Goal: Transaction & Acquisition: Purchase product/service

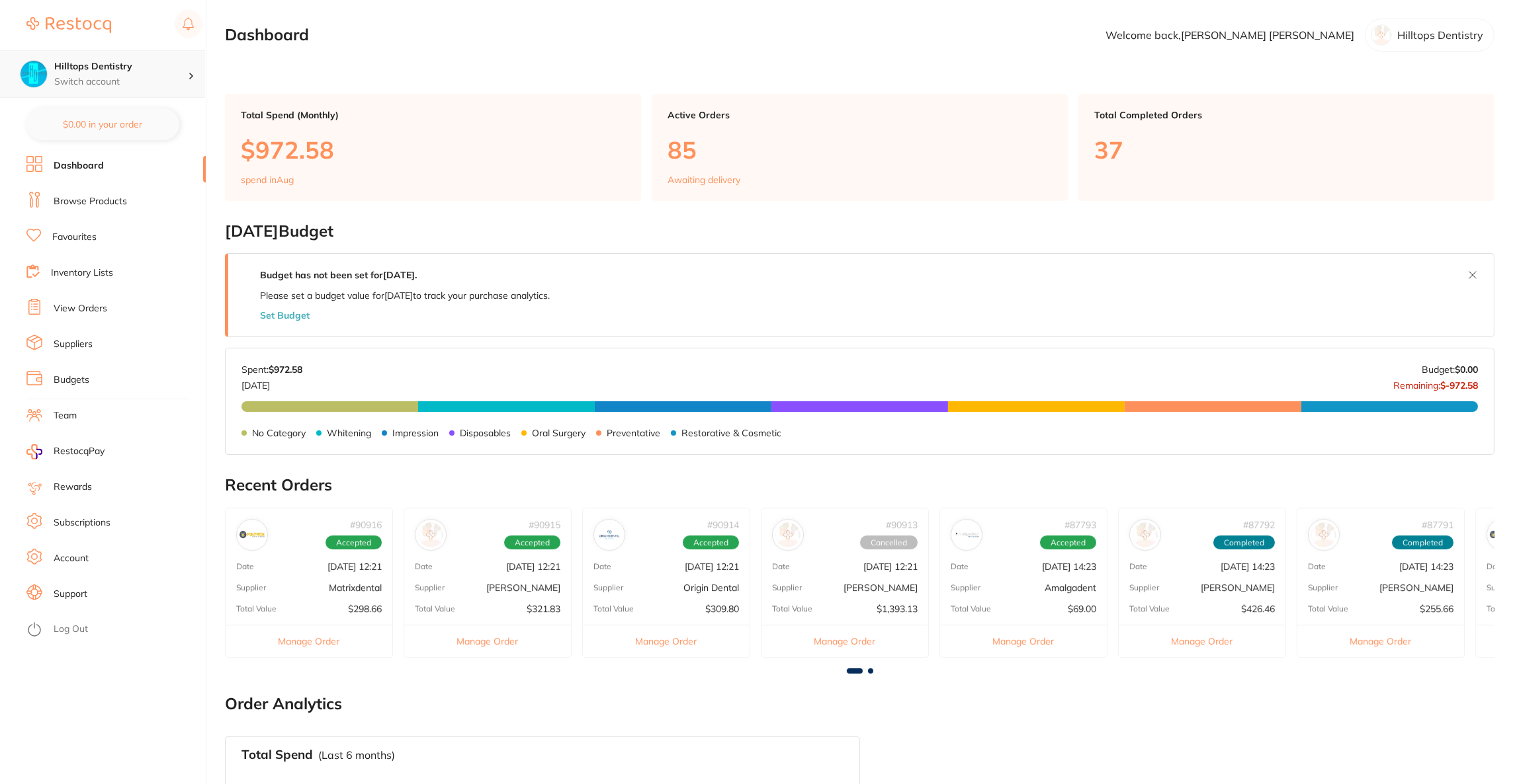
click at [94, 81] on p "Switch account" at bounding box center [121, 82] width 134 height 13
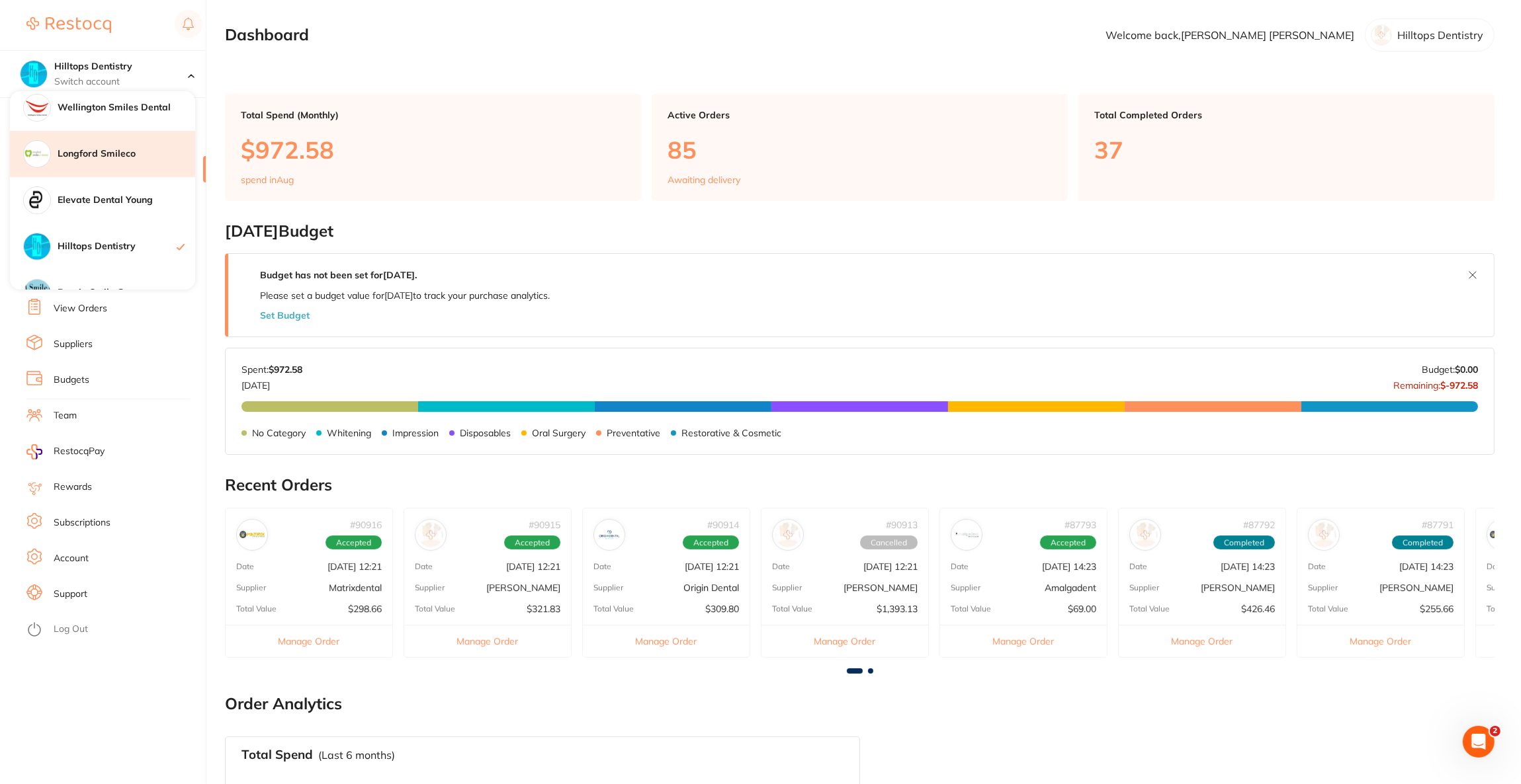
scroll to position [991, 0]
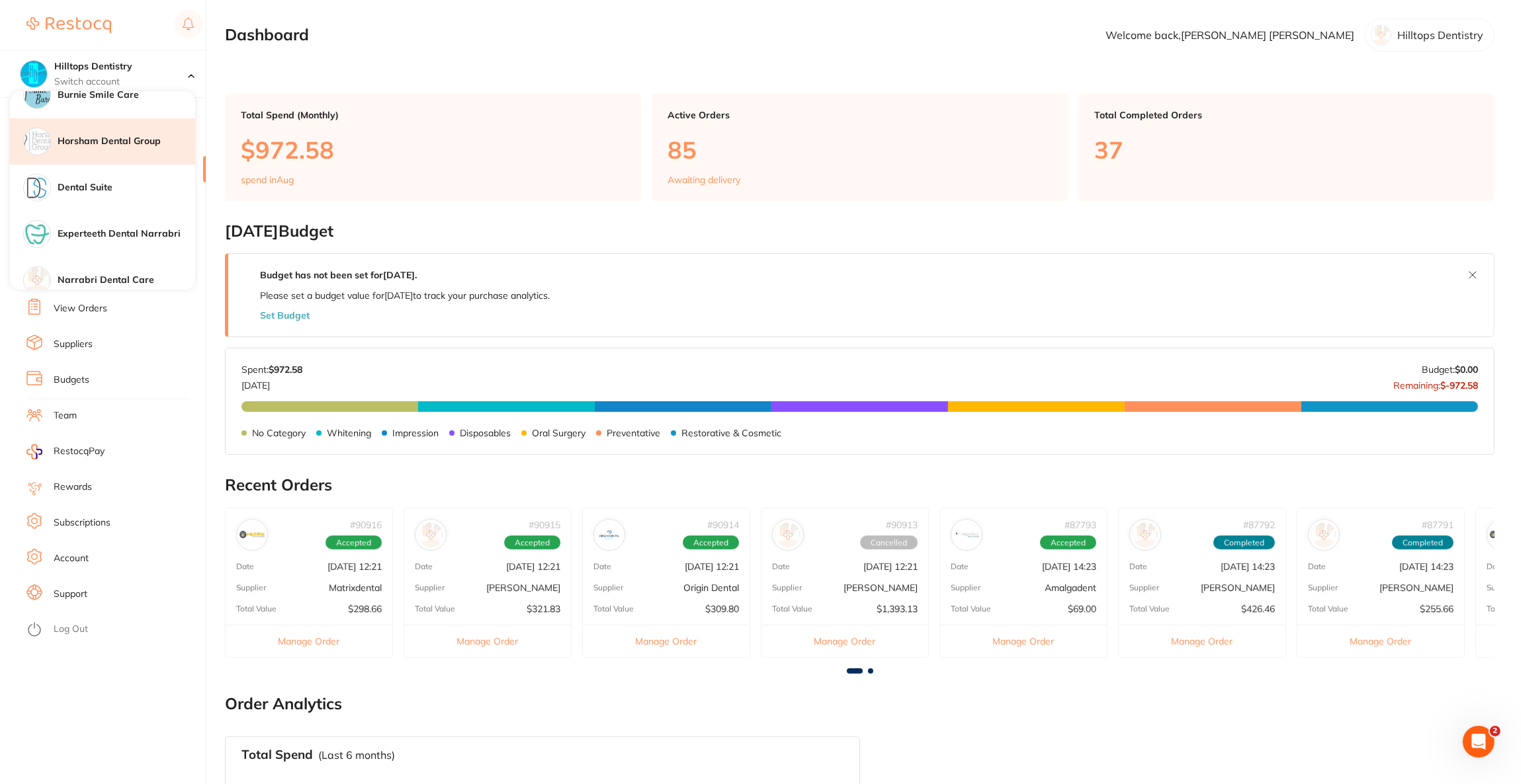
click at [152, 142] on h4 "Horsham Dental Group" at bounding box center [126, 142] width 137 height 13
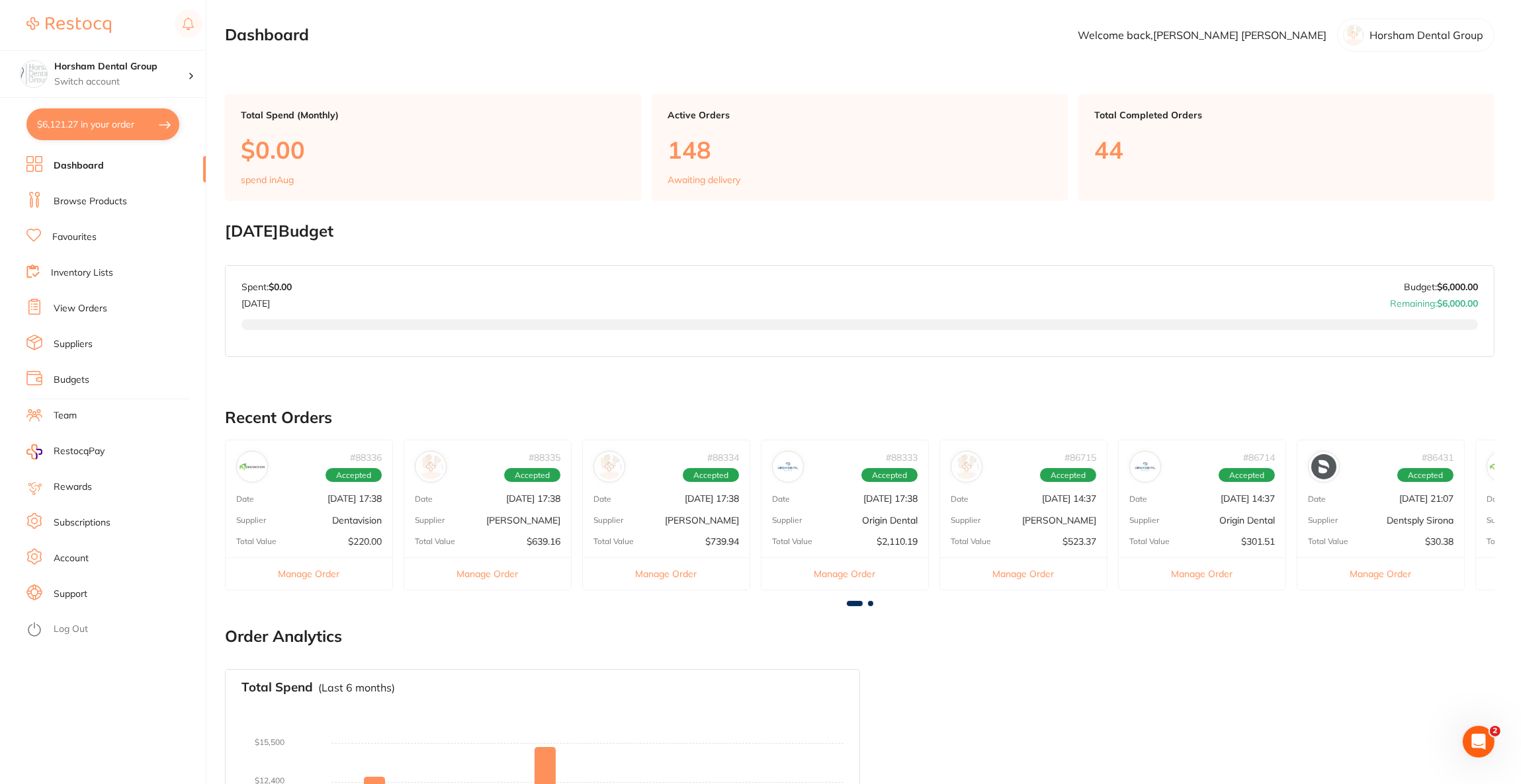
click at [129, 129] on button "$6,121.27 in your order" at bounding box center [102, 124] width 153 height 32
checkbox input "true"
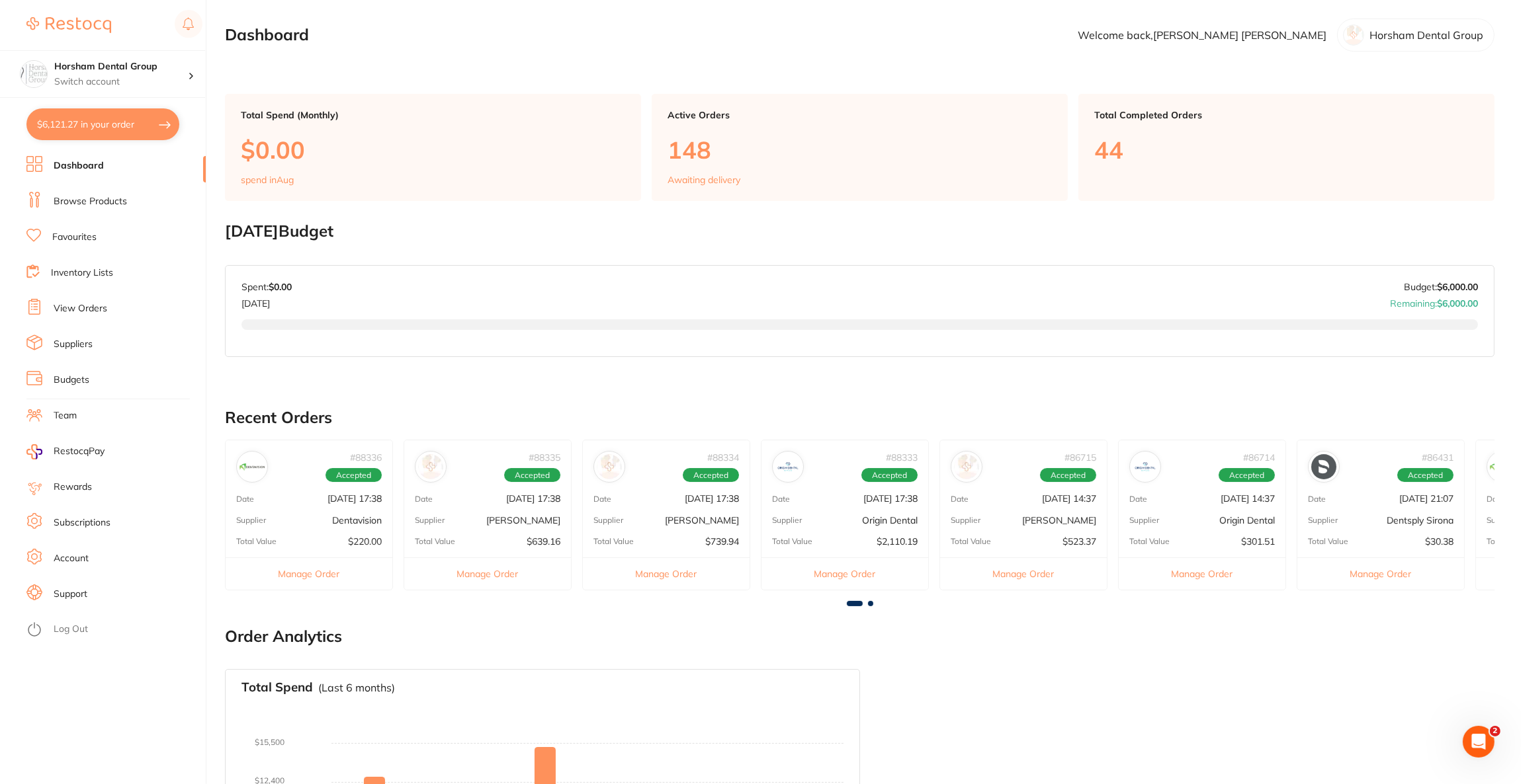
checkbox input "true"
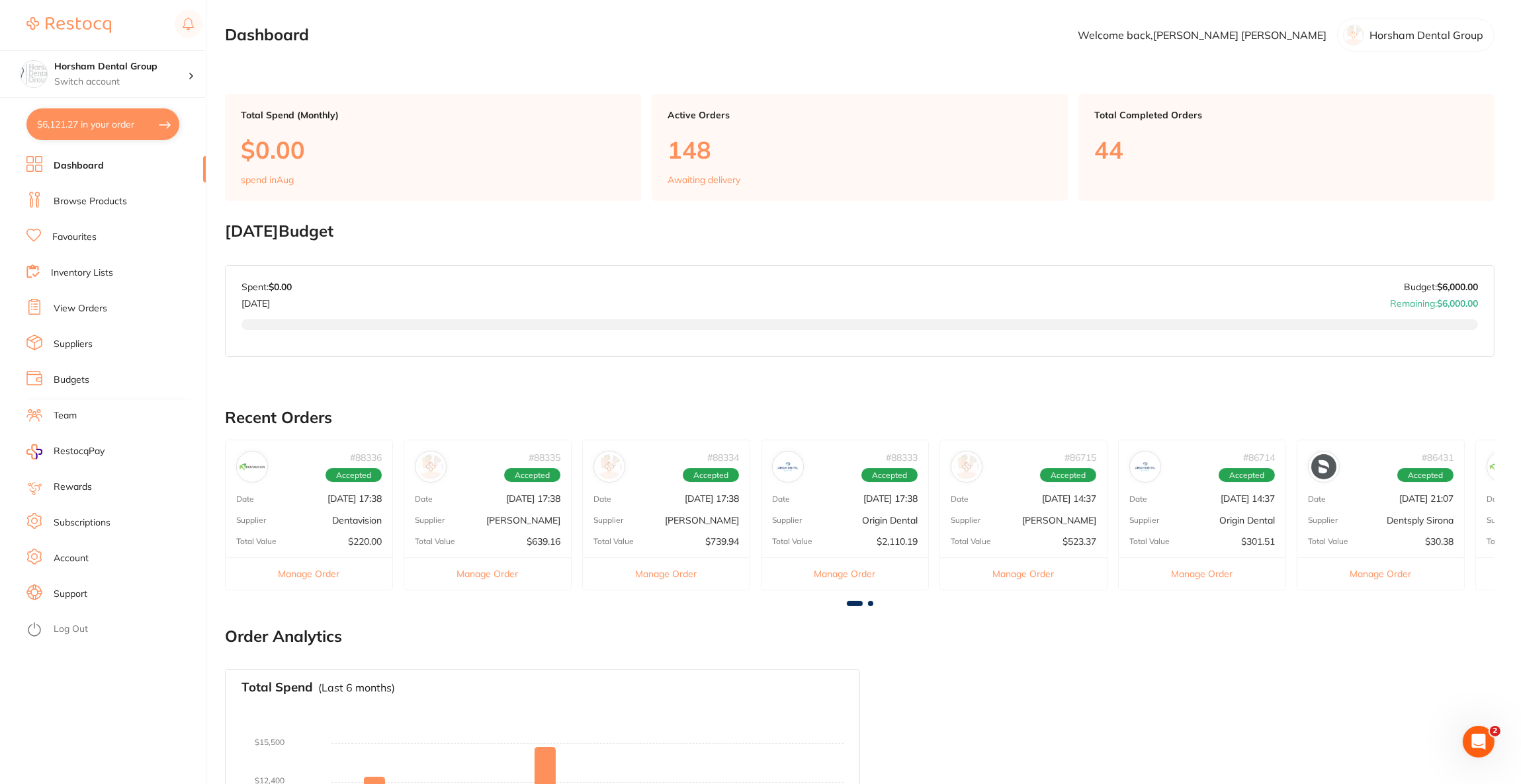
checkbox input "true"
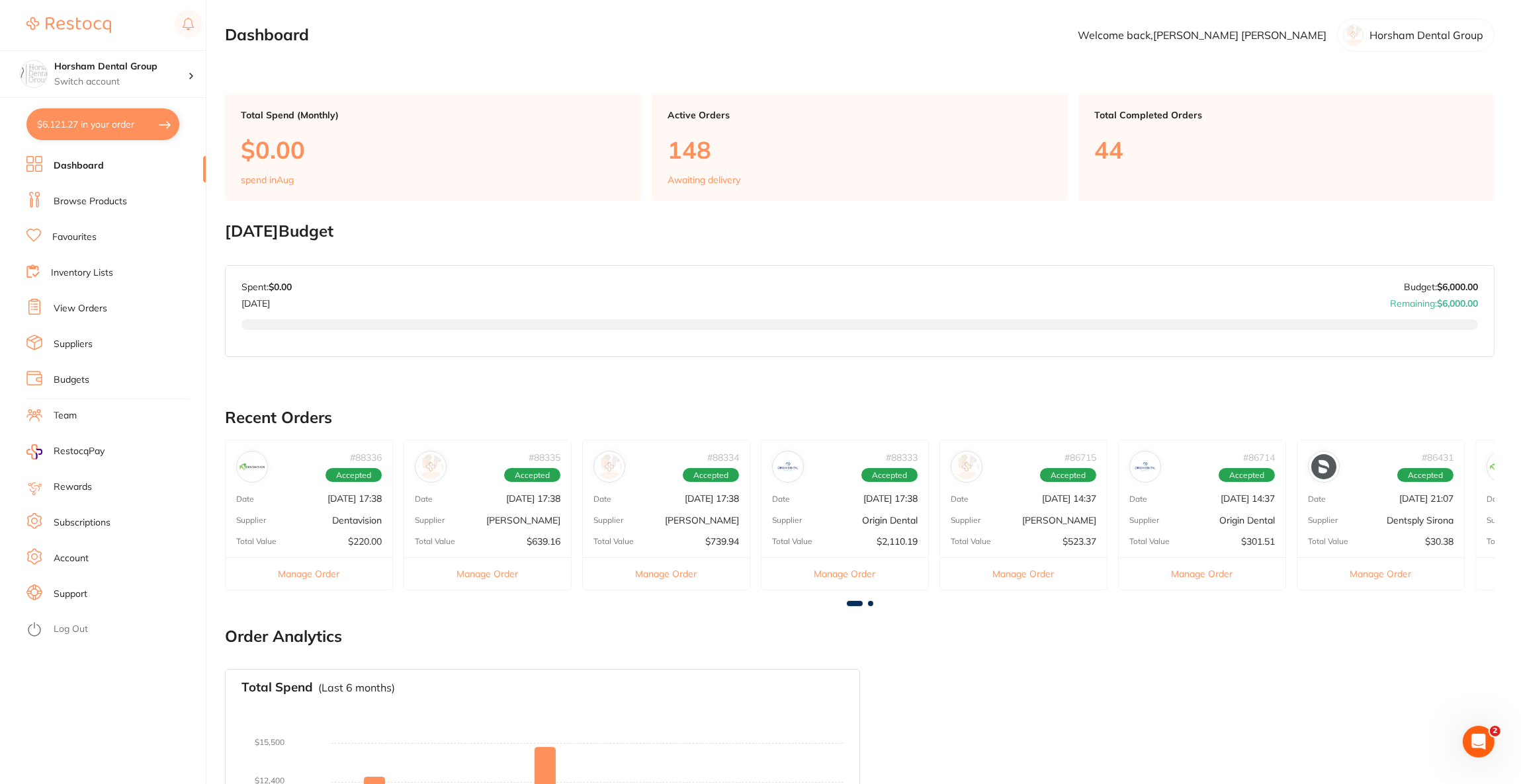
checkbox input "true"
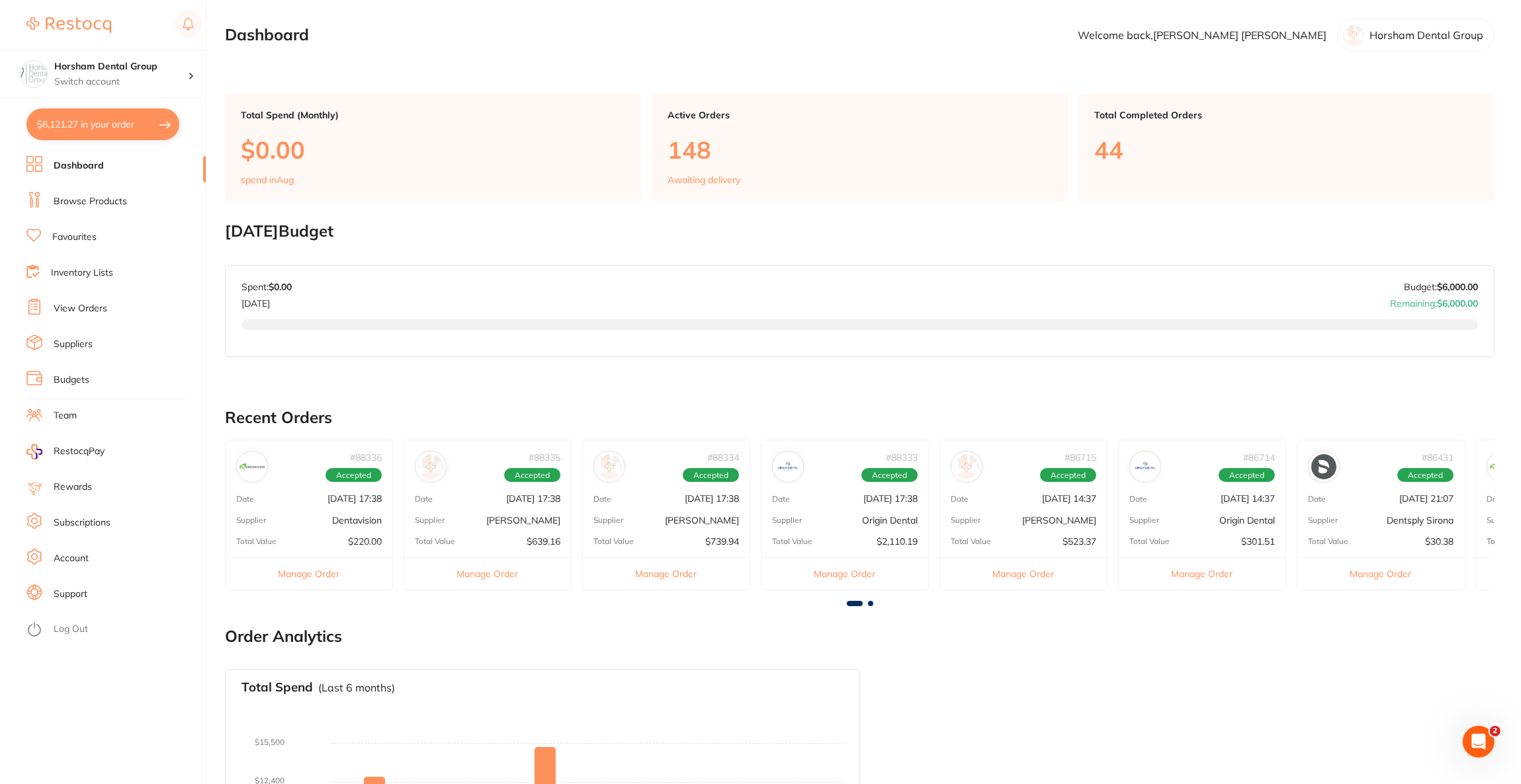
checkbox input "true"
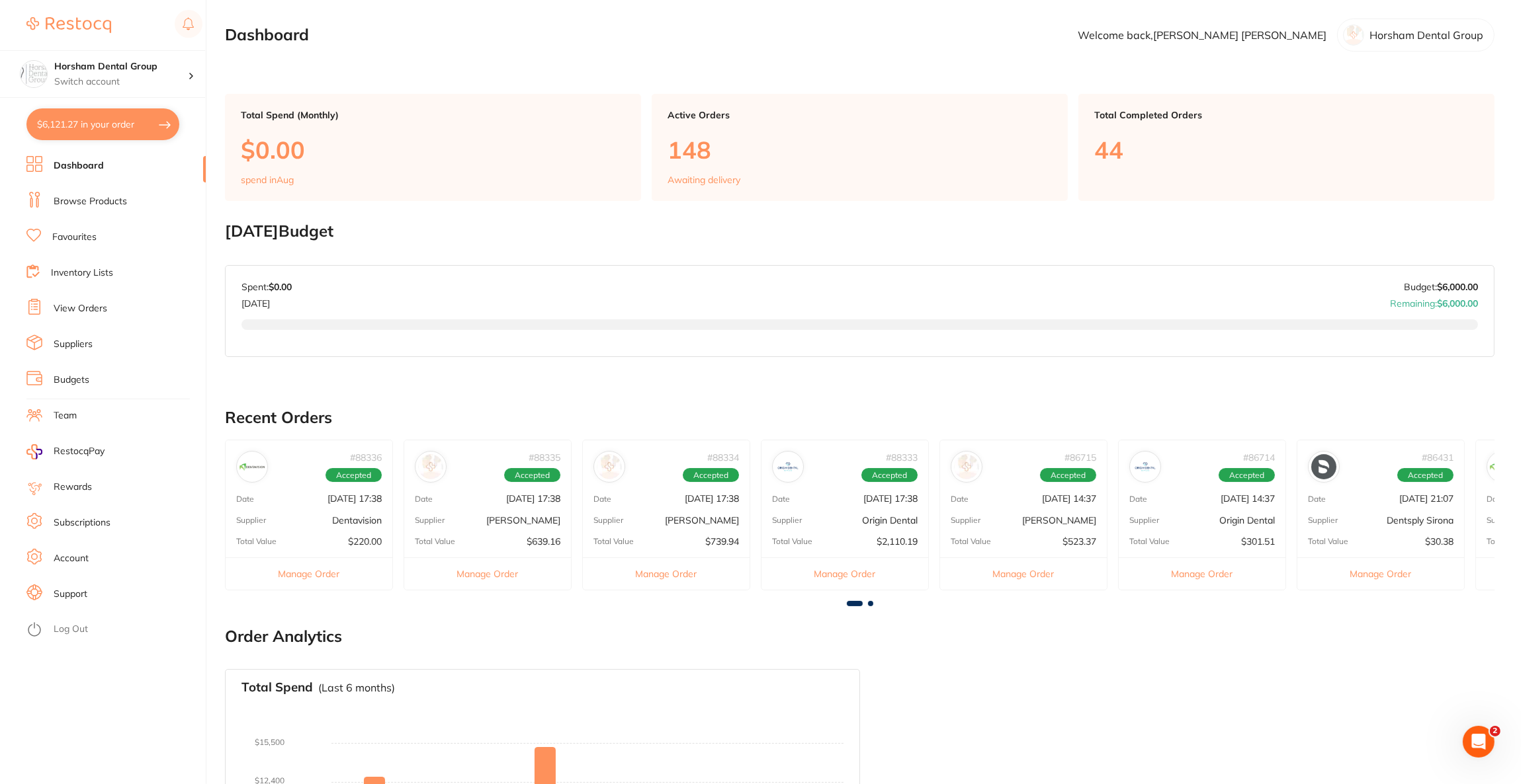
checkbox input "true"
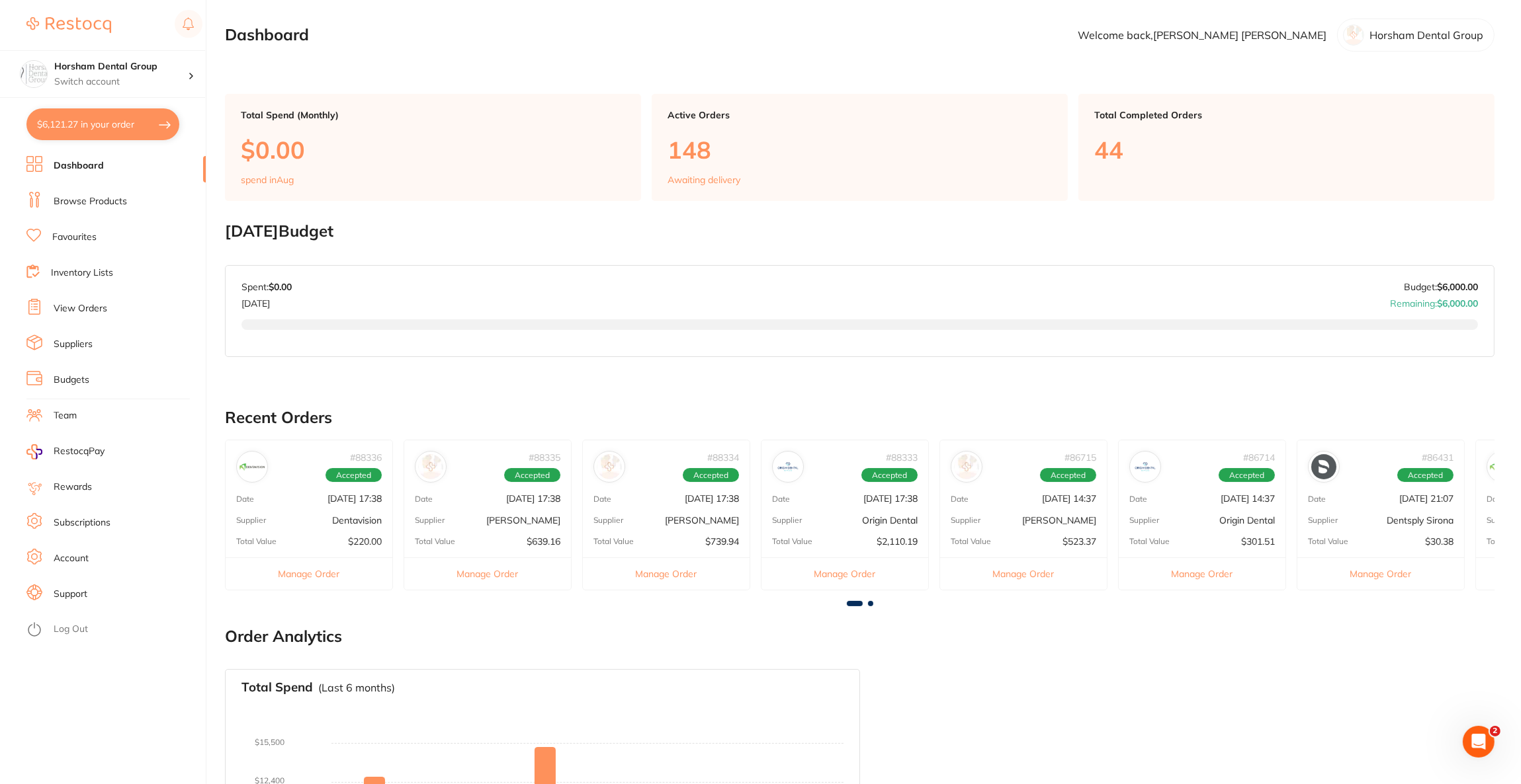
checkbox input "true"
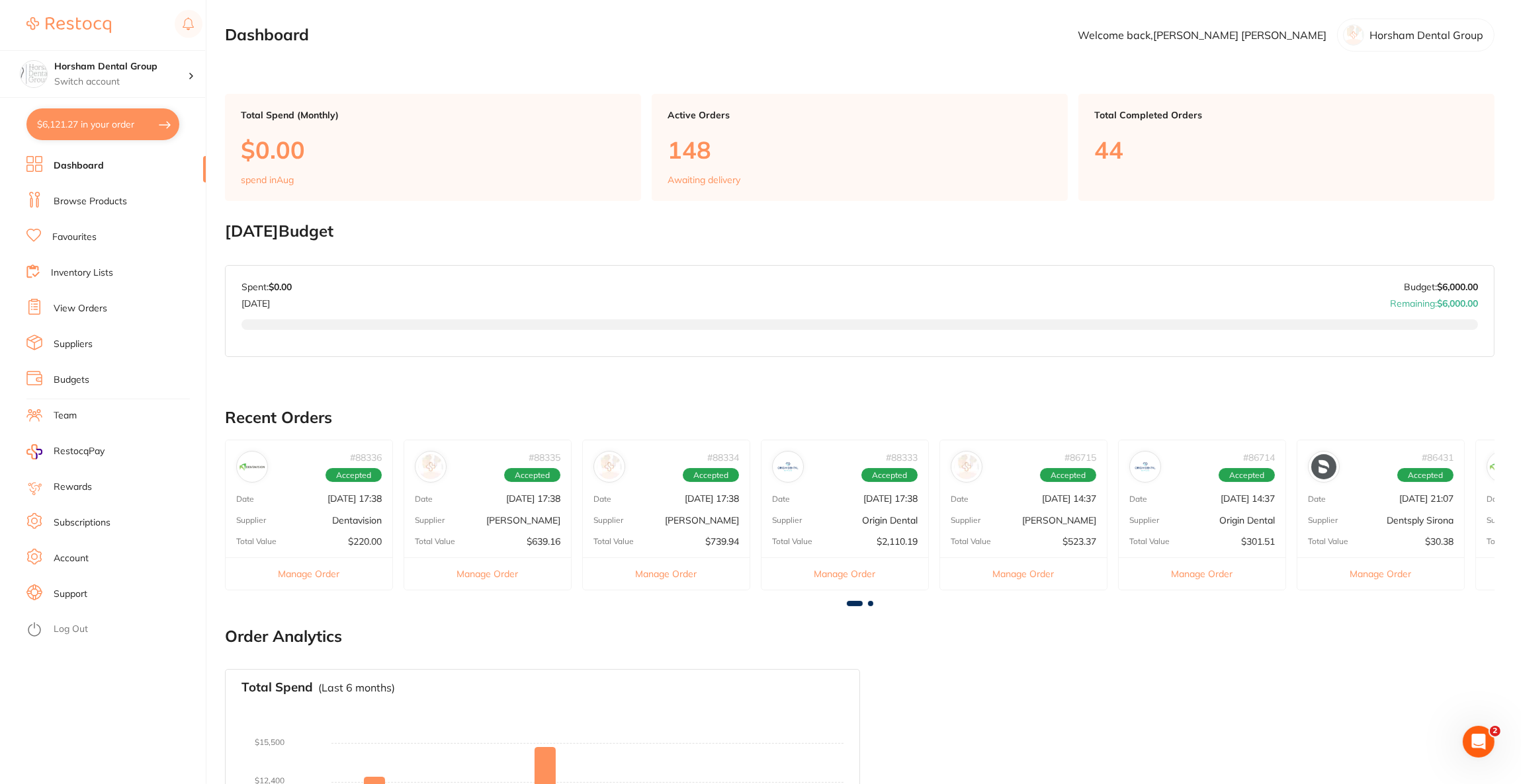
checkbox input "true"
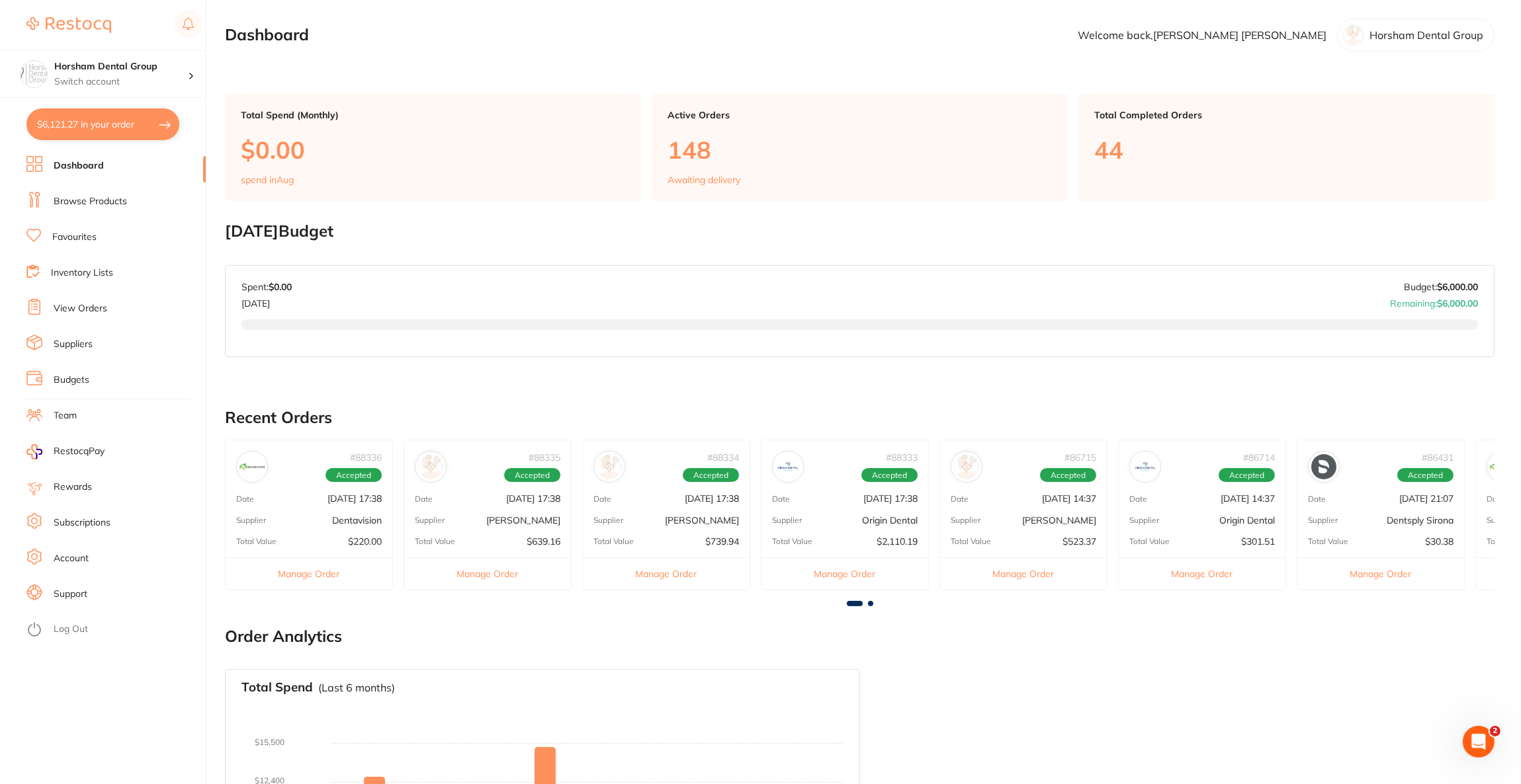
checkbox input "true"
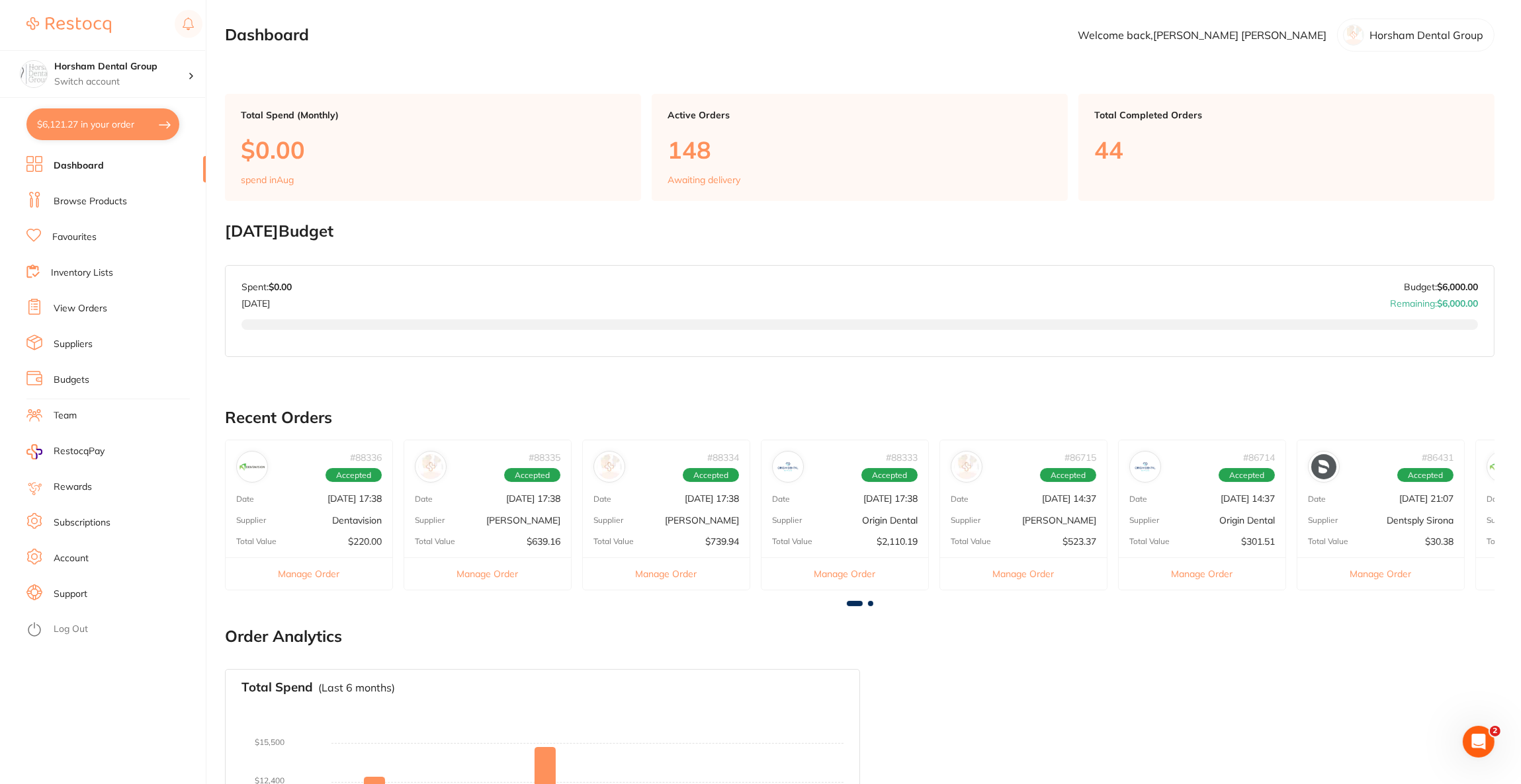
checkbox input "true"
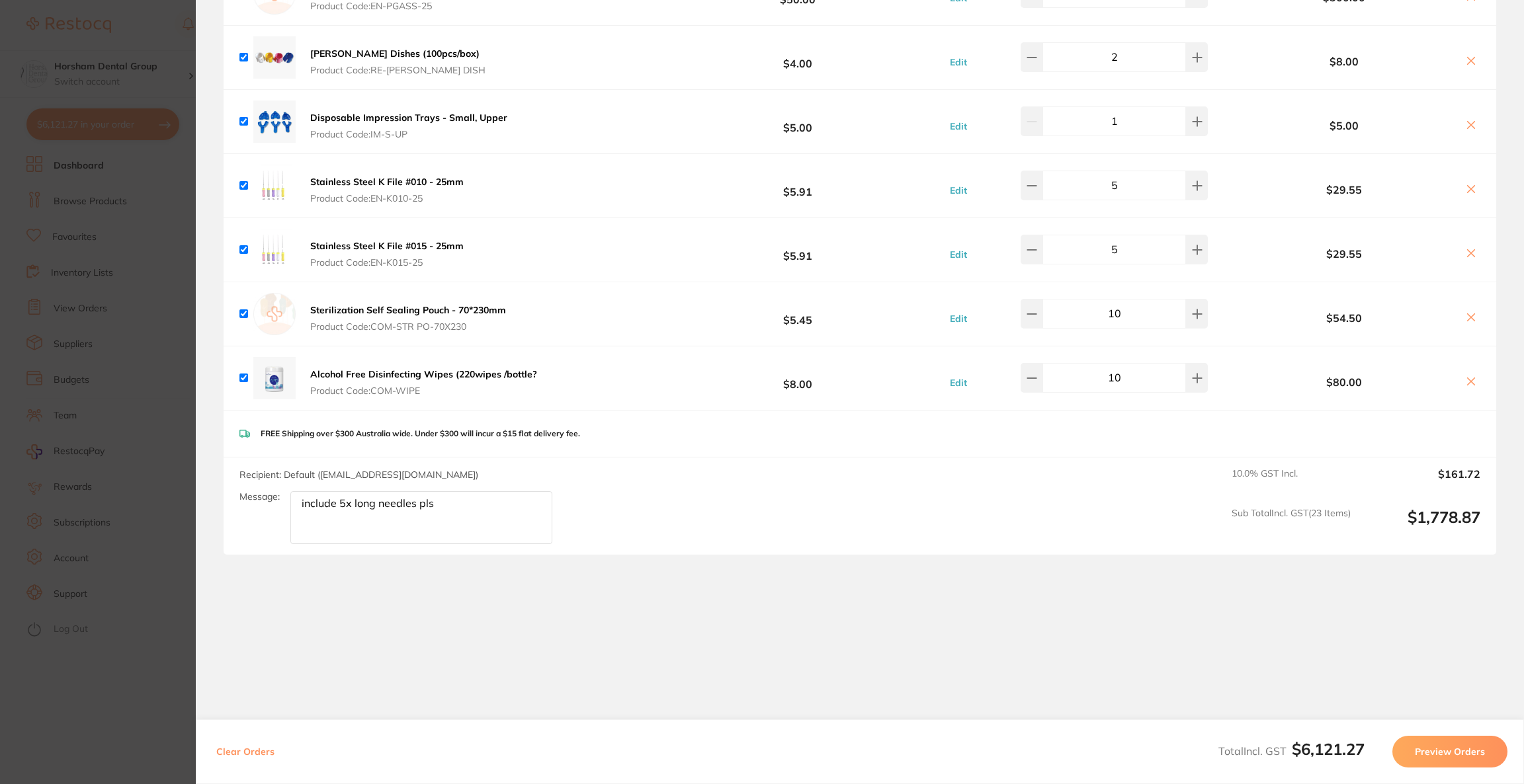
scroll to position [3440, 0]
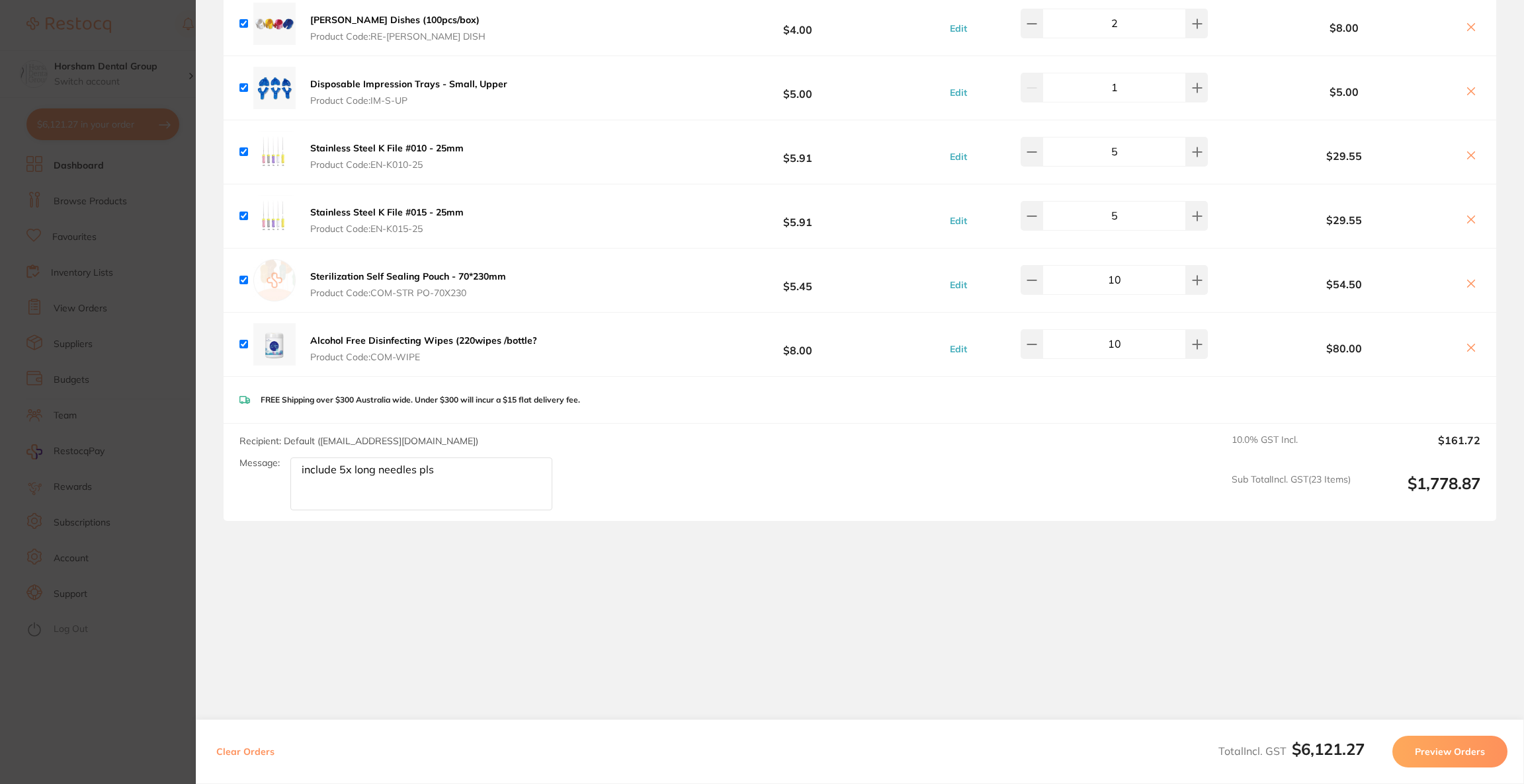
click at [118, 388] on section "Update RRP Set your pre negotiated price for this item. Item Agreed RRP (excl. …" at bounding box center [762, 392] width 1524 height 784
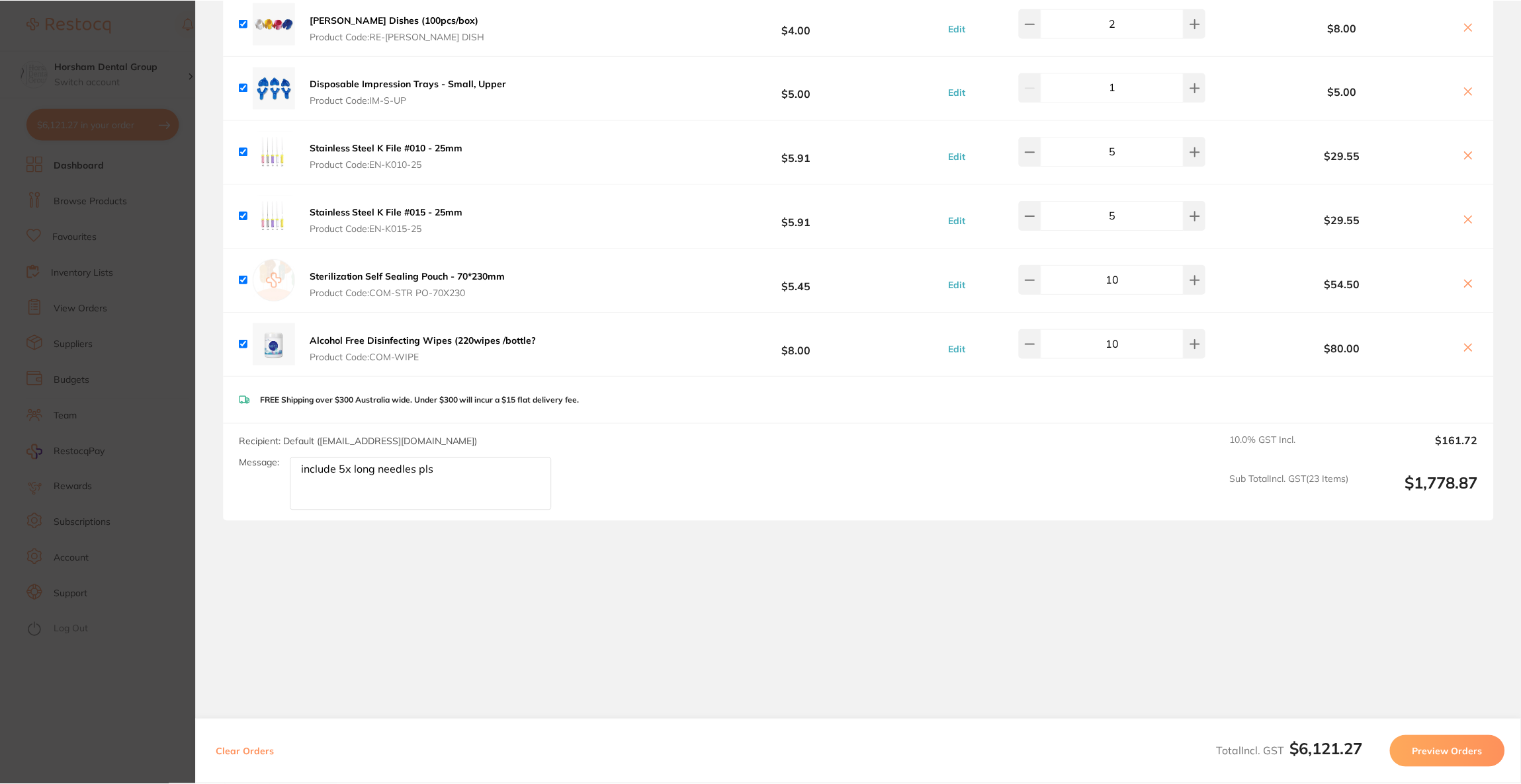
scroll to position [3, 0]
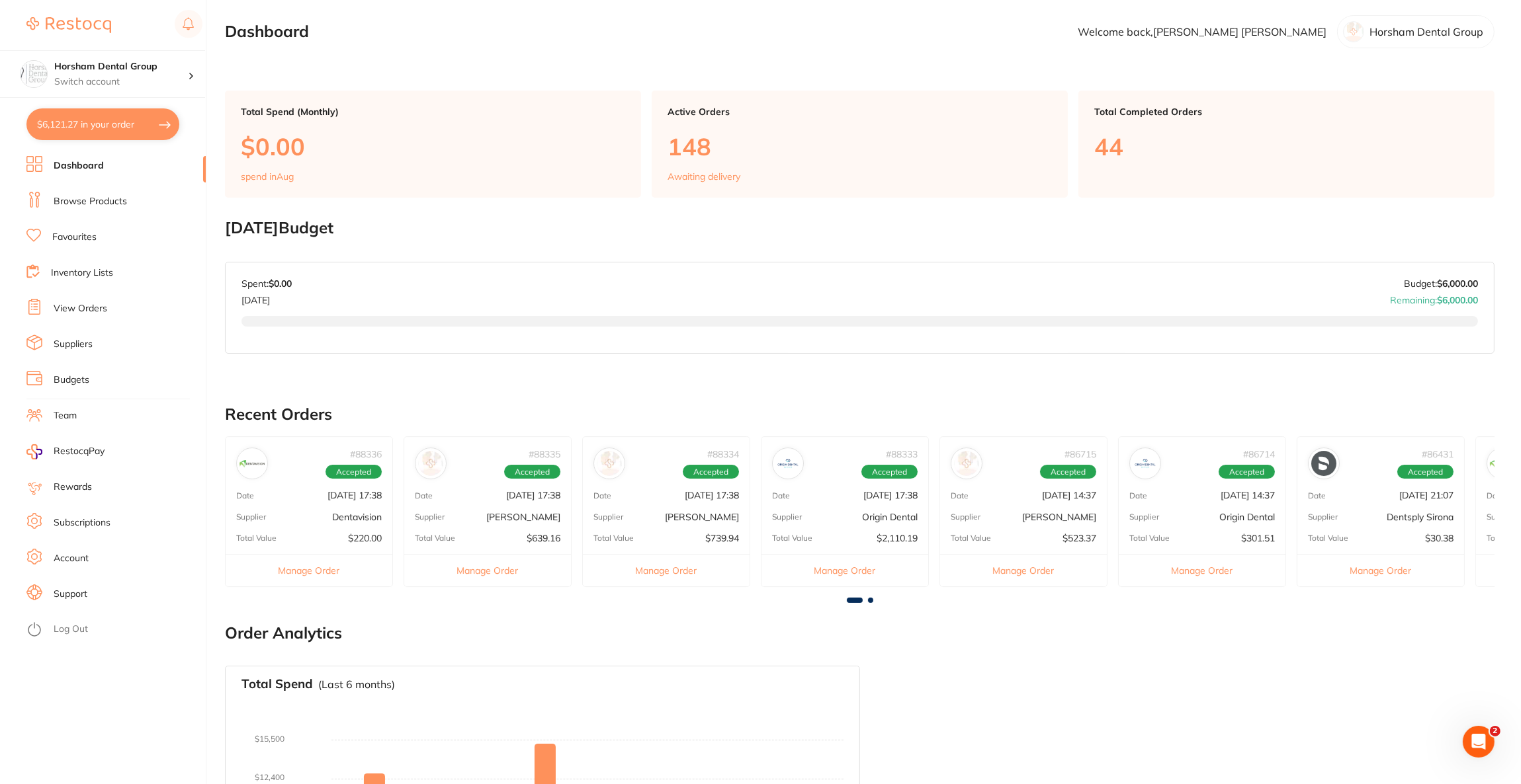
click at [90, 299] on li "View Orders" at bounding box center [116, 309] width 179 height 20
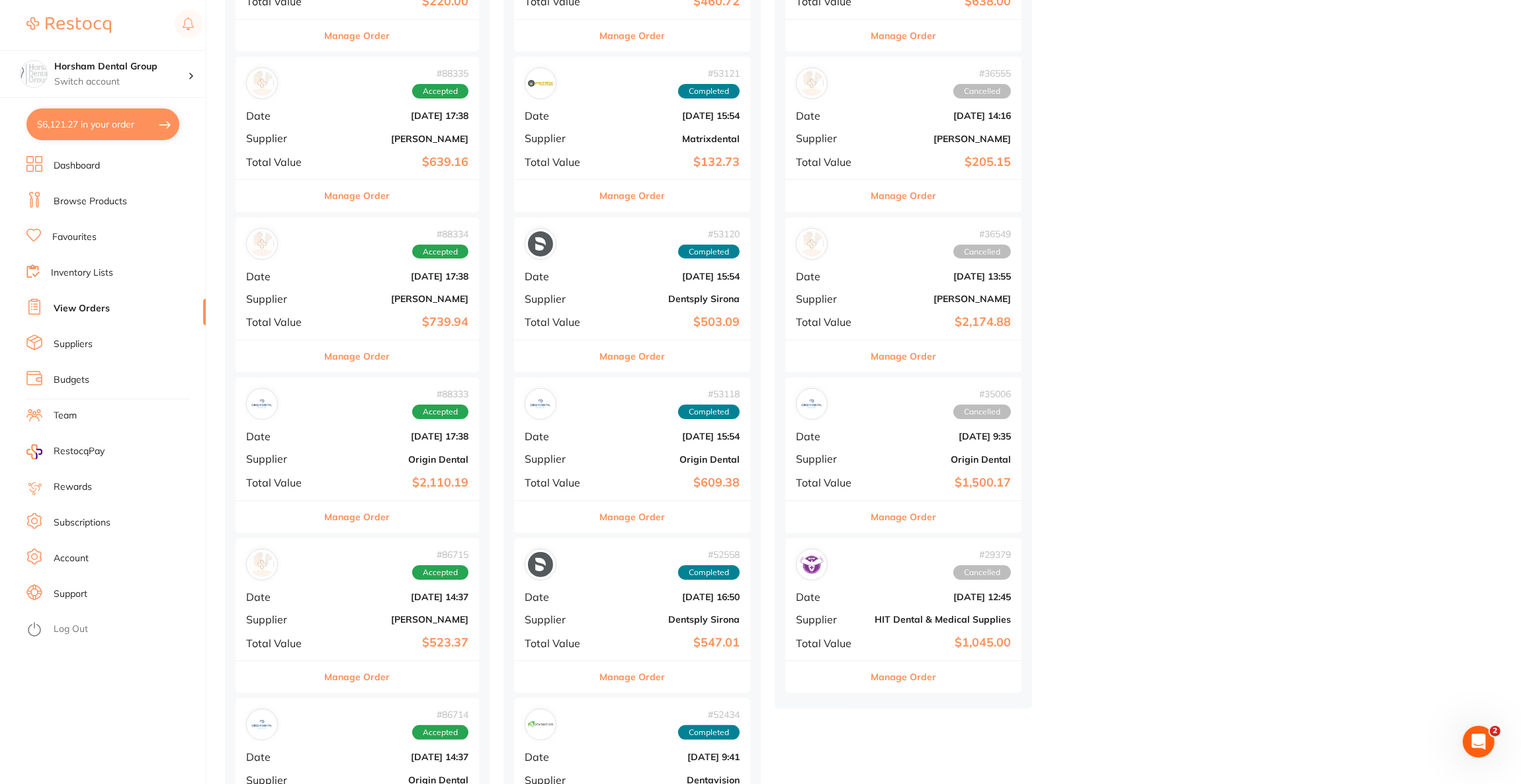
scroll to position [297, 0]
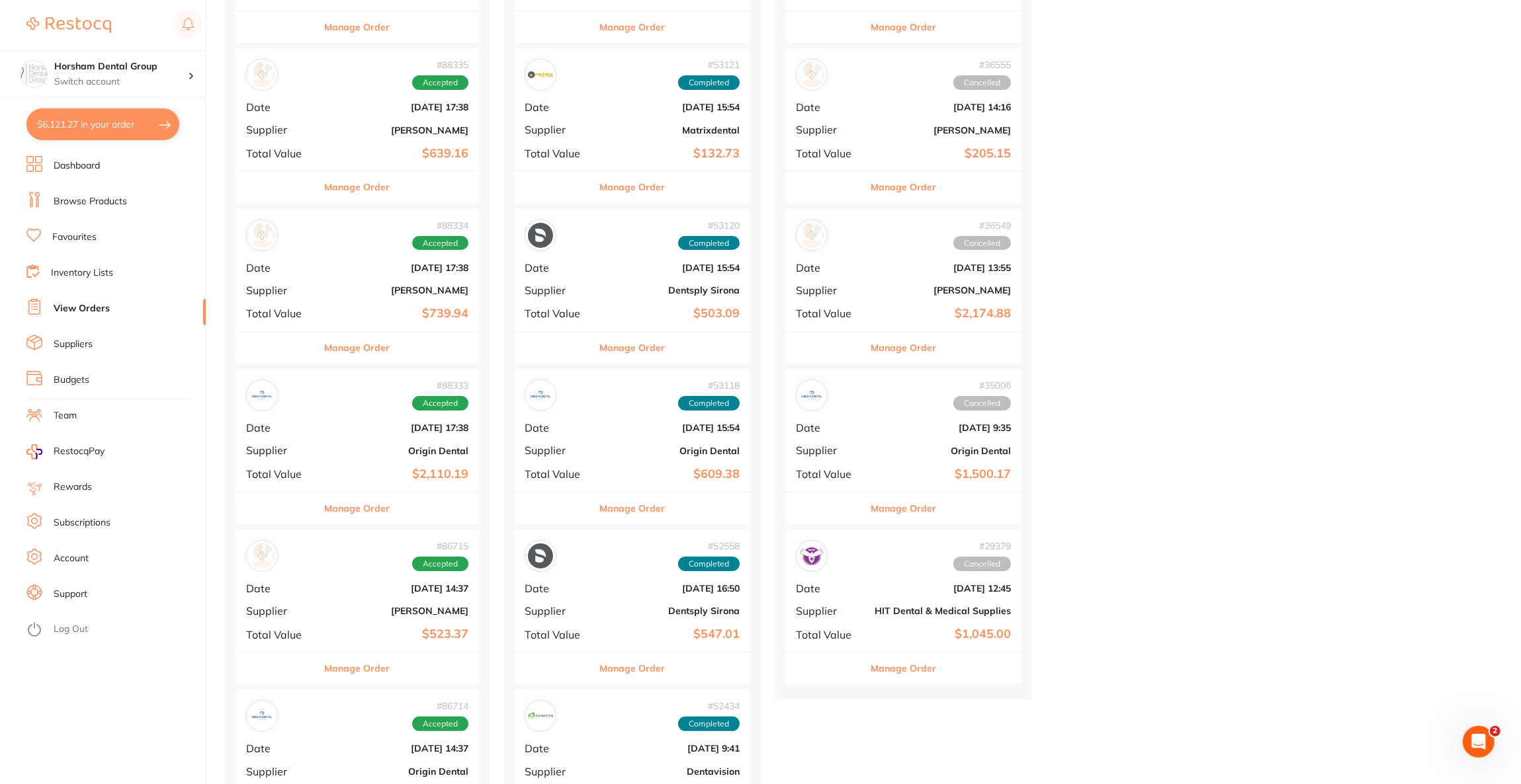
click at [354, 445] on b "Origin Dental" at bounding box center [398, 451] width 141 height 10
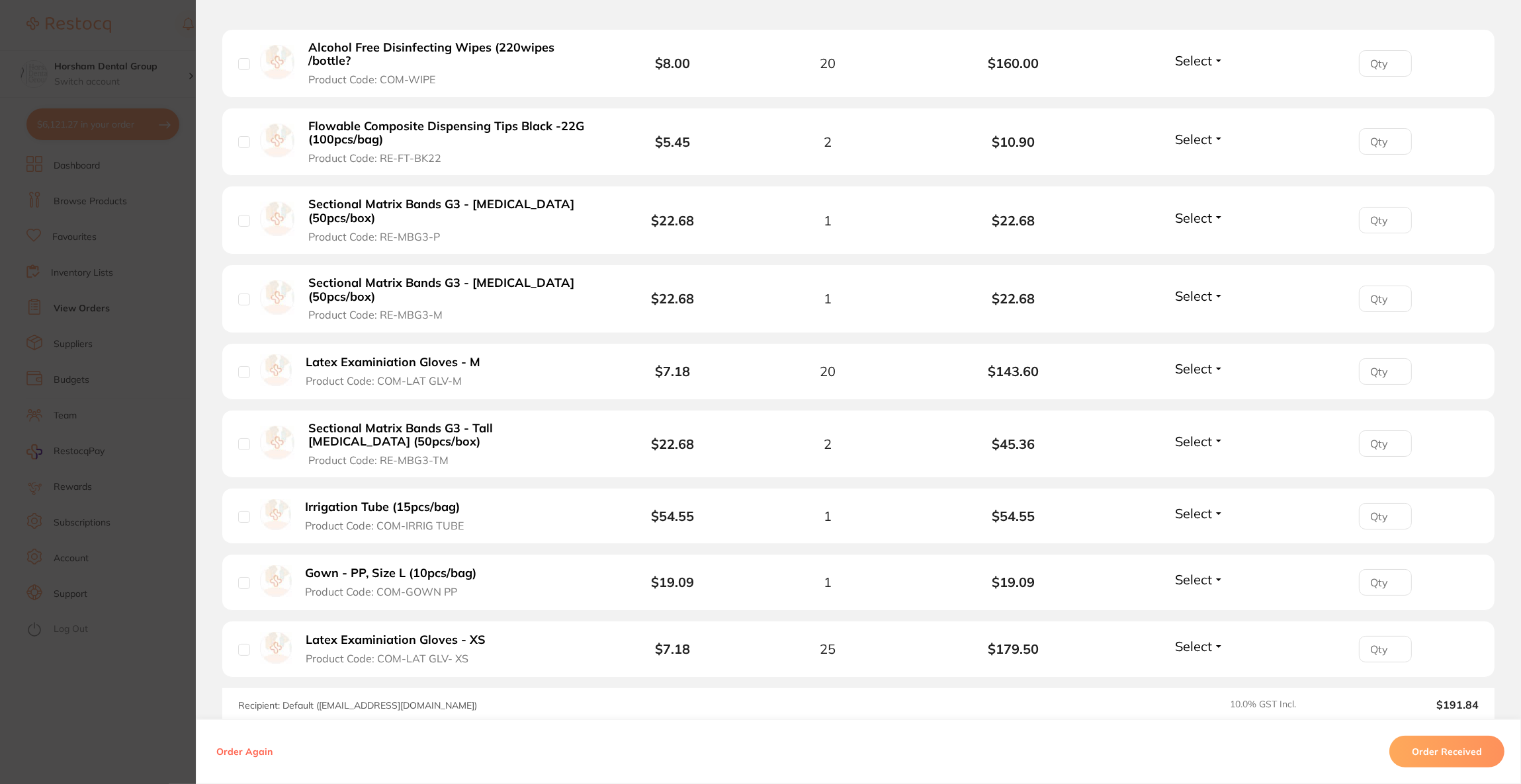
scroll to position [1539, 0]
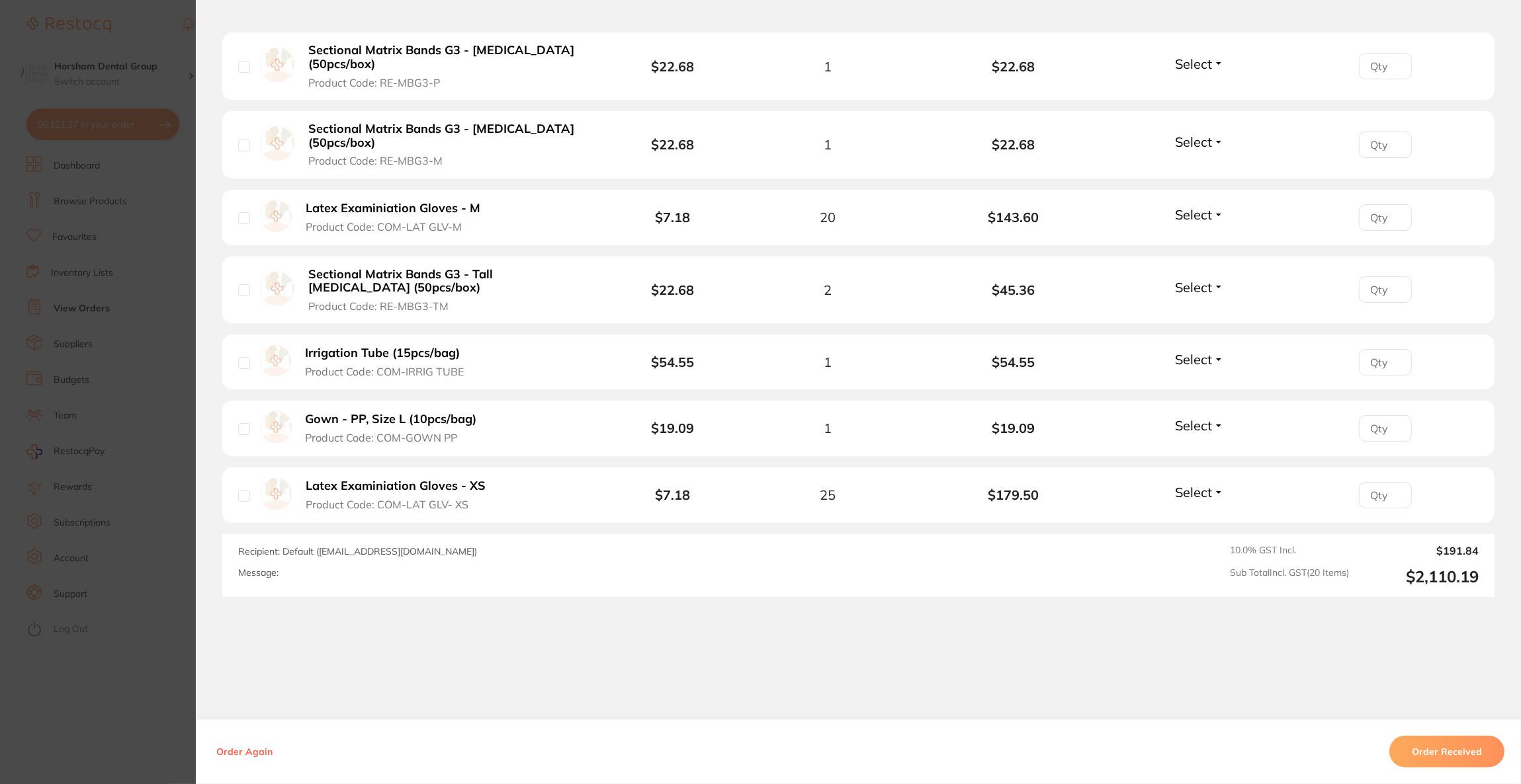
click at [98, 414] on section "Order ID: Restocq- 88333 Order Information Accepted Order Order Date Jul 31 202…" at bounding box center [760, 392] width 1521 height 784
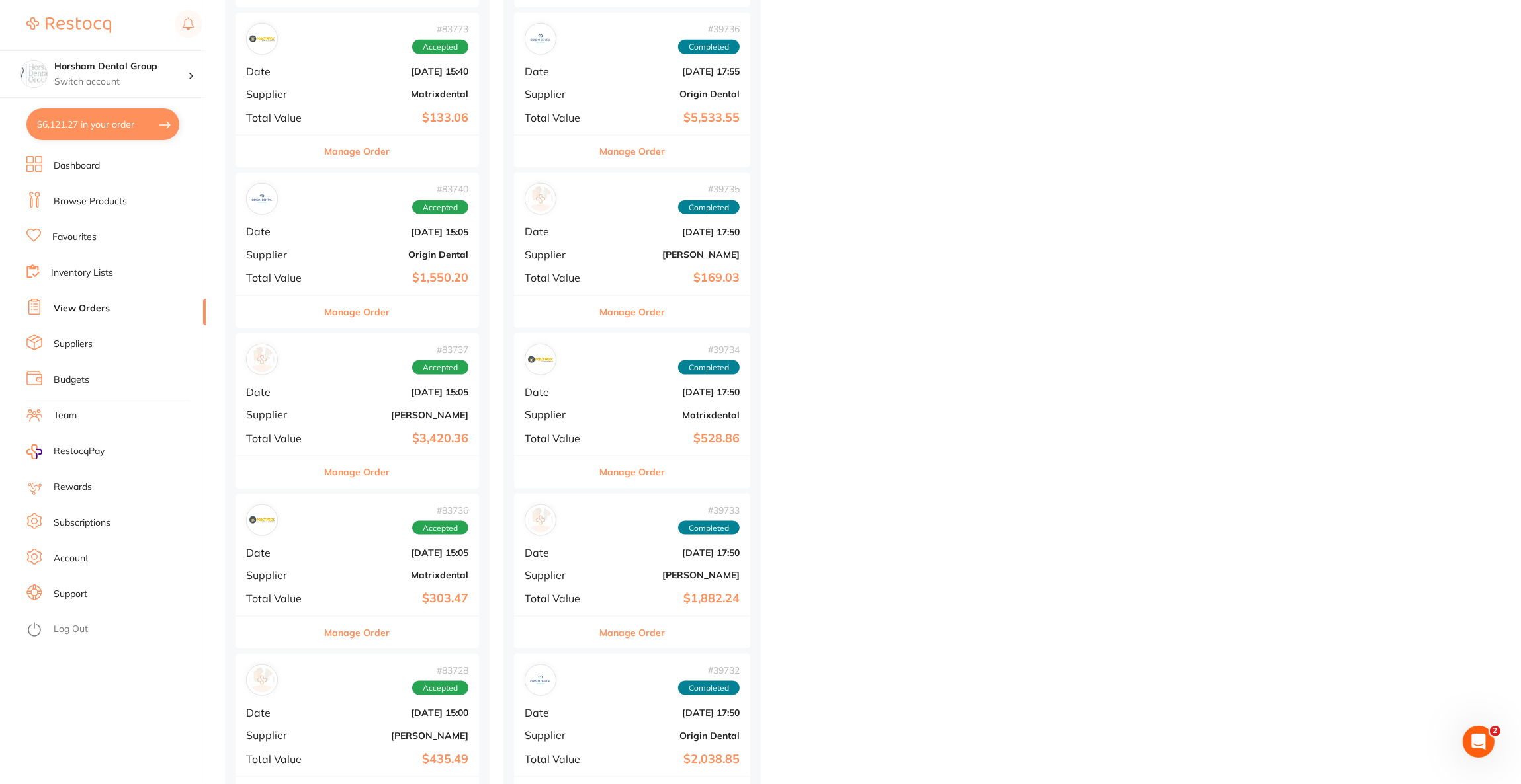
click at [120, 138] on button "$6,121.27 in your order" at bounding box center [102, 124] width 153 height 32
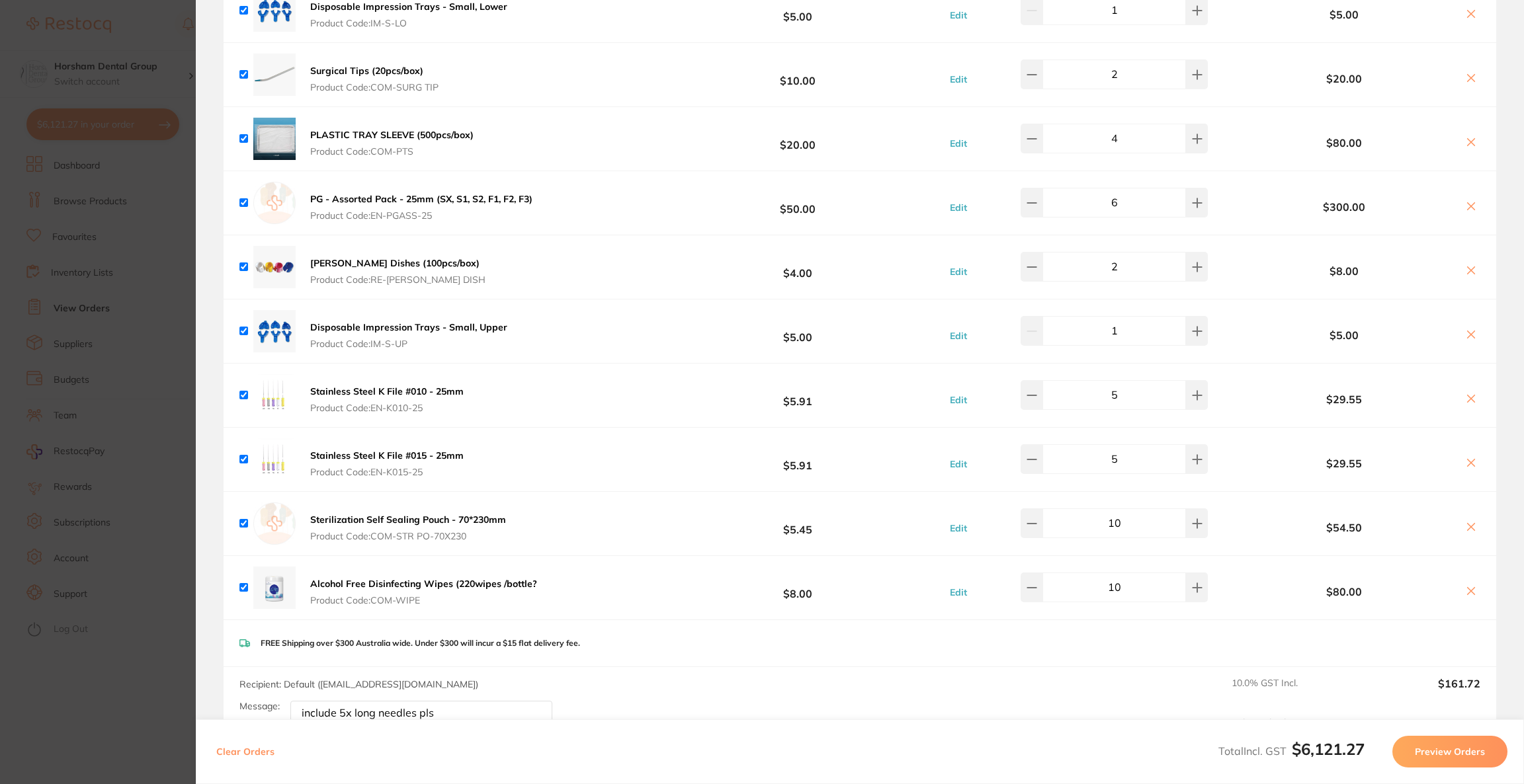
scroll to position [3242, 0]
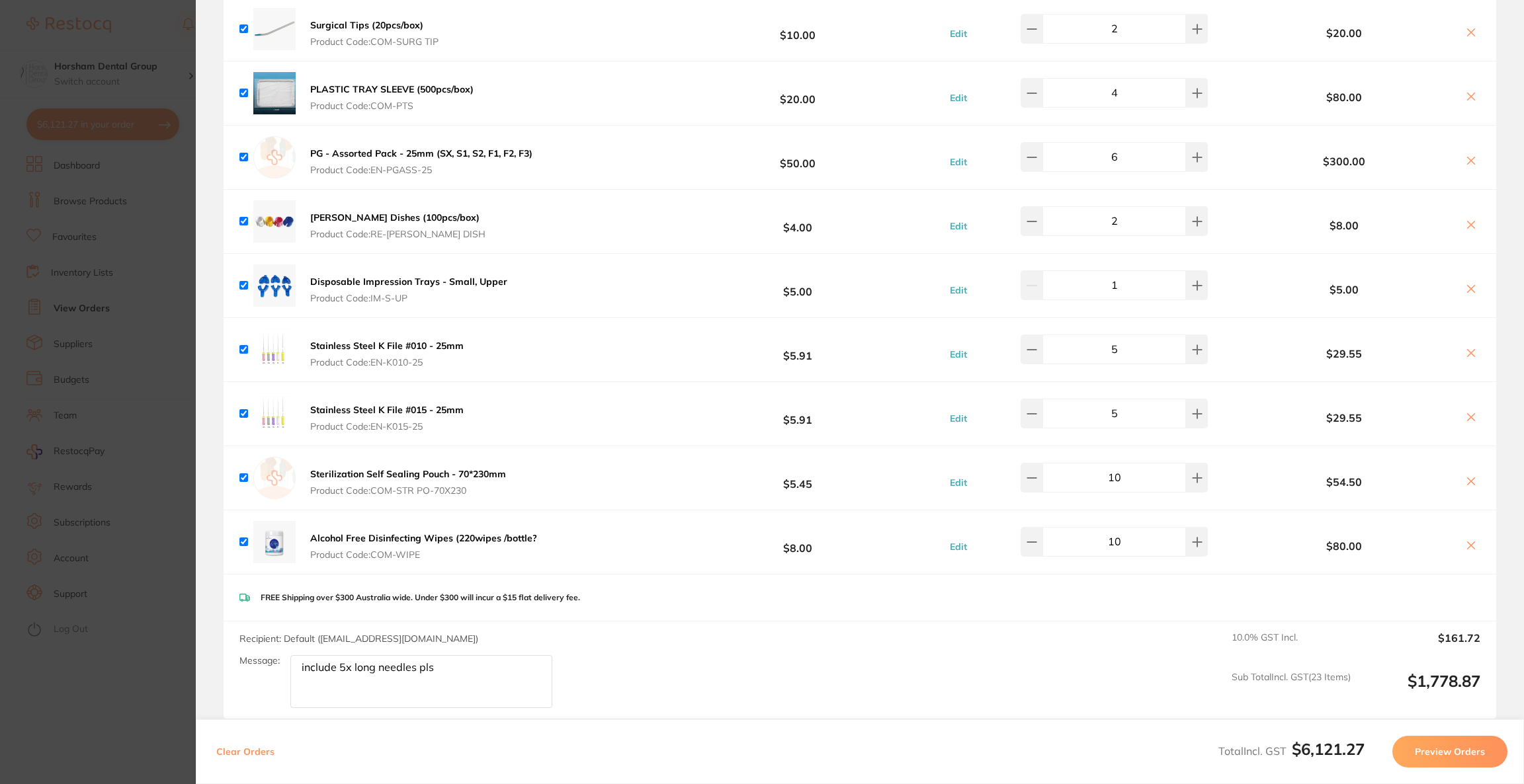
drag, startPoint x: 466, startPoint y: 671, endPoint x: 282, endPoint y: 670, distance: 184.0
click at [282, 670] on div "Message: include 5x long needles pls" at bounding box center [401, 681] width 323 height 53
click at [82, 409] on section "Update RRP Set your pre negotiated price for this item. Item Agreed RRP (excl. …" at bounding box center [762, 392] width 1524 height 784
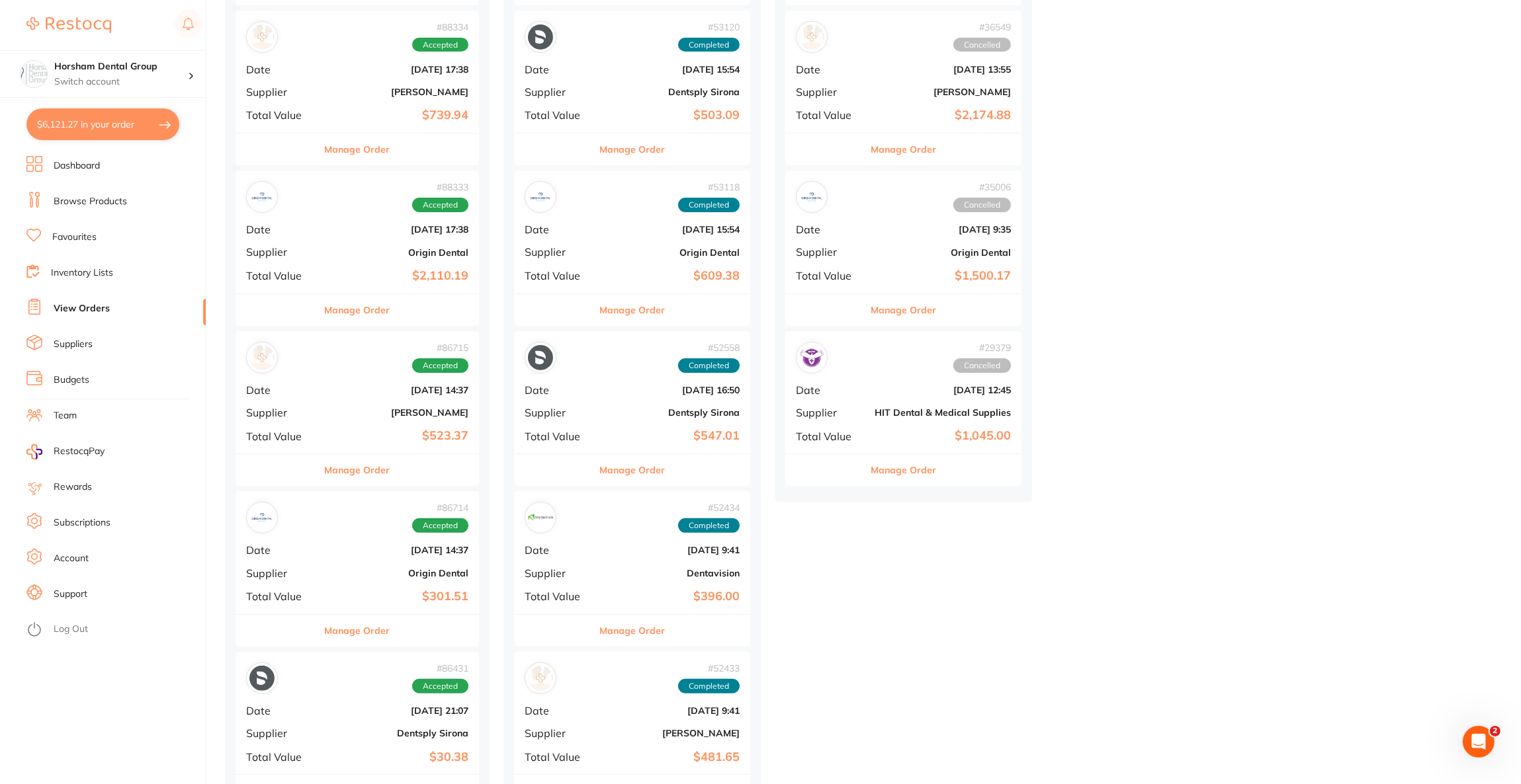
scroll to position [0, 0]
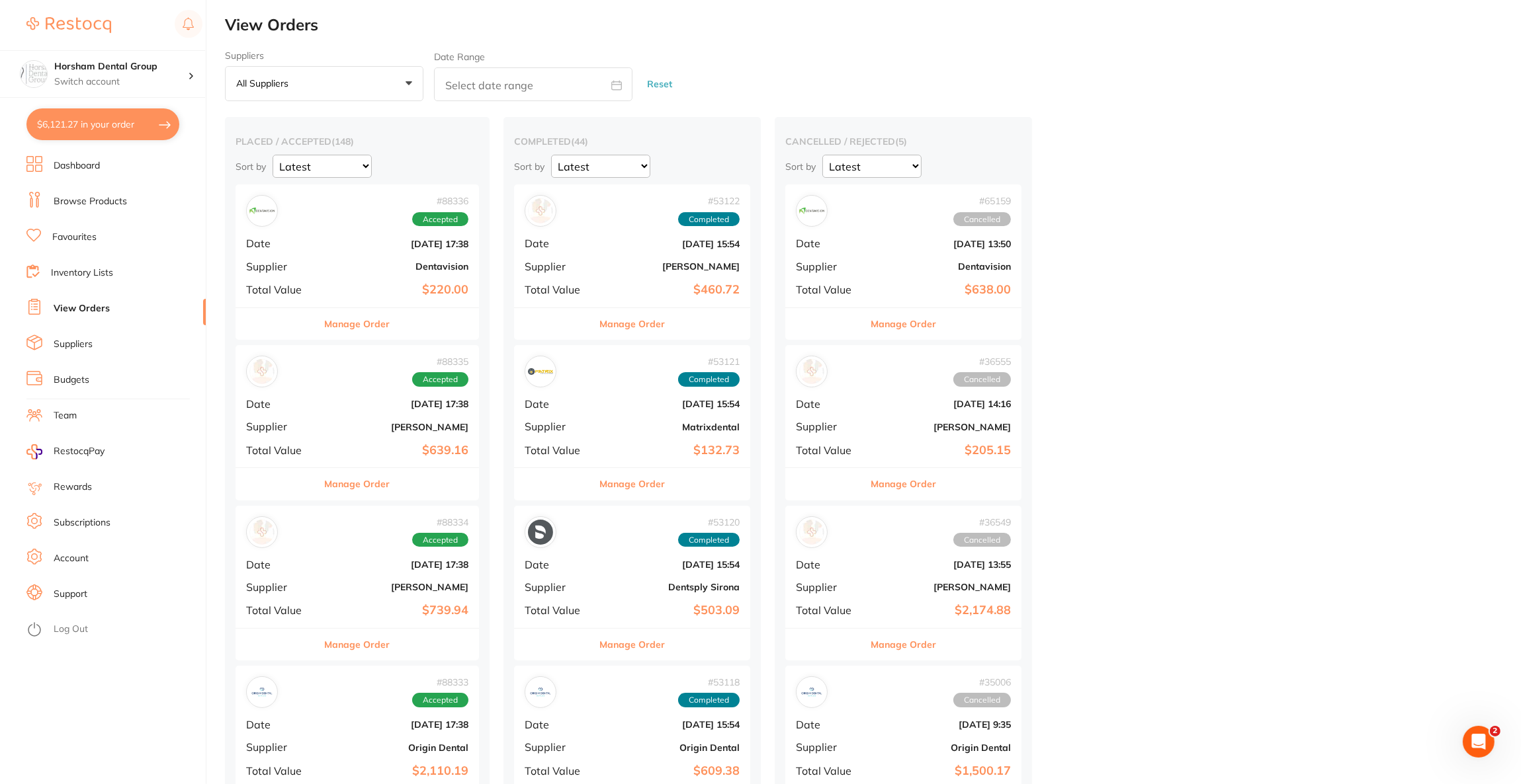
click at [84, 209] on li "Browse Products" at bounding box center [116, 201] width 179 height 20
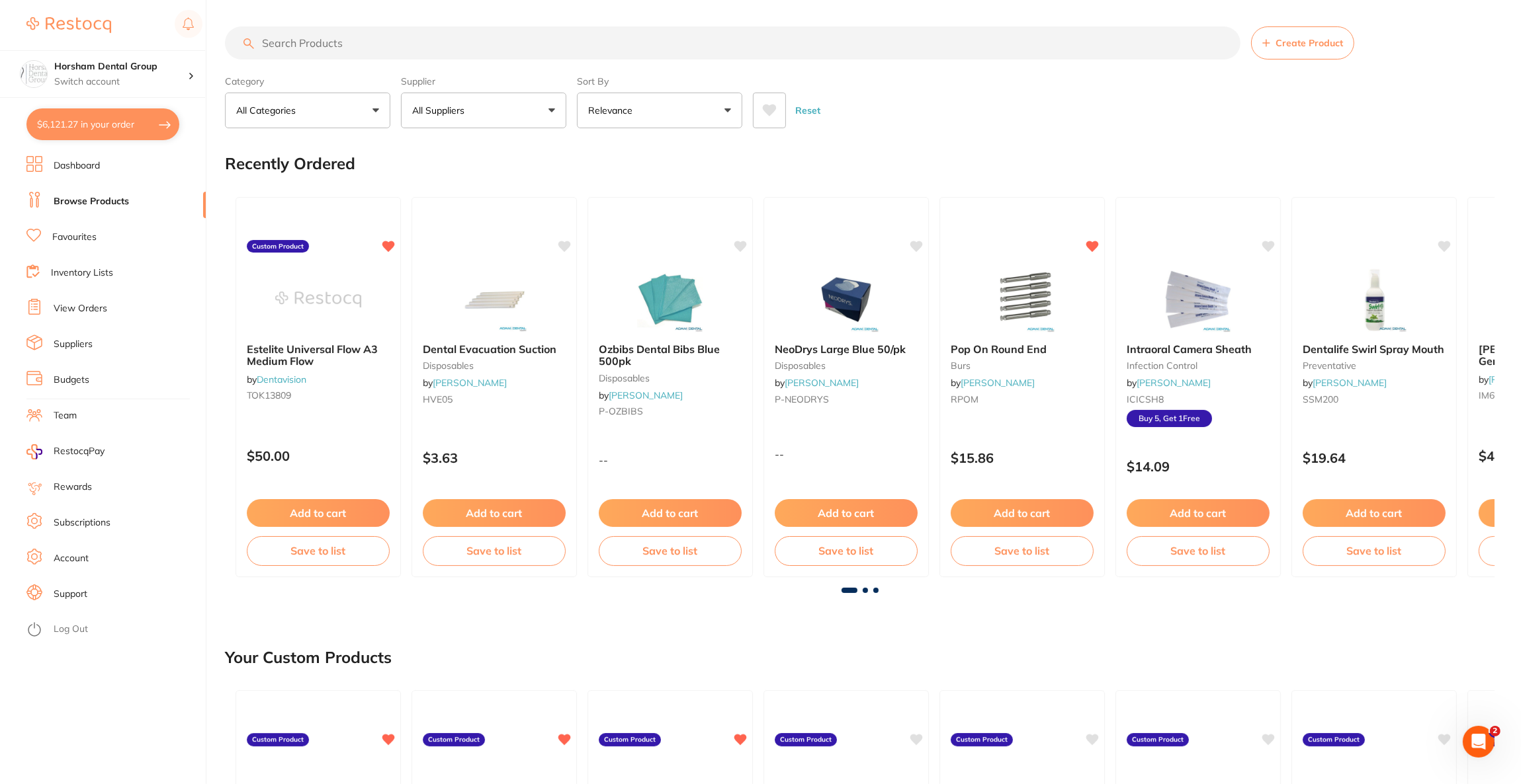
click at [507, 48] on input "search" at bounding box center [732, 43] width 1015 height 33
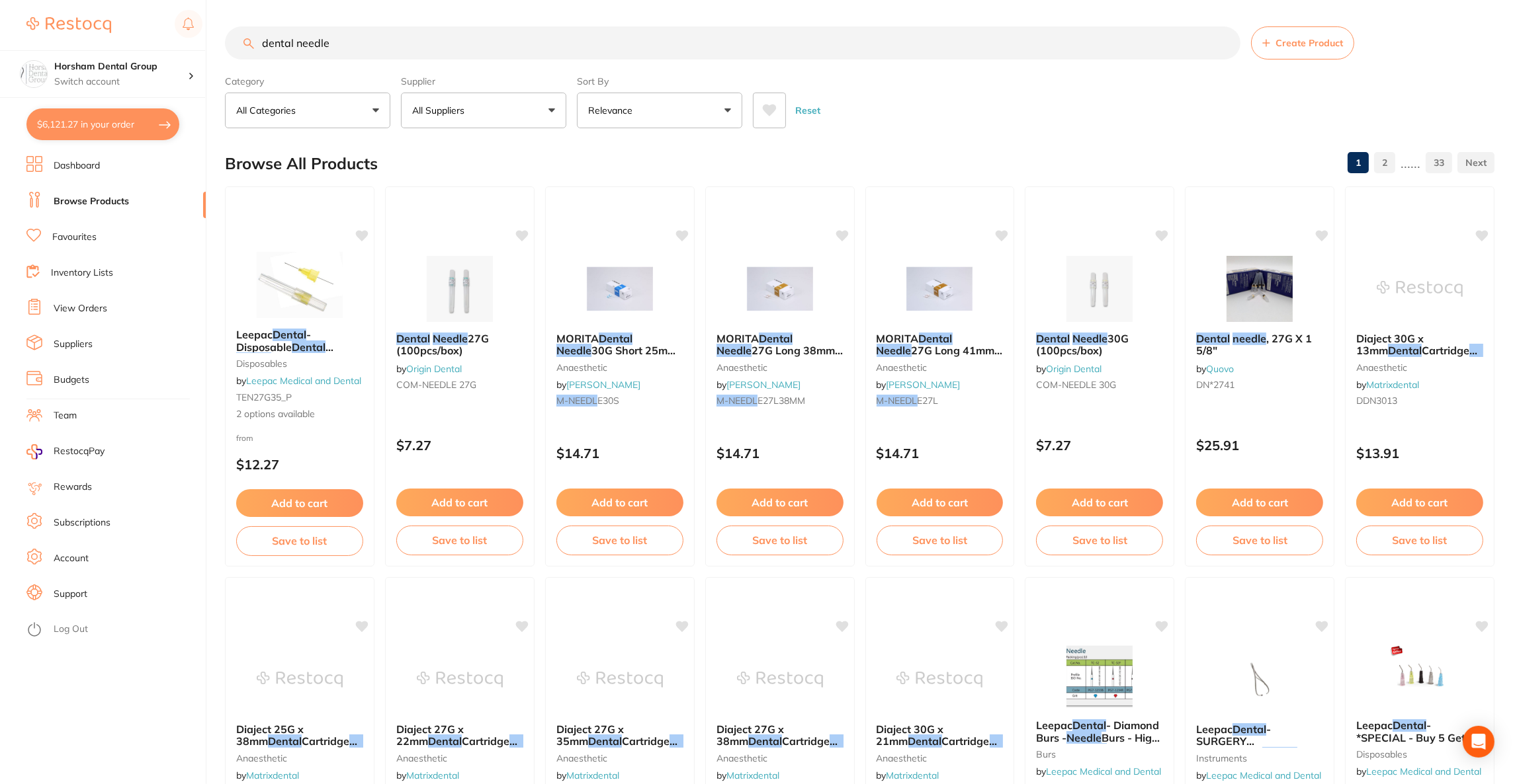
type input "dental needle"
click at [507, 126] on button "All Suppliers" at bounding box center [484, 110] width 166 height 36
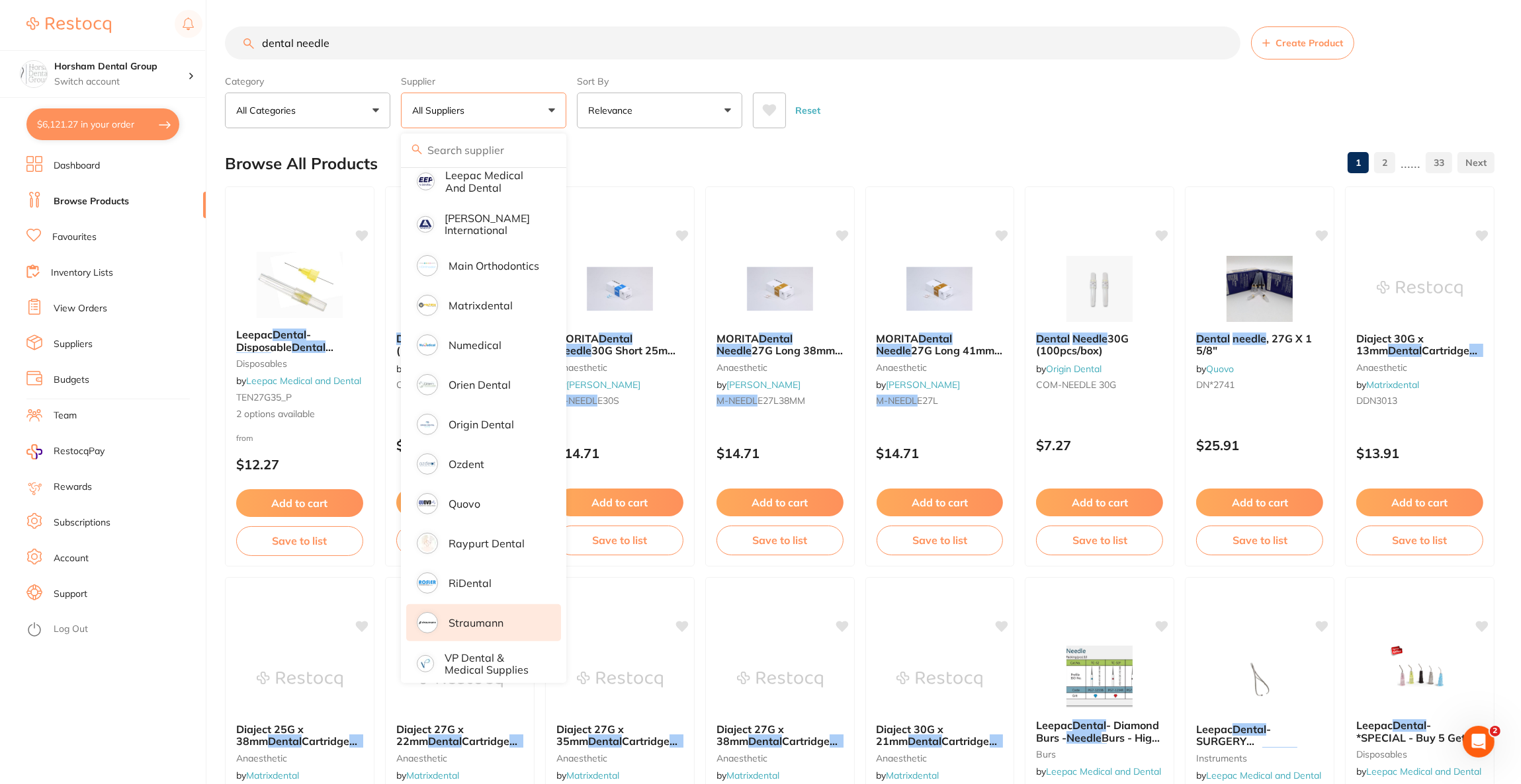
scroll to position [99, 0]
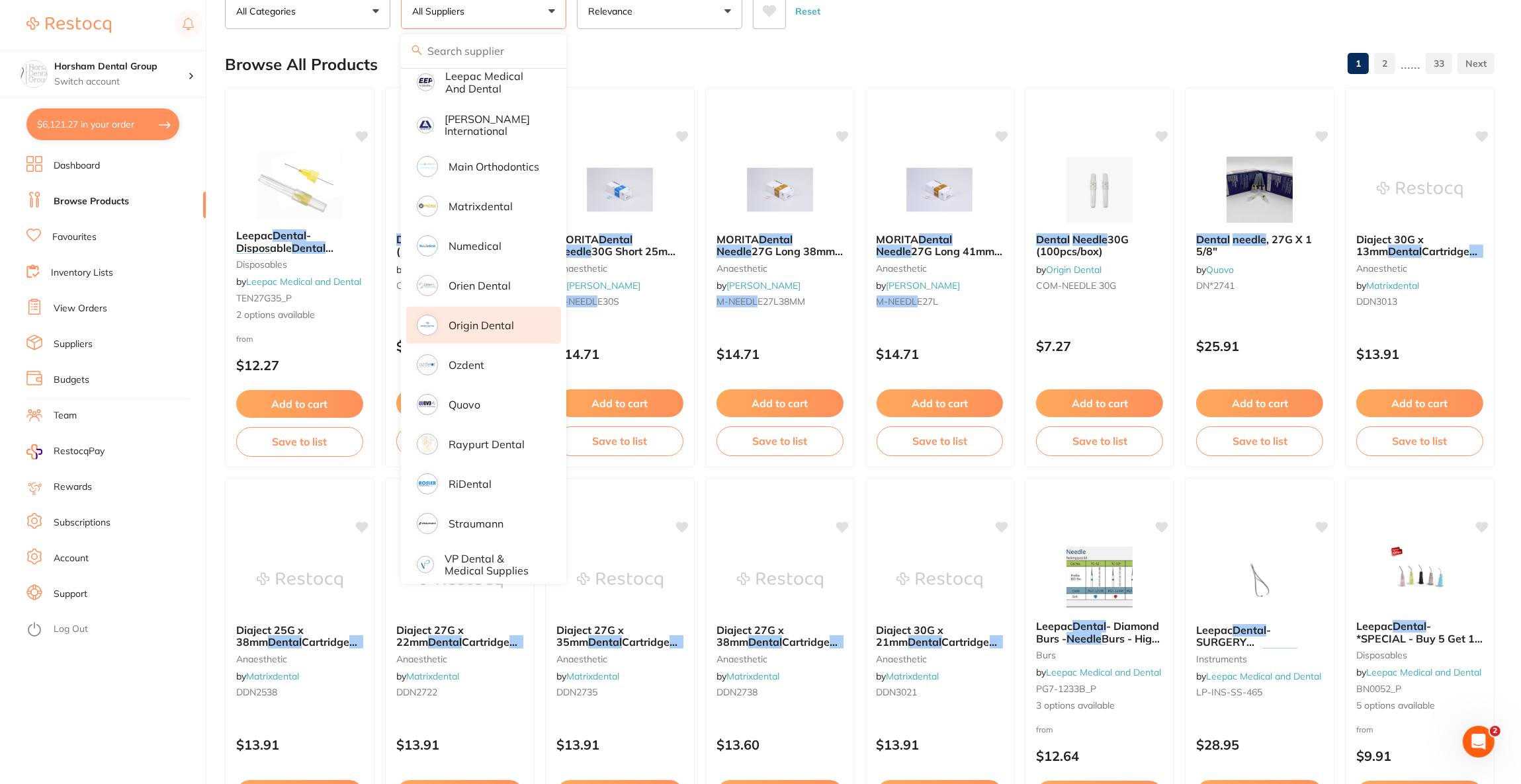
click at [473, 319] on p "Origin Dental" at bounding box center [481, 325] width 66 height 12
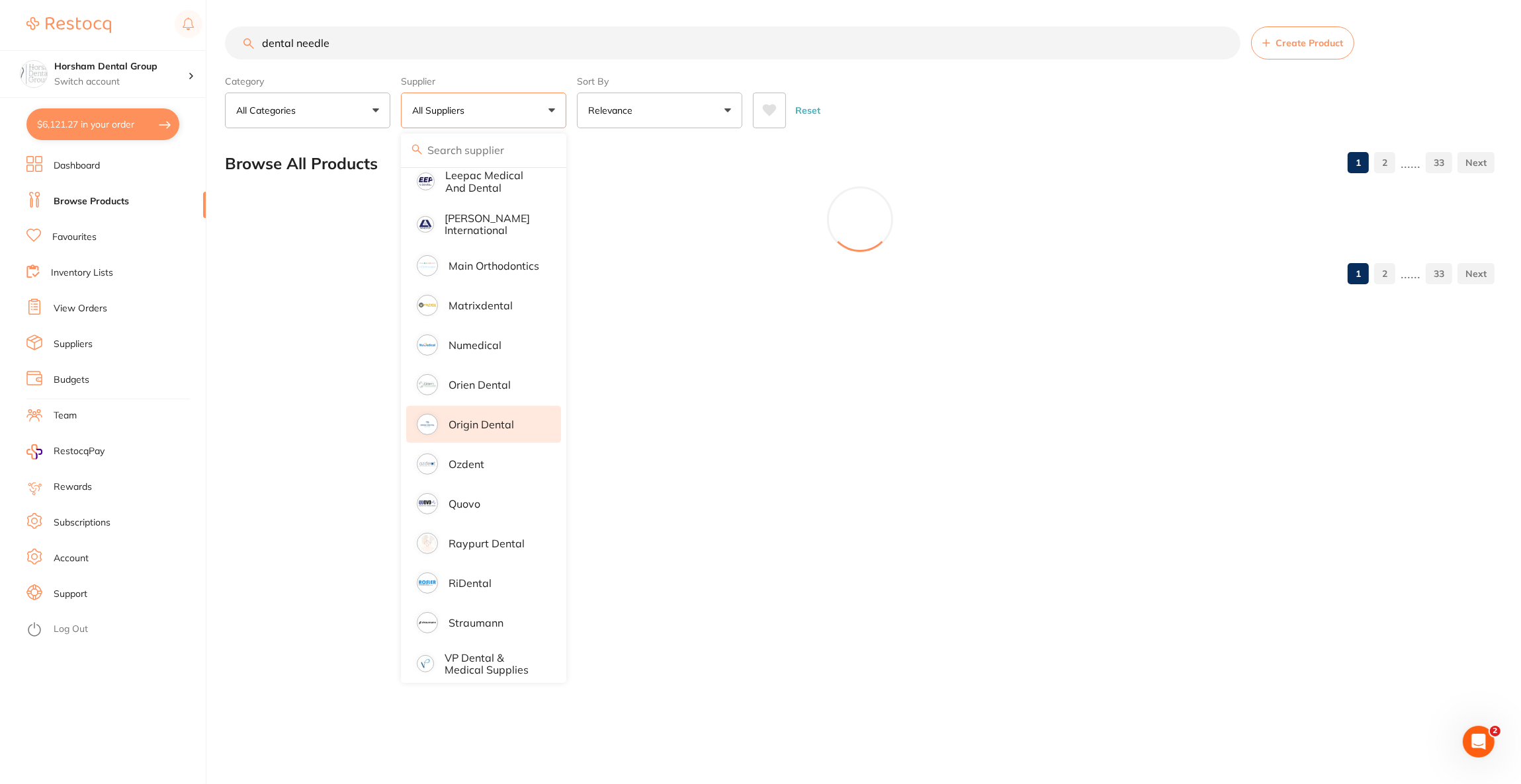
scroll to position [0, 0]
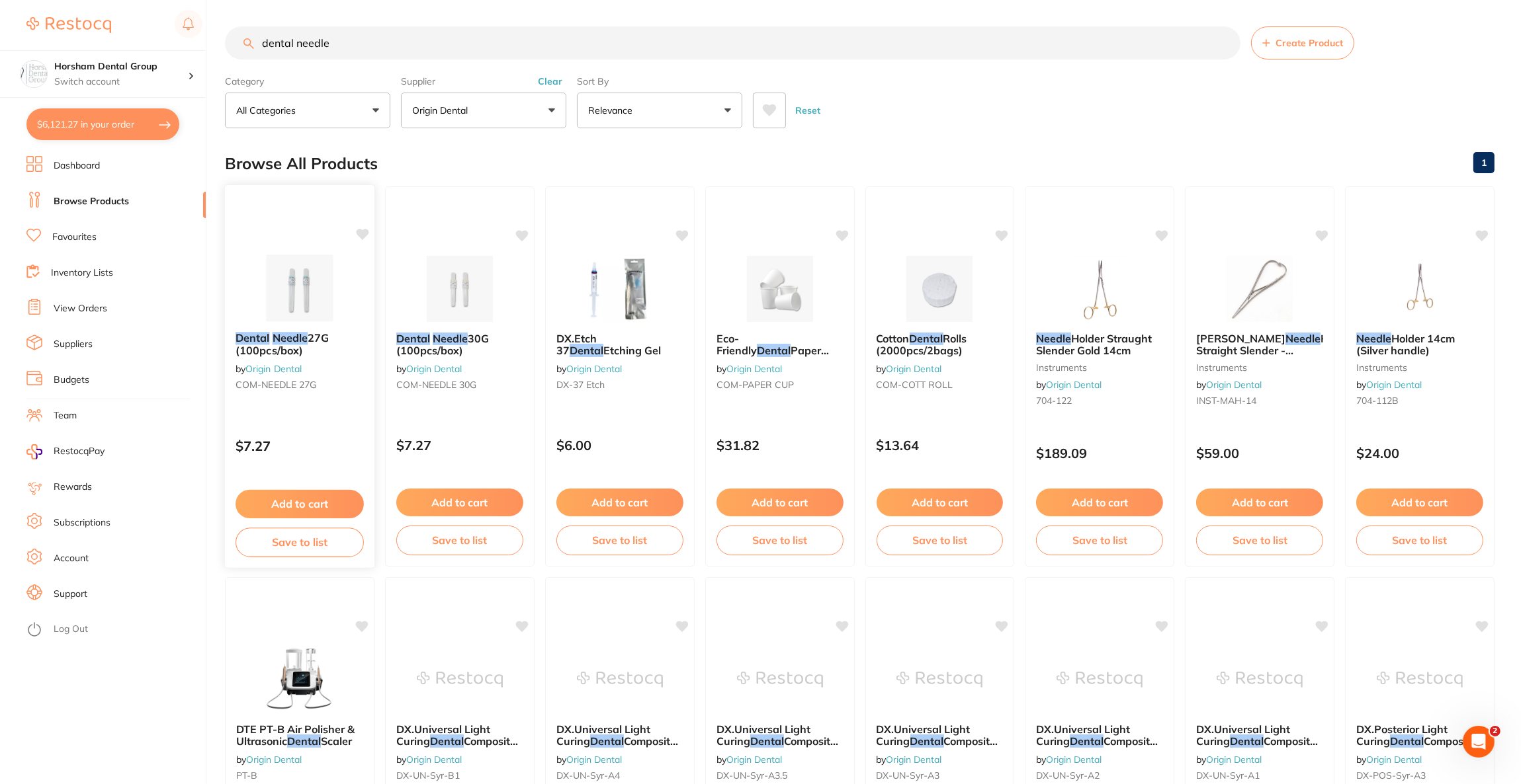
click at [335, 299] on img at bounding box center [299, 288] width 87 height 67
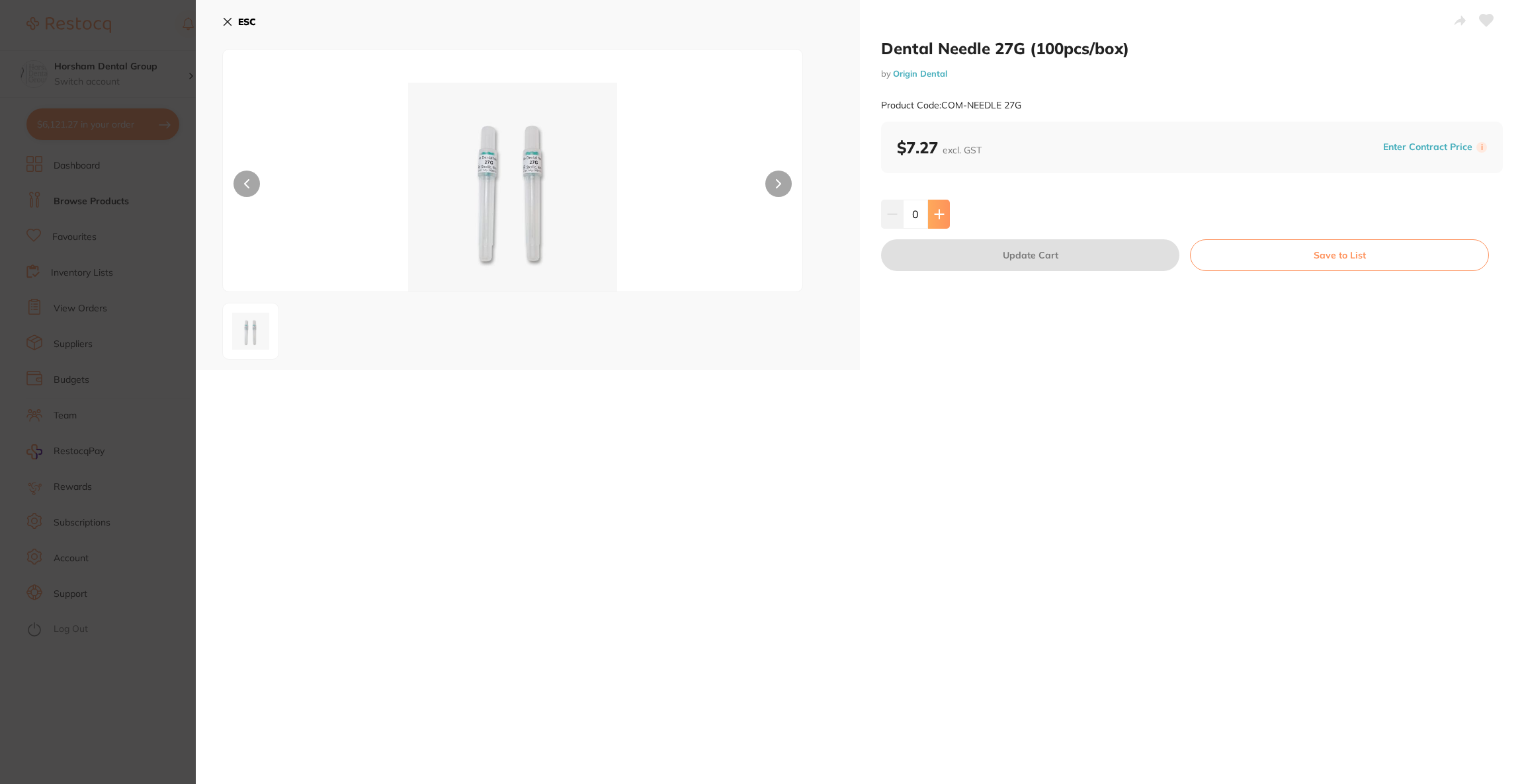
click at [934, 222] on button at bounding box center [938, 214] width 22 height 29
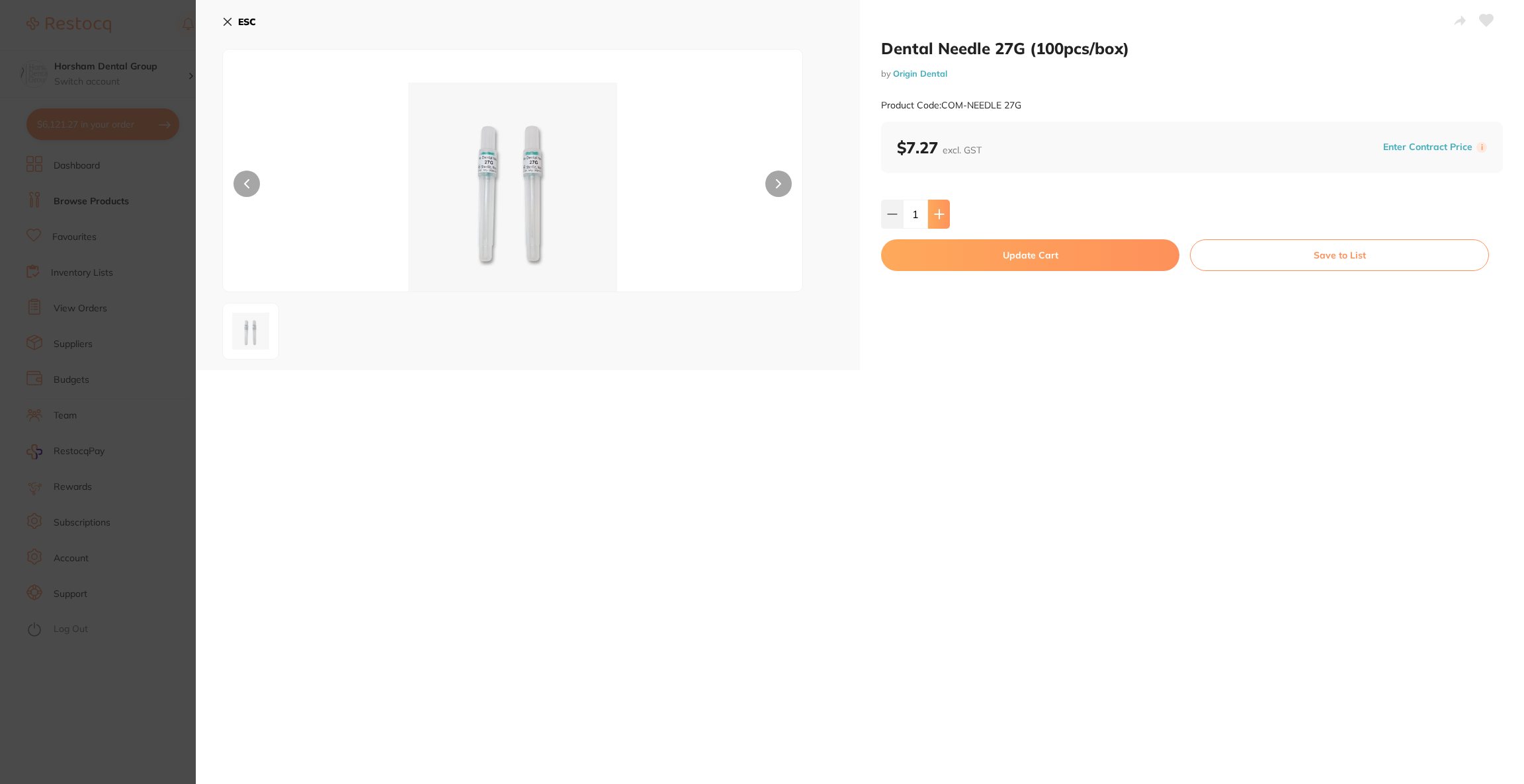
click at [934, 222] on button at bounding box center [938, 214] width 22 height 29
type input "4"
click at [946, 256] on button "Update Cart" at bounding box center [1031, 255] width 299 height 32
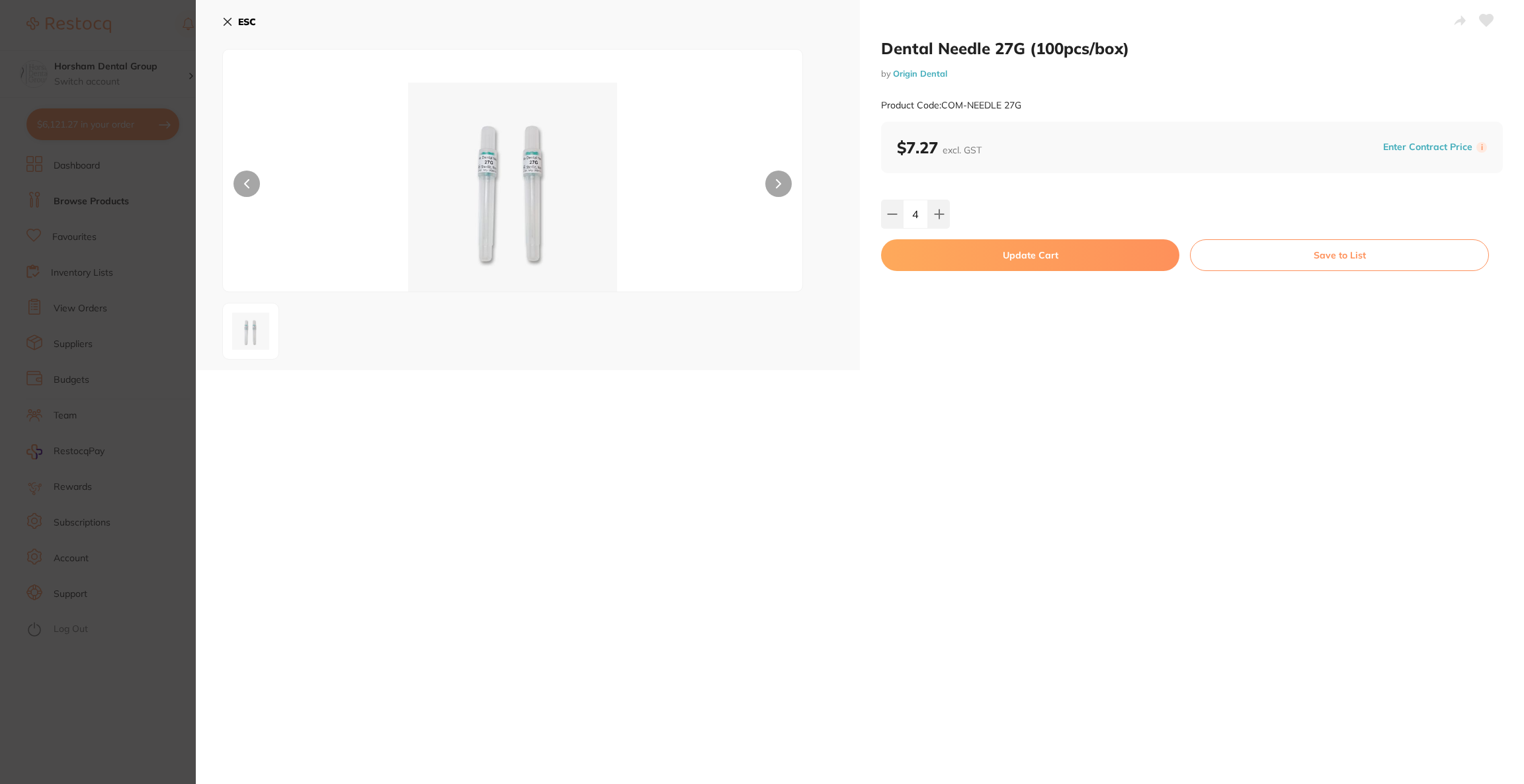
checkbox input "false"
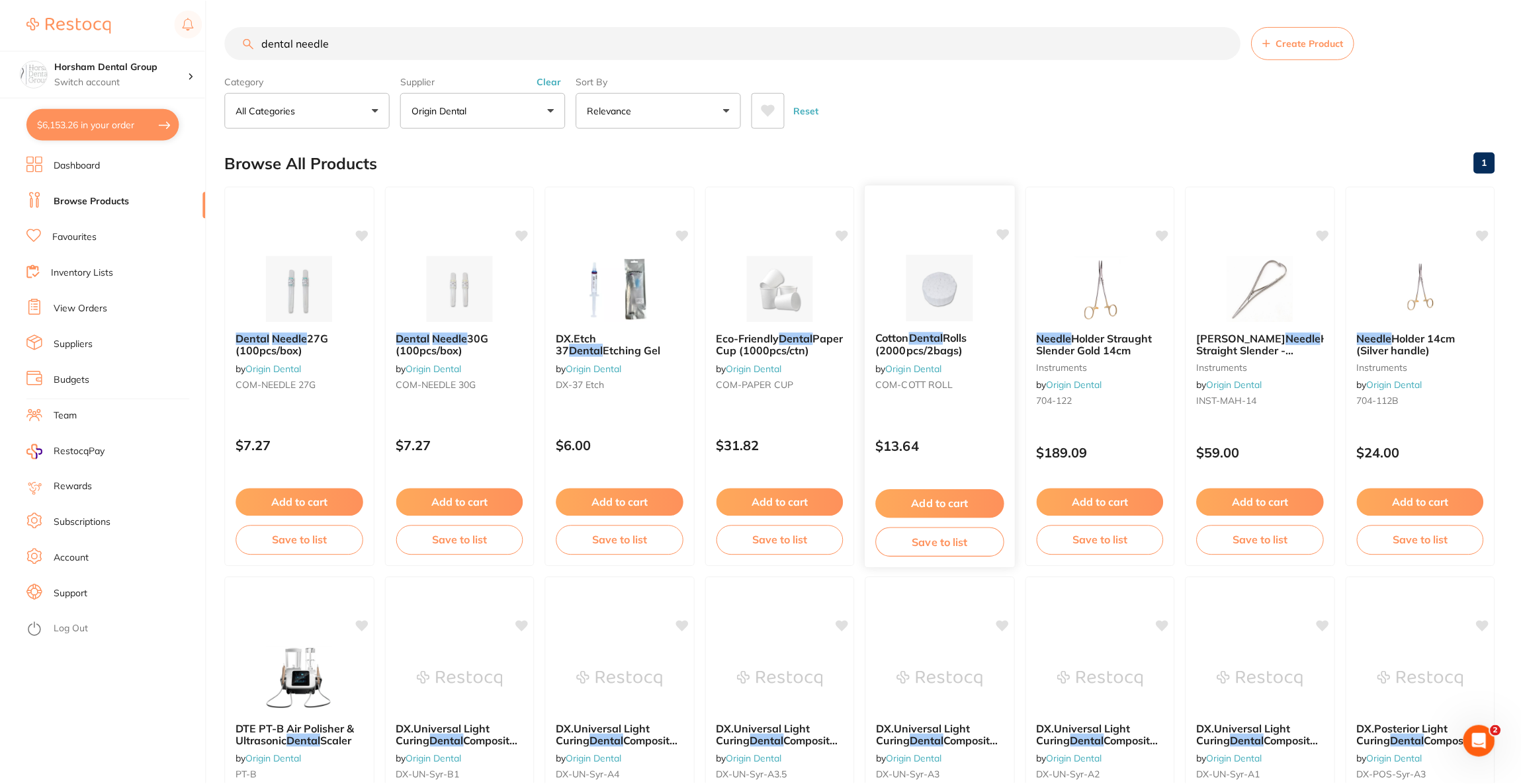
scroll to position [99, 0]
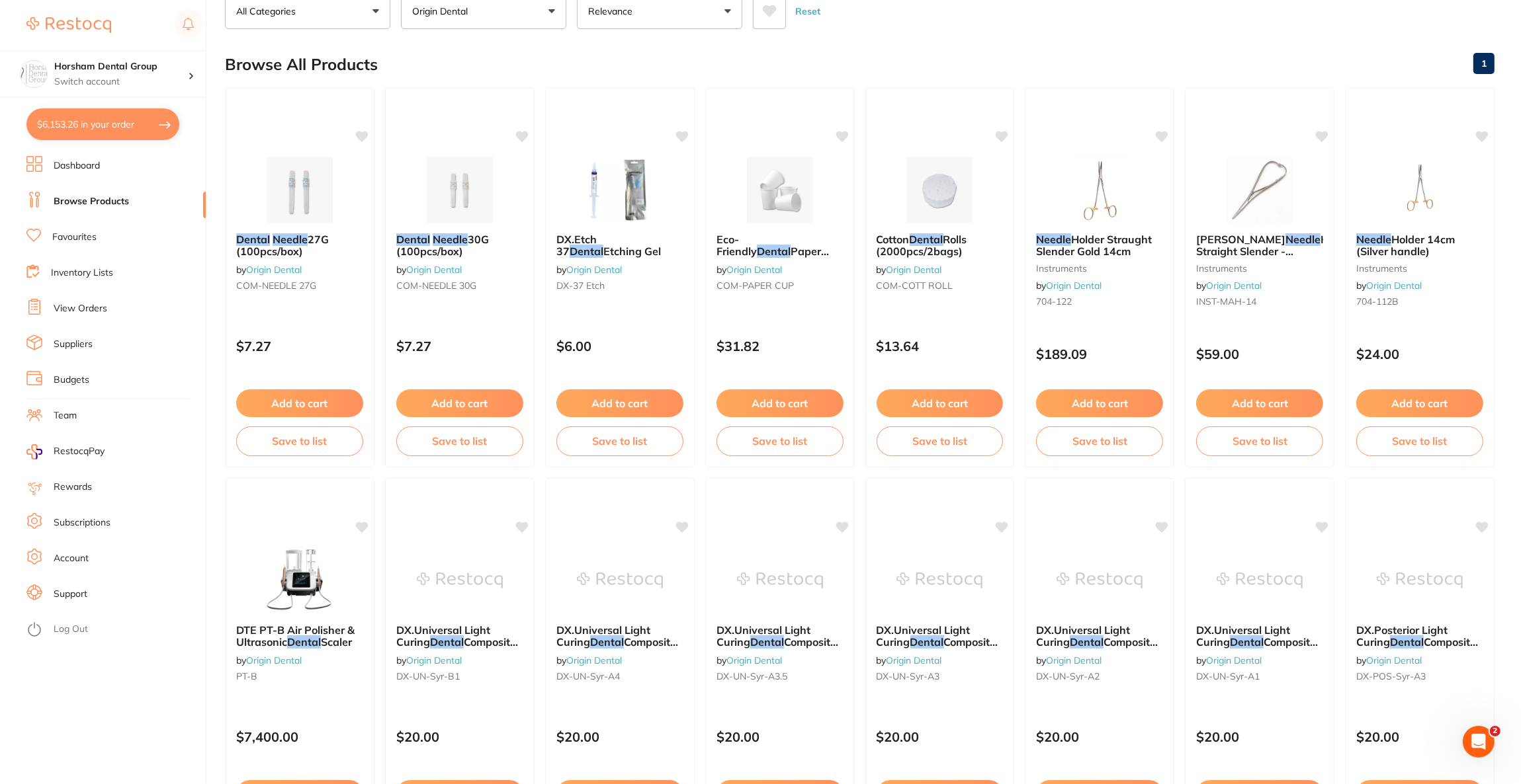
click at [131, 134] on button "$6,153.26 in your order" at bounding box center [102, 124] width 153 height 32
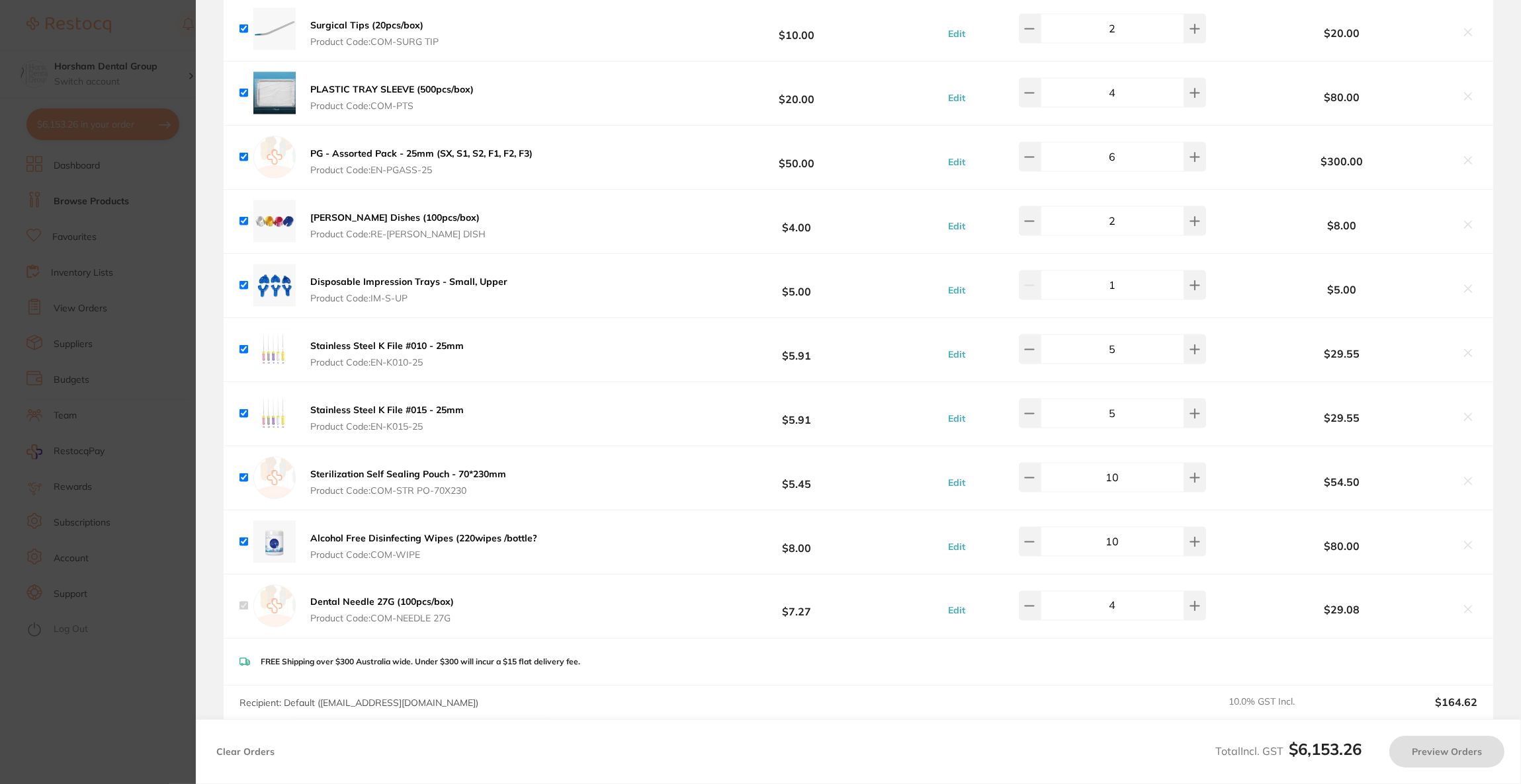
checkbox input "true"
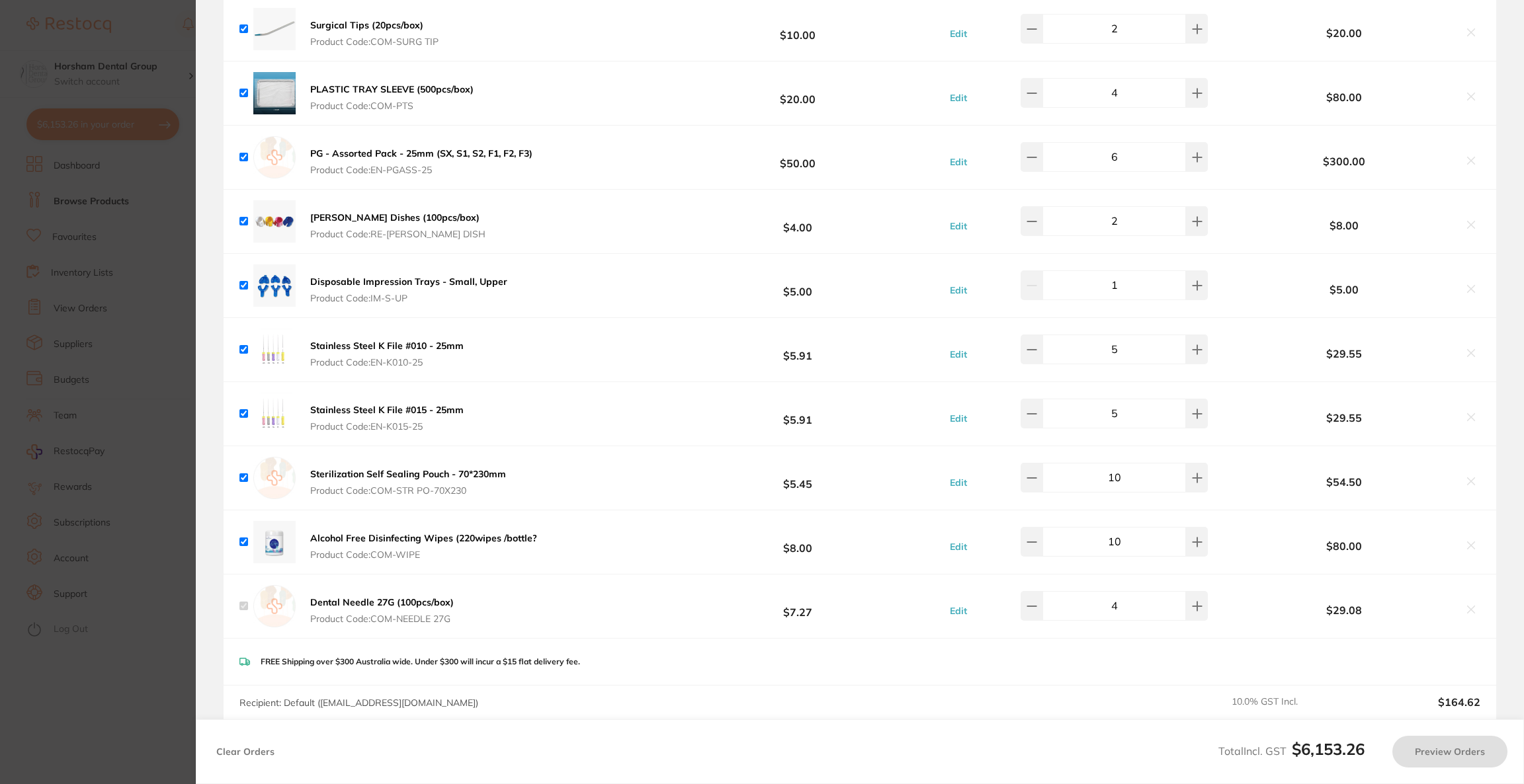
scroll to position [3504, 0]
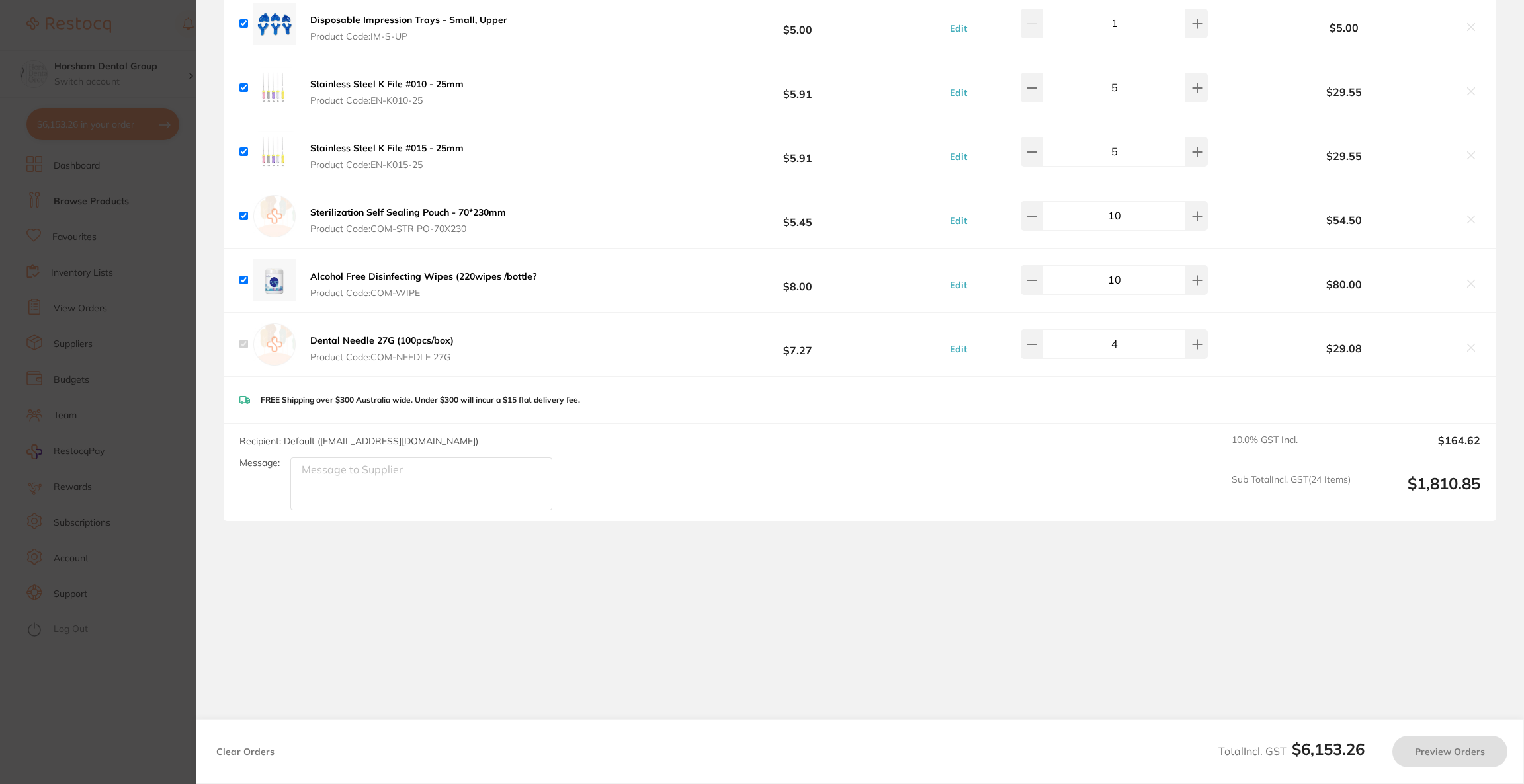
click at [146, 284] on section "Update RRP Set your pre negotiated price for this item. Item Agreed RRP (excl. …" at bounding box center [762, 392] width 1524 height 784
checkbox input "true"
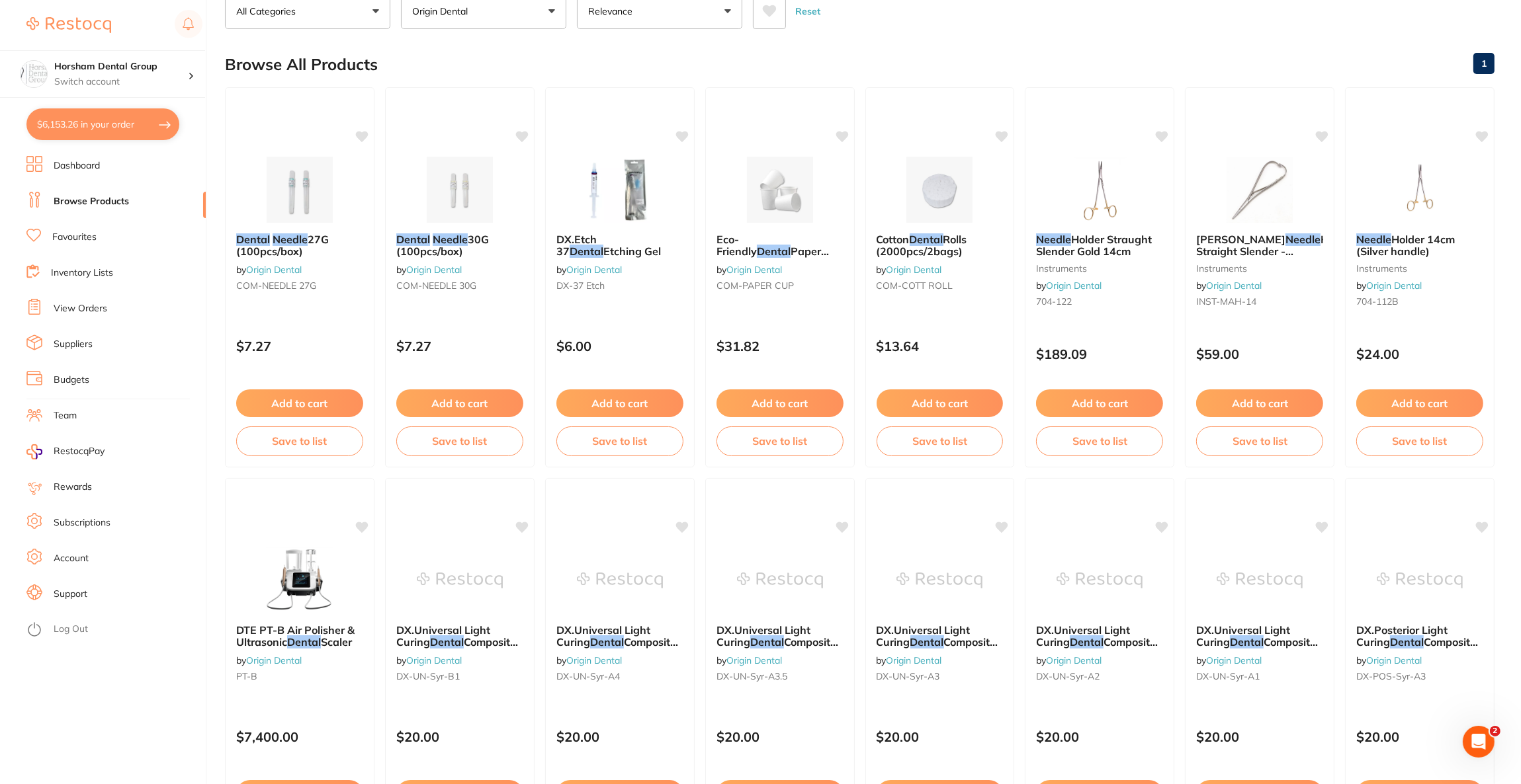
click at [134, 135] on button "$6,153.26 in your order" at bounding box center [102, 124] width 153 height 32
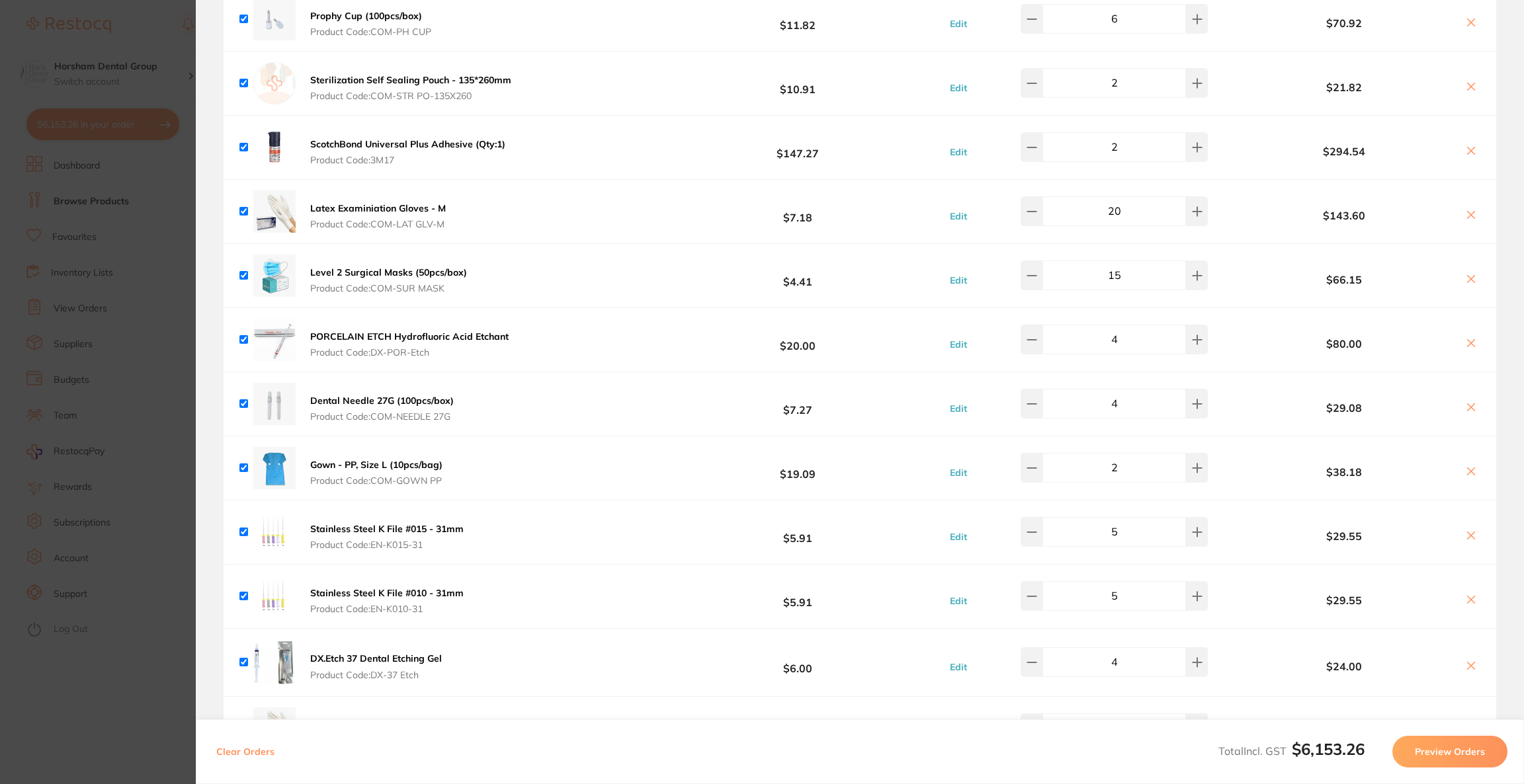
scroll to position [2413, 0]
type input "5"
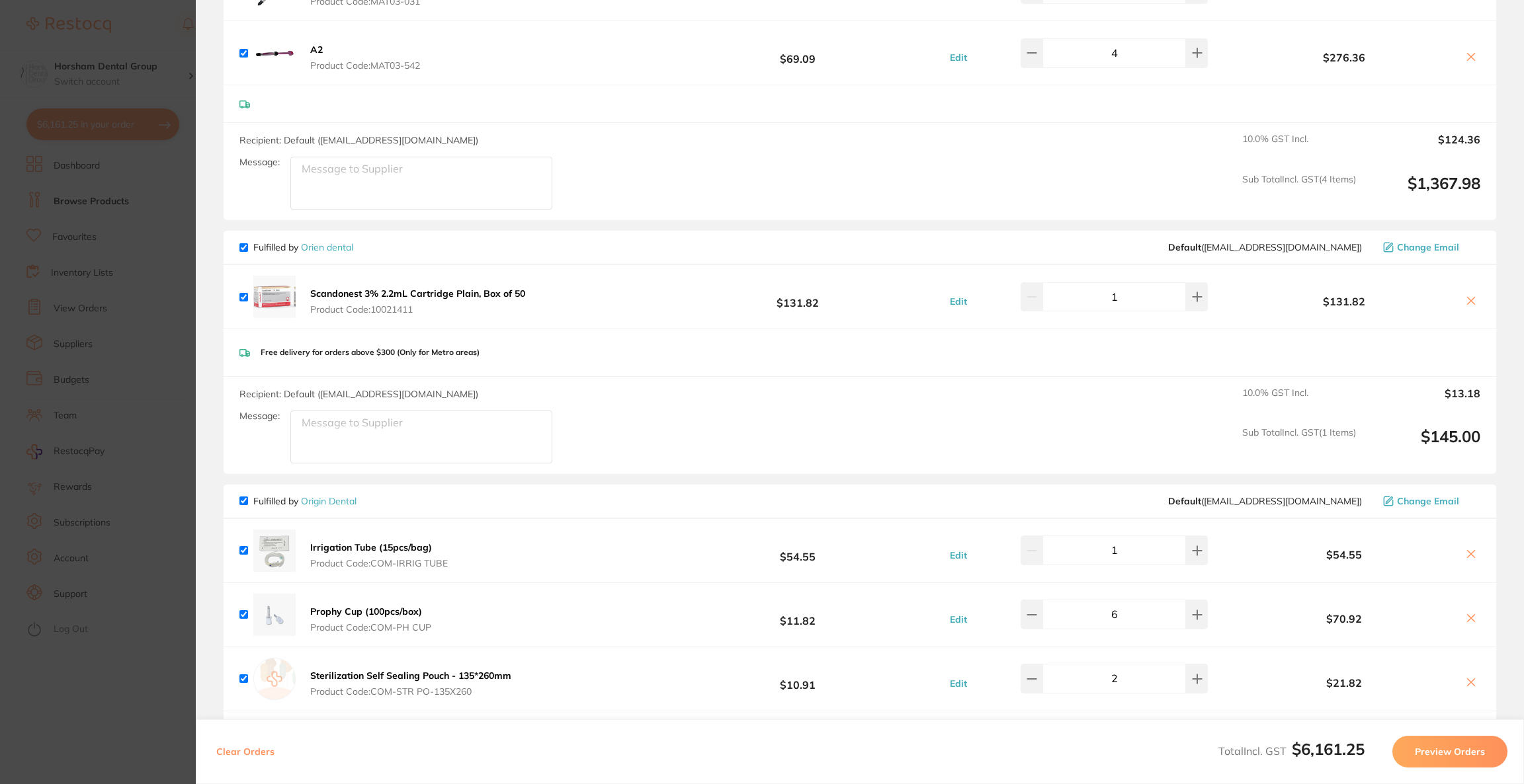
scroll to position [1719, 0]
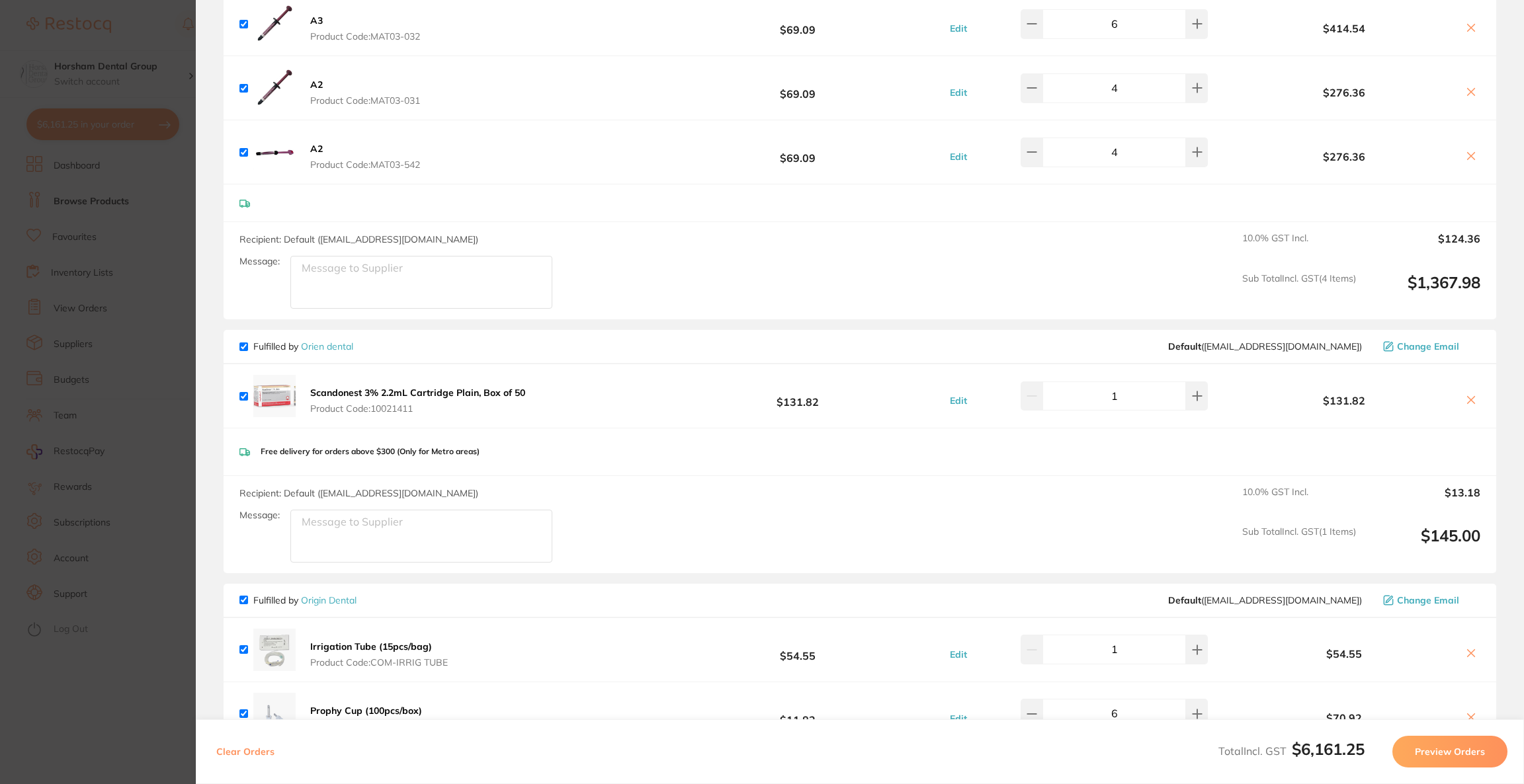
click at [102, 305] on section "Update RRP Set your pre negotiated price for this item. Item Agreed RRP (excl. …" at bounding box center [762, 392] width 1524 height 784
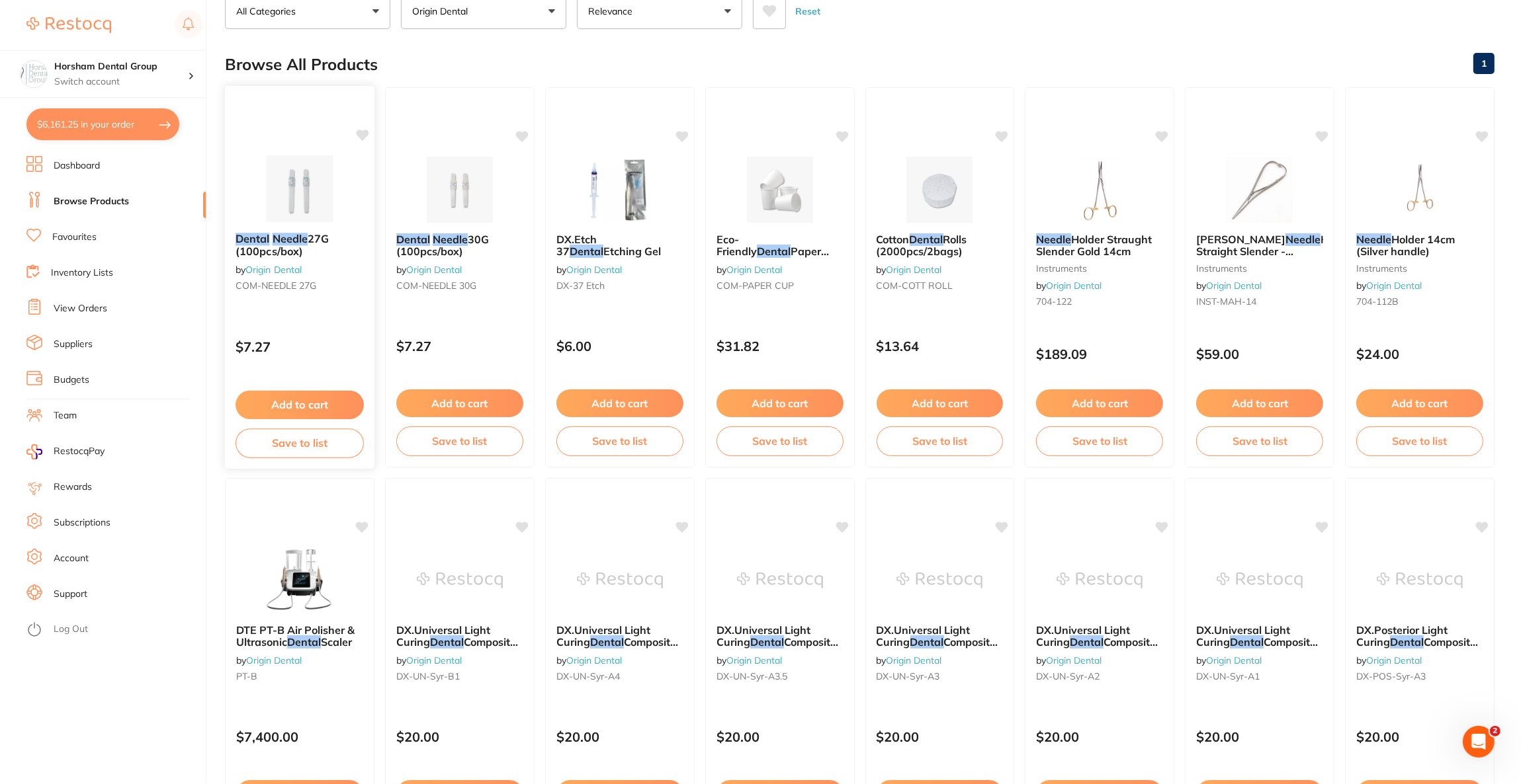
scroll to position [0, 0]
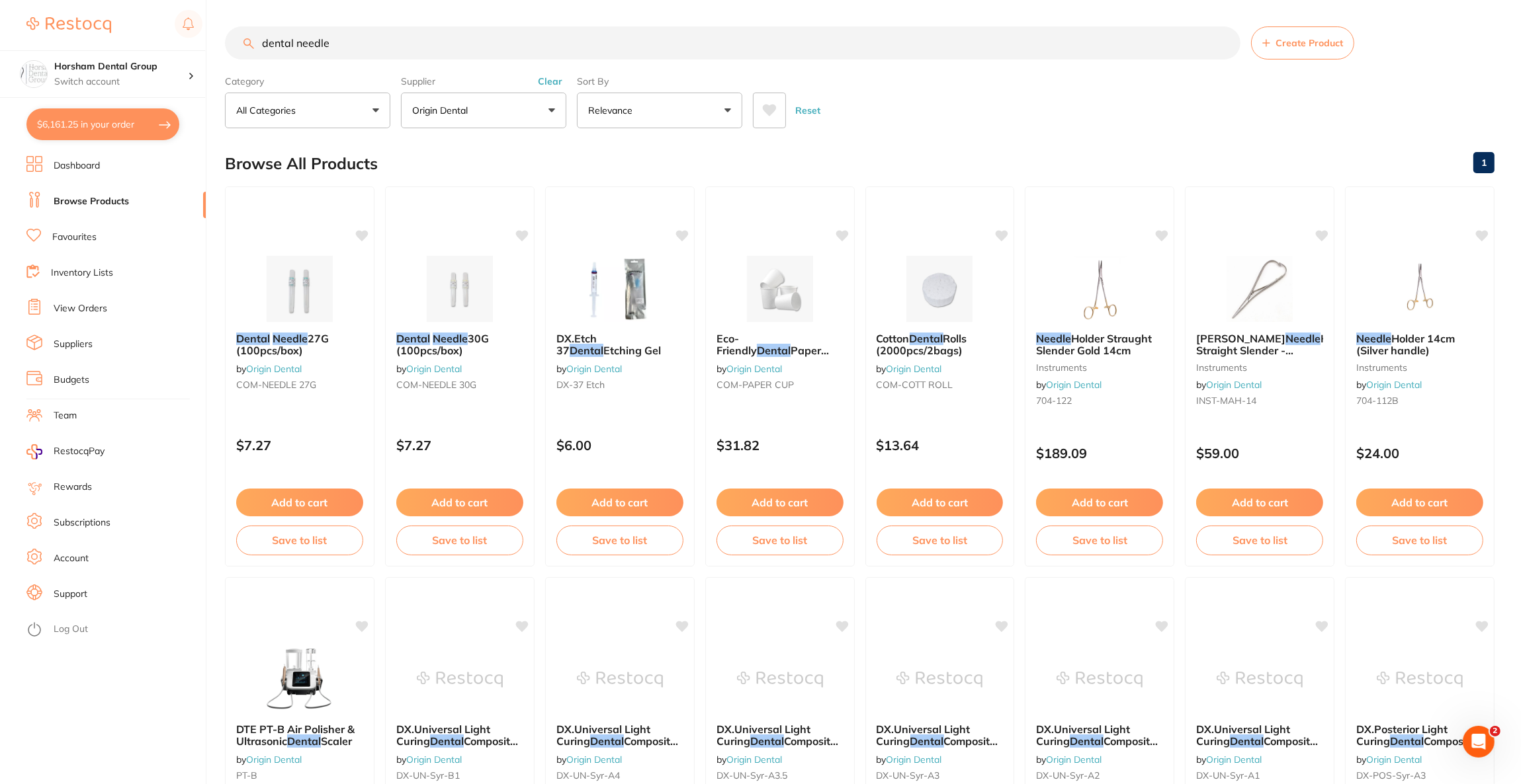
drag, startPoint x: 347, startPoint y: 43, endPoint x: 227, endPoint y: 49, distance: 120.1
click at [227, 49] on input "dental needle" at bounding box center [732, 43] width 1015 height 33
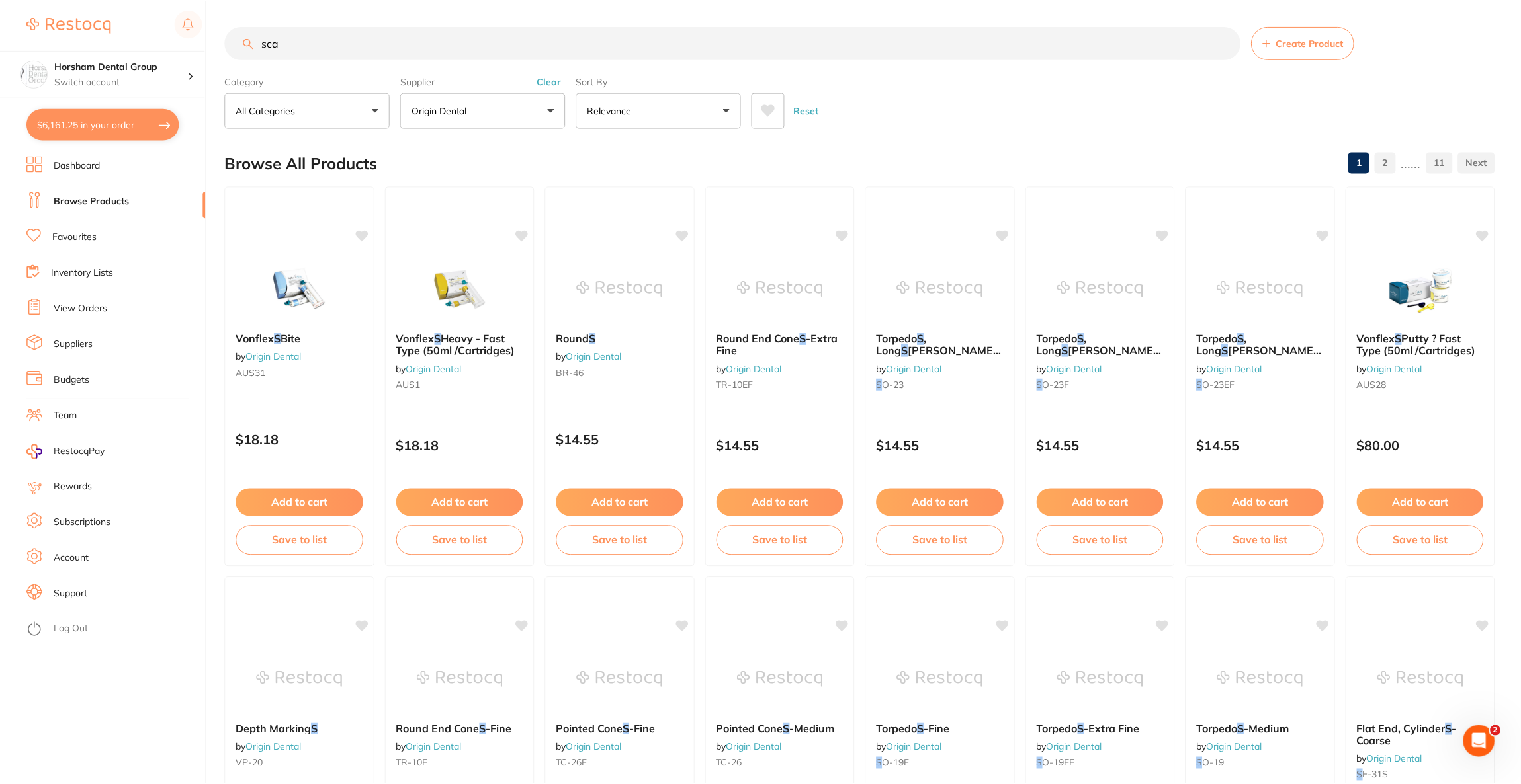
scroll to position [869, 0]
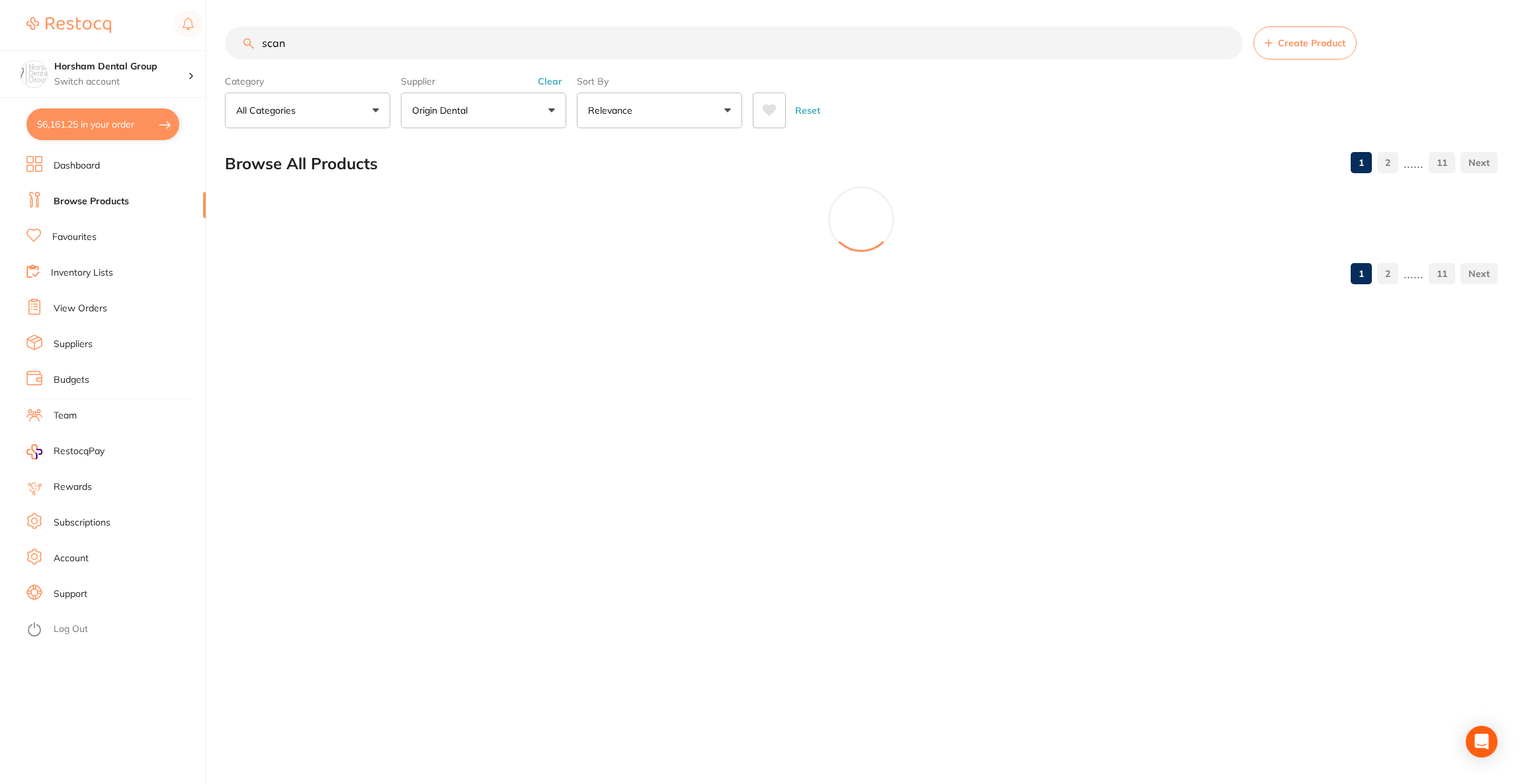
type input "scan"
click at [531, 111] on button "Origin Dental" at bounding box center [484, 110] width 166 height 36
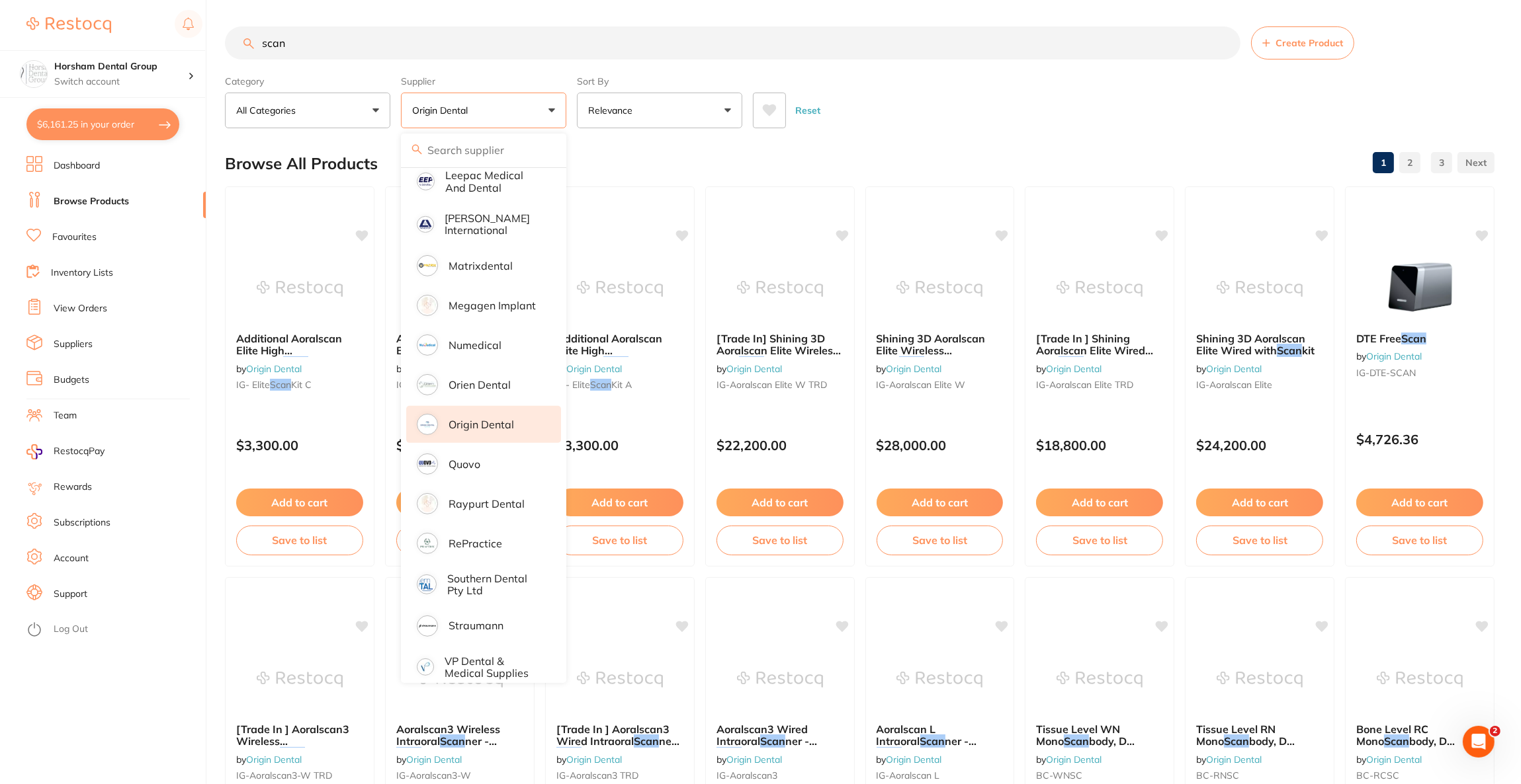
click at [493, 418] on p "Origin Dental" at bounding box center [481, 424] width 66 height 12
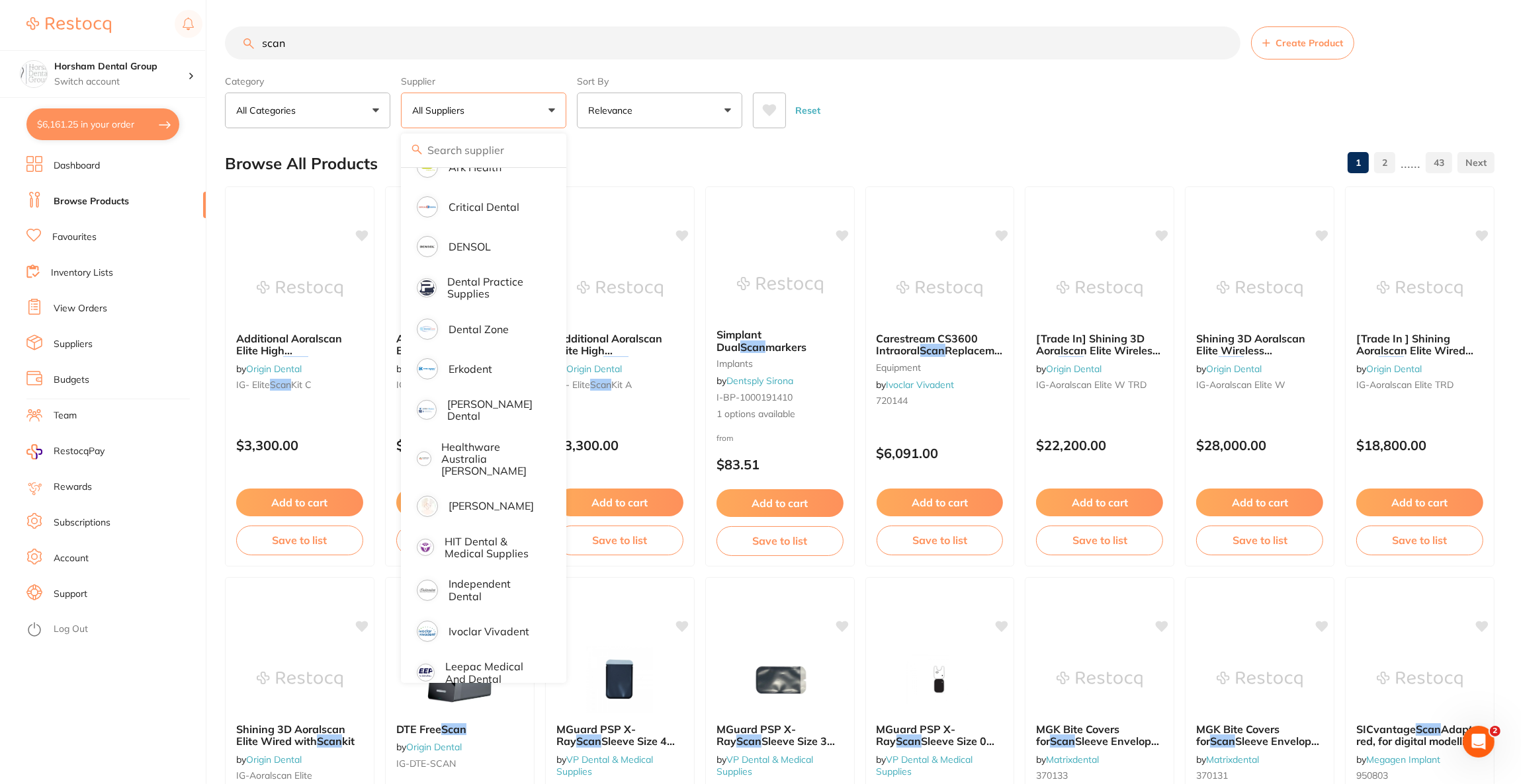
scroll to position [257, 0]
click at [509, 503] on p "[PERSON_NAME]" at bounding box center [491, 509] width 85 height 12
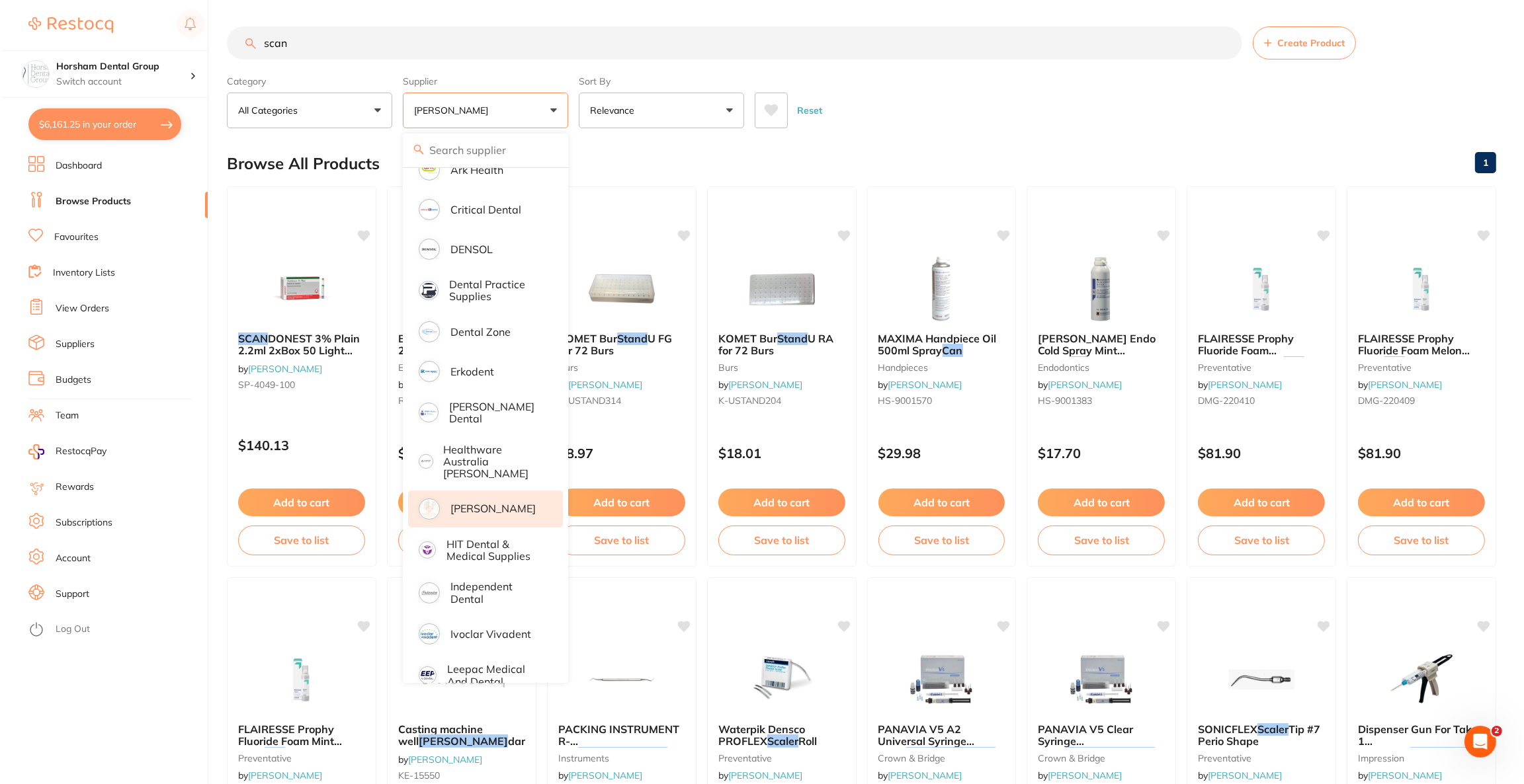
scroll to position [0, 0]
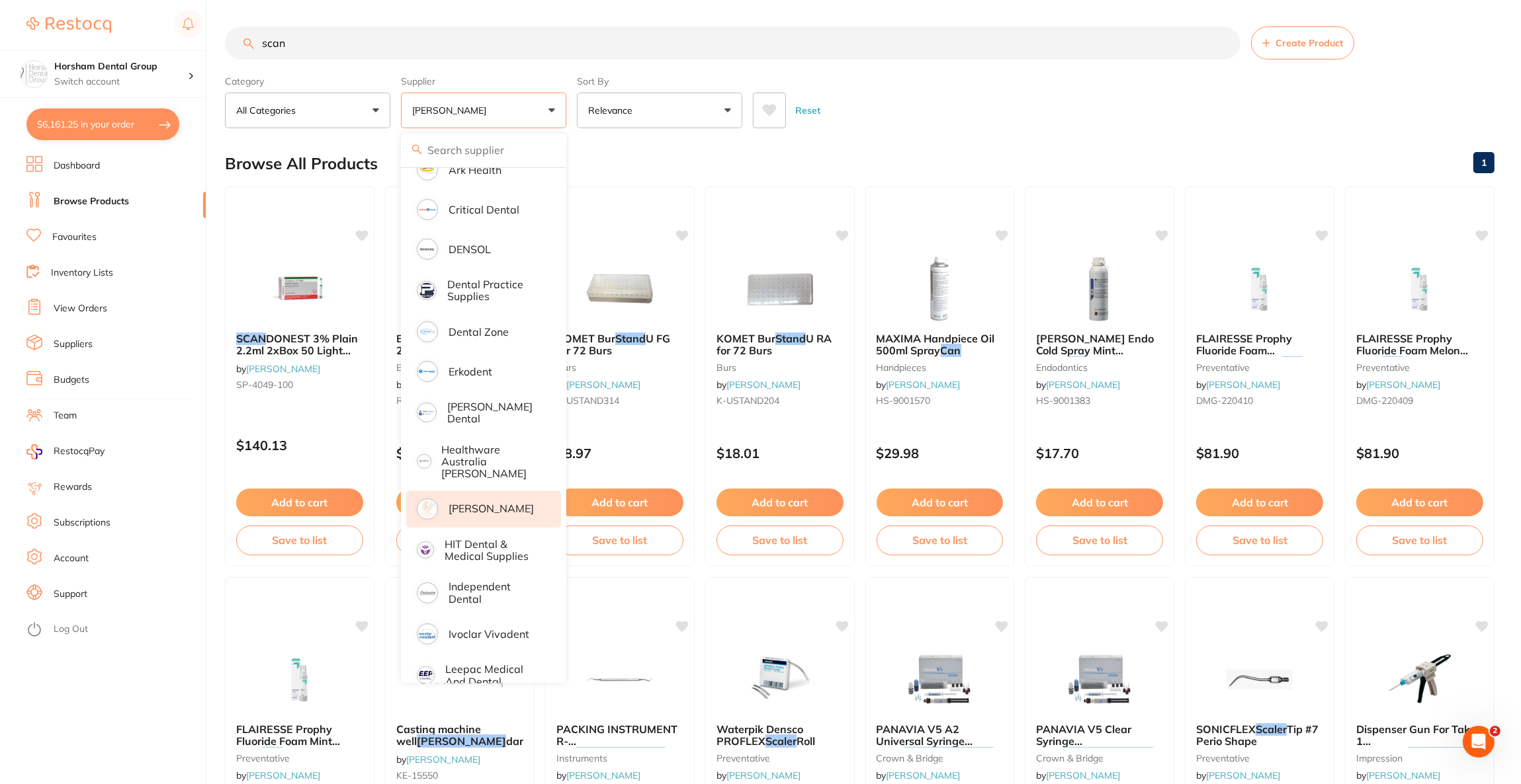
click at [997, 113] on div "Reset" at bounding box center [1118, 105] width 731 height 46
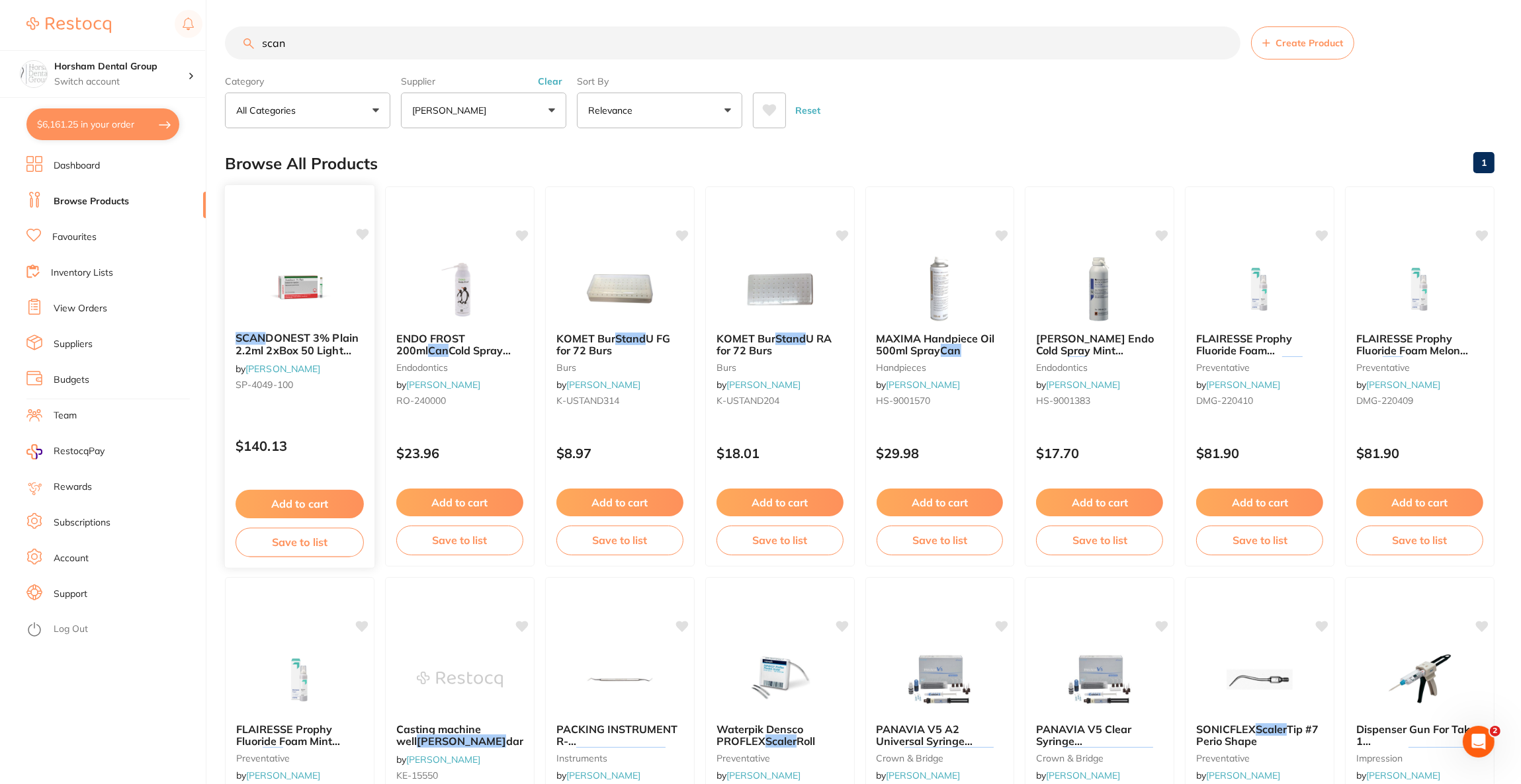
click at [360, 294] on div at bounding box center [299, 288] width 149 height 67
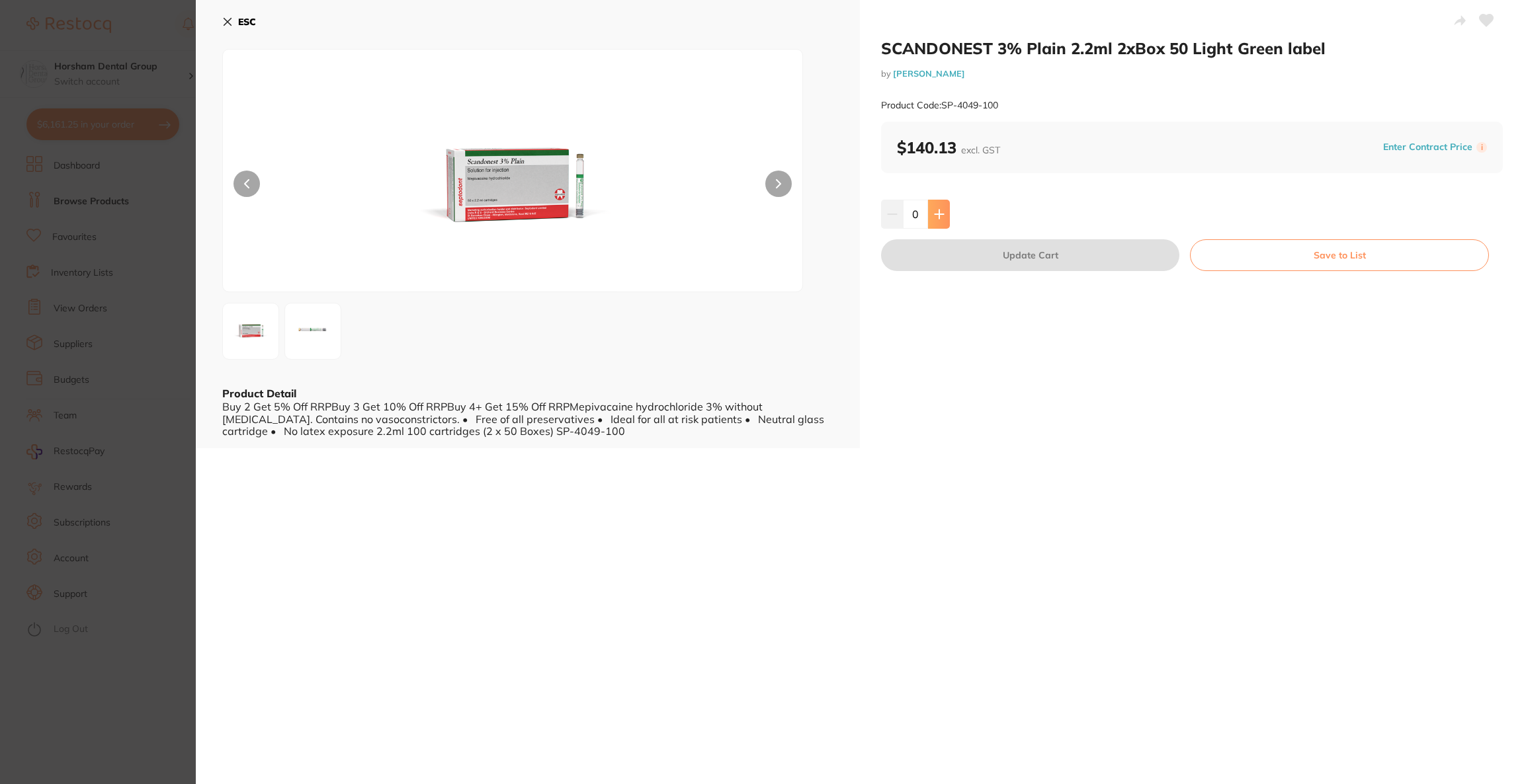
click at [936, 217] on icon at bounding box center [939, 214] width 10 height 10
type input "1"
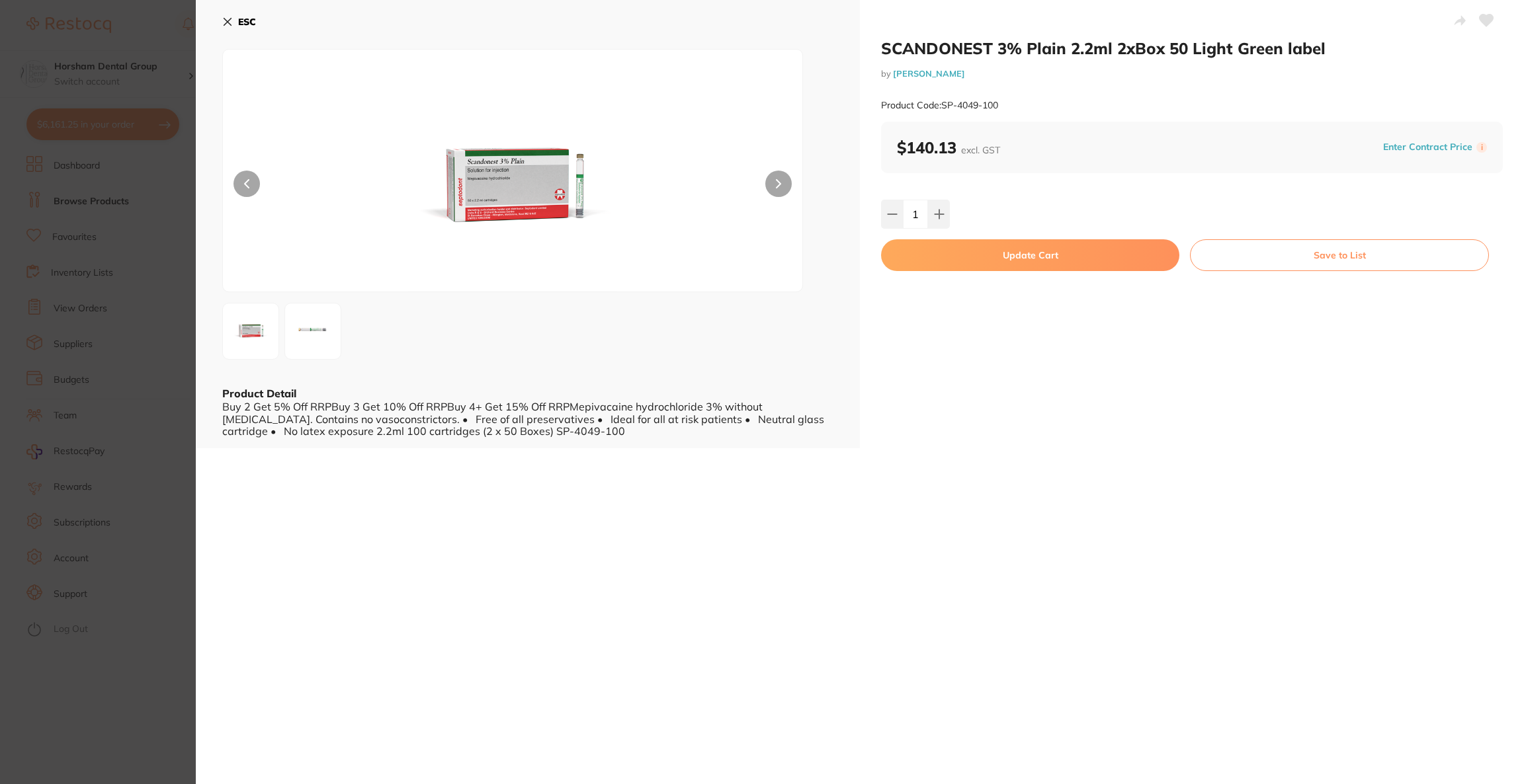
click at [960, 264] on button "Update Cart" at bounding box center [1031, 255] width 299 height 32
checkbox input "false"
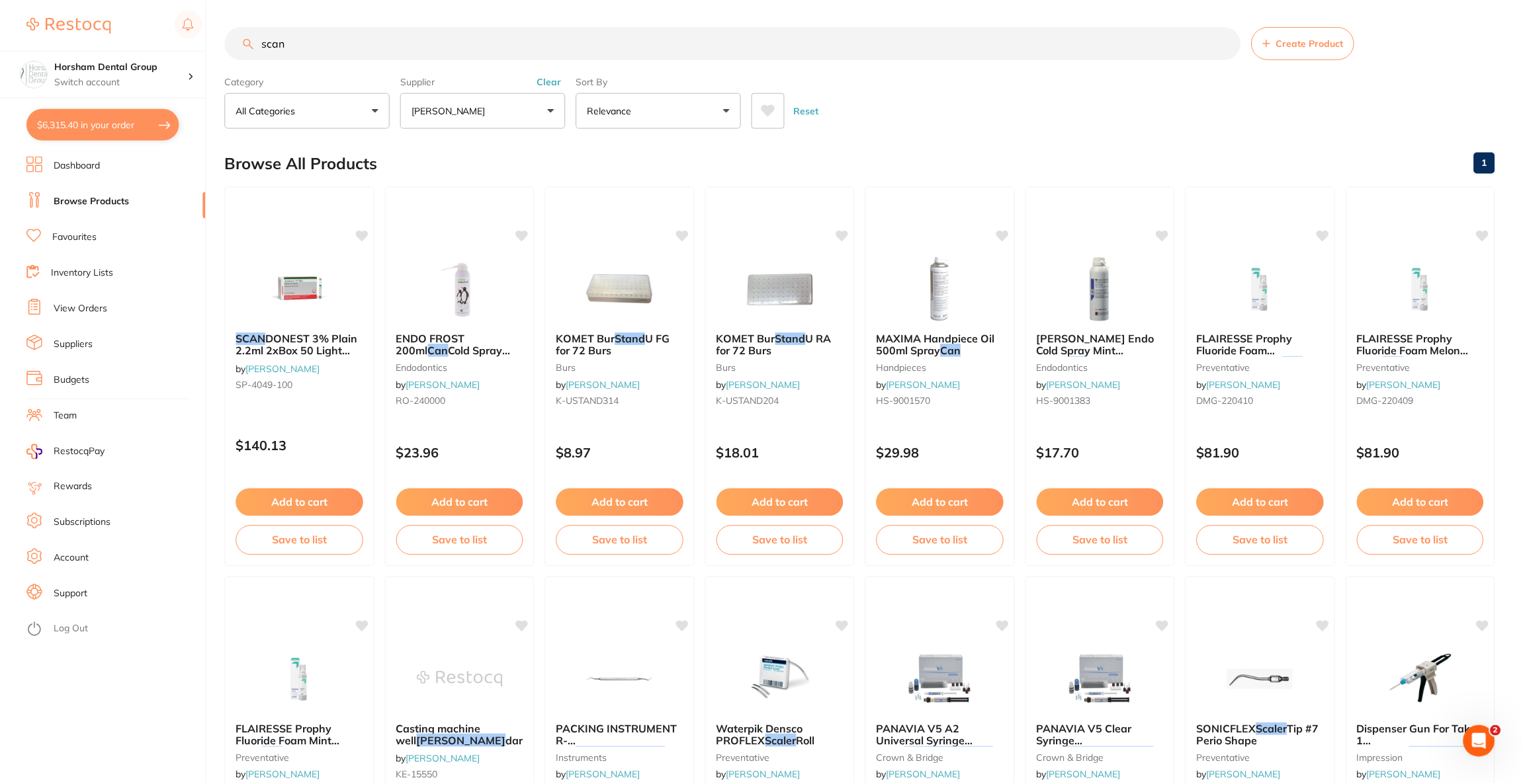
scroll to position [1783, 0]
click at [94, 125] on button "$6,315.40 in your order" at bounding box center [102, 124] width 153 height 32
checkbox input "true"
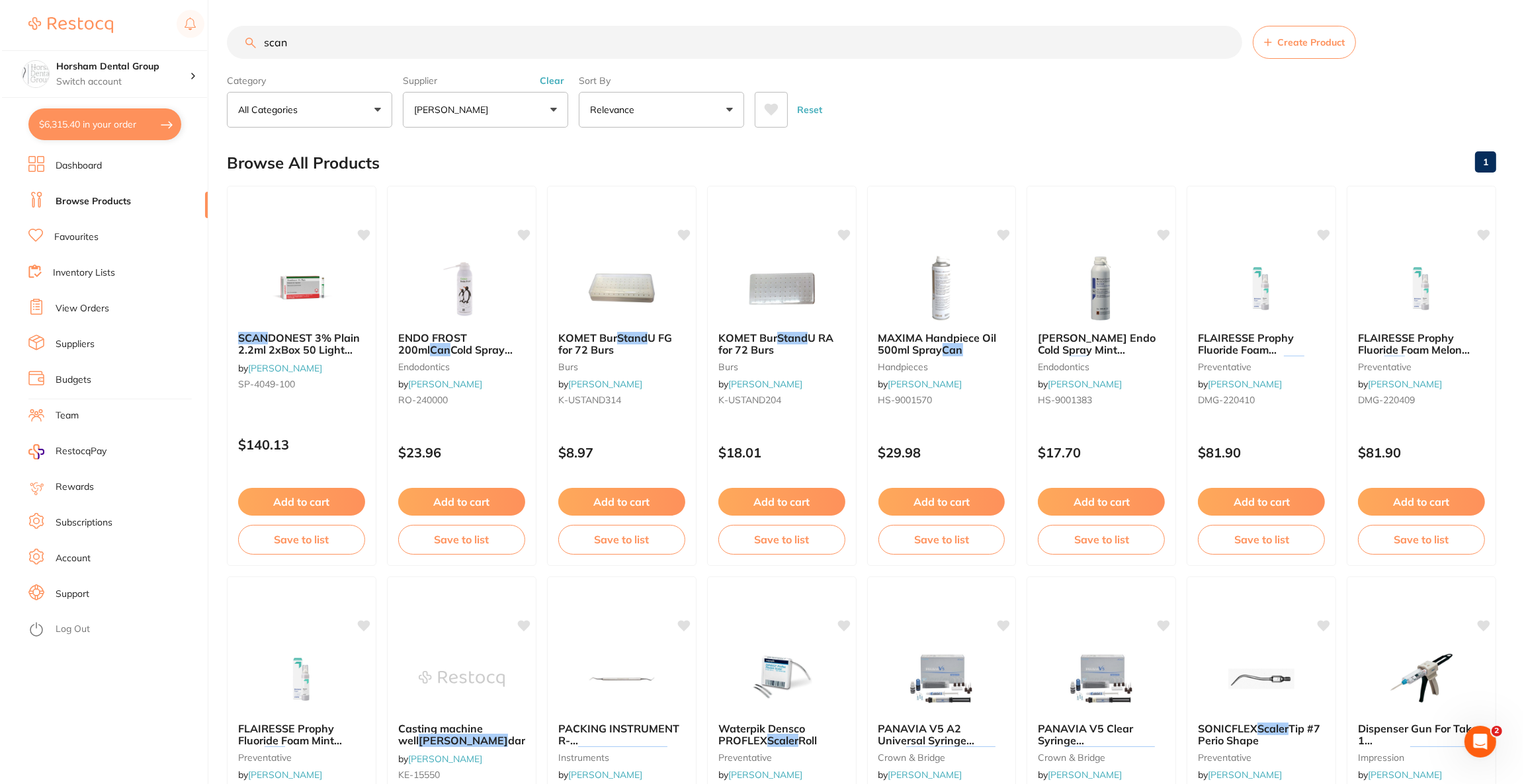
scroll to position [0, 0]
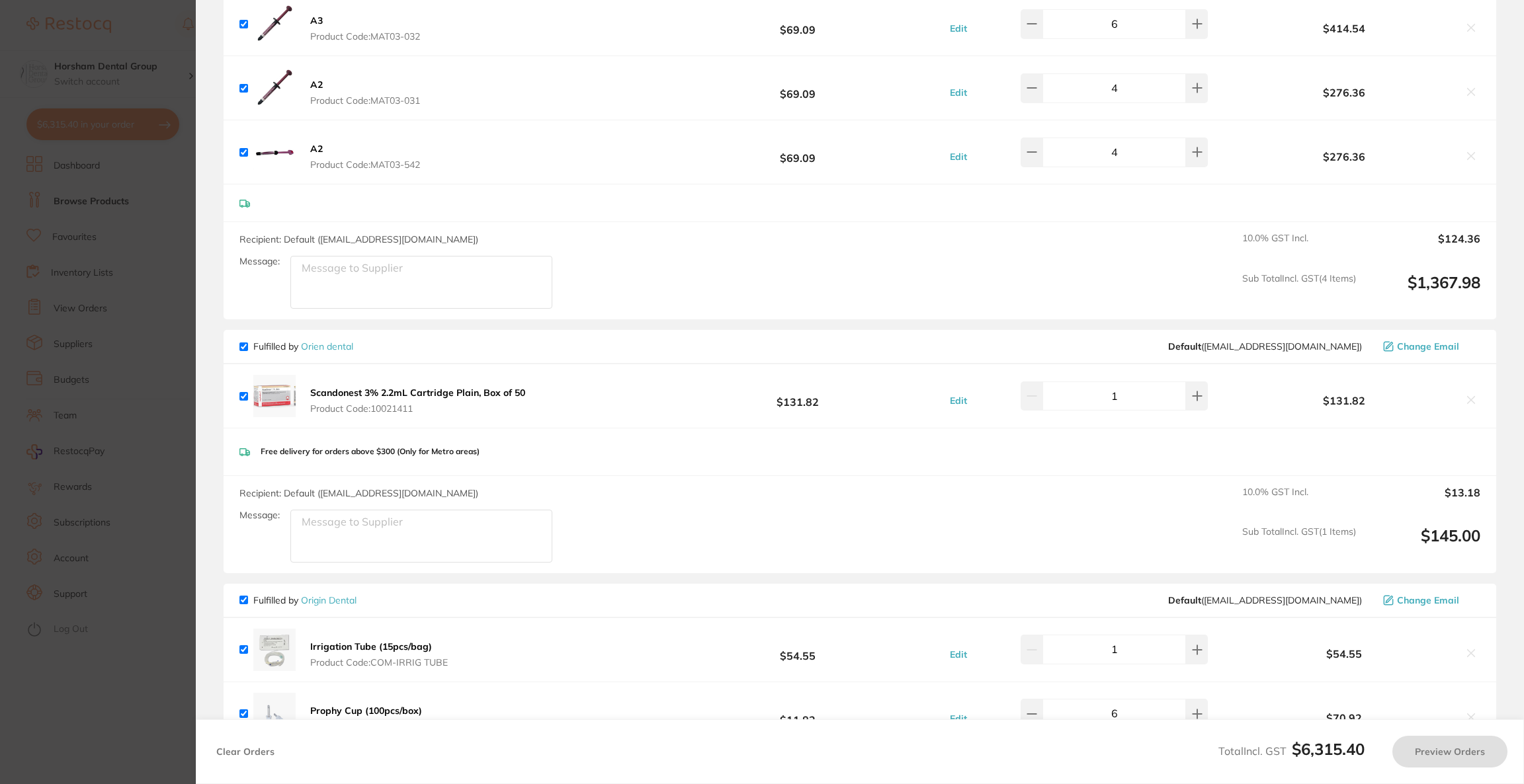
checkbox input "true"
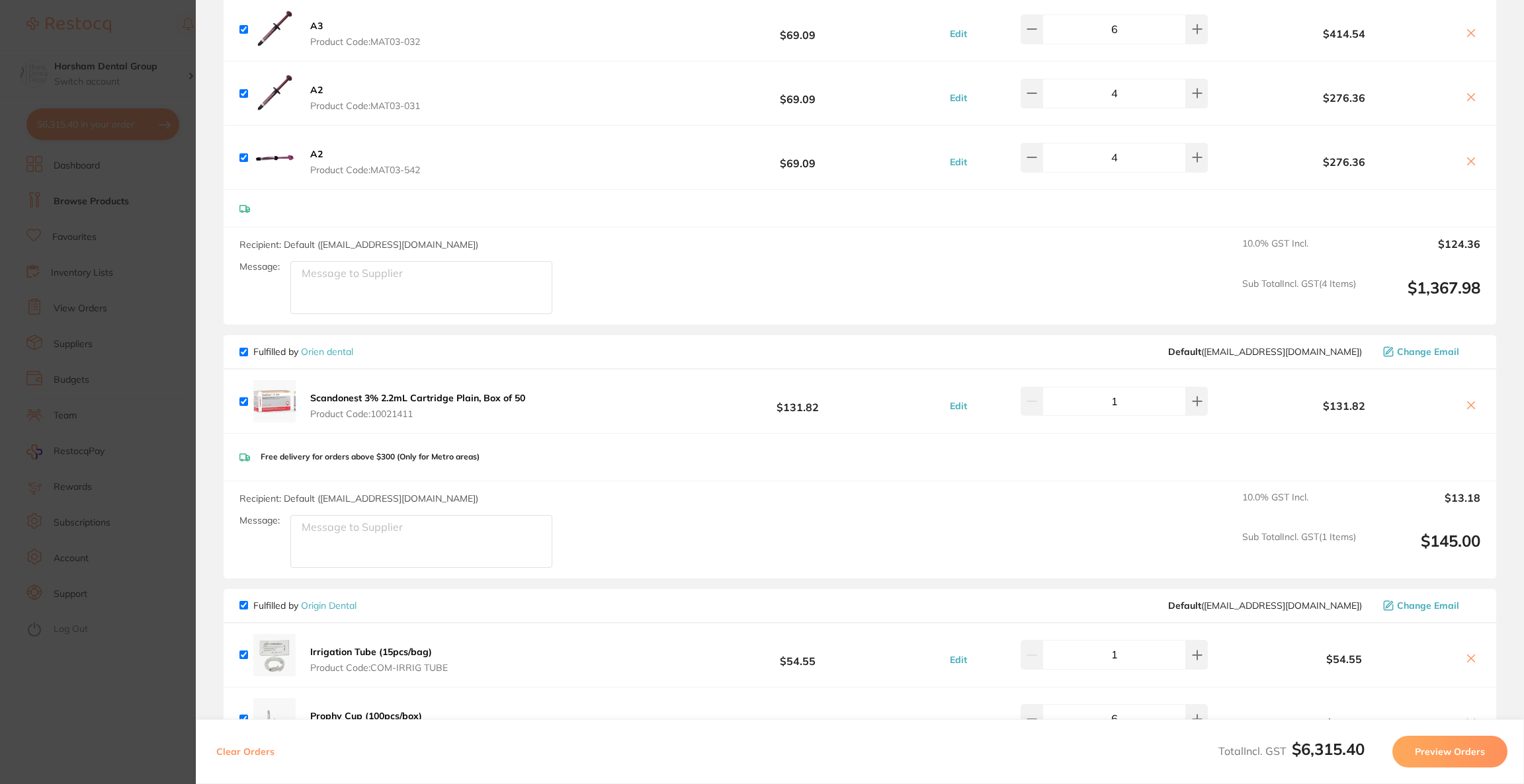
scroll to position [1783, 0]
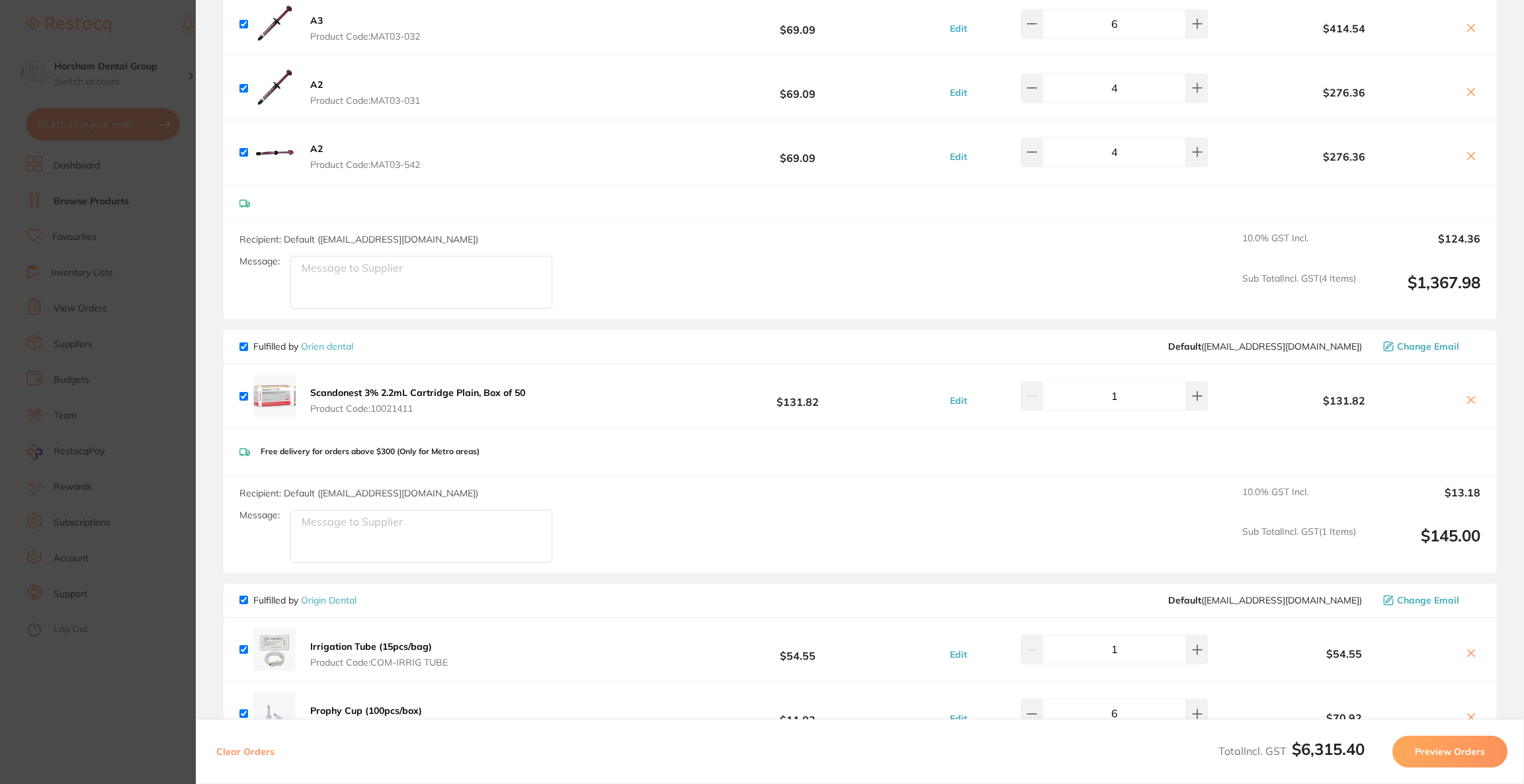
click at [1466, 401] on icon at bounding box center [1471, 400] width 10 height 10
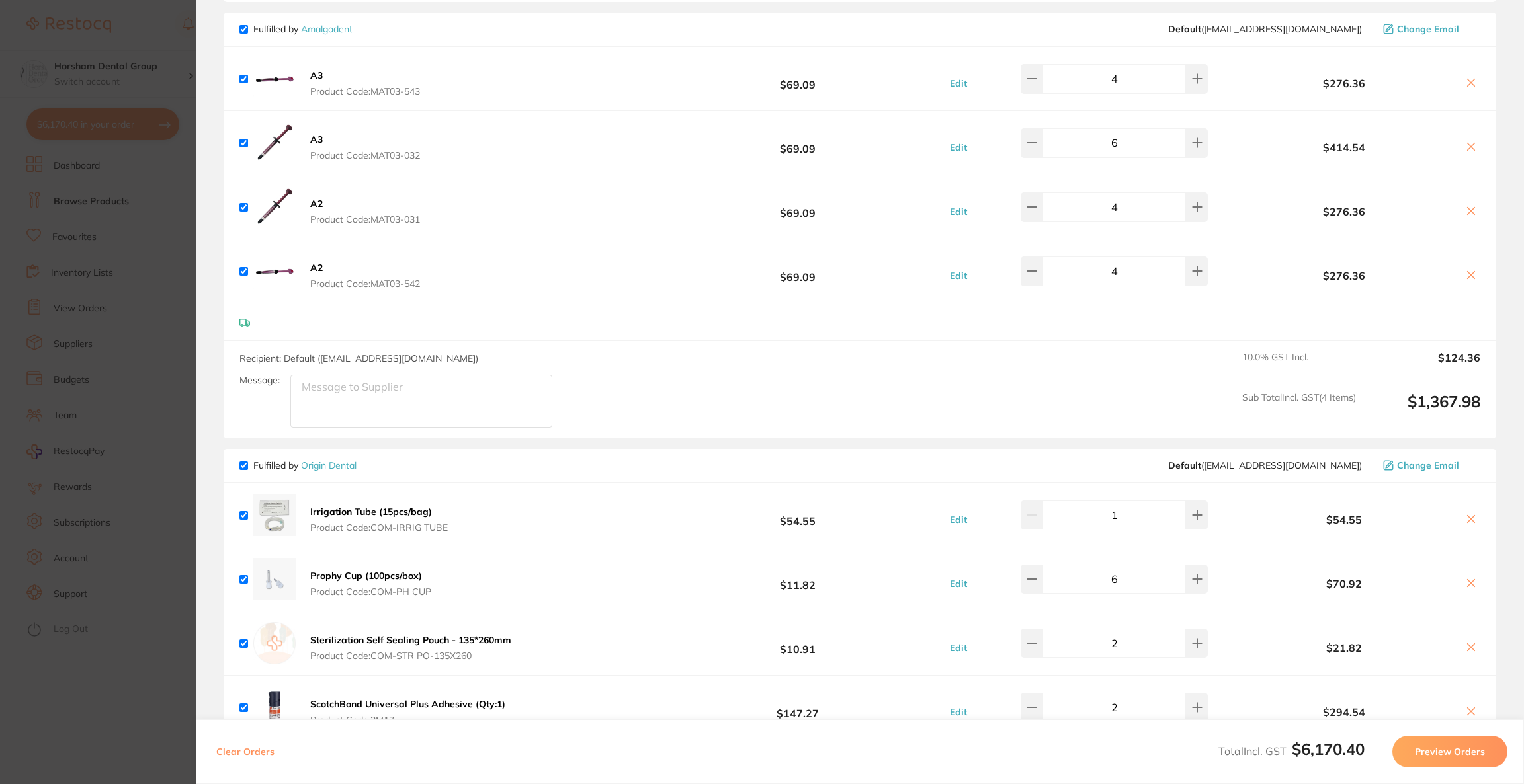
scroll to position [1629, 0]
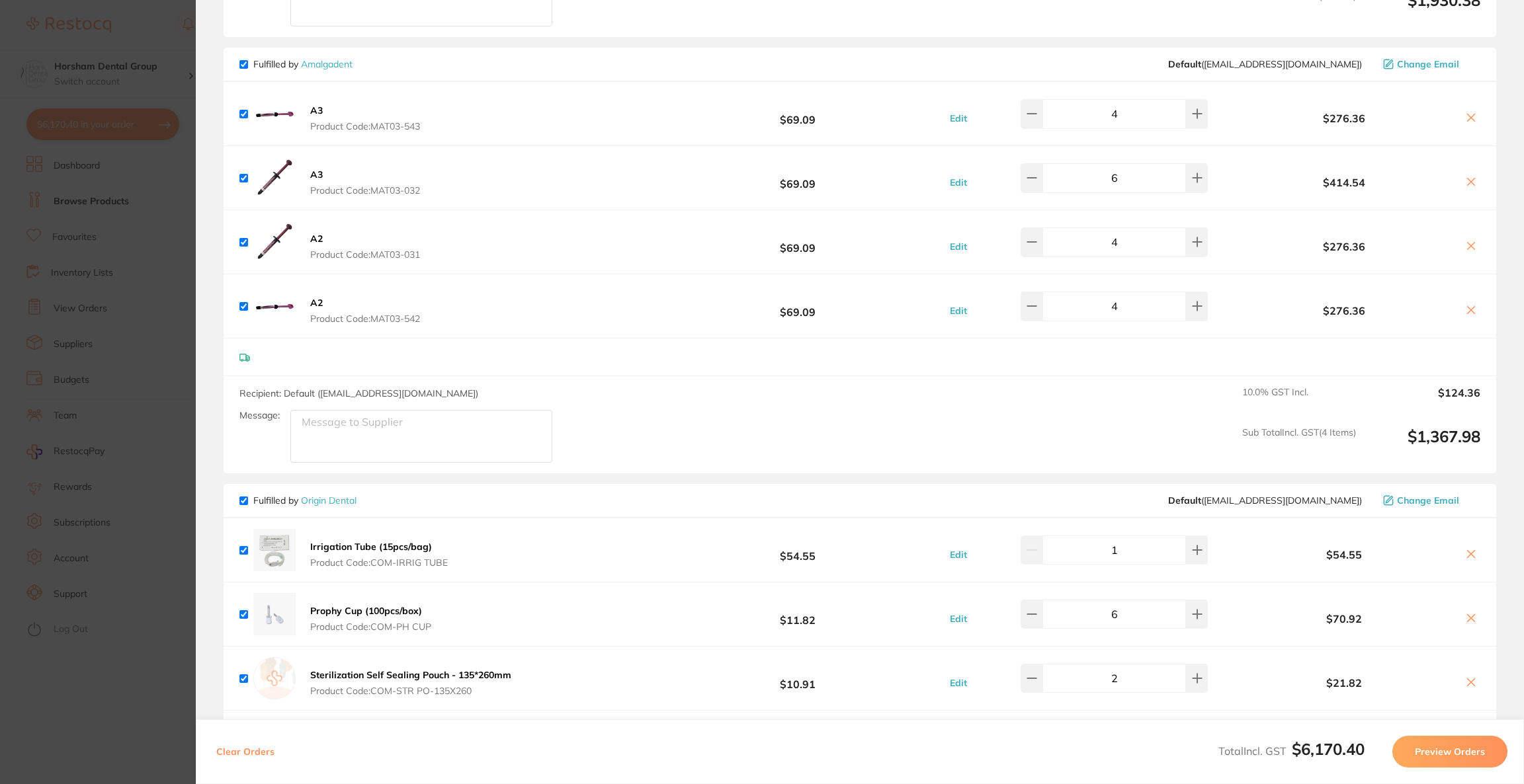
click at [281, 110] on img at bounding box center [274, 113] width 43 height 43
click at [323, 113] on button "A3 Product Code: MAT03-543" at bounding box center [365, 118] width 118 height 28
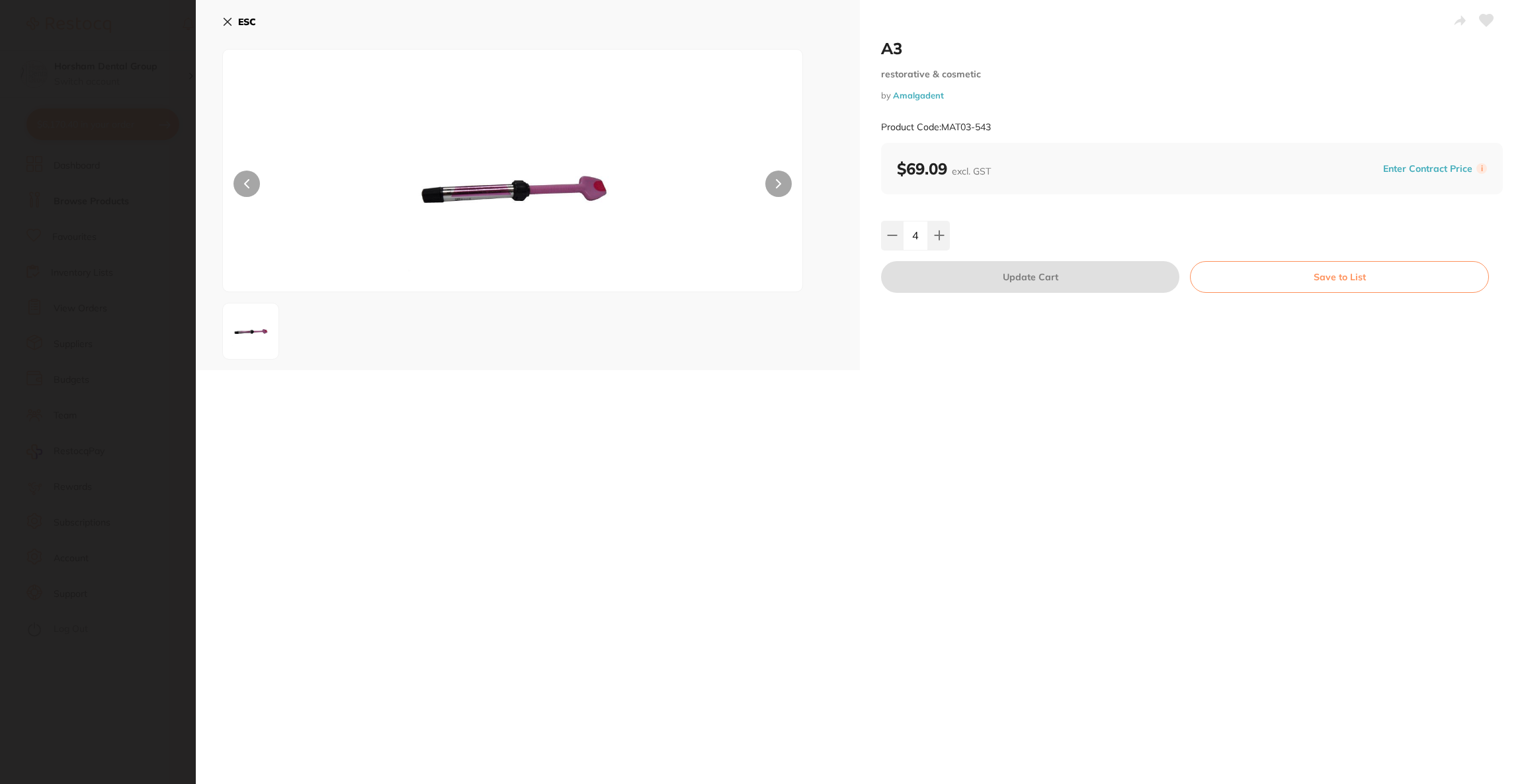
scroll to position [0, 0]
click at [67, 284] on section "A3 restorative & cosmetic by Amalgadent Product Code: MAT03-543 ESC A3 restorat…" at bounding box center [762, 392] width 1524 height 784
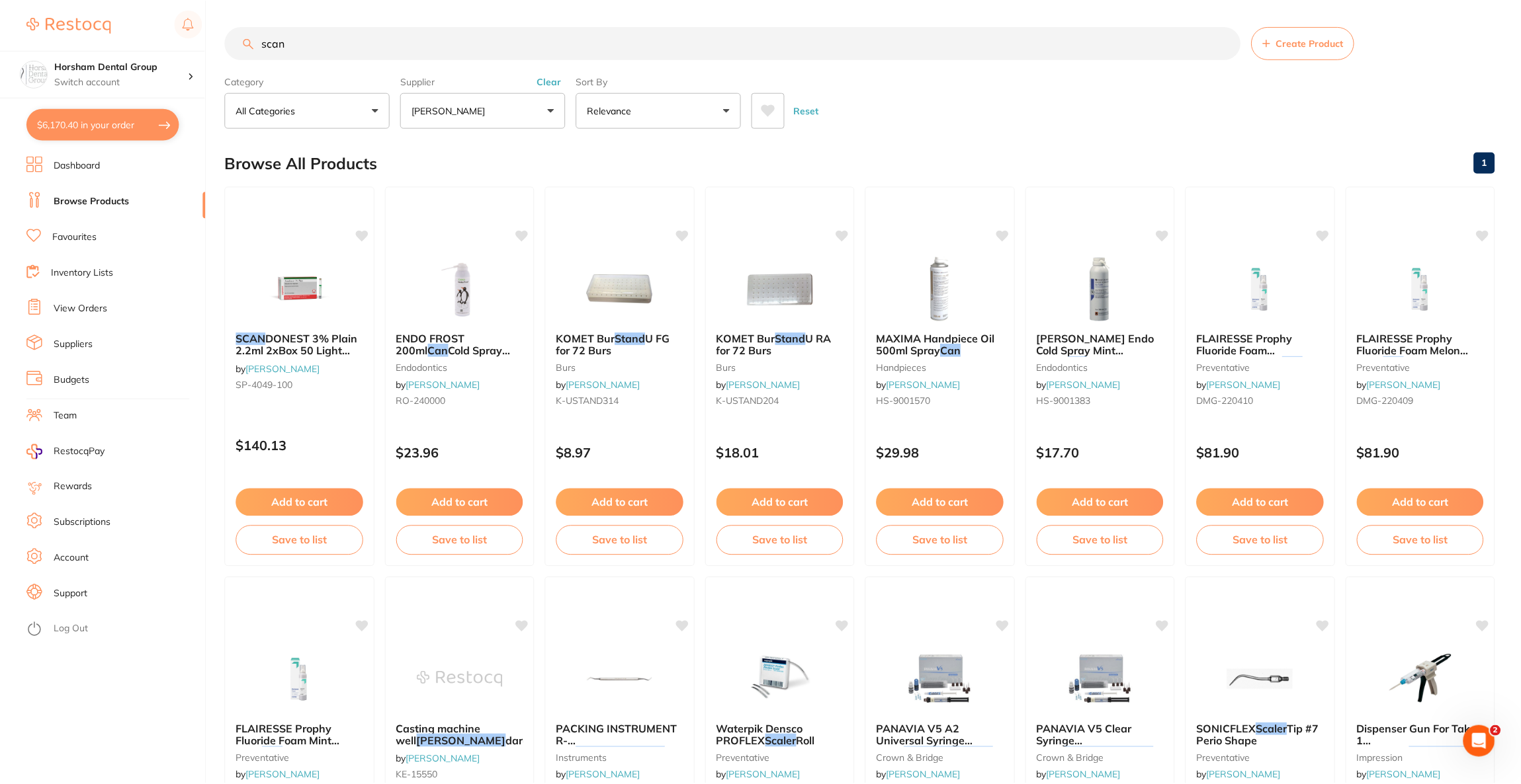
scroll to position [1, 0]
click at [150, 131] on button "$6,170.40 in your order" at bounding box center [102, 124] width 153 height 32
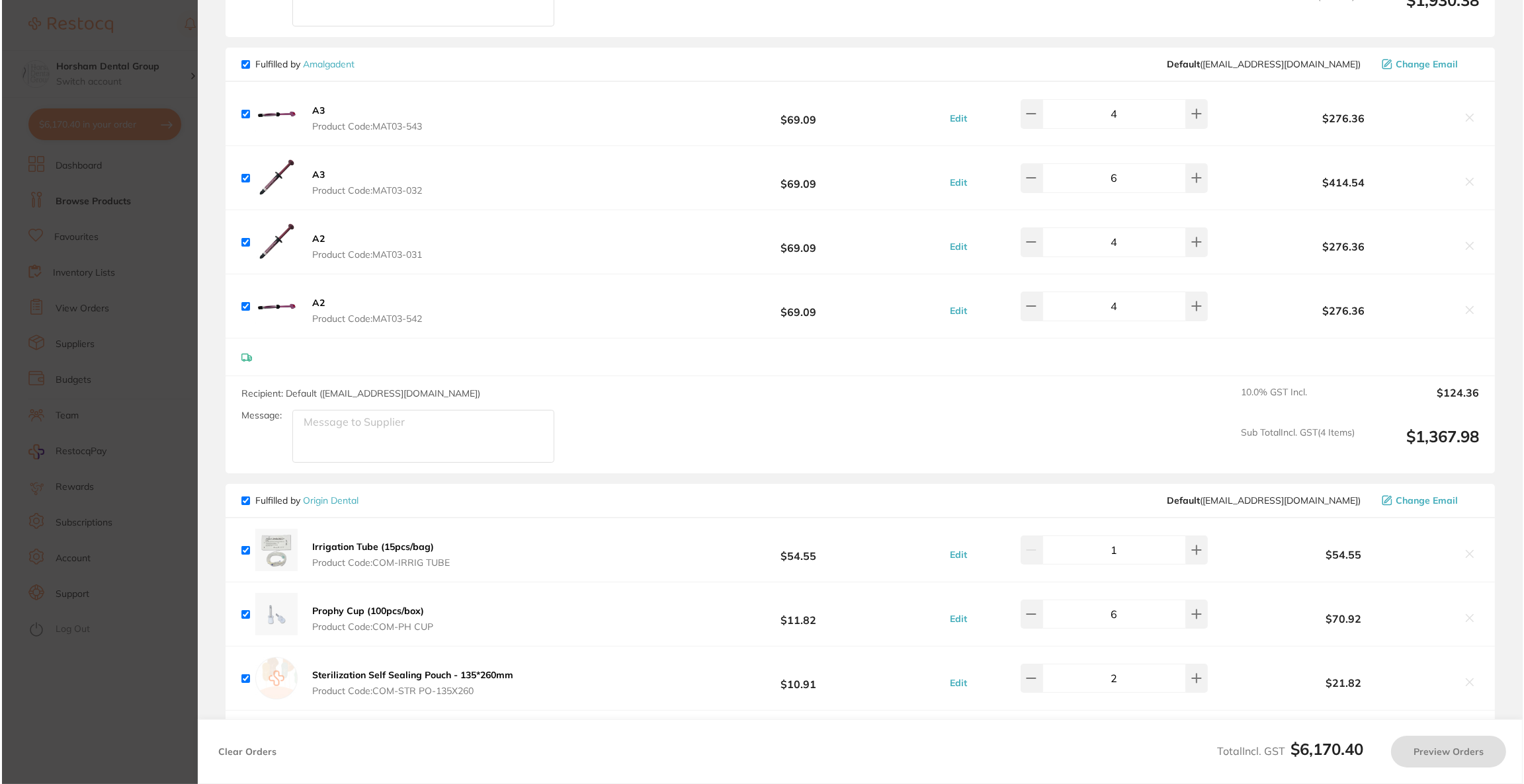
scroll to position [0, 0]
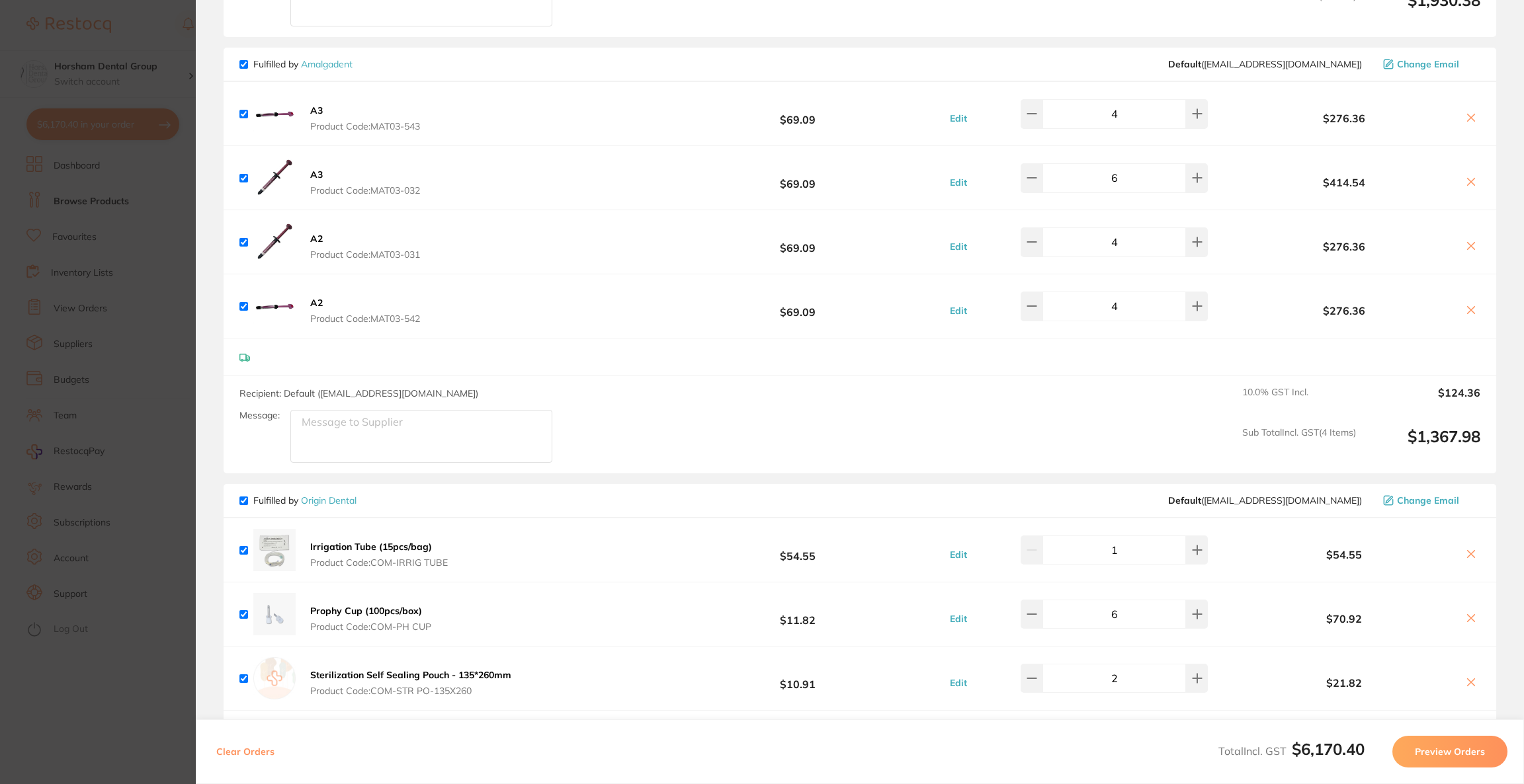
click at [288, 181] on img at bounding box center [274, 178] width 43 height 43
click at [323, 171] on button "A3 Product Code: MAT03-032" at bounding box center [365, 182] width 118 height 28
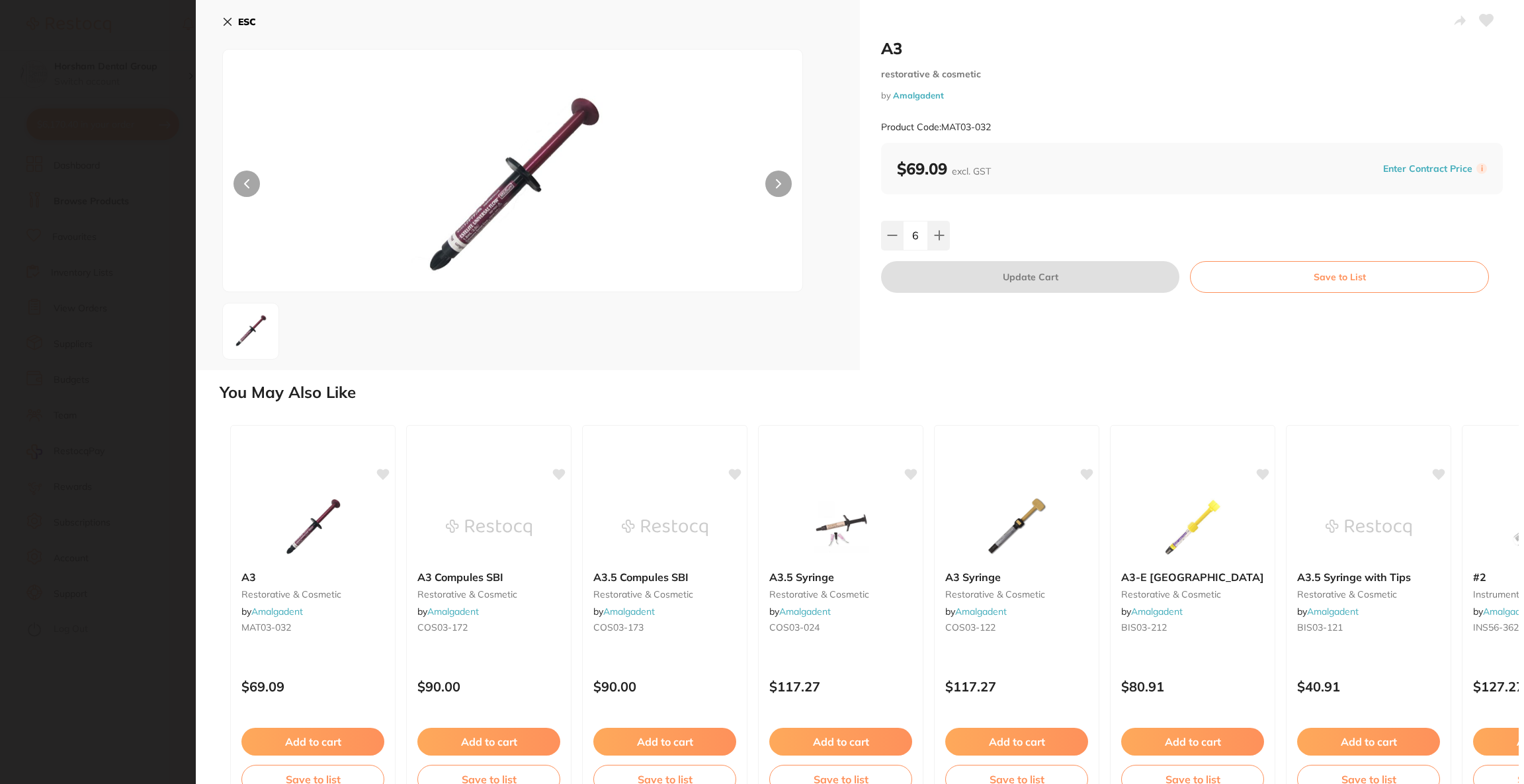
click at [249, 27] on b "ESC" at bounding box center [247, 22] width 18 height 12
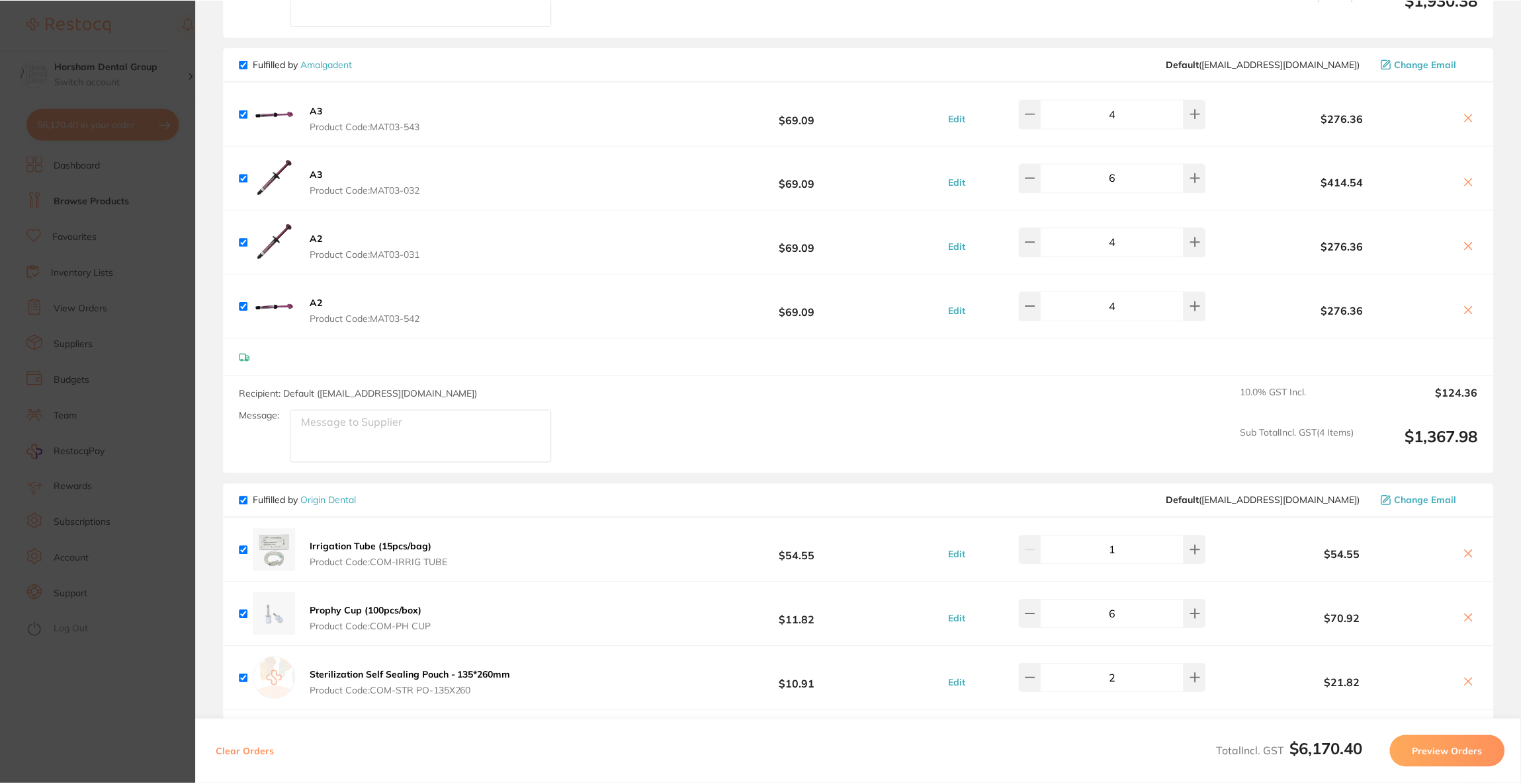
scroll to position [1, 0]
click at [1467, 114] on icon at bounding box center [1468, 118] width 7 height 7
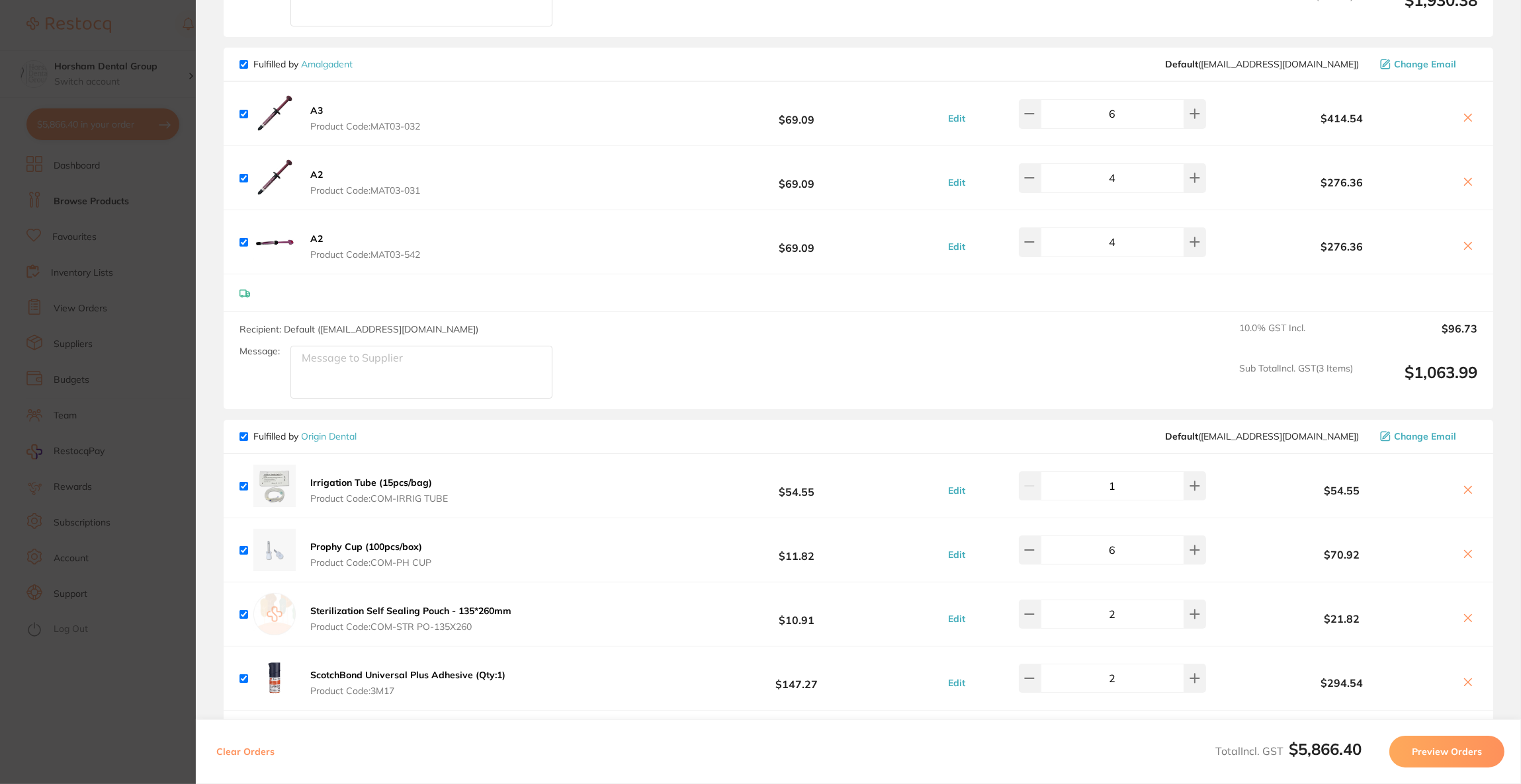
click at [1467, 114] on icon at bounding box center [1468, 118] width 7 height 7
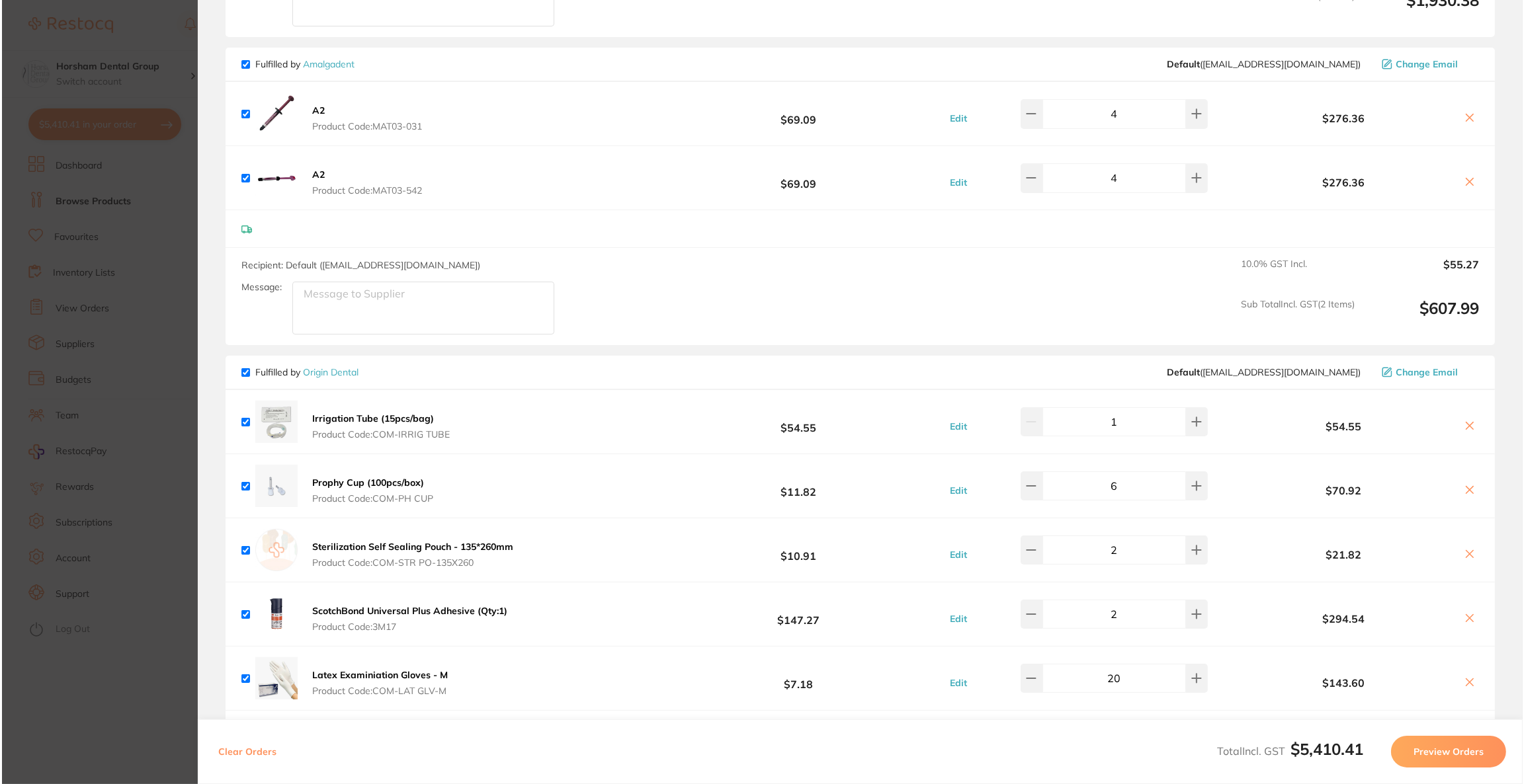
scroll to position [0, 0]
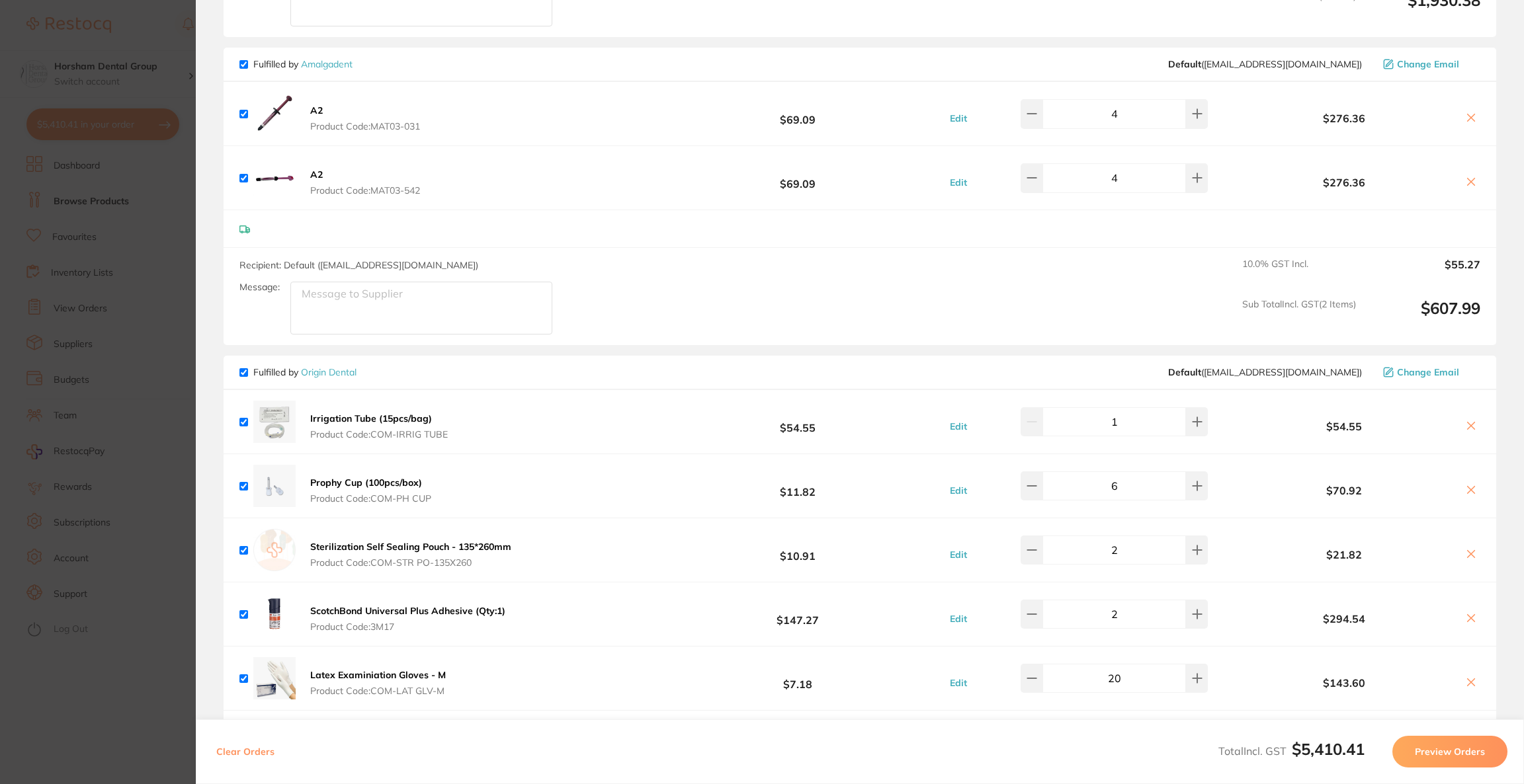
click at [1468, 119] on icon at bounding box center [1472, 118] width 7 height 7
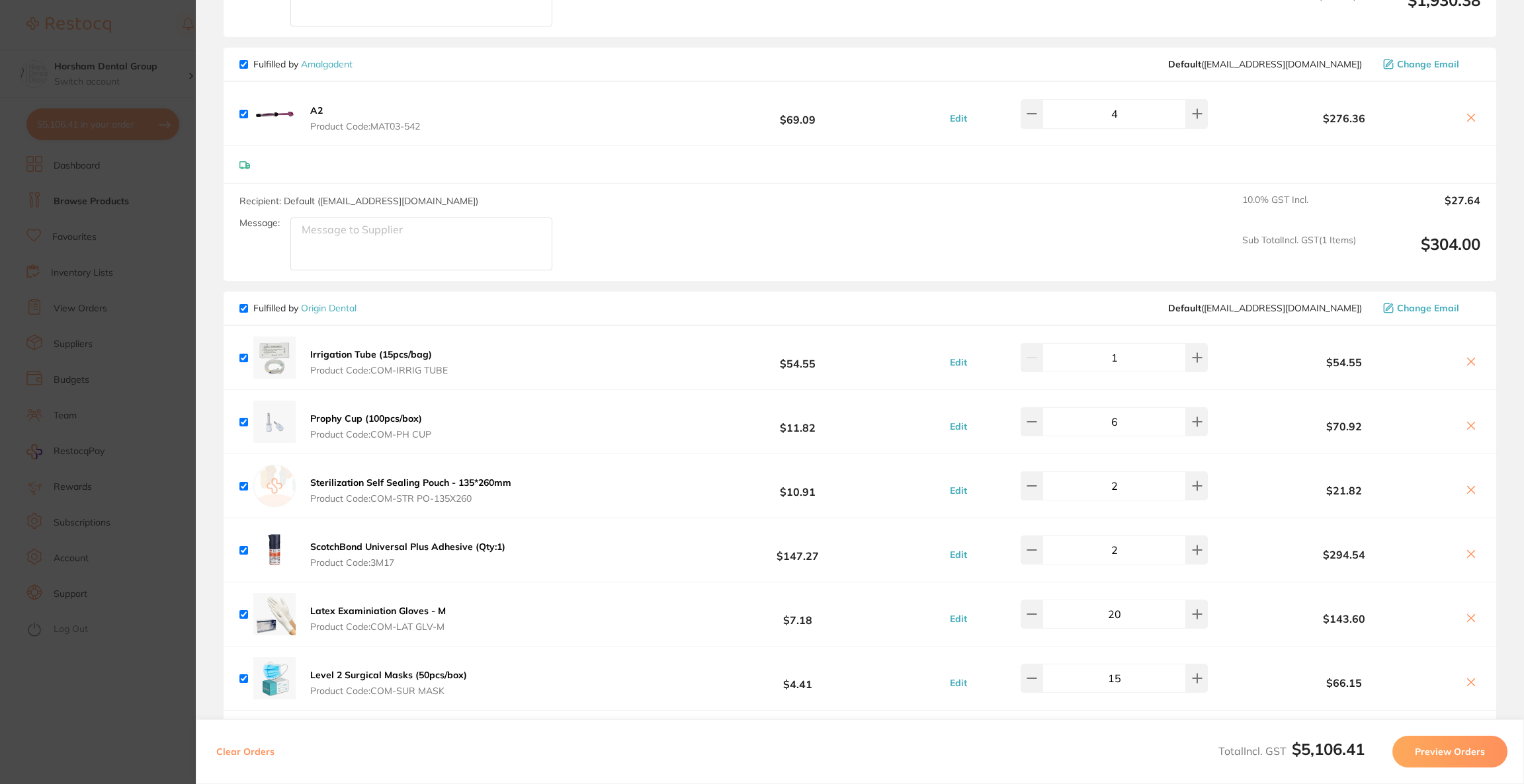
click at [1468, 119] on icon at bounding box center [1472, 118] width 7 height 7
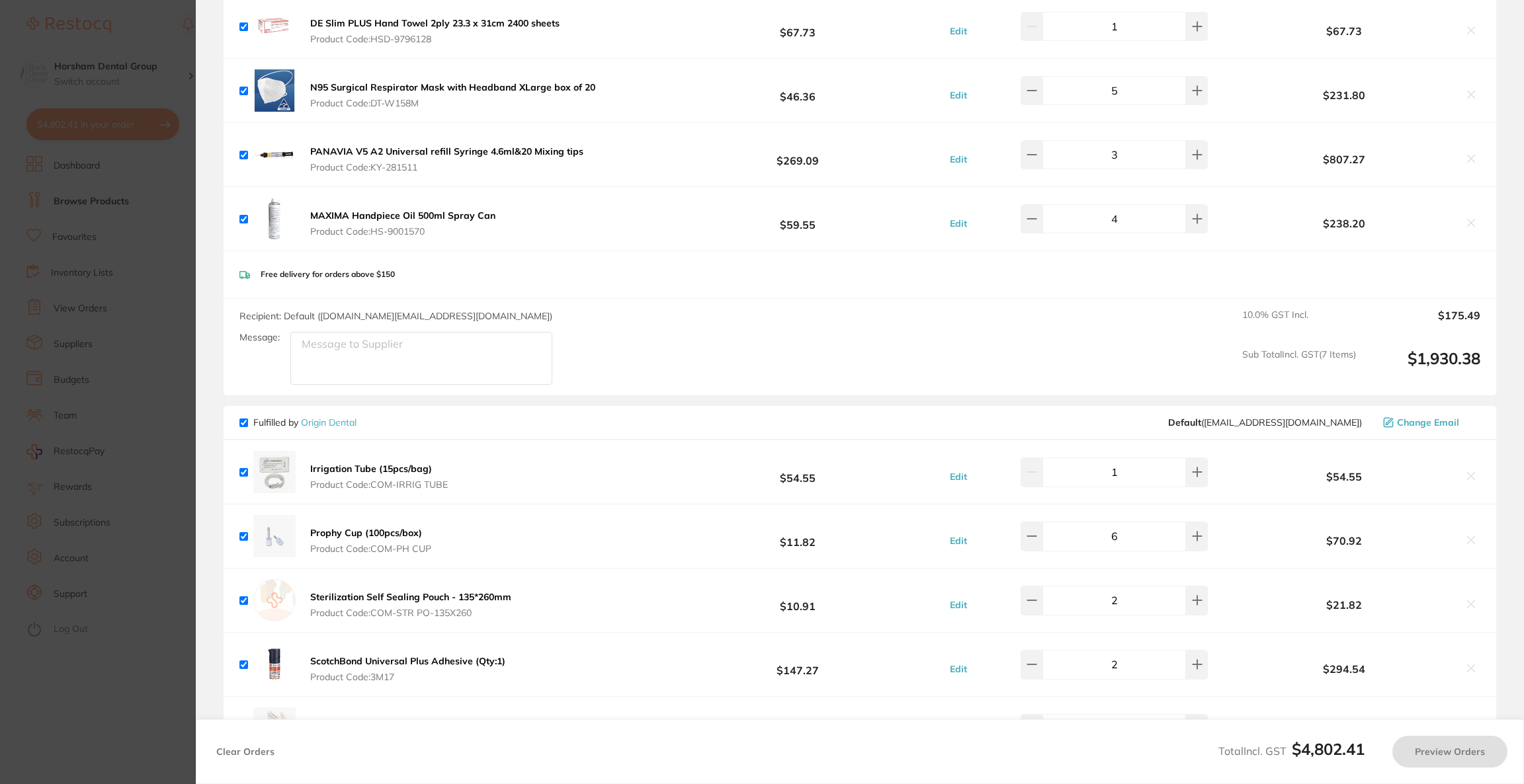
scroll to position [1034, 0]
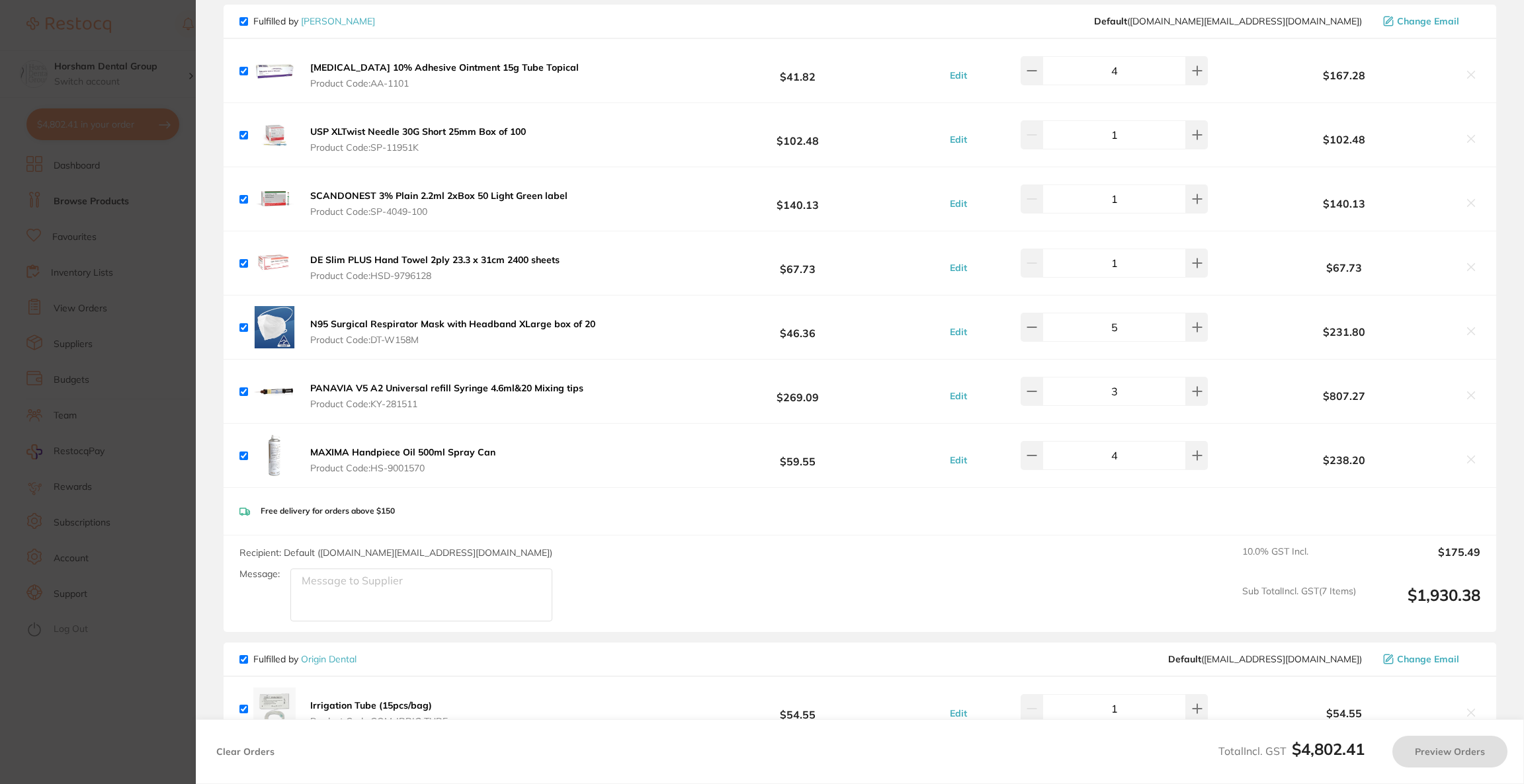
checkbox input "true"
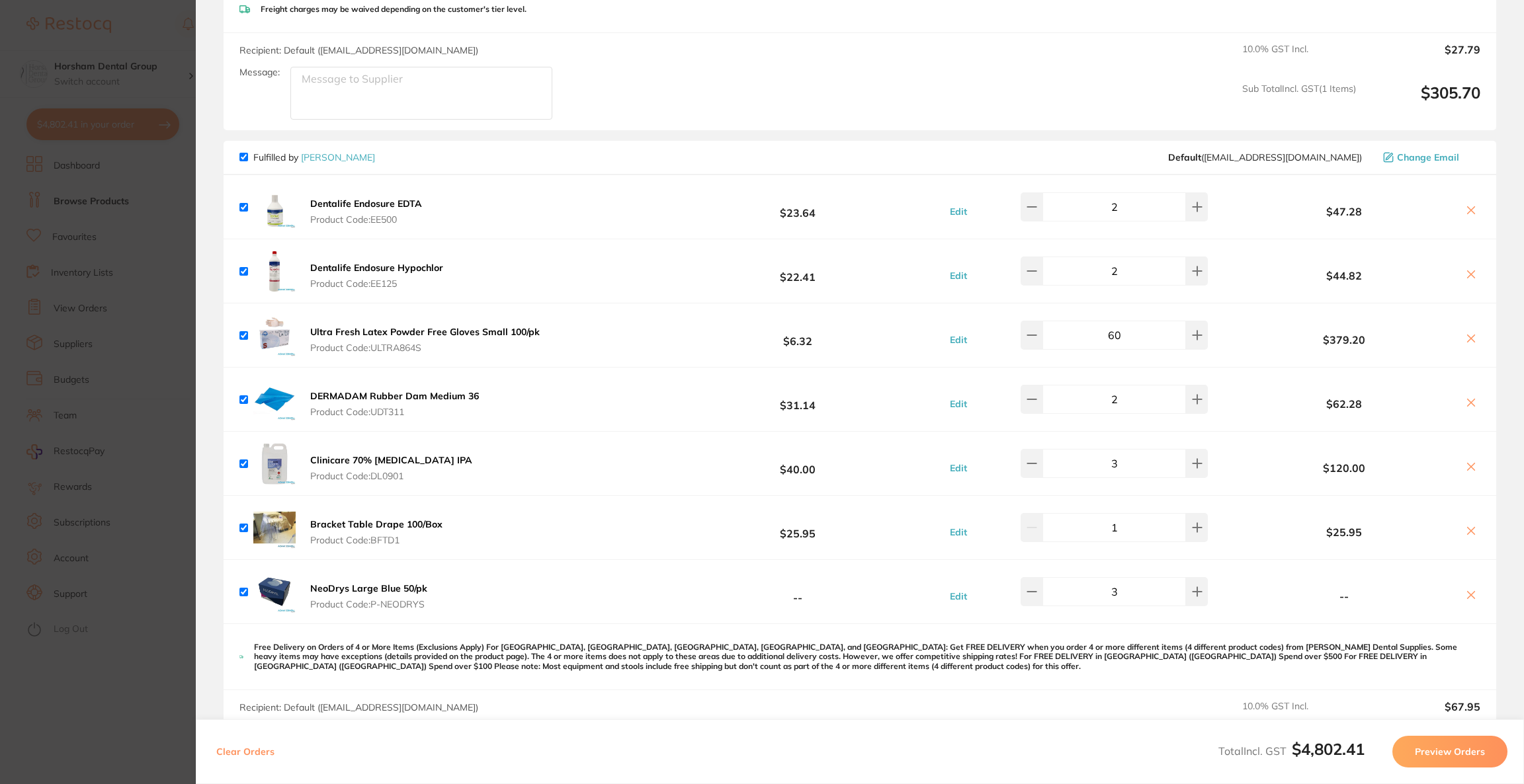
scroll to position [0, 0]
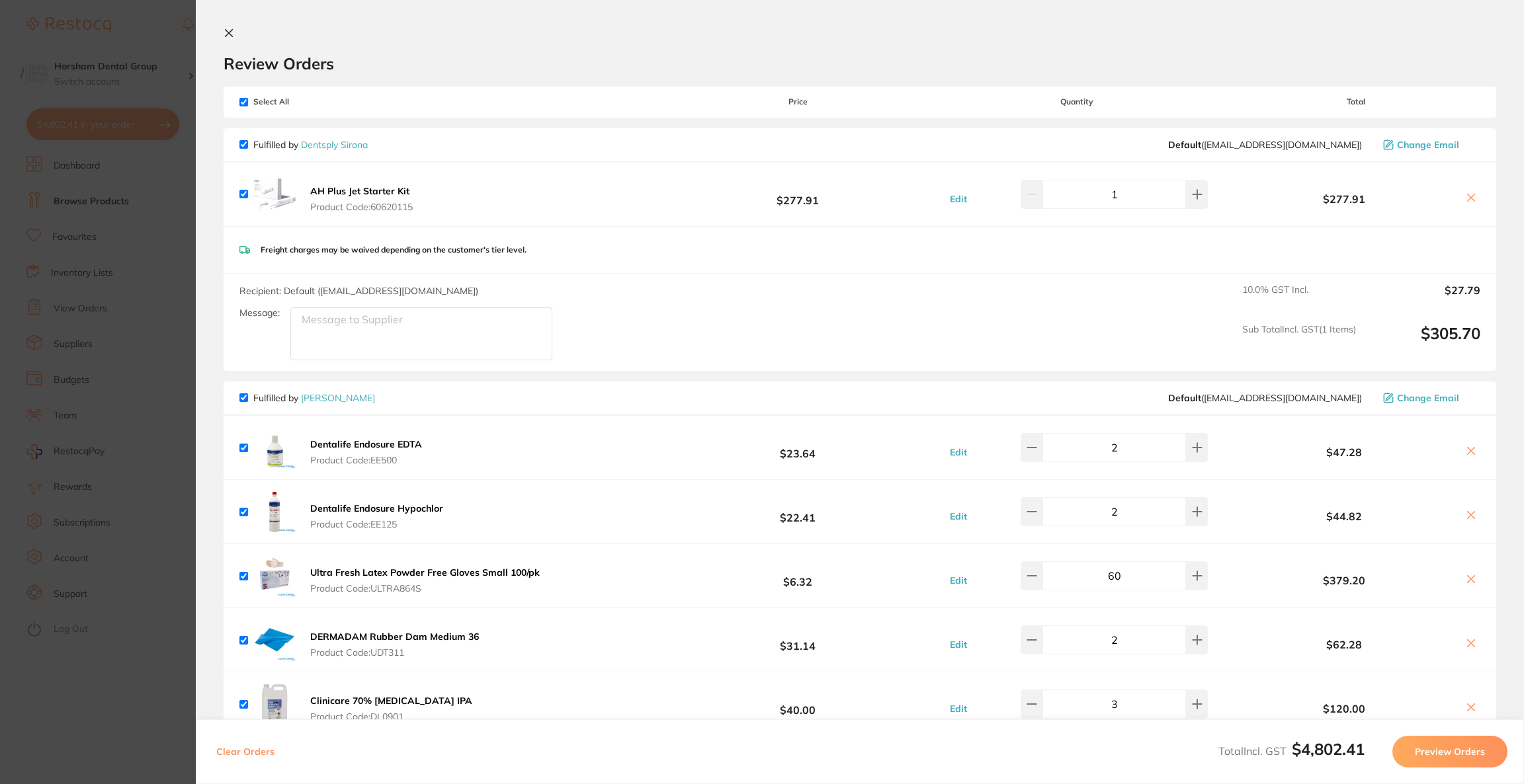
click at [166, 258] on section "Update RRP Set your pre negotiated price for this item. Item Agreed RRP (excl. …" at bounding box center [762, 392] width 1524 height 784
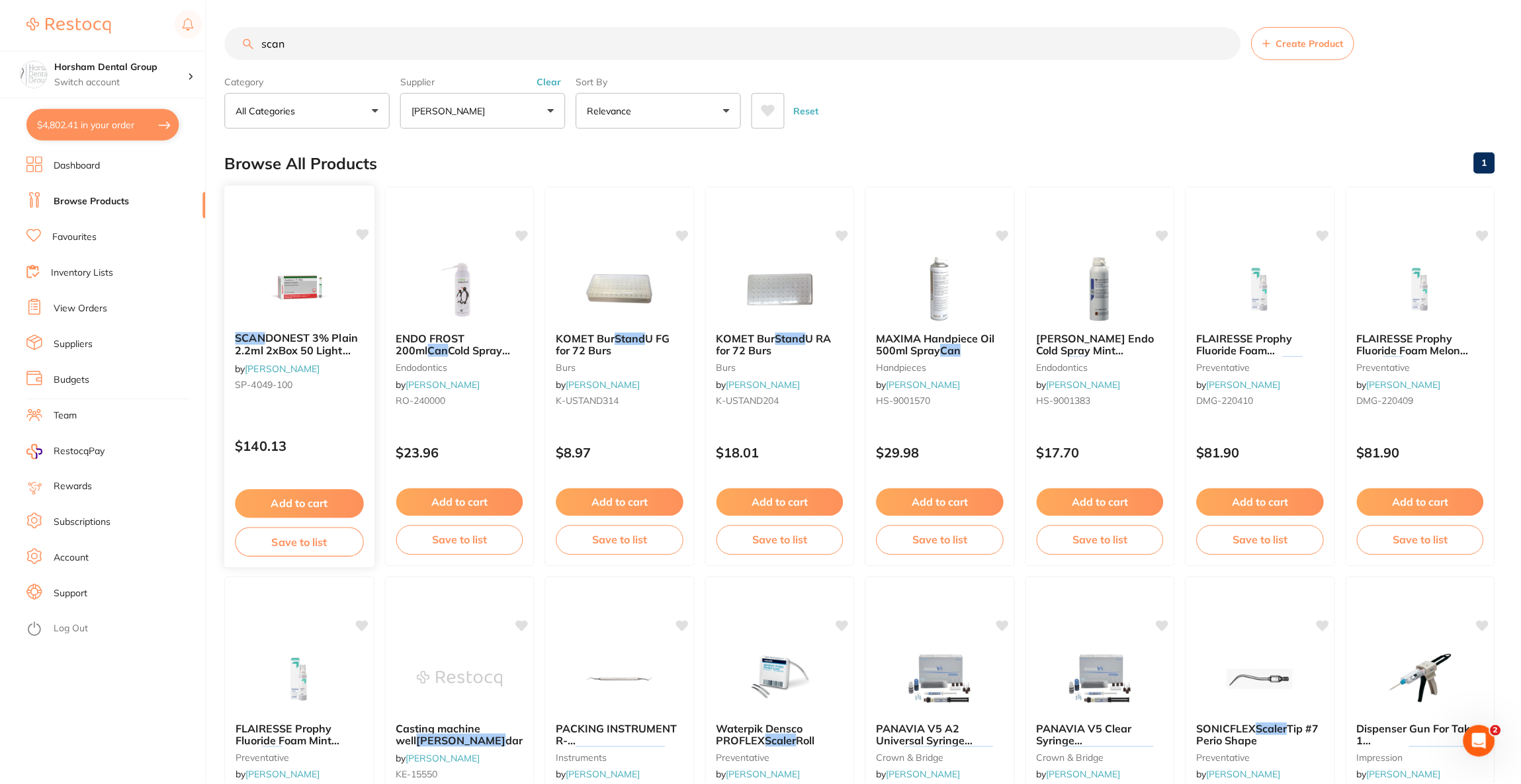
scroll to position [1, 0]
drag, startPoint x: 339, startPoint y: 42, endPoint x: 215, endPoint y: 45, distance: 124.0
click at [215, 45] on div "$4,802.41 Horsham Dental Group Switch account Riaz Dental Surgery Experteeth De…" at bounding box center [760, 391] width 1521 height 784
click at [487, 114] on p "[PERSON_NAME]" at bounding box center [452, 110] width 79 height 13
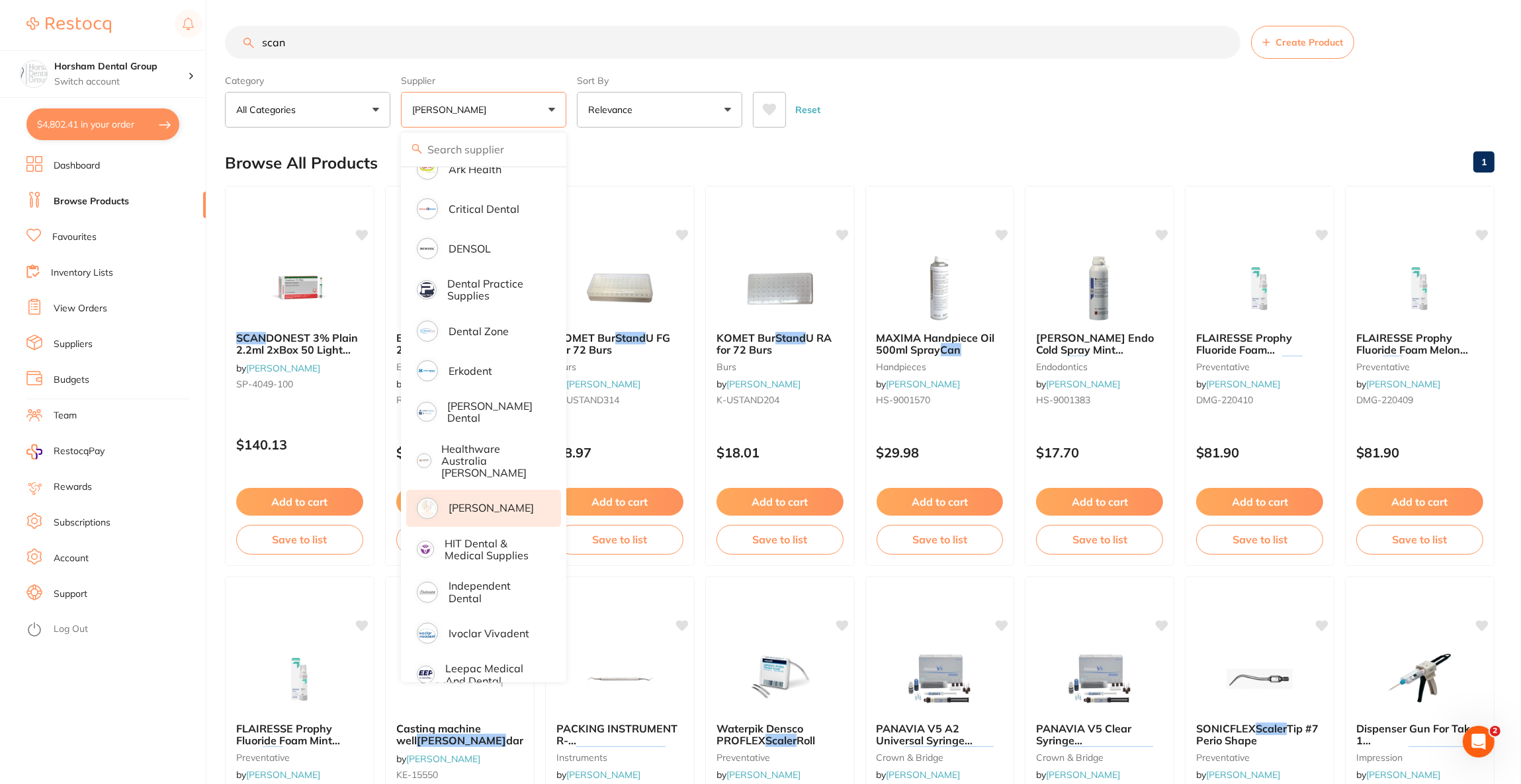
click at [502, 502] on p "[PERSON_NAME]" at bounding box center [491, 508] width 85 height 12
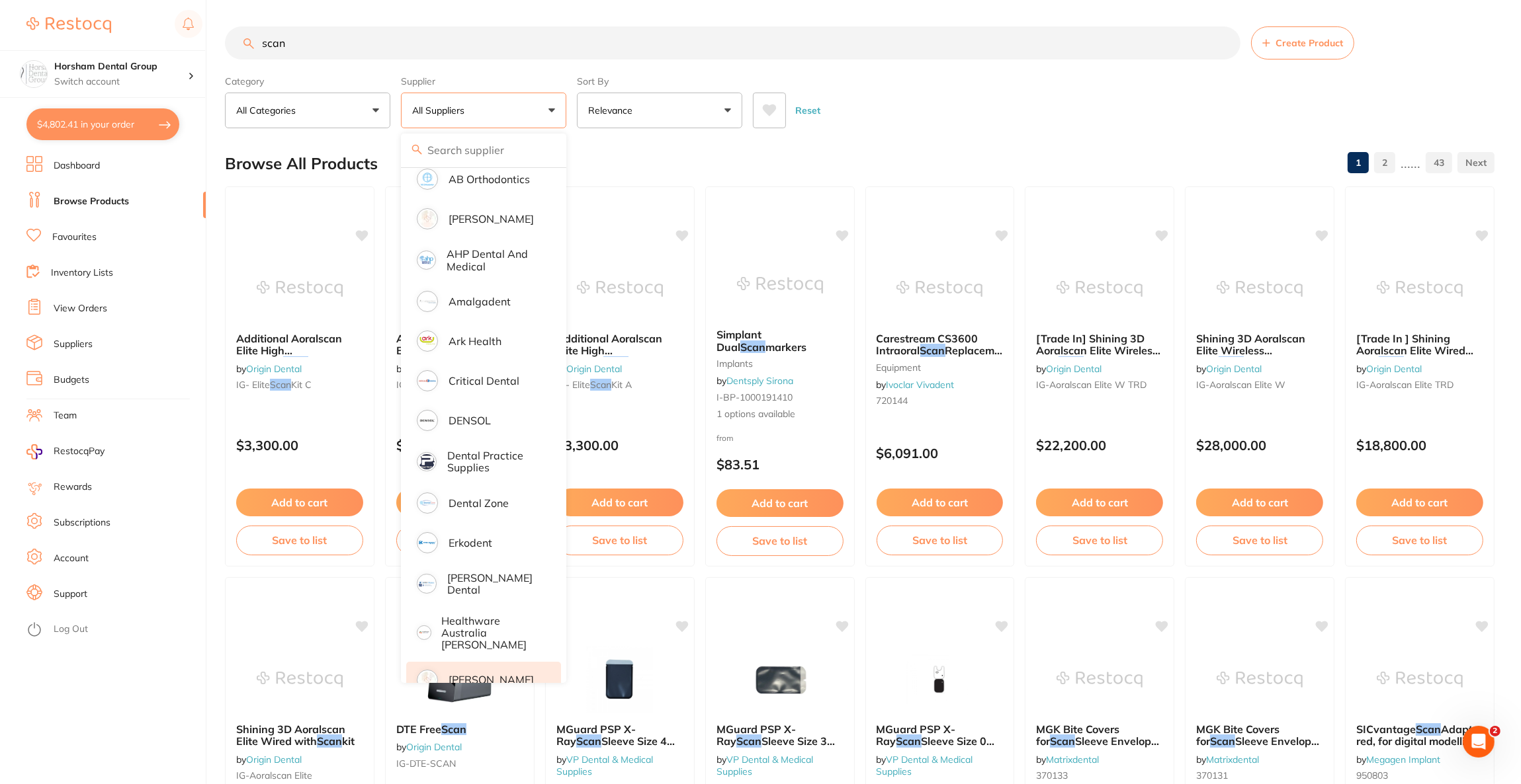
scroll to position [0, 0]
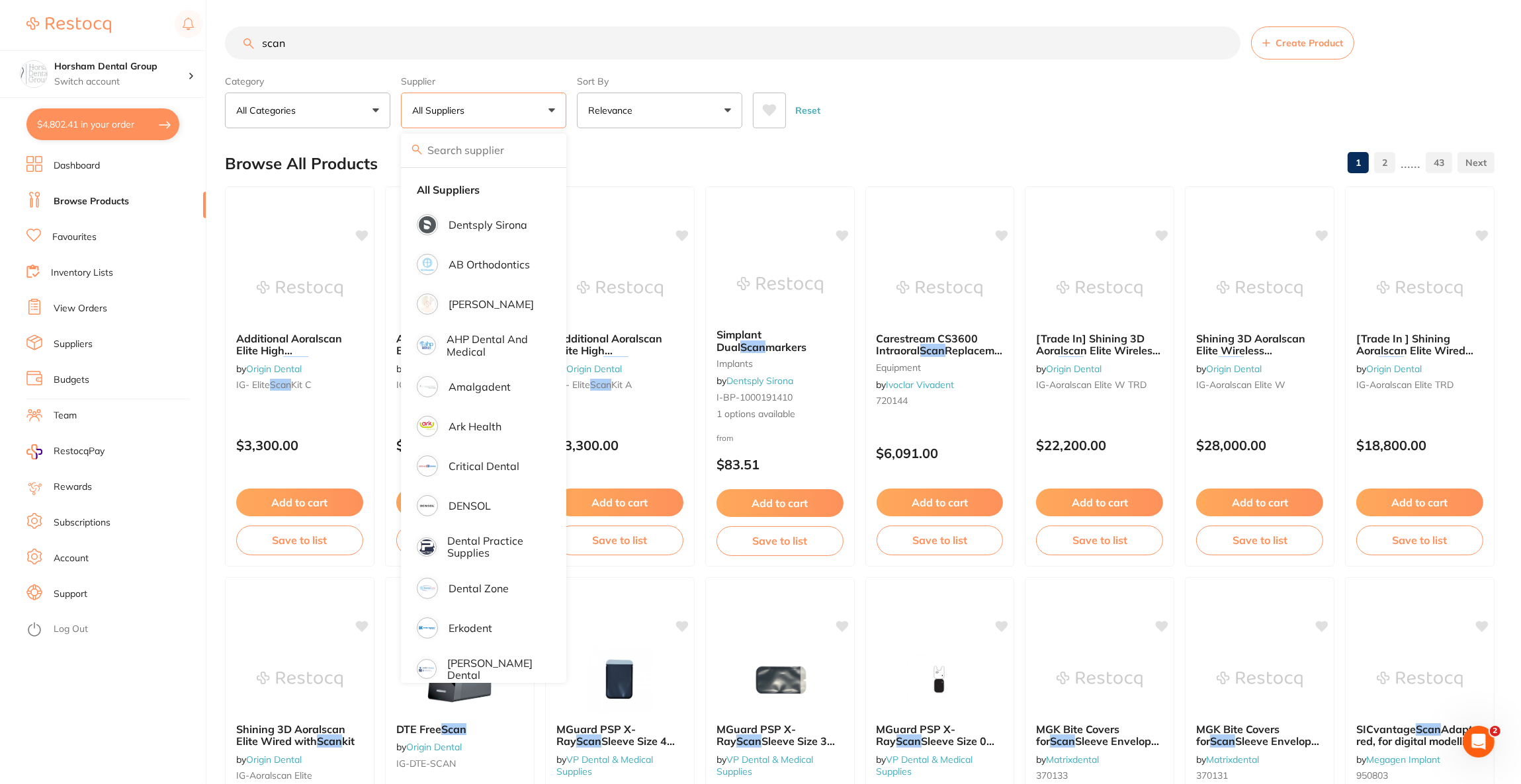
drag, startPoint x: 375, startPoint y: 45, endPoint x: 231, endPoint y: 47, distance: 144.0
click at [231, 47] on input "scan" at bounding box center [732, 43] width 1015 height 33
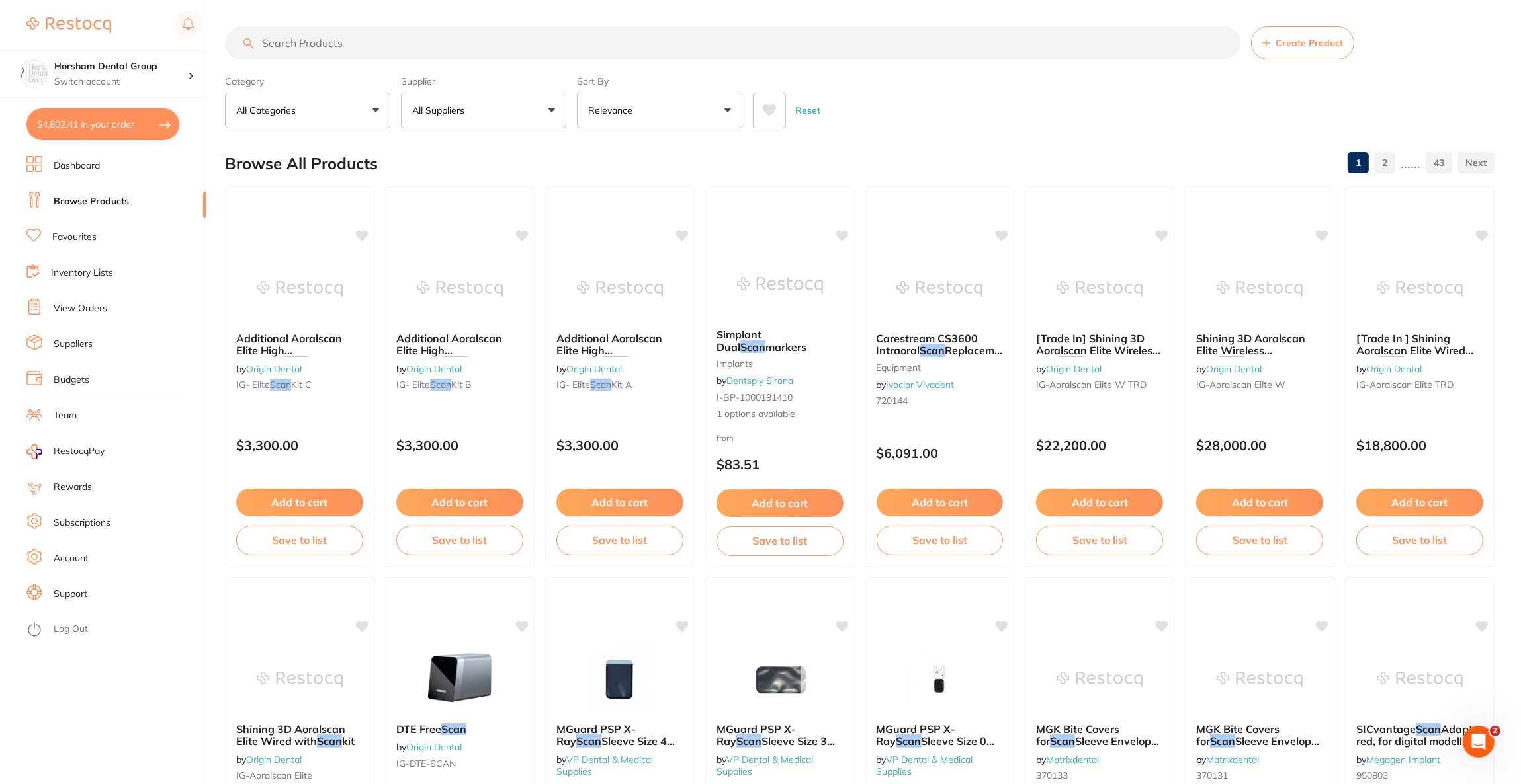
click at [443, 97] on button "All Suppliers" at bounding box center [484, 110] width 166 height 36
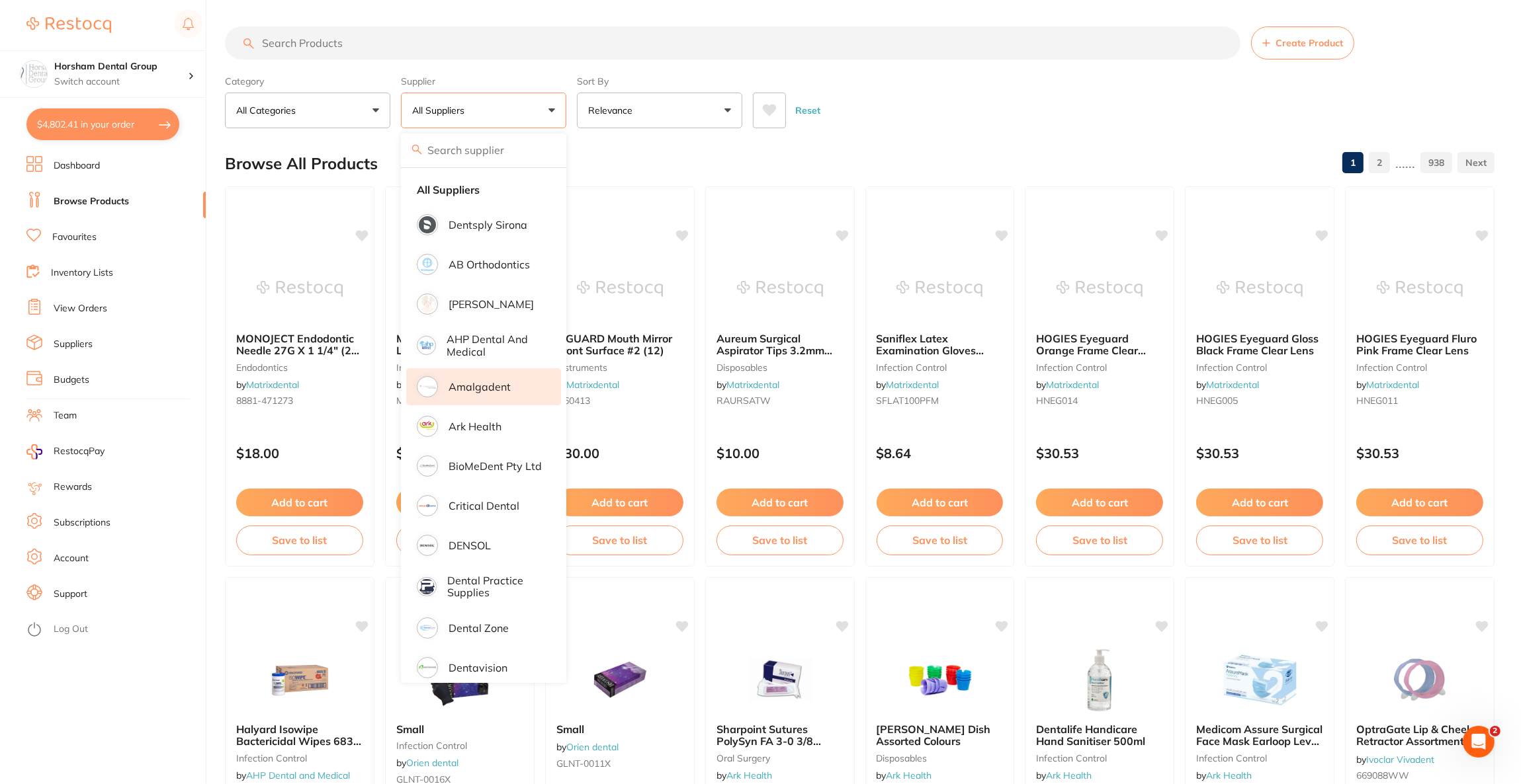
scroll to position [99, 0]
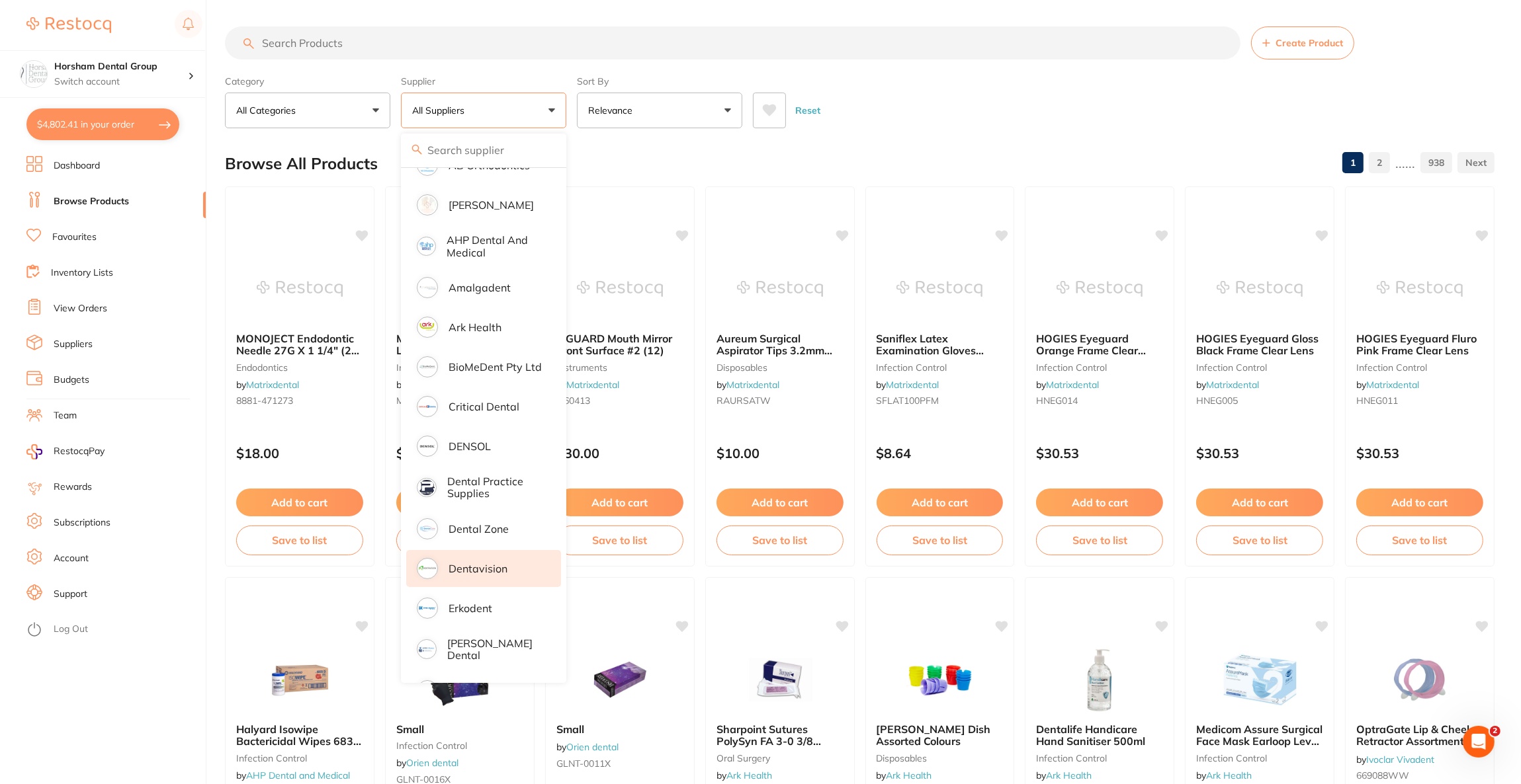
click at [509, 565] on li "Dentavision" at bounding box center [483, 568] width 154 height 37
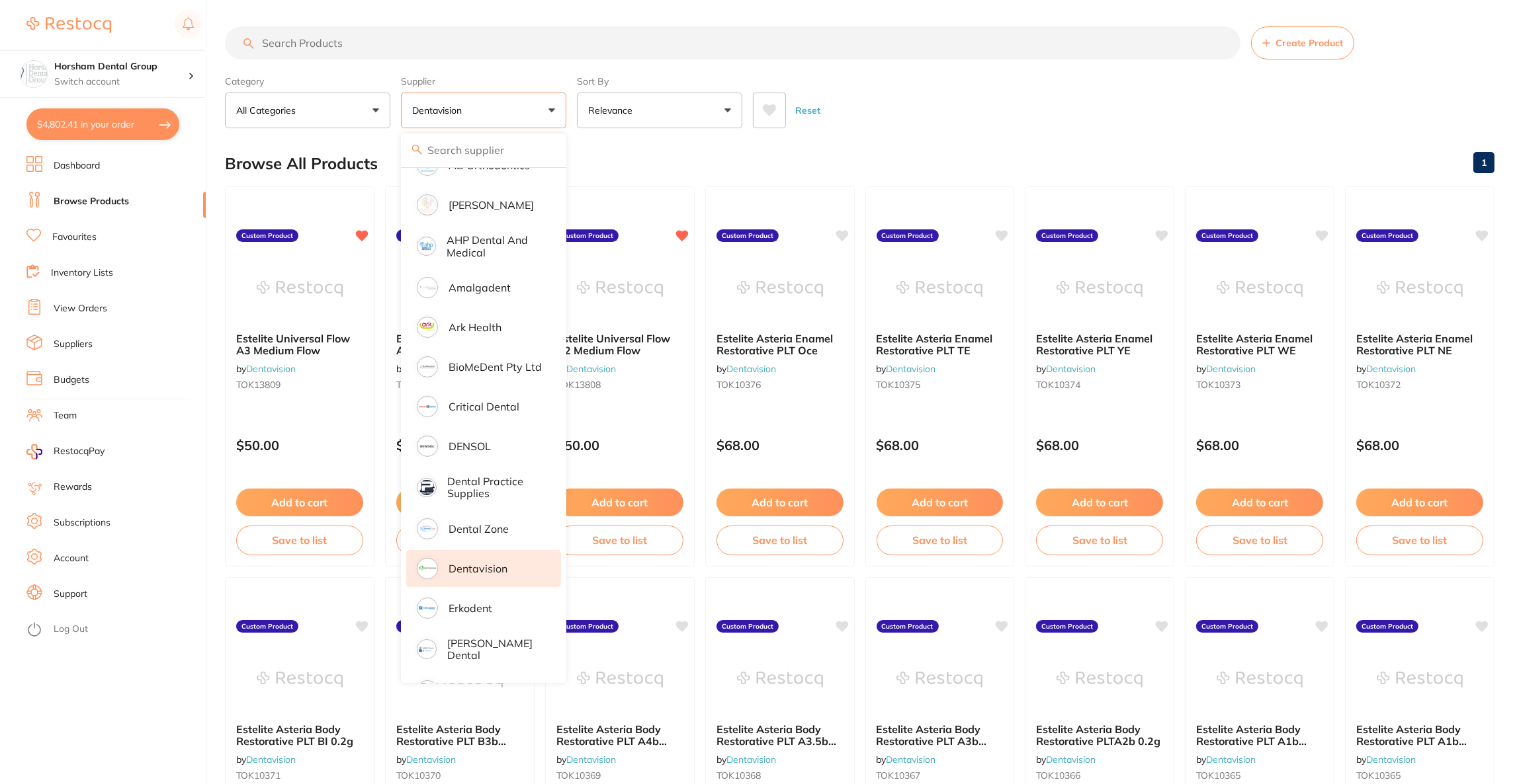
click at [318, 48] on input "search" at bounding box center [732, 43] width 1015 height 33
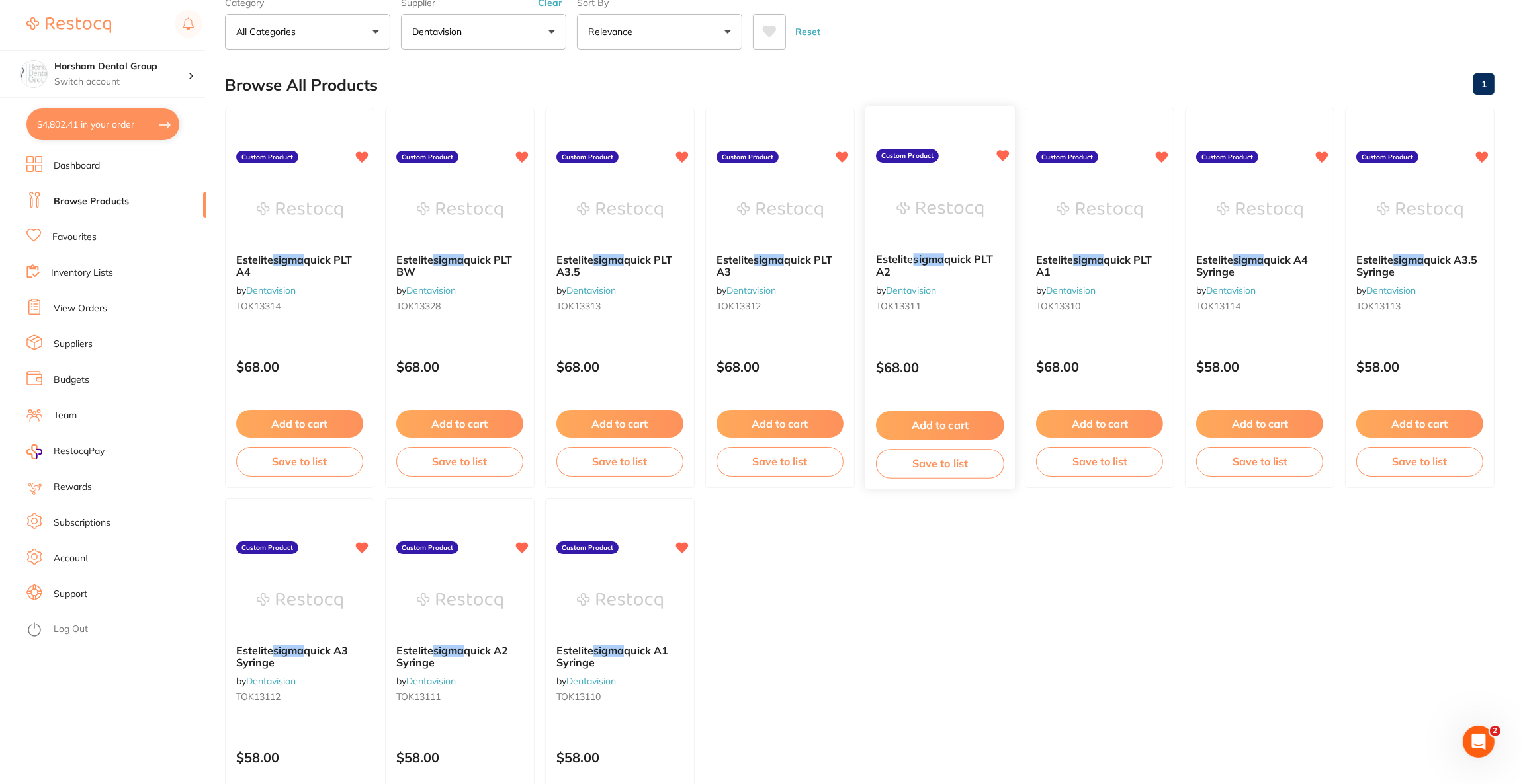
scroll to position [198, 0]
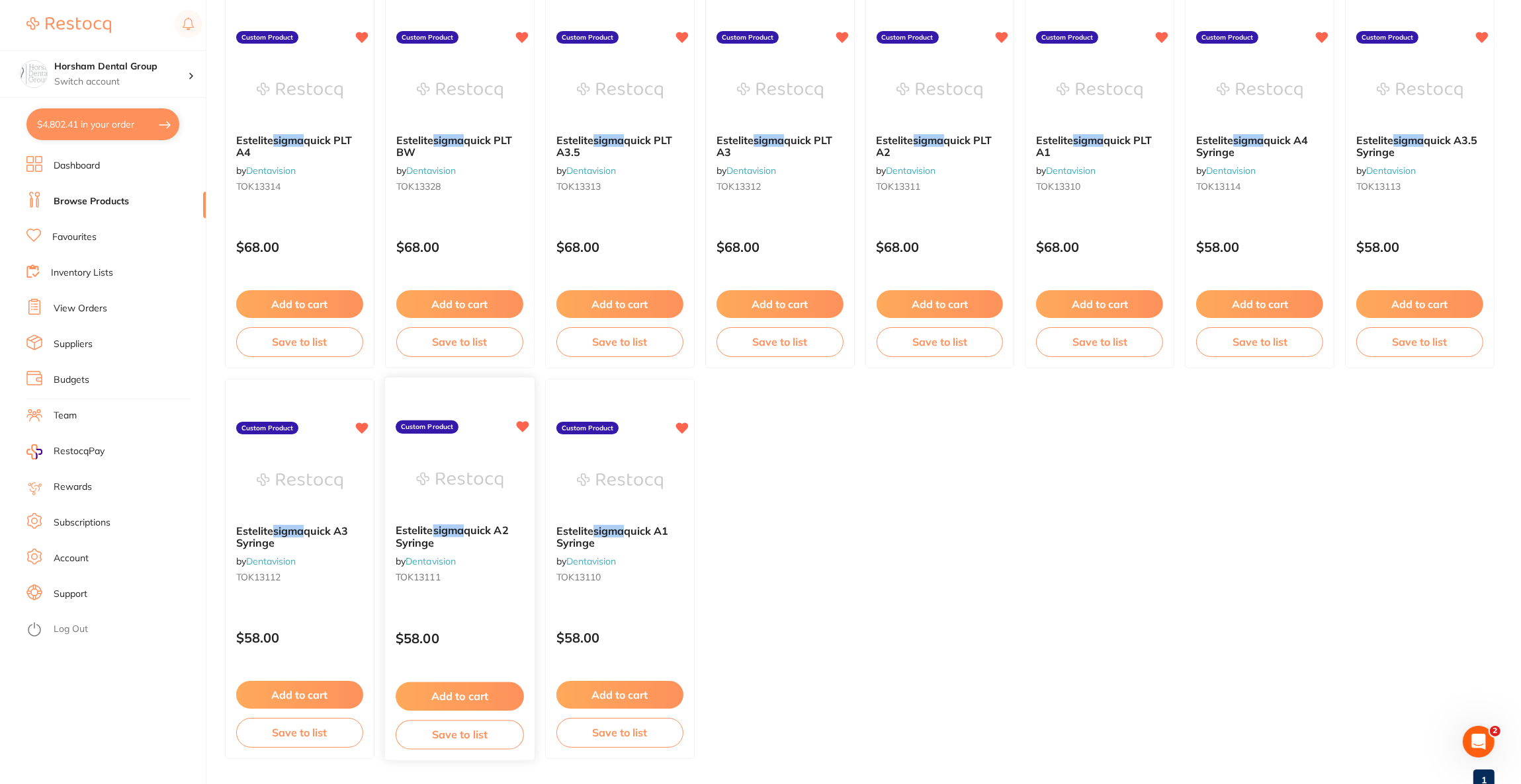
type input "siga"
click at [475, 495] on img at bounding box center [459, 480] width 87 height 67
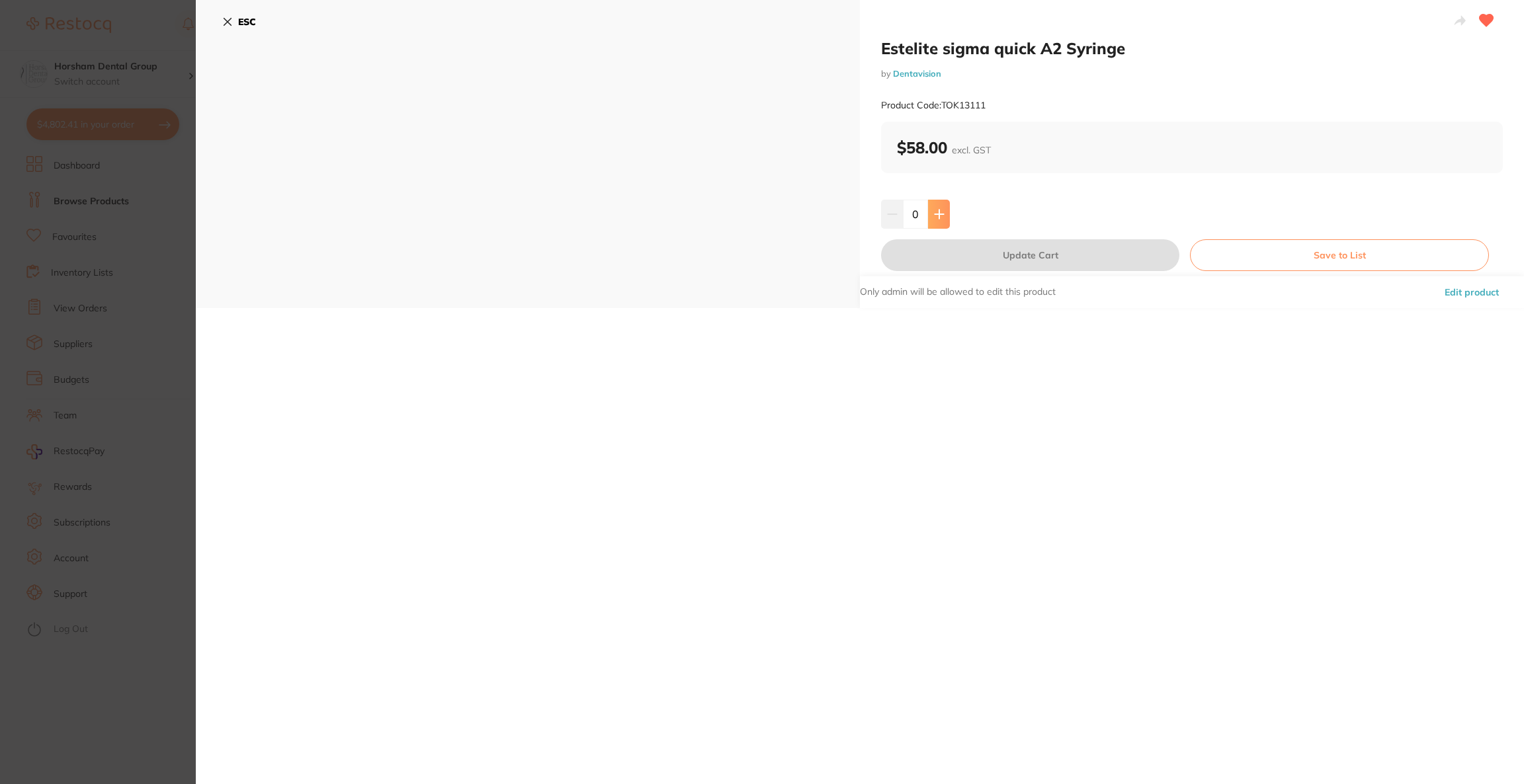
click at [934, 216] on icon at bounding box center [939, 214] width 10 height 10
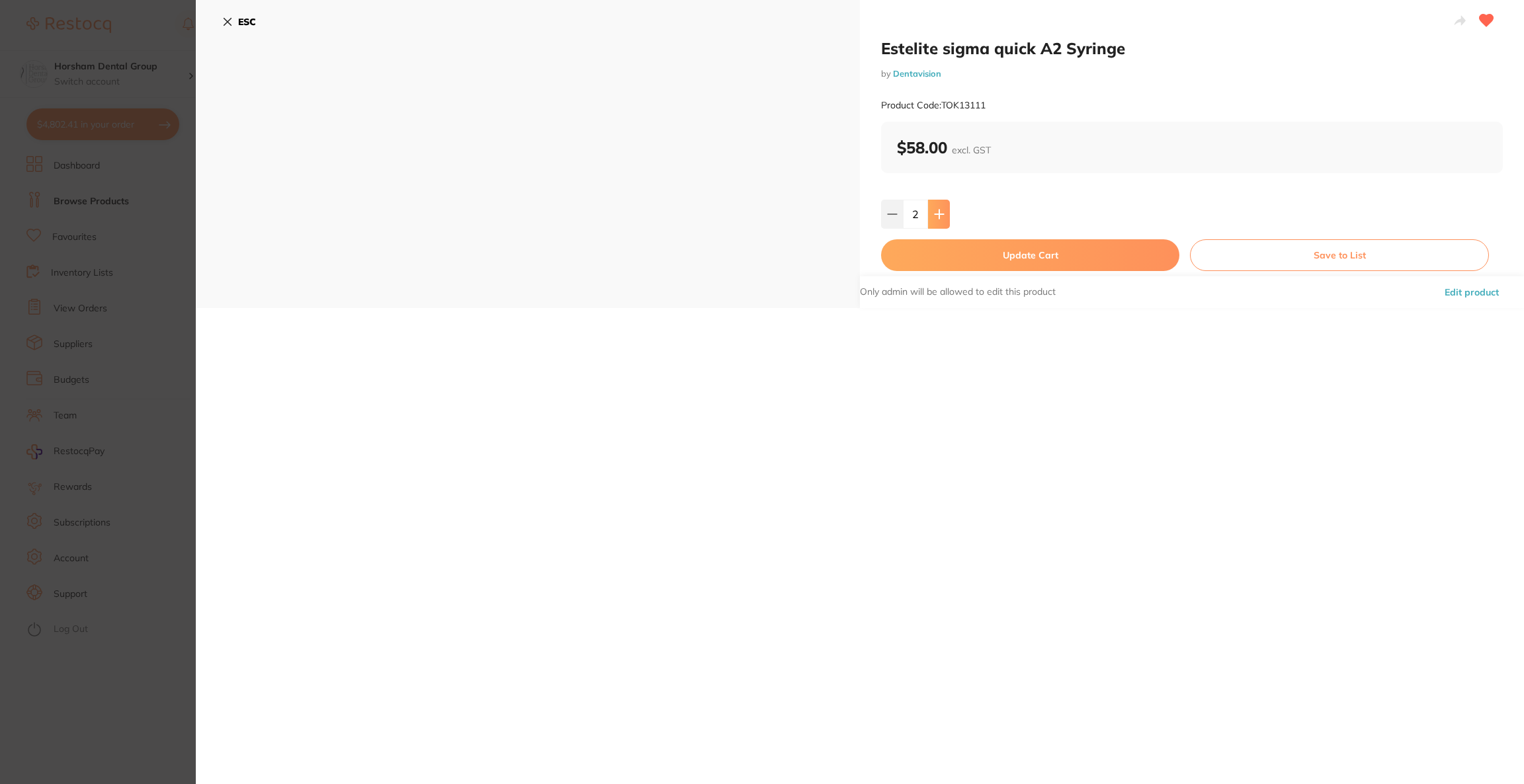
click at [934, 216] on icon at bounding box center [939, 214] width 10 height 10
type input "4"
click at [943, 253] on button "Update Cart" at bounding box center [1031, 255] width 299 height 32
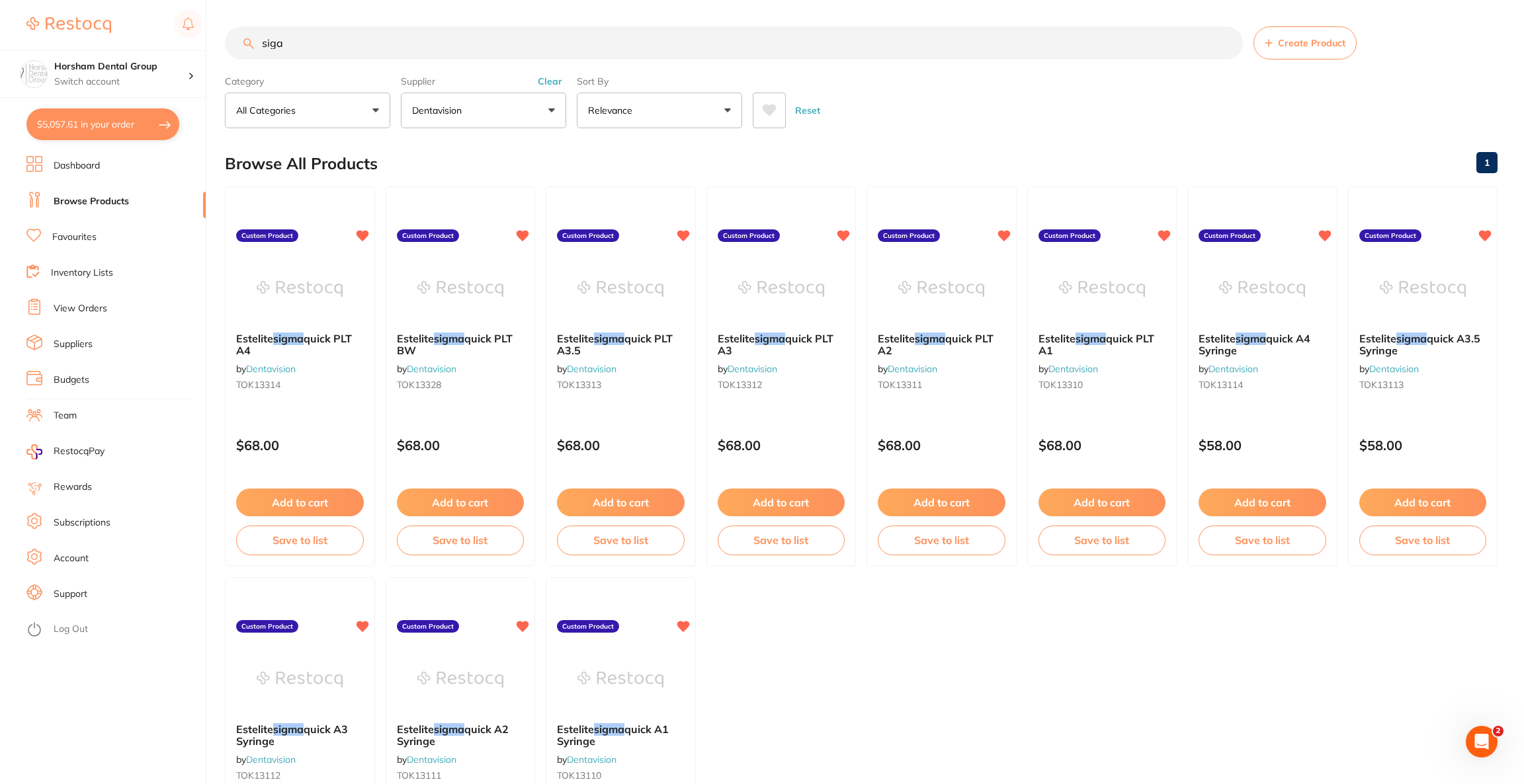
checkbox input "false"
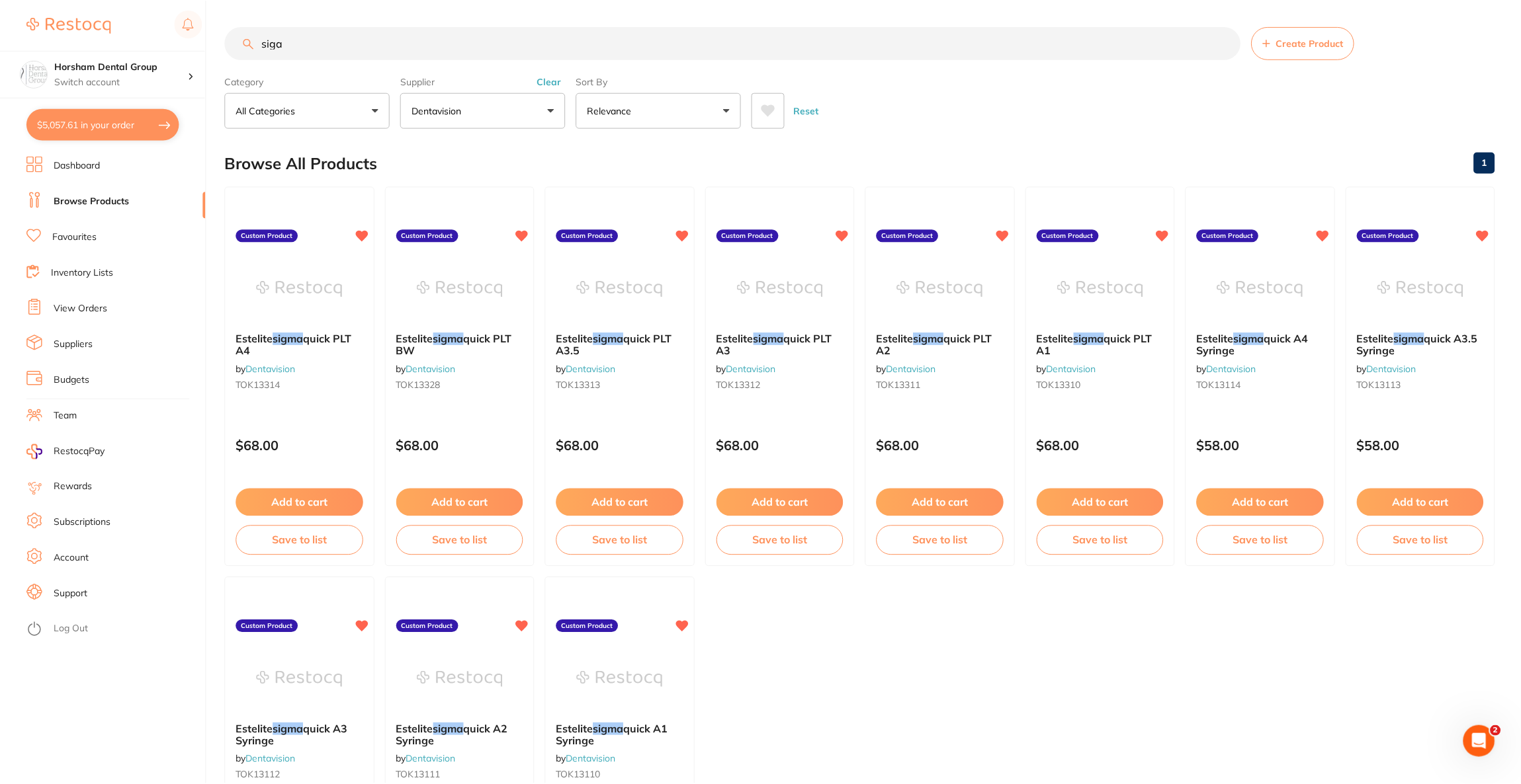
scroll to position [198, 0]
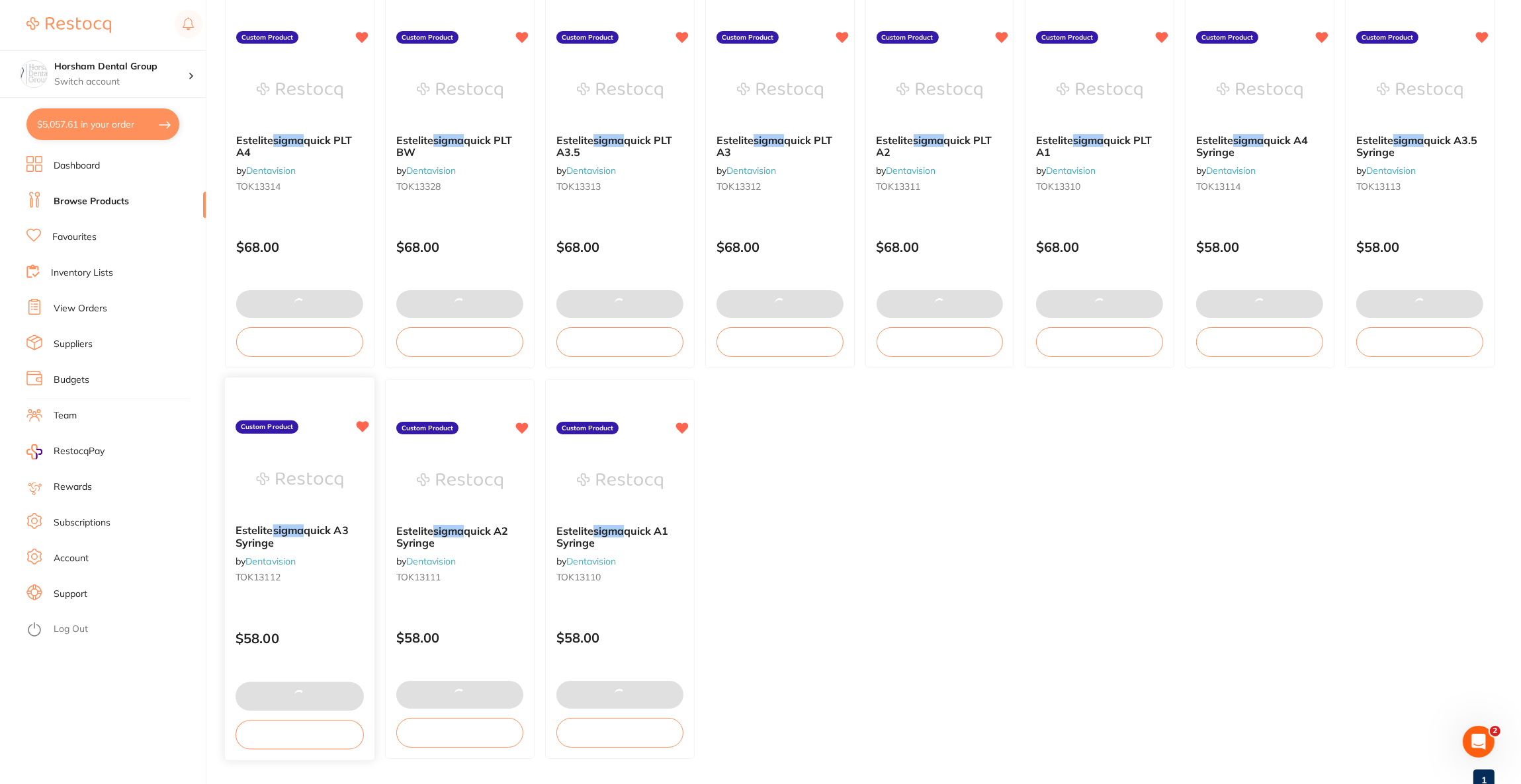
click at [340, 509] on img at bounding box center [299, 480] width 87 height 67
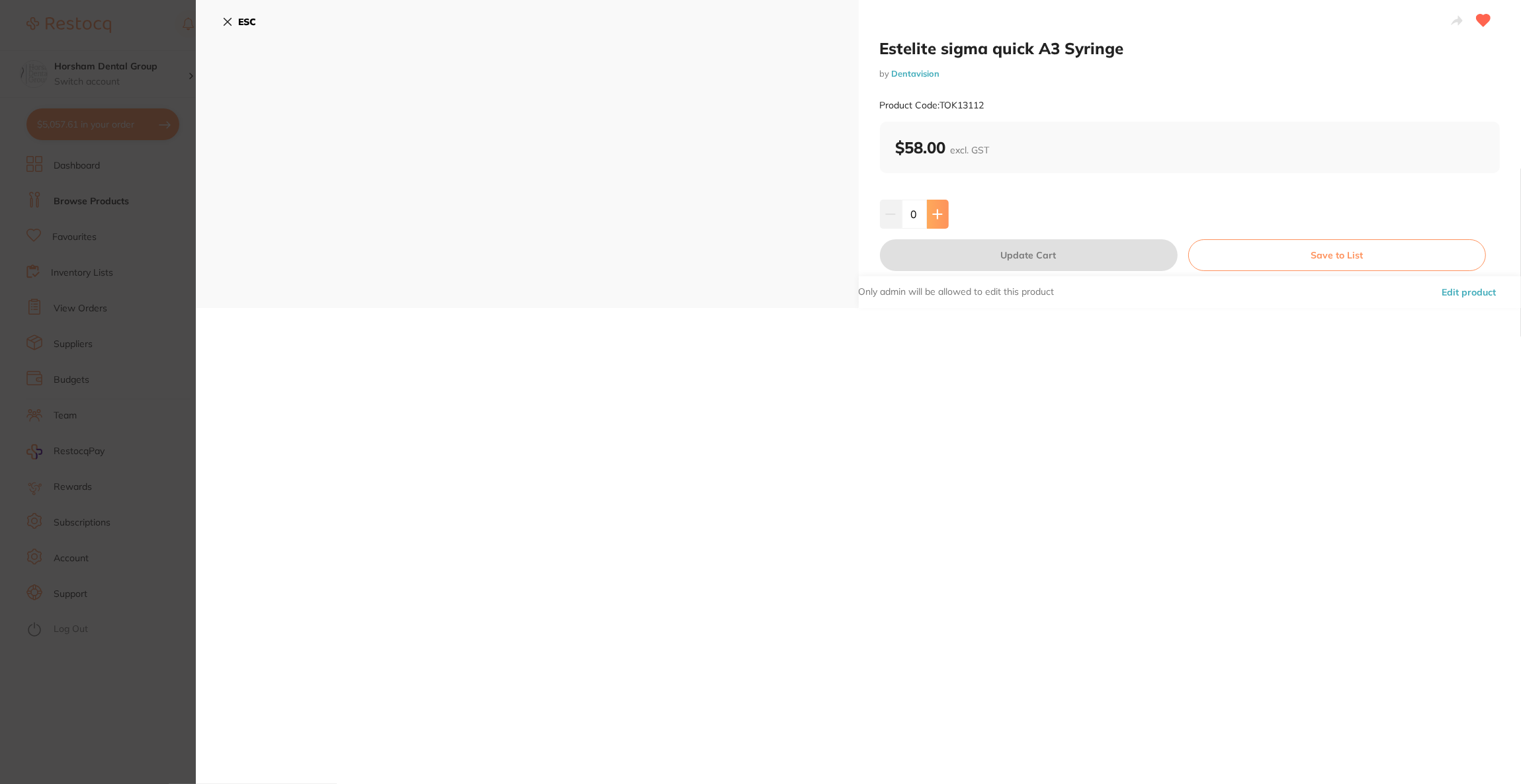
click at [940, 216] on button at bounding box center [937, 214] width 22 height 29
type input "4"
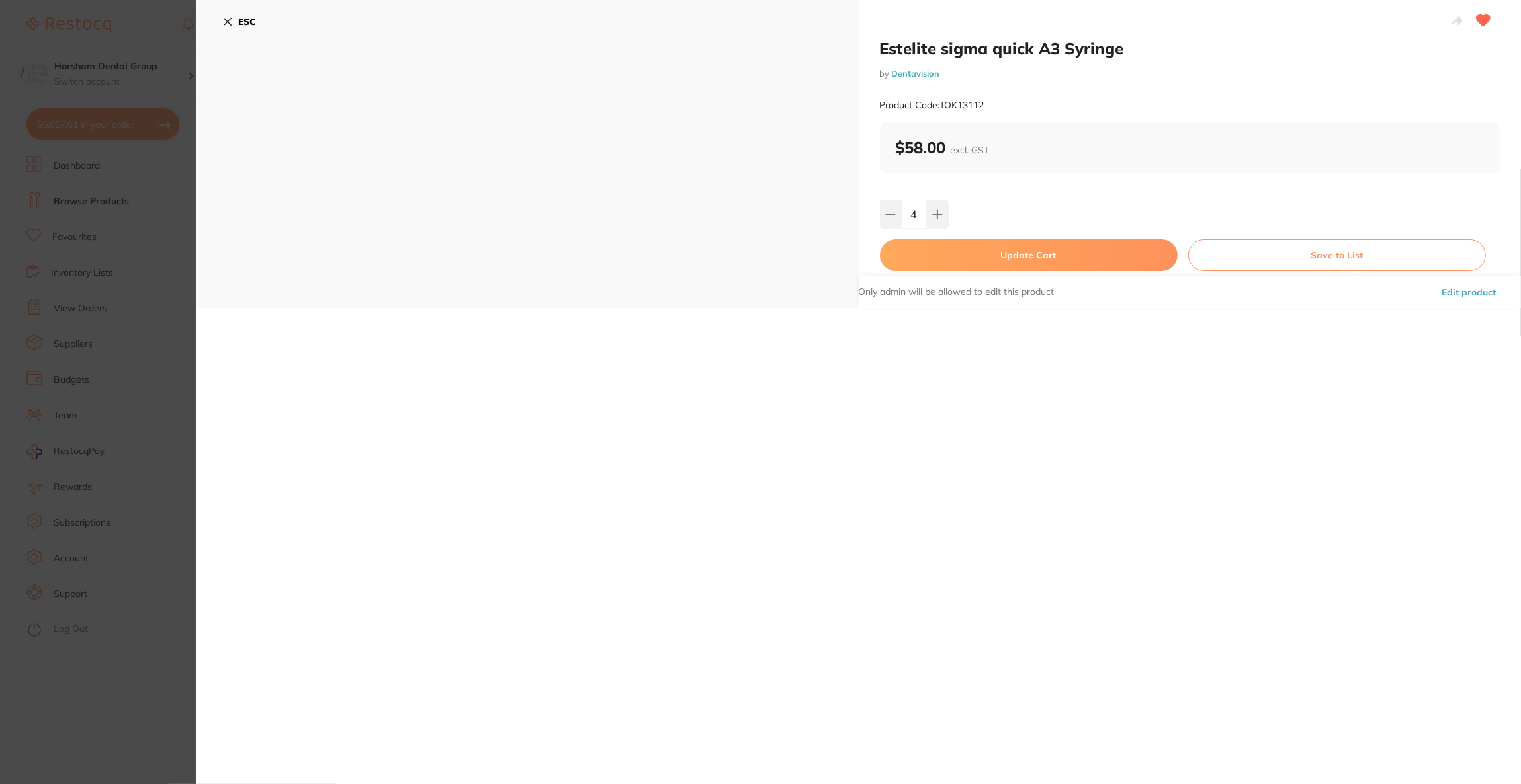
click at [940, 248] on button "Update Cart" at bounding box center [1028, 255] width 298 height 32
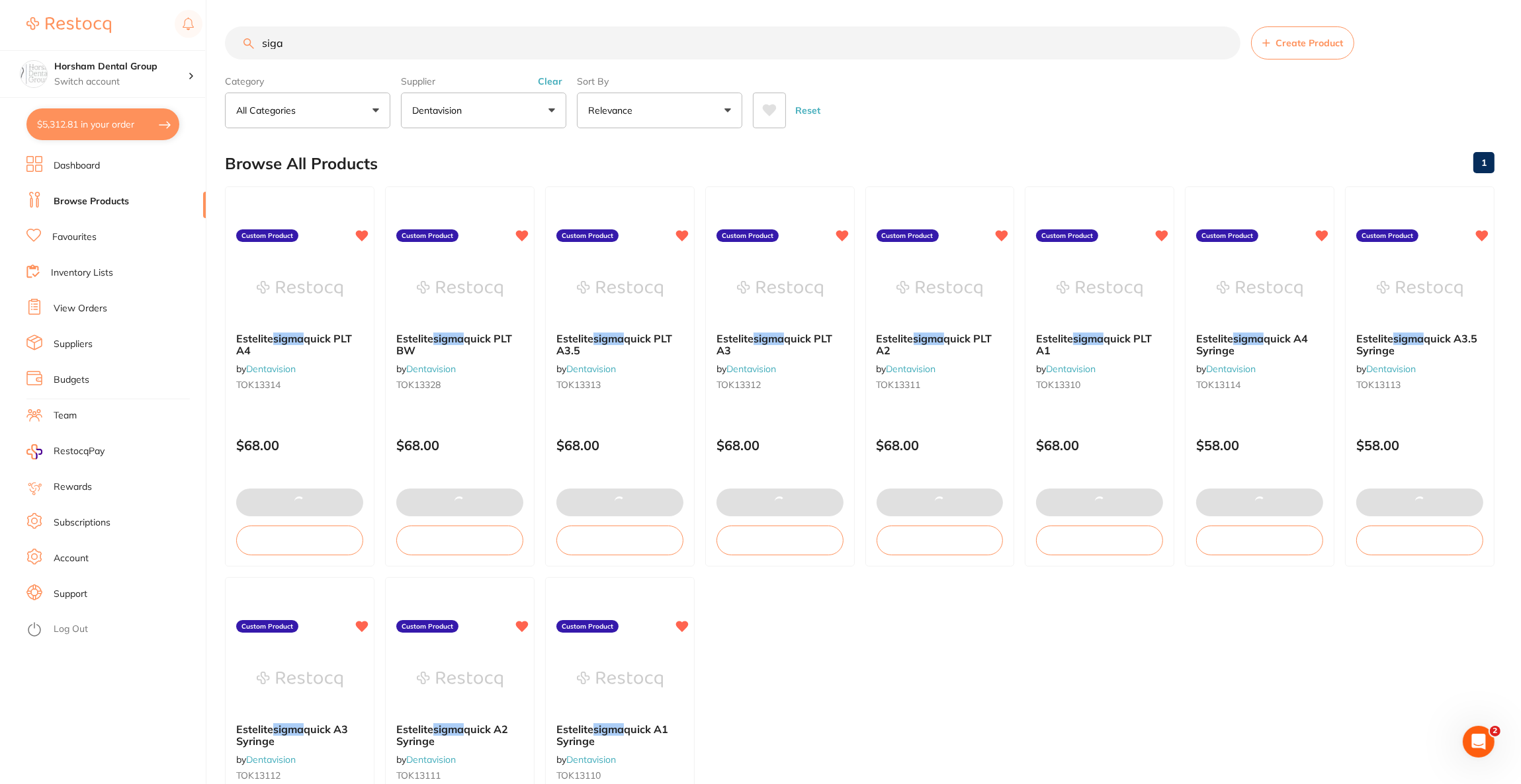
drag, startPoint x: 379, startPoint y: 47, endPoint x: 196, endPoint y: 45, distance: 183.0
click at [196, 45] on div "$5,312.81 Horsham Dental Group Switch account Riaz Dental Surgery Experteeth De…" at bounding box center [760, 392] width 1521 height 784
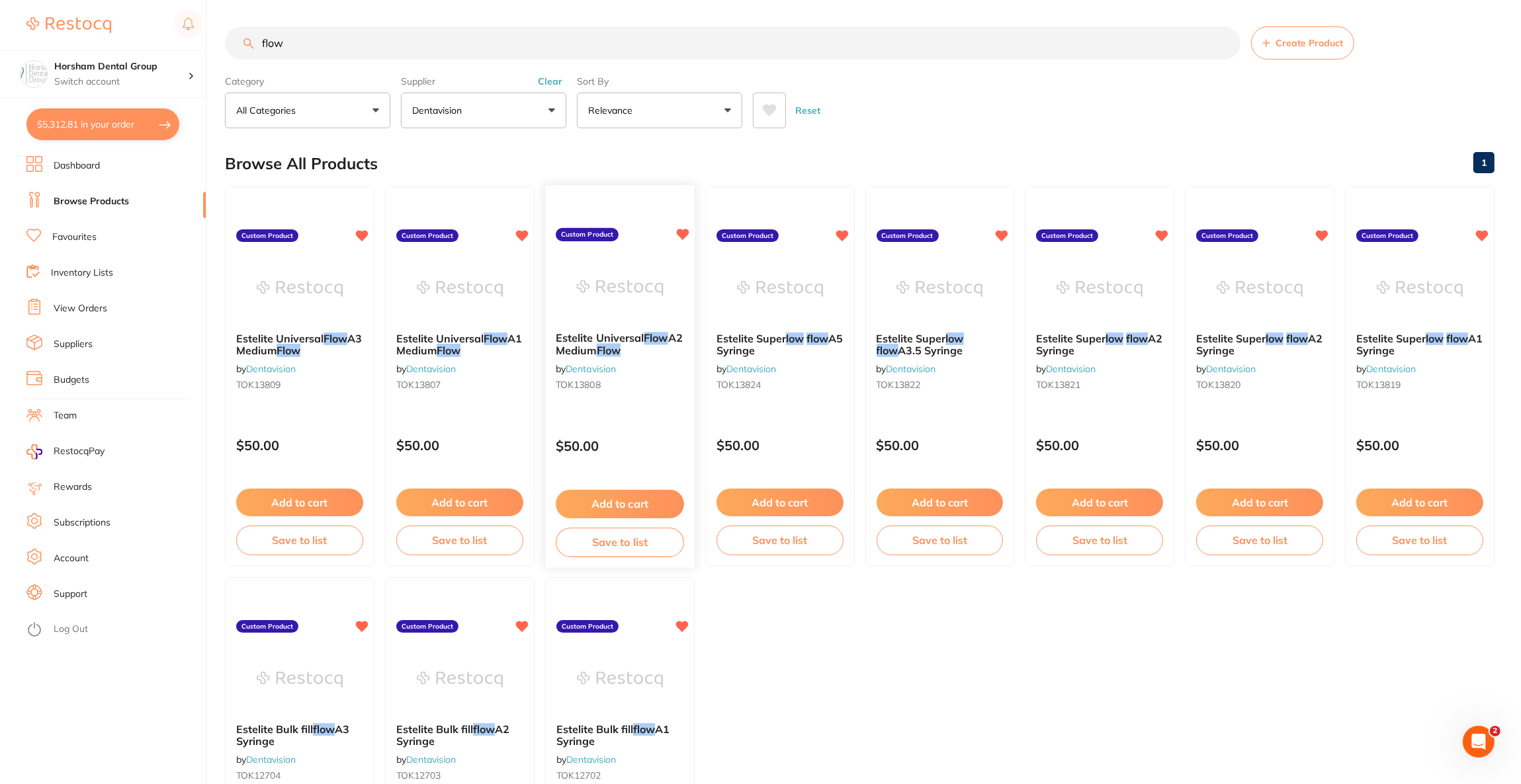
type input "flow"
click at [646, 310] on img at bounding box center [619, 288] width 87 height 67
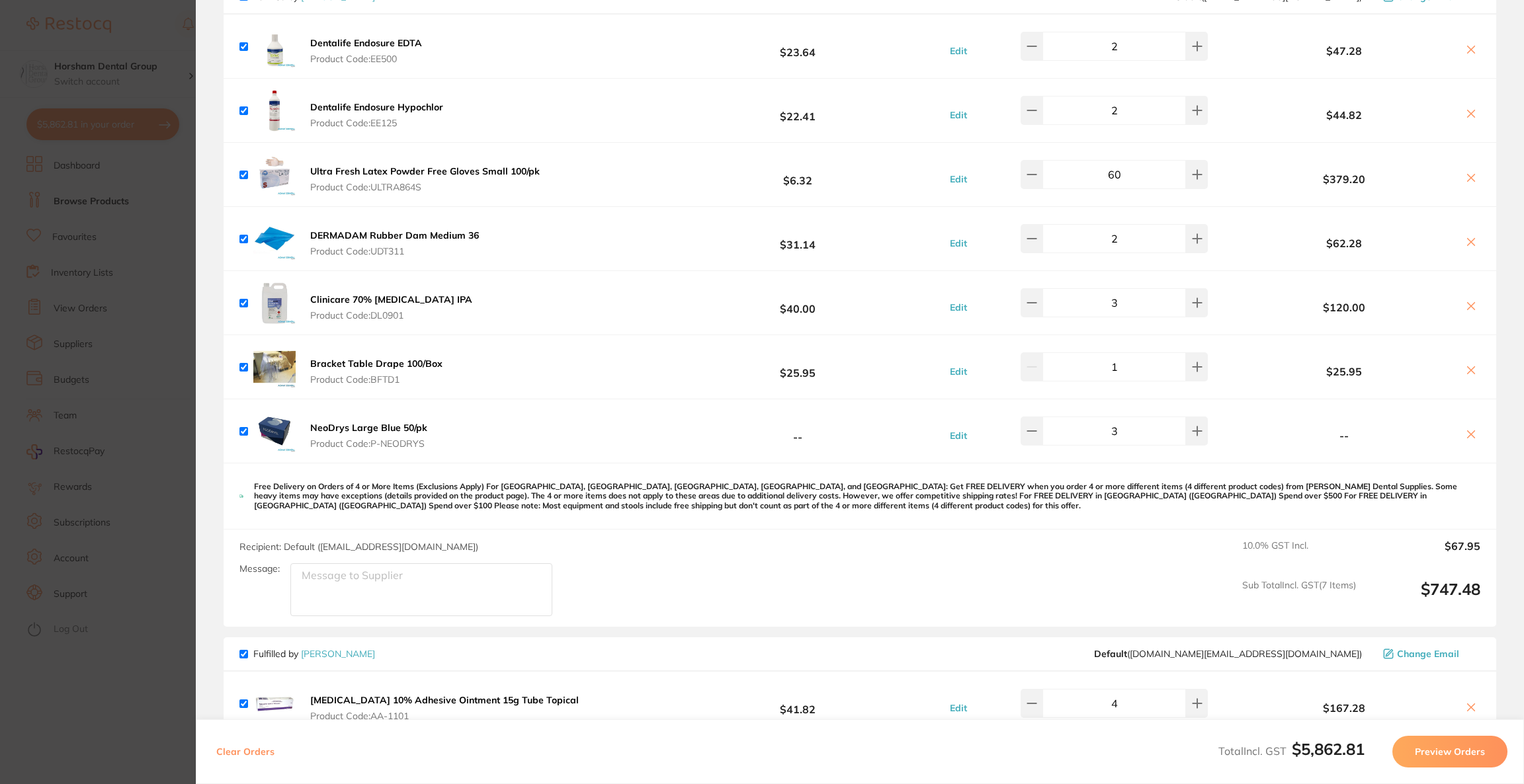
scroll to position [4, 0]
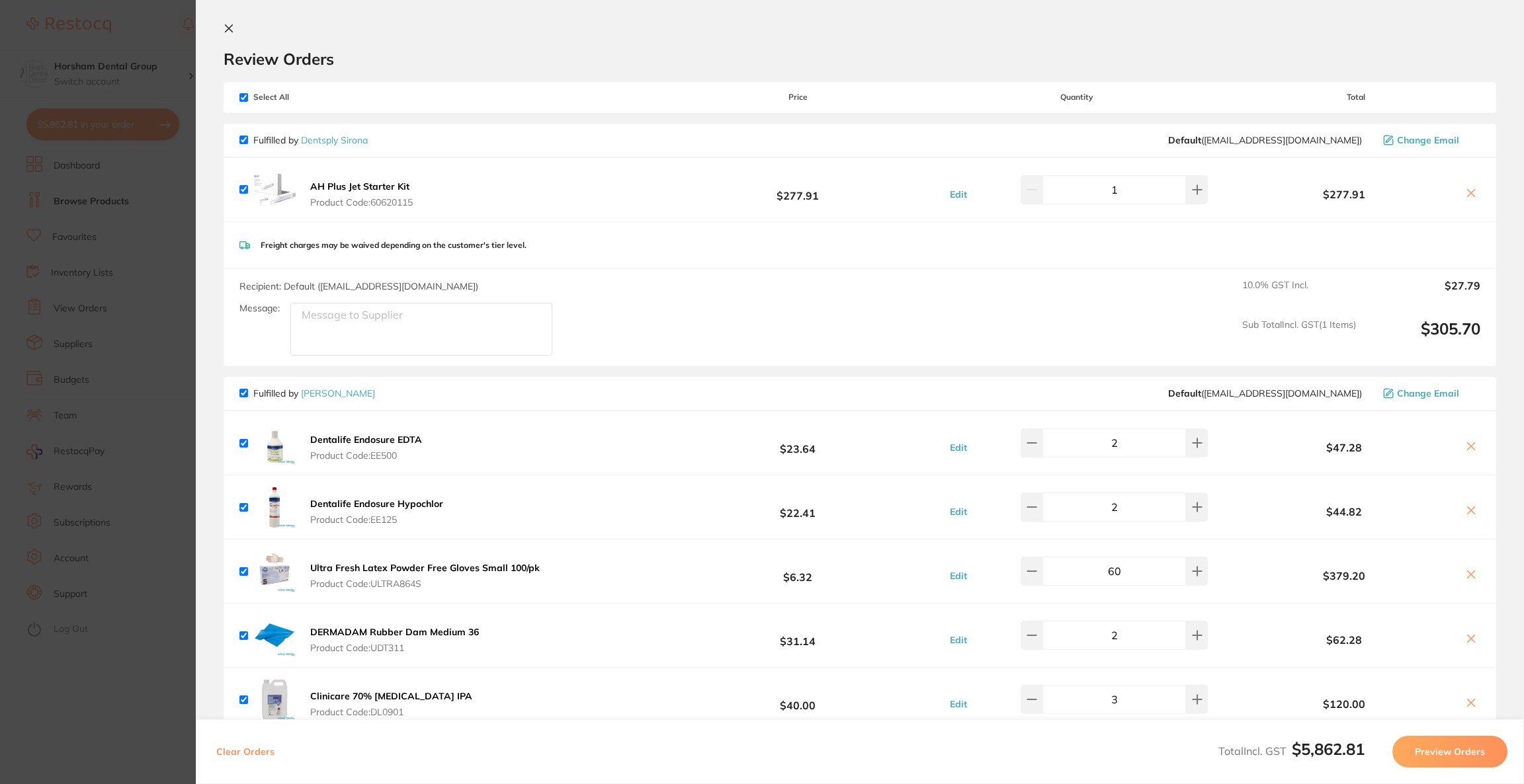
type textarea "Apply discount Thanks"
click at [46, 325] on section "Update RRP Set your pre negotiated price for this item. Item Agreed RRP (excl. …" at bounding box center [762, 392] width 1524 height 784
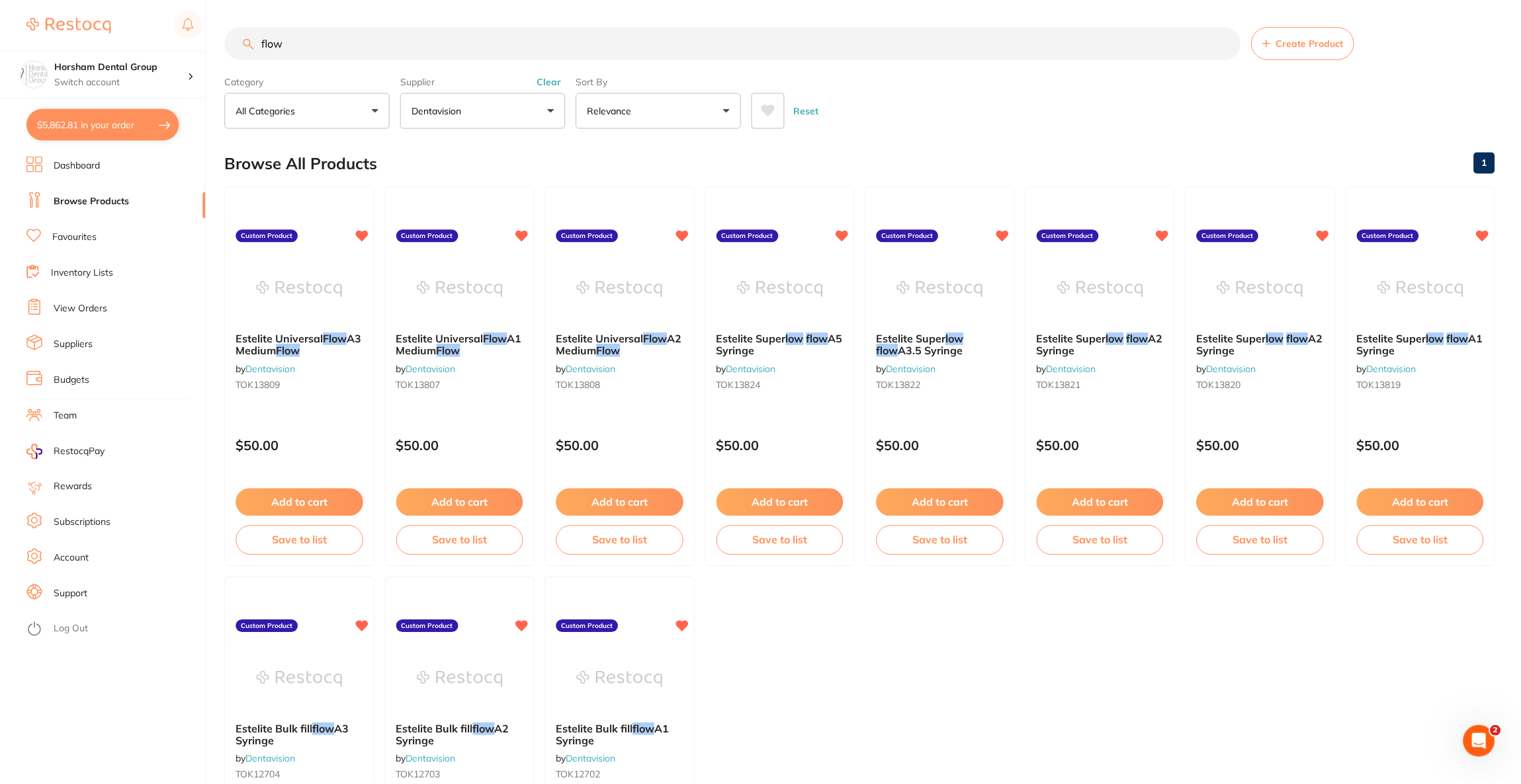
scroll to position [2, 0]
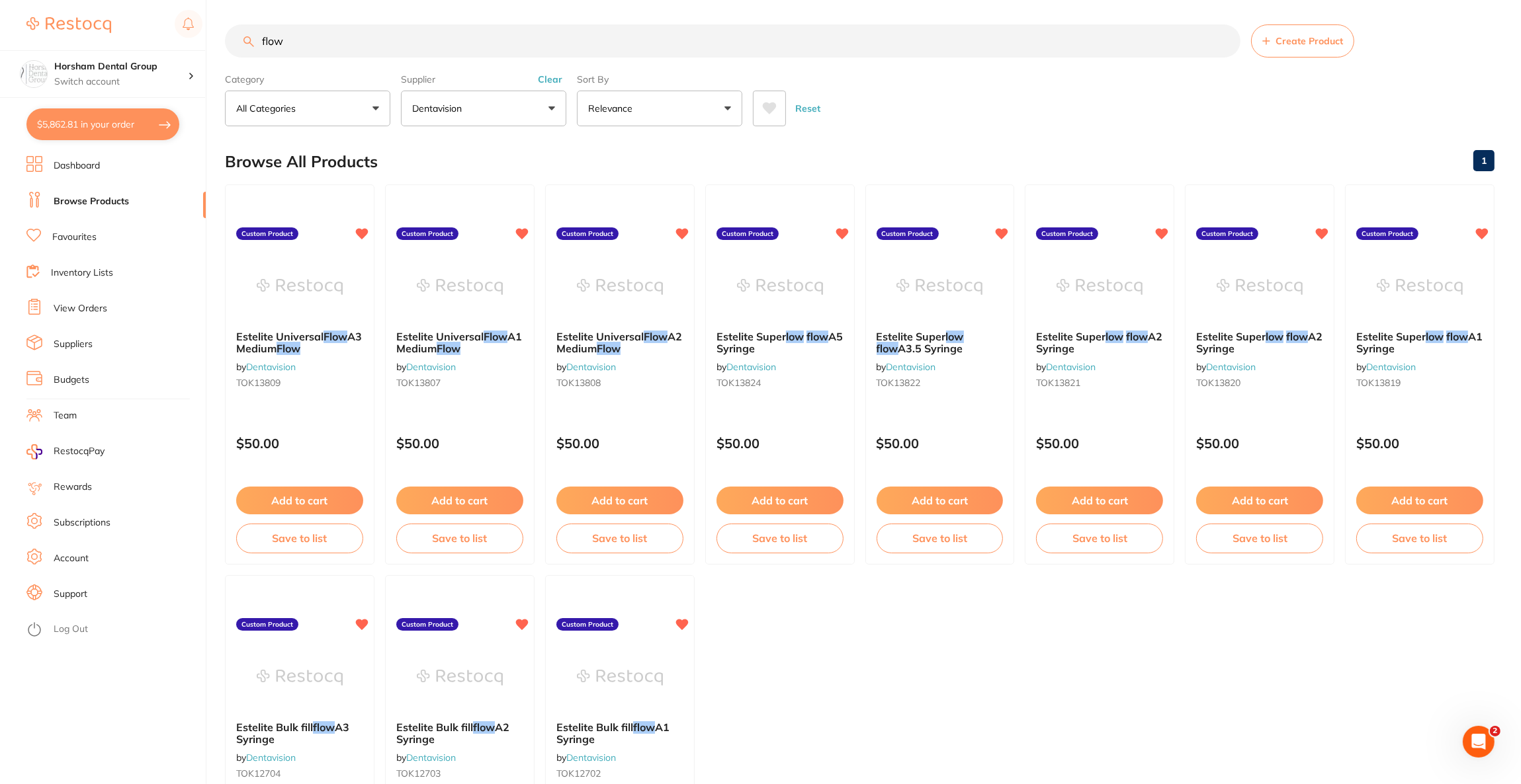
drag, startPoint x: 345, startPoint y: 45, endPoint x: 212, endPoint y: 41, distance: 133.1
click at [212, 41] on div "$5,862.81 Horsham Dental Group Switch account Riaz Dental Surgery Experteeth De…" at bounding box center [760, 389] width 1521 height 784
click at [460, 110] on p "Dentavision" at bounding box center [440, 108] width 55 height 13
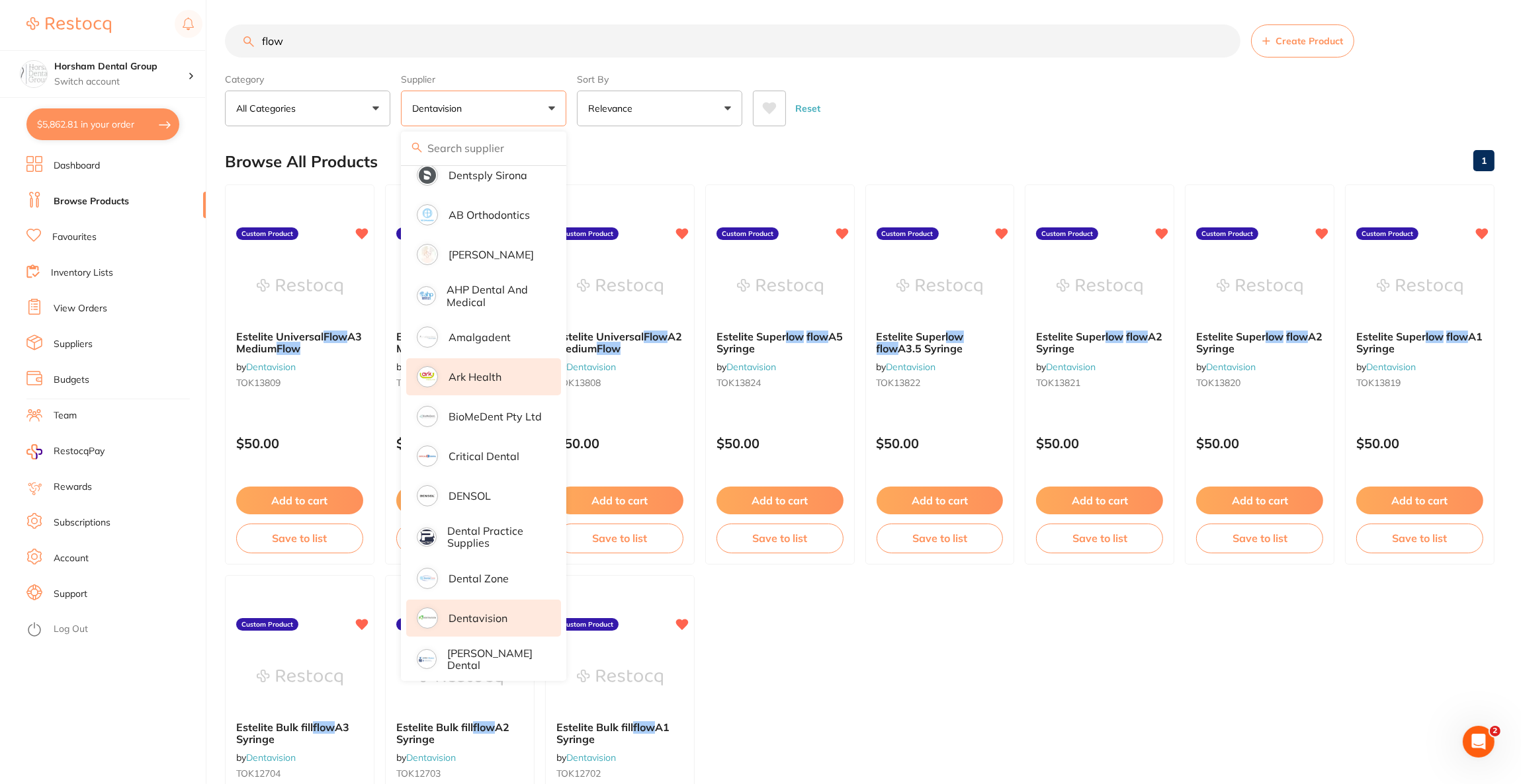
scroll to position [0, 0]
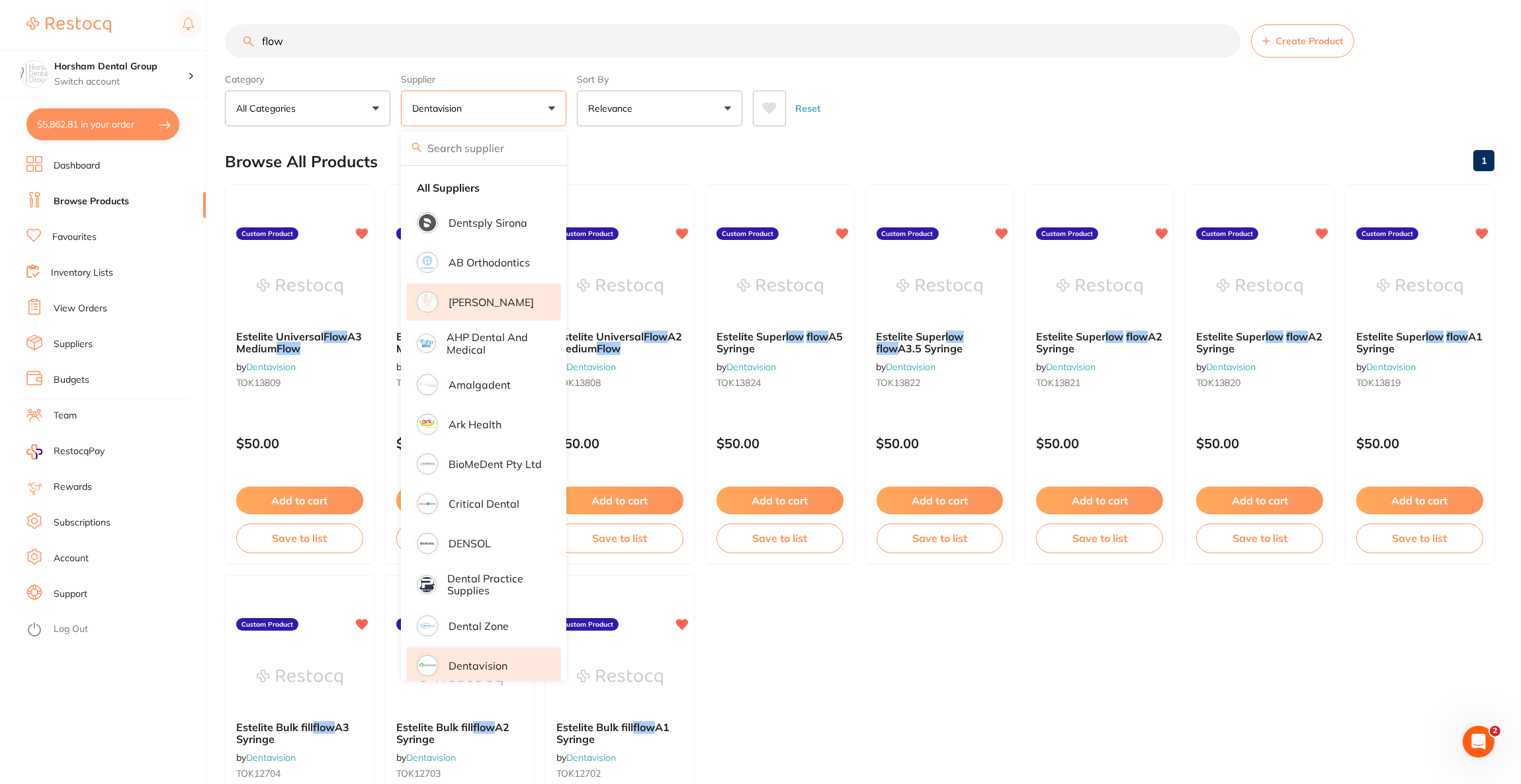
click at [486, 299] on p "[PERSON_NAME]" at bounding box center [491, 302] width 85 height 12
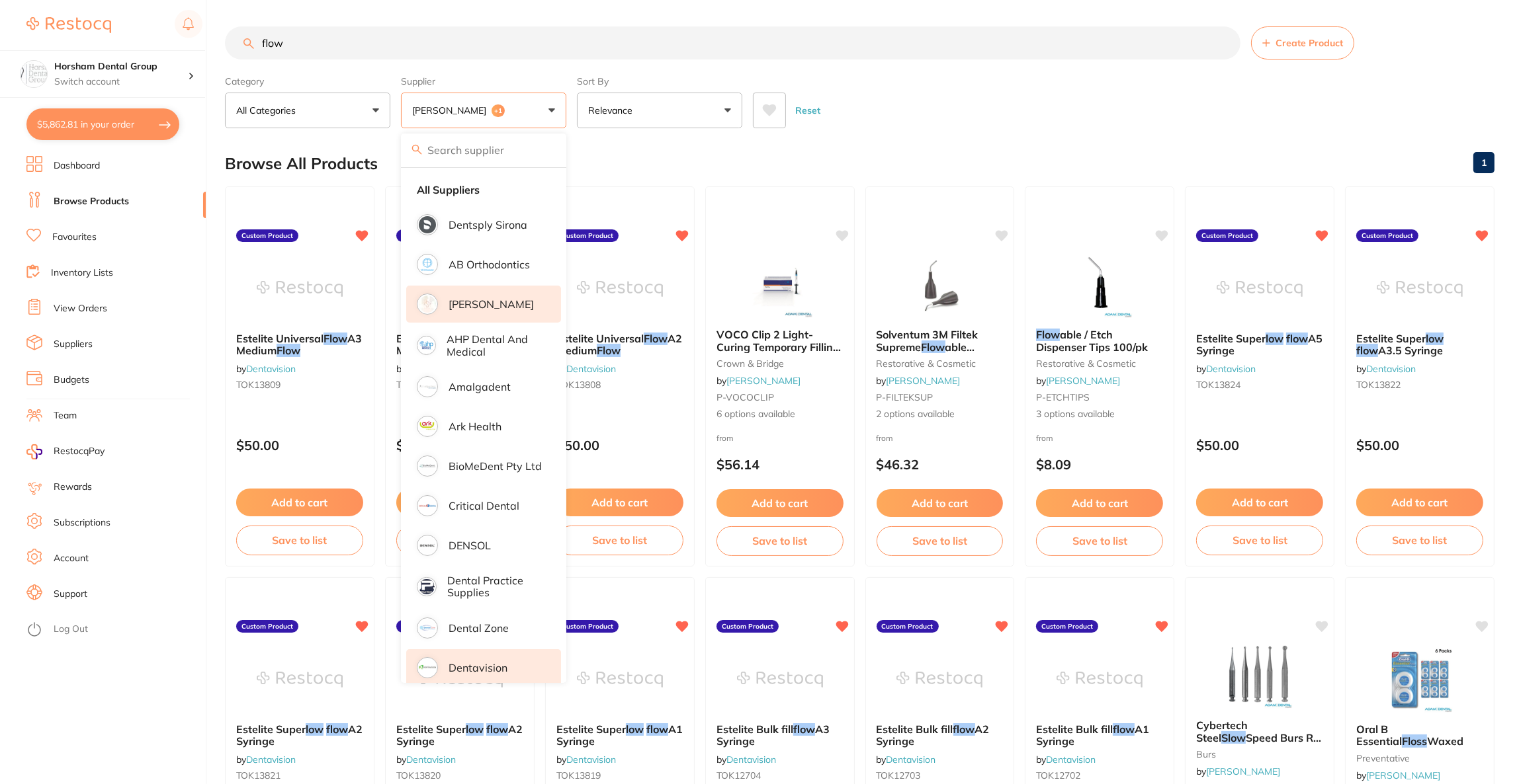
click at [323, 45] on input "flow" at bounding box center [732, 43] width 1015 height 33
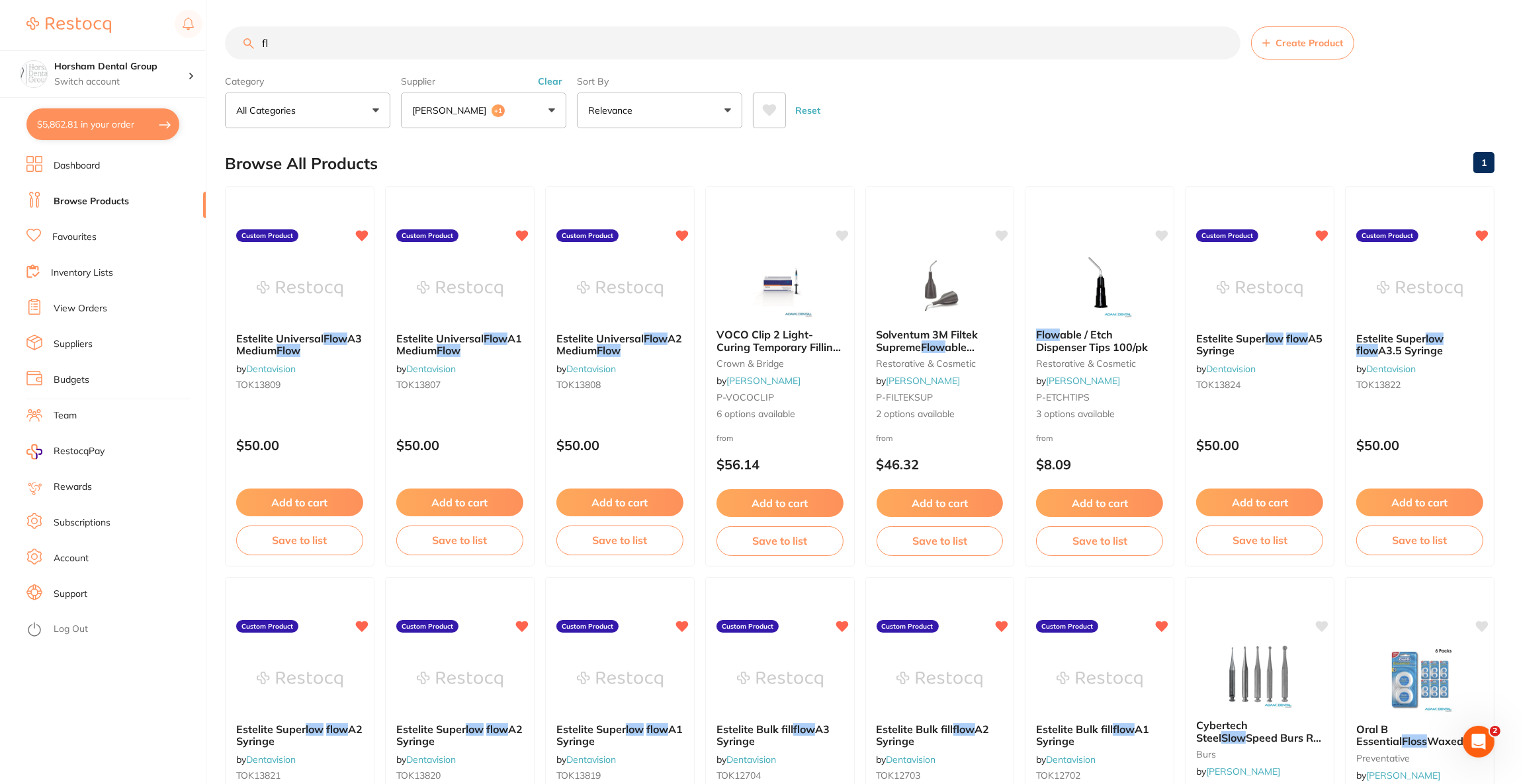
type input "f"
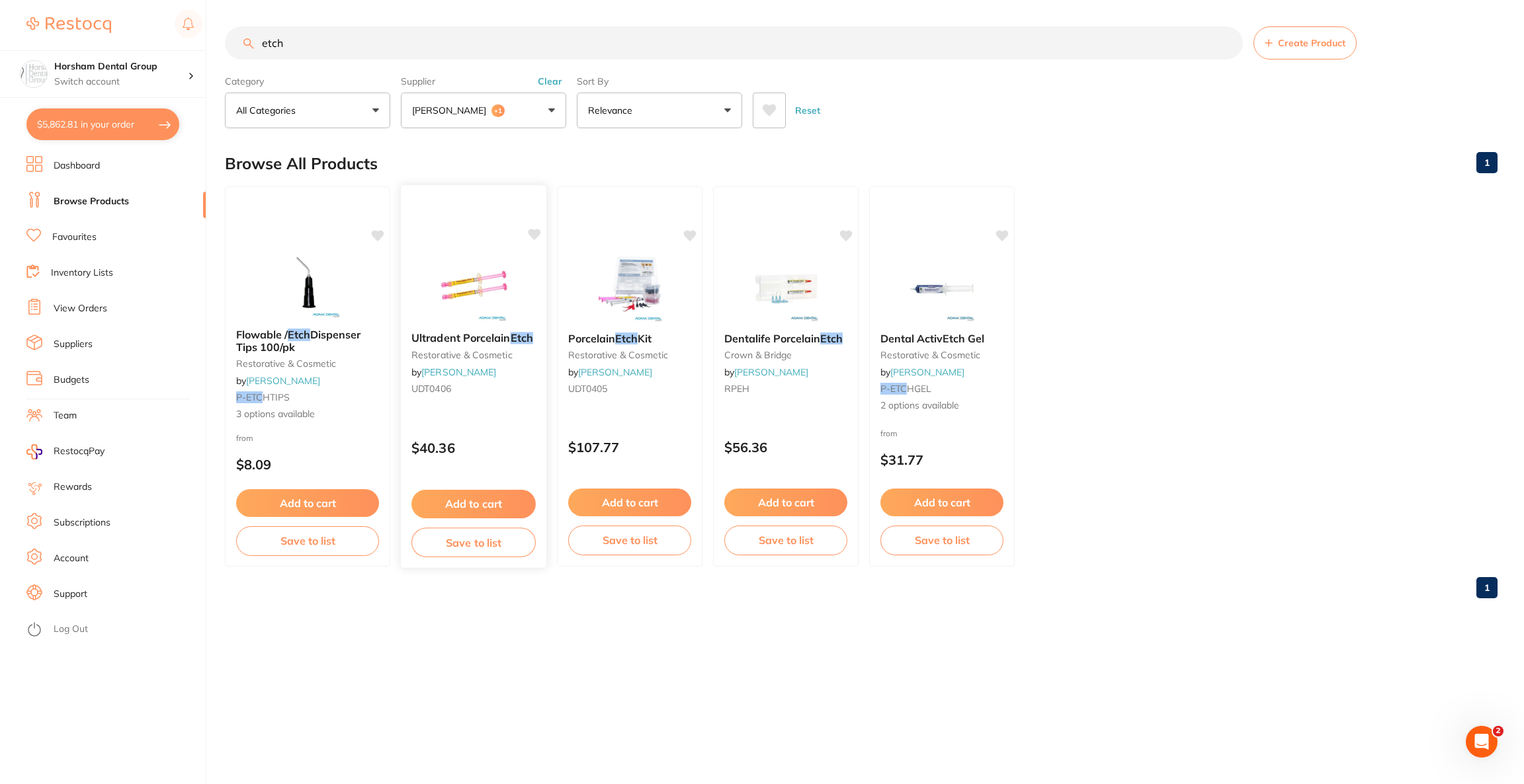
type input "etch"
click at [471, 241] on div "Ultradent Porcelain Etch restorative & cosmetic by Adam Dental UDT0406 $40.36 A…" at bounding box center [473, 376] width 147 height 384
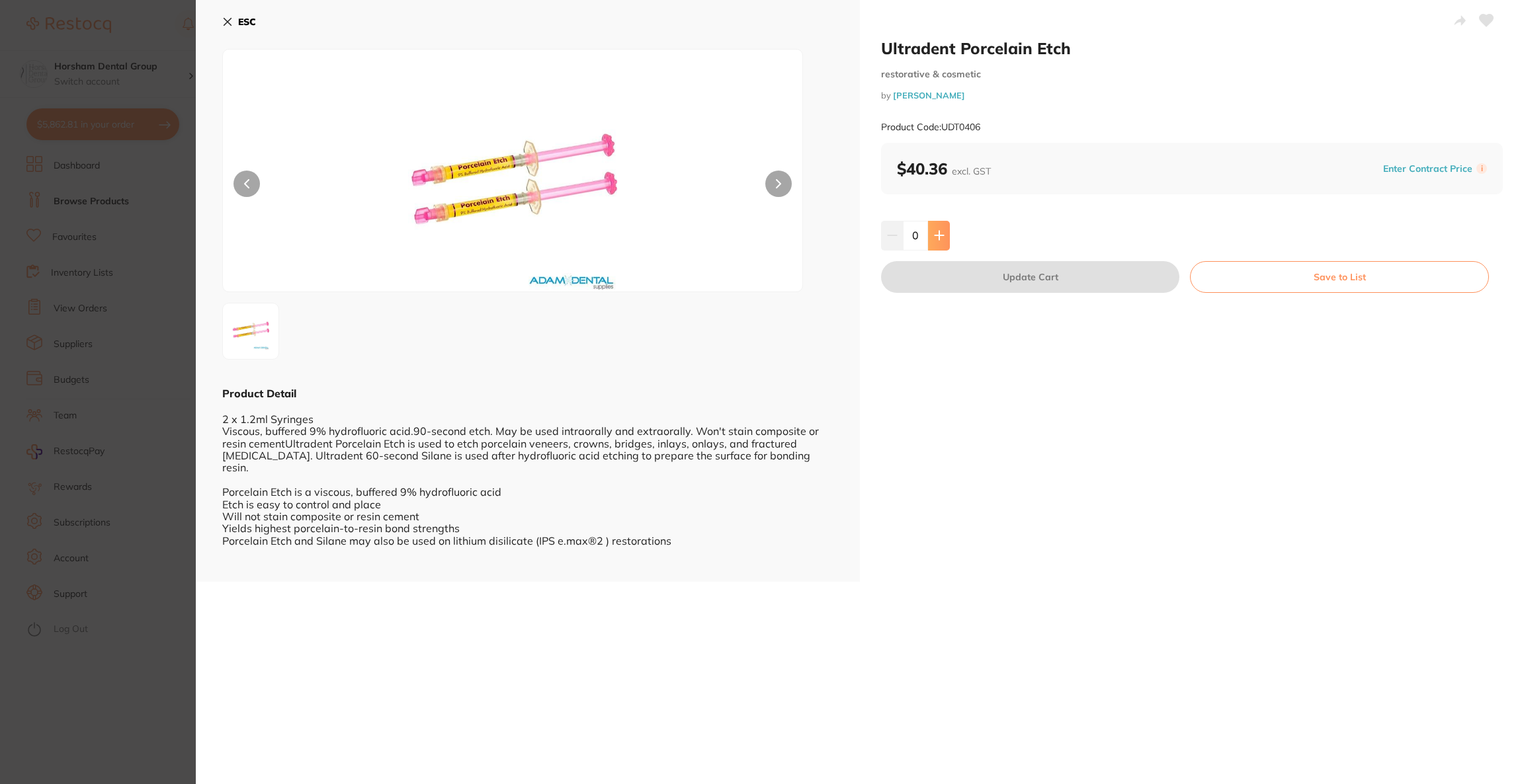
click at [928, 229] on button at bounding box center [938, 235] width 22 height 29
click at [928, 230] on button at bounding box center [938, 235] width 22 height 29
type input "2"
click at [928, 275] on button "Update Cart" at bounding box center [1031, 277] width 299 height 32
checkbox input "false"
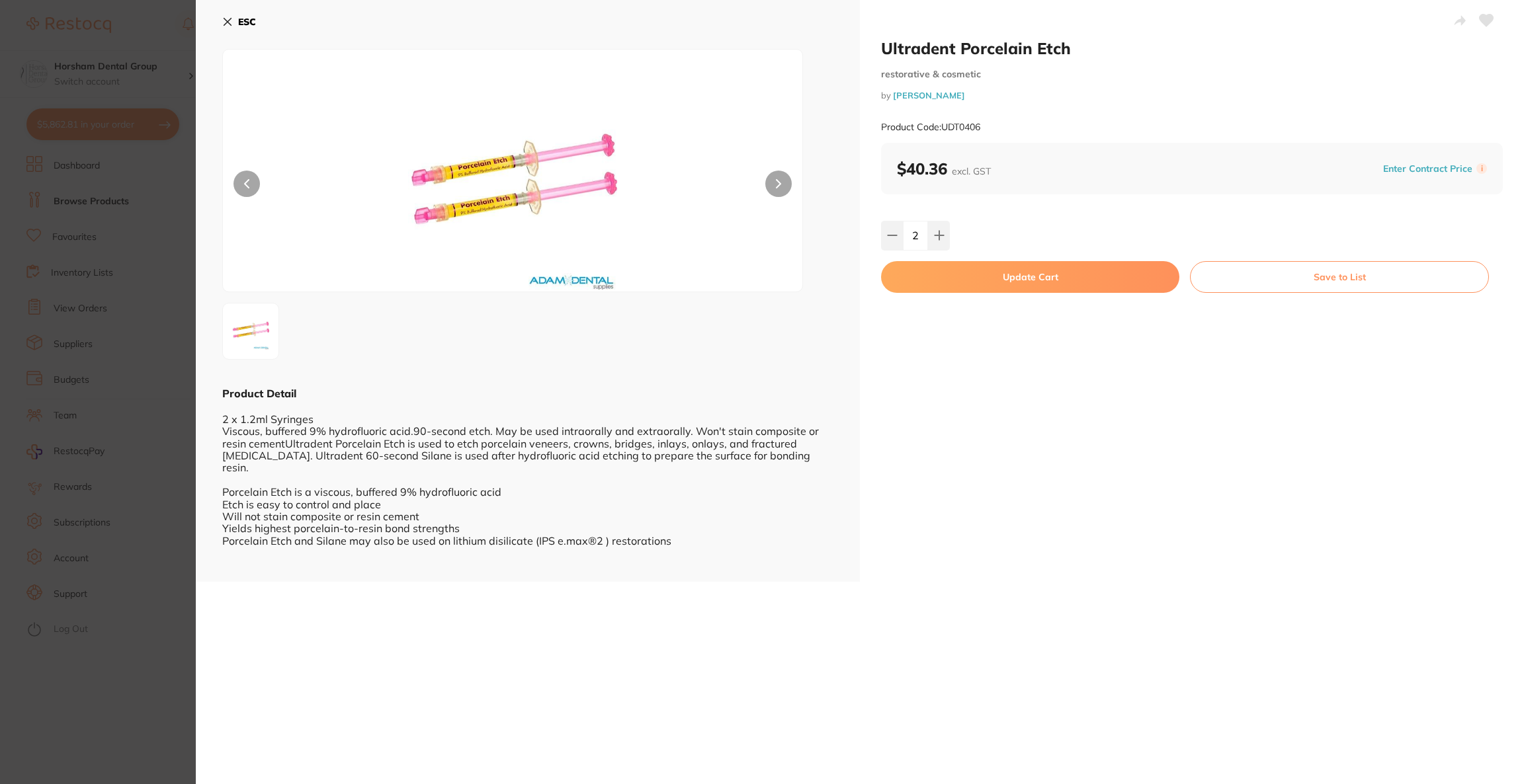
checkbox input "false"
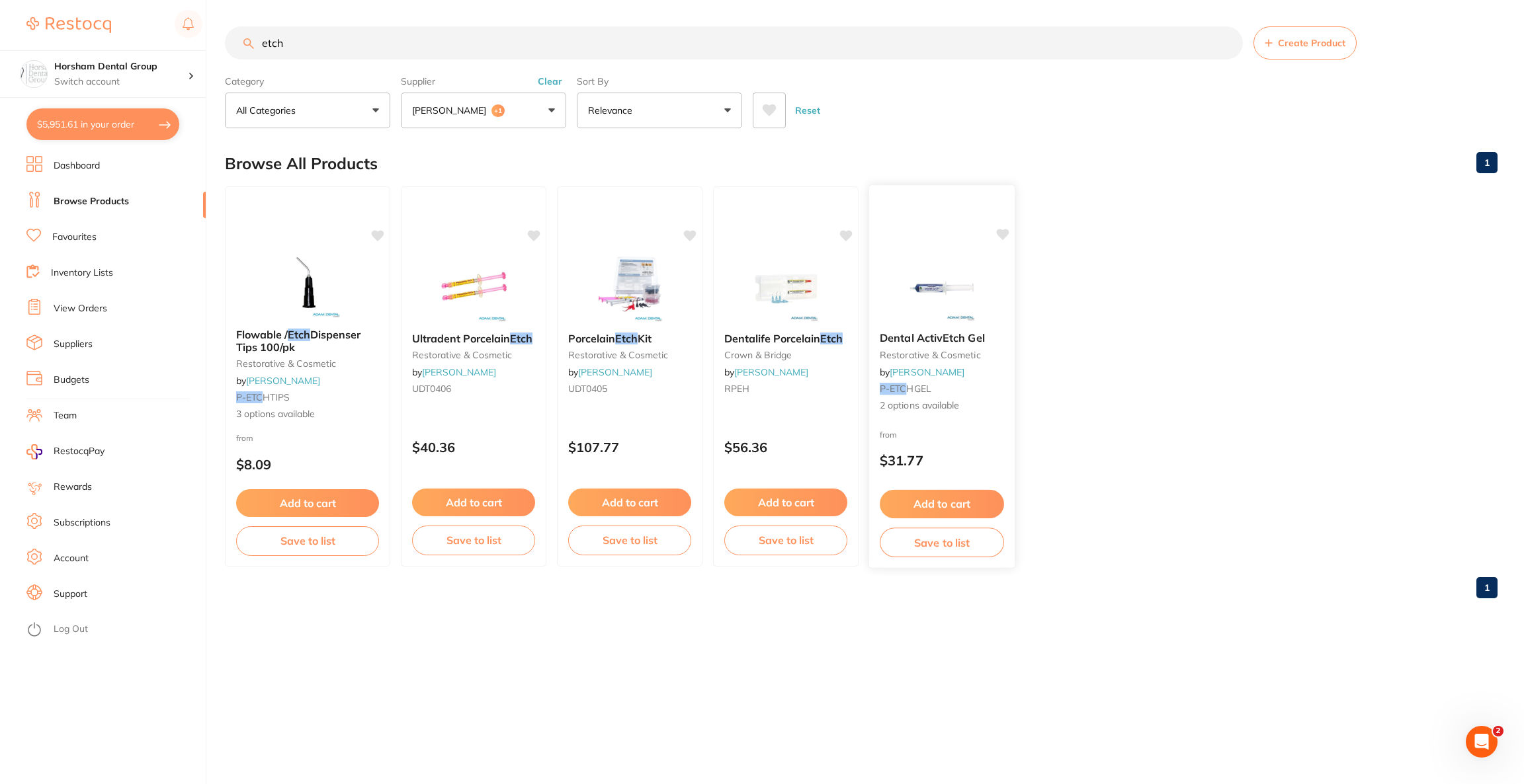
click at [946, 294] on img at bounding box center [942, 288] width 87 height 67
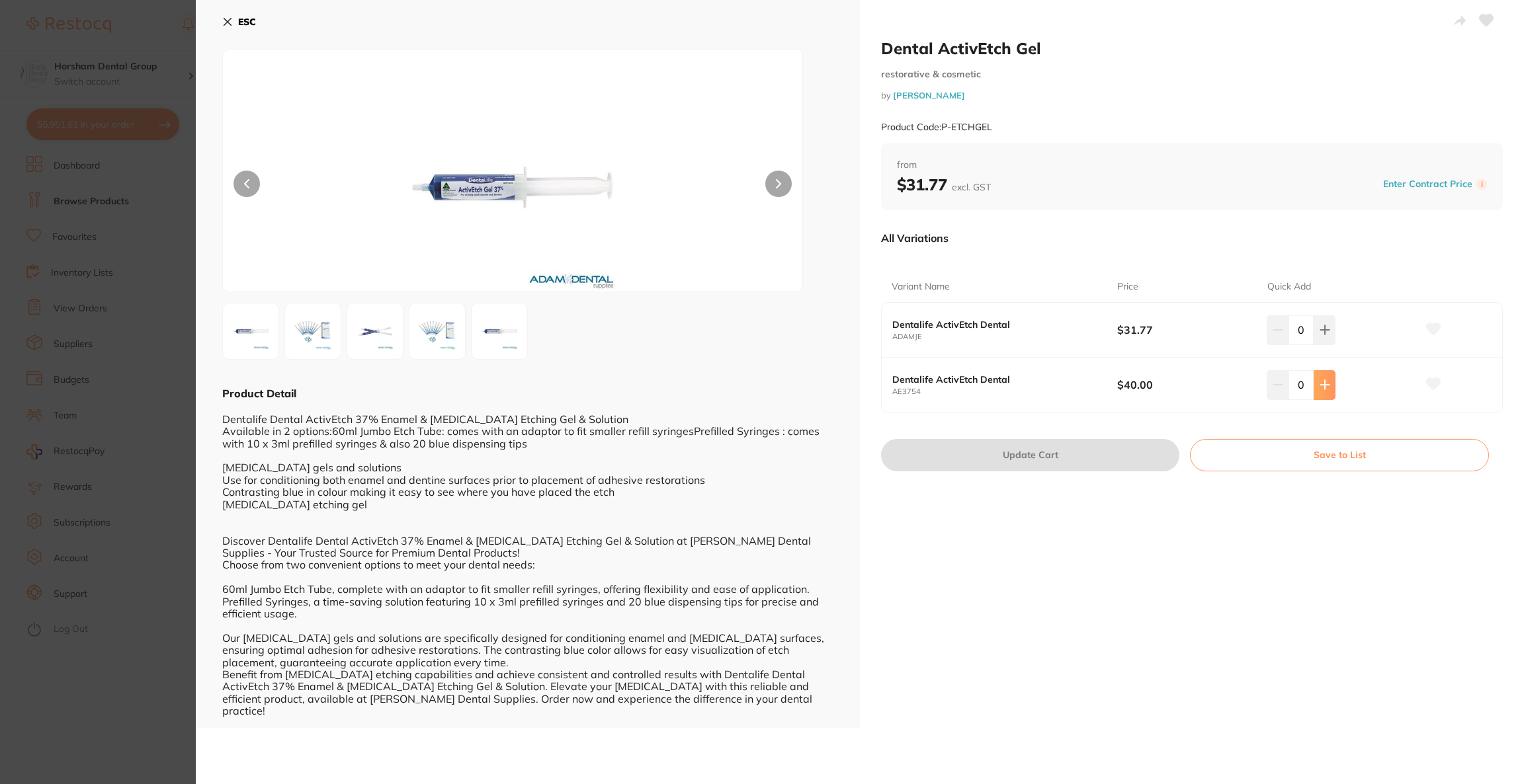
click at [1320, 335] on icon at bounding box center [1325, 330] width 10 height 10
type input "1"
click at [1100, 460] on button "Update Cart" at bounding box center [1031, 455] width 299 height 32
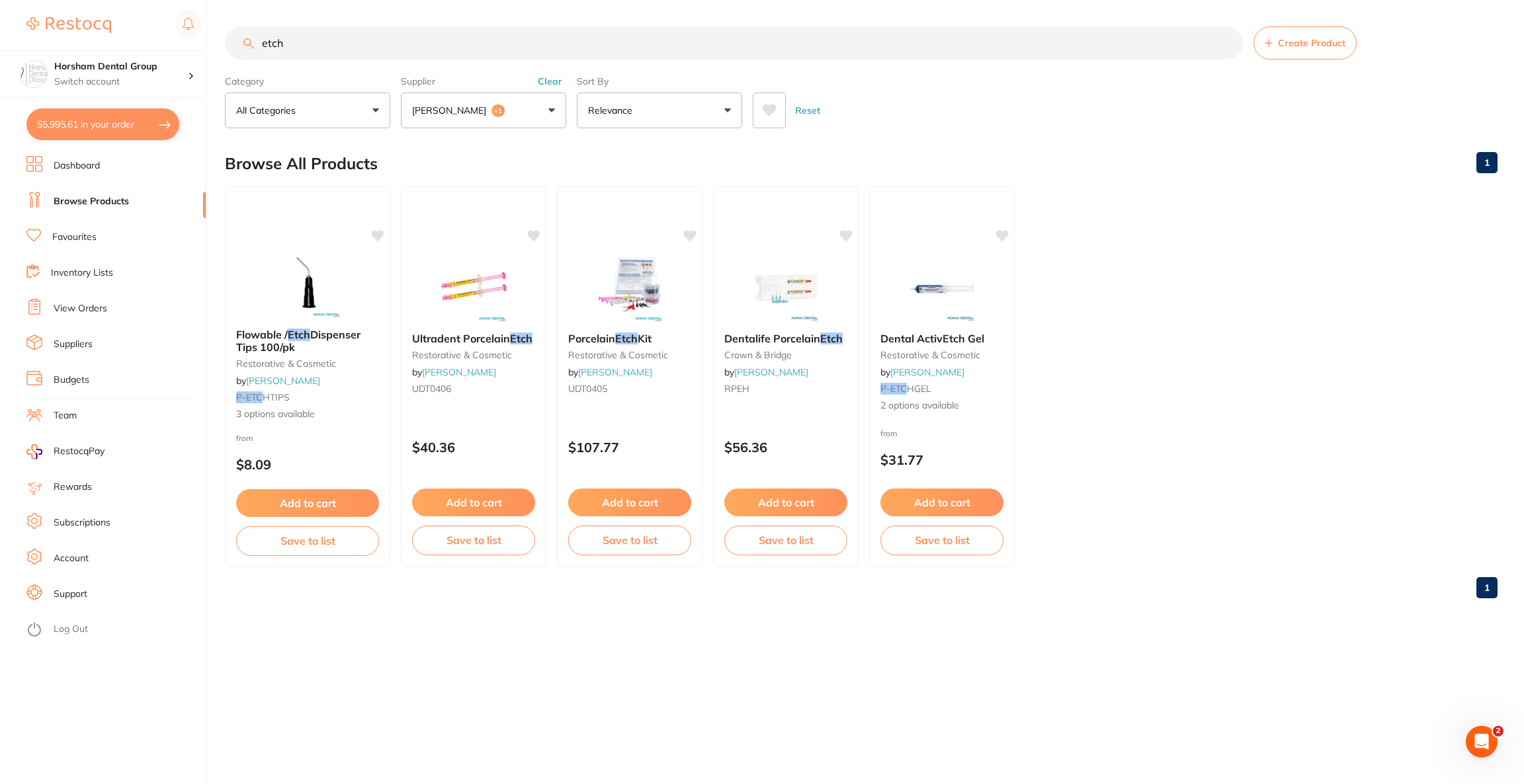
click at [125, 137] on button "$5,995.61 in your order" at bounding box center [102, 124] width 153 height 32
checkbox input "true"
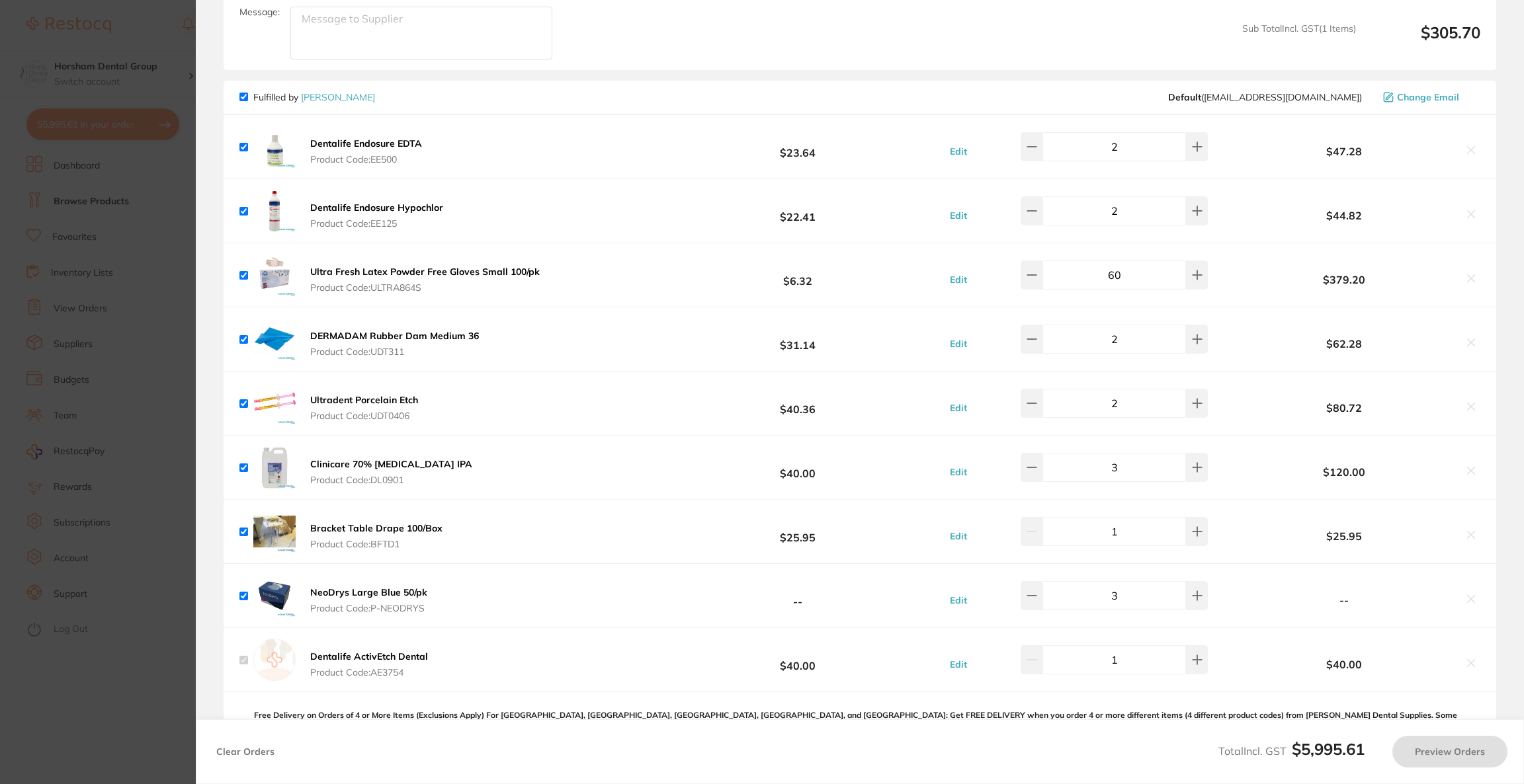
scroll to position [302, 0]
checkbox input "true"
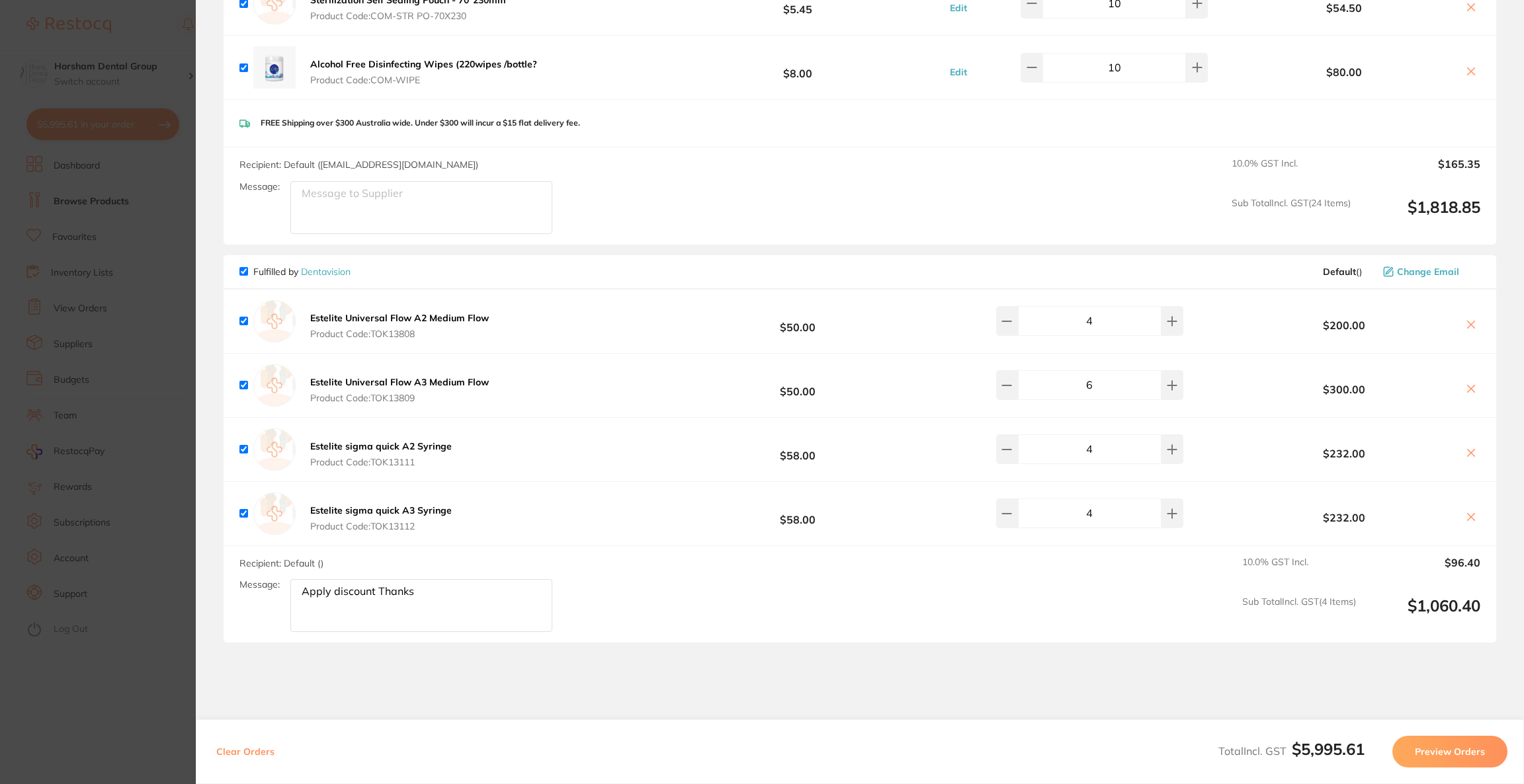
scroll to position [3405, 0]
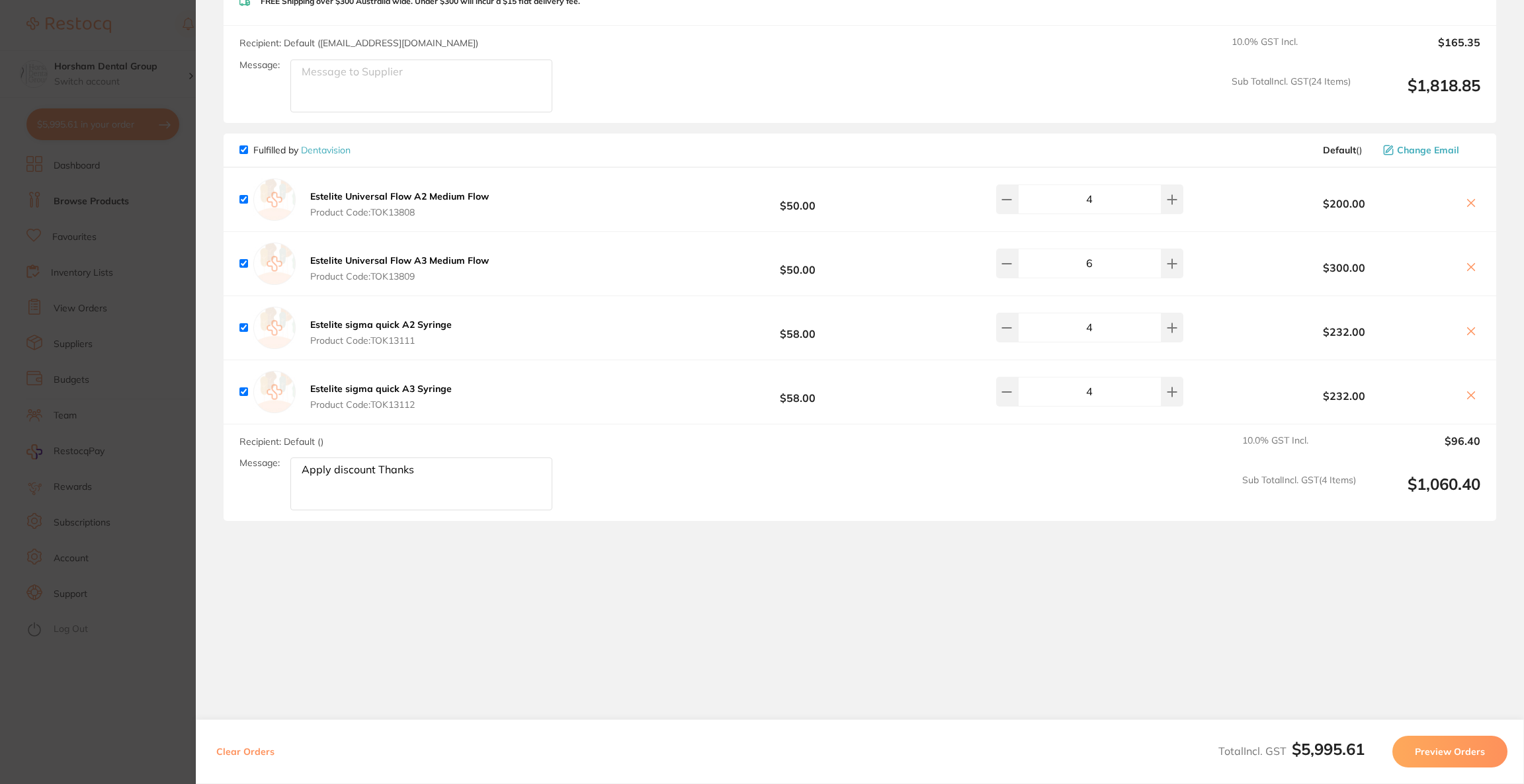
drag, startPoint x: 455, startPoint y: 481, endPoint x: 335, endPoint y: 471, distance: 120.4
type textarea "Apply Bonus item please. Thanks"
click at [1428, 748] on button "Preview Orders" at bounding box center [1450, 751] width 115 height 32
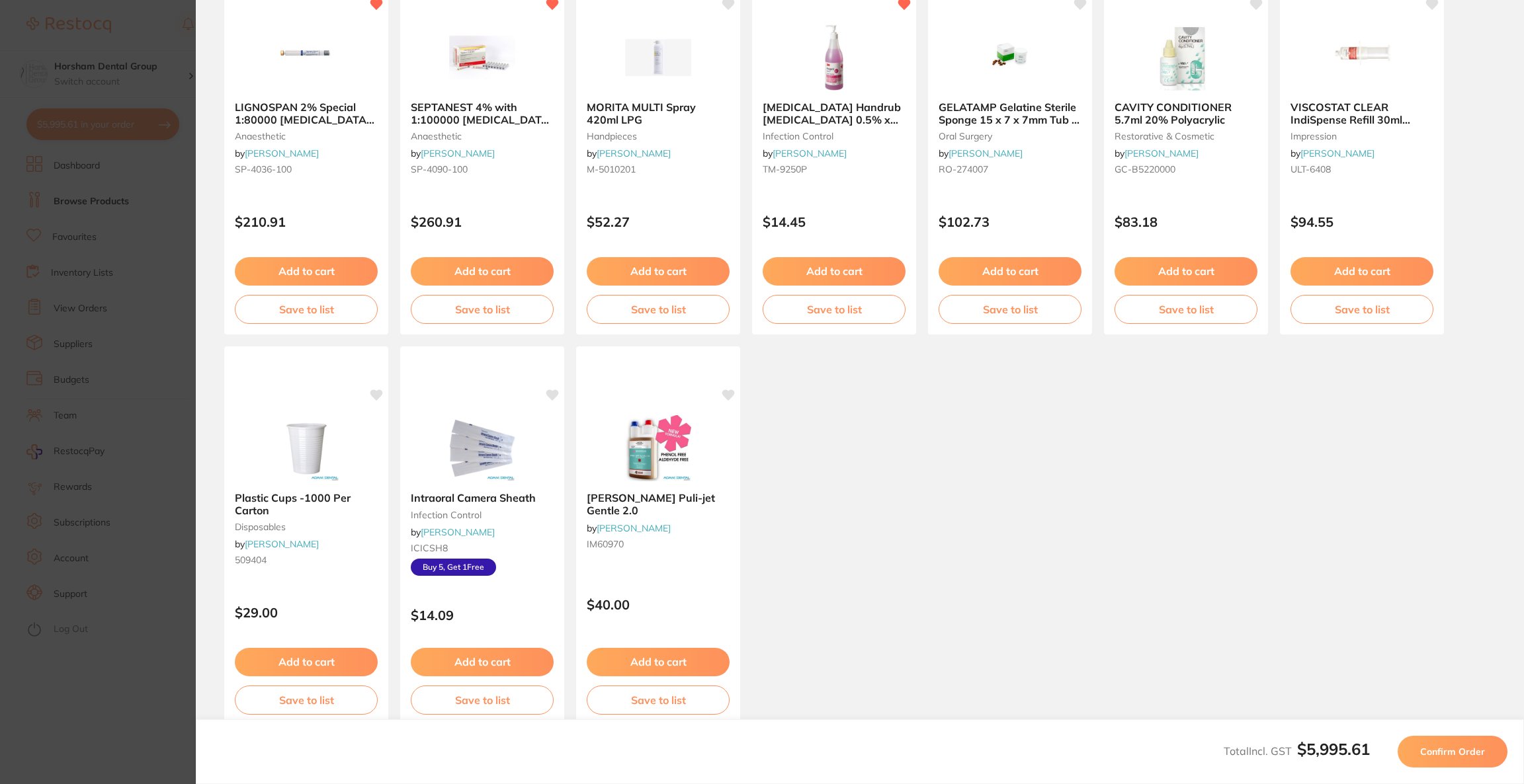
scroll to position [10, 0]
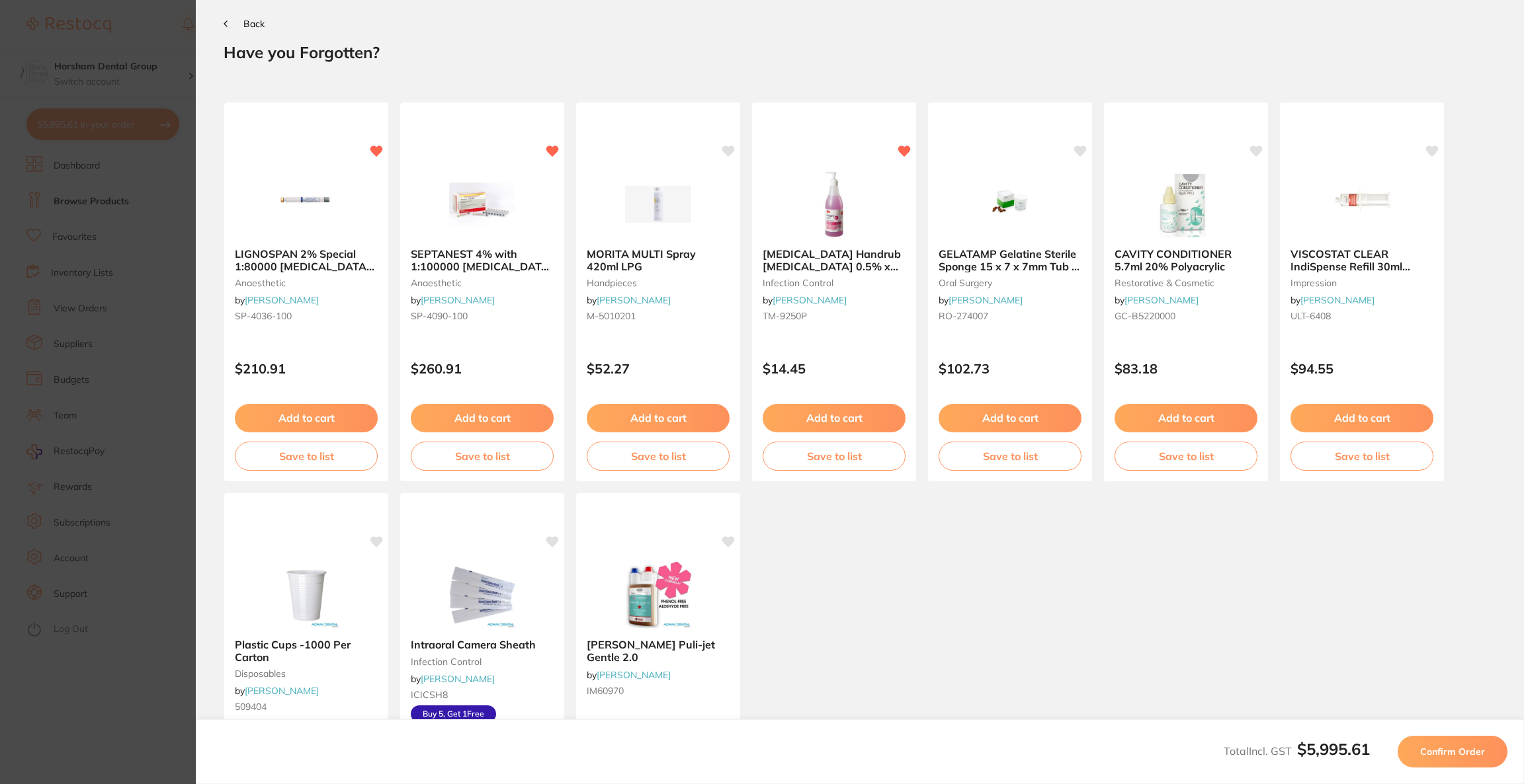
click at [1428, 748] on span "Confirm Order" at bounding box center [1452, 752] width 65 height 12
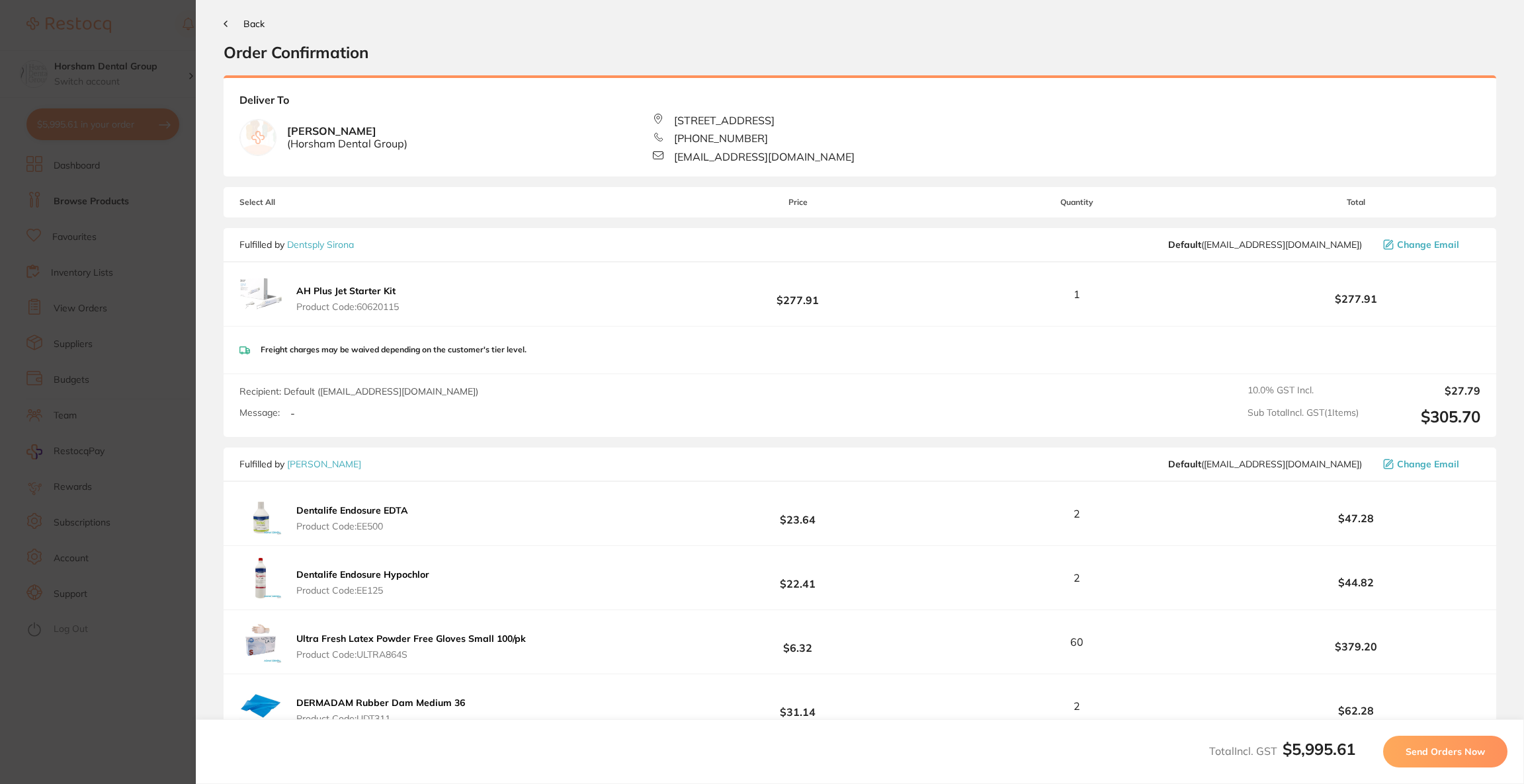
scroll to position [0, 0]
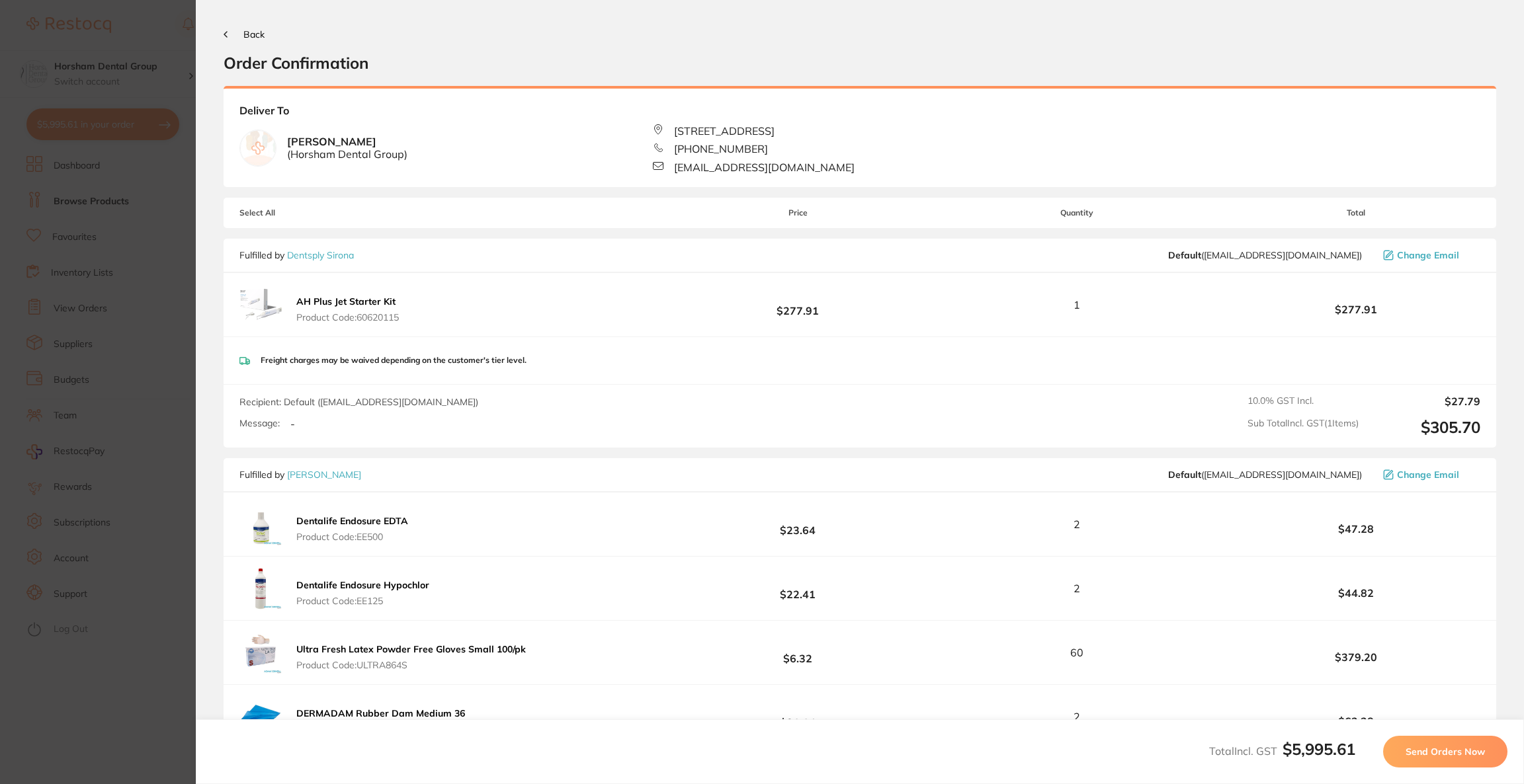
click at [1428, 748] on span "Send Orders Now" at bounding box center [1445, 752] width 79 height 12
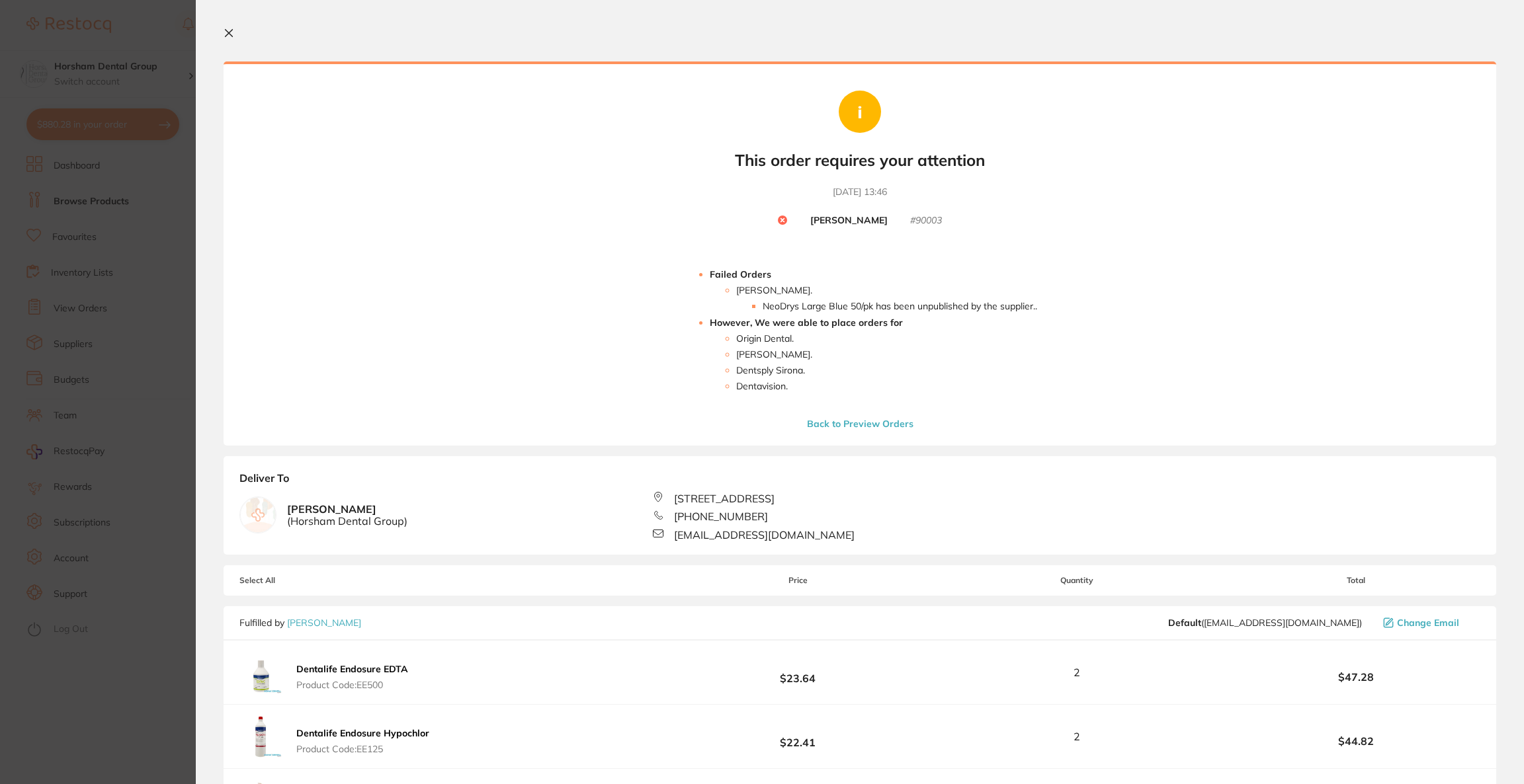
click at [874, 421] on button "Back to Preview Orders" at bounding box center [860, 424] width 114 height 12
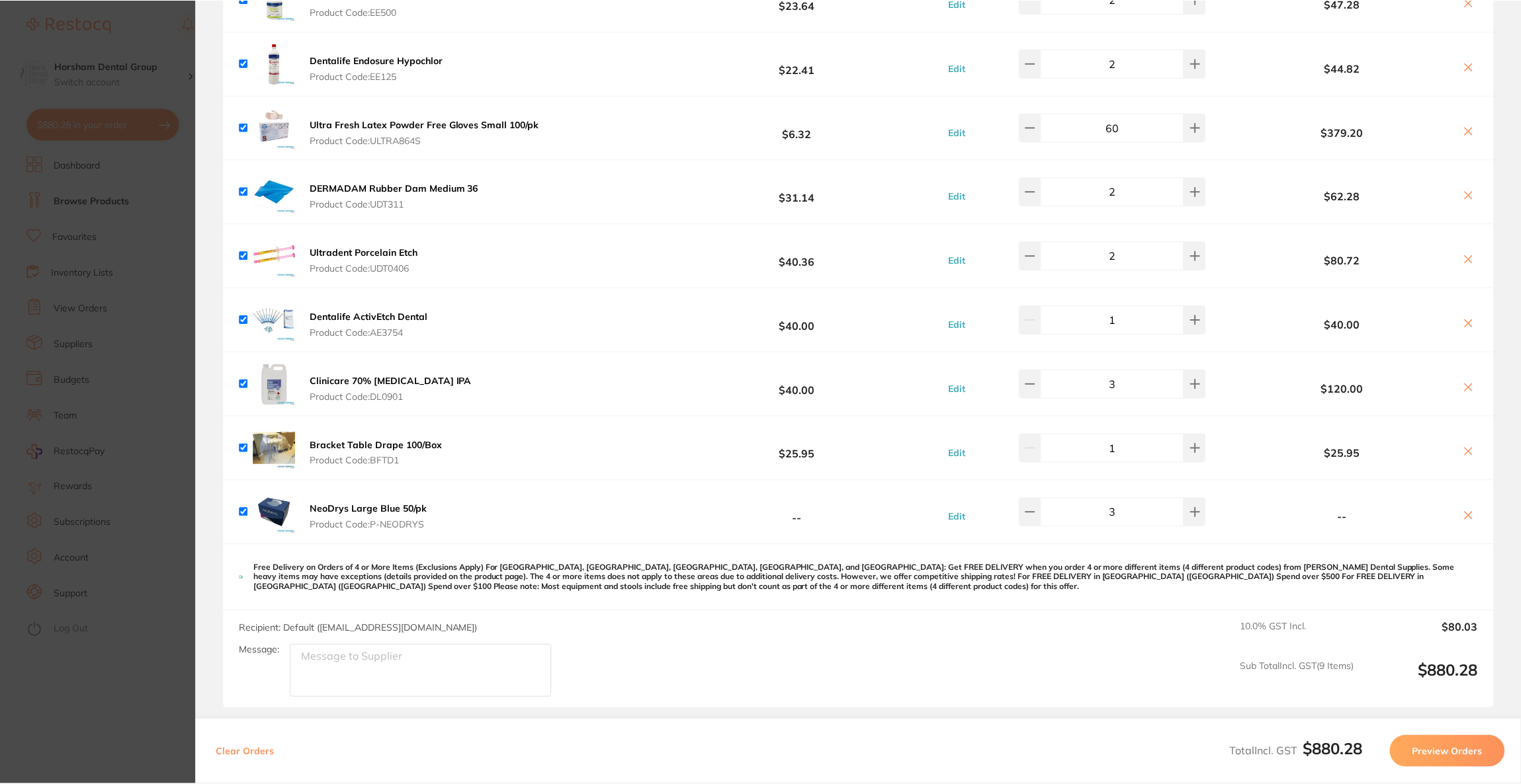
scroll to position [198, 0]
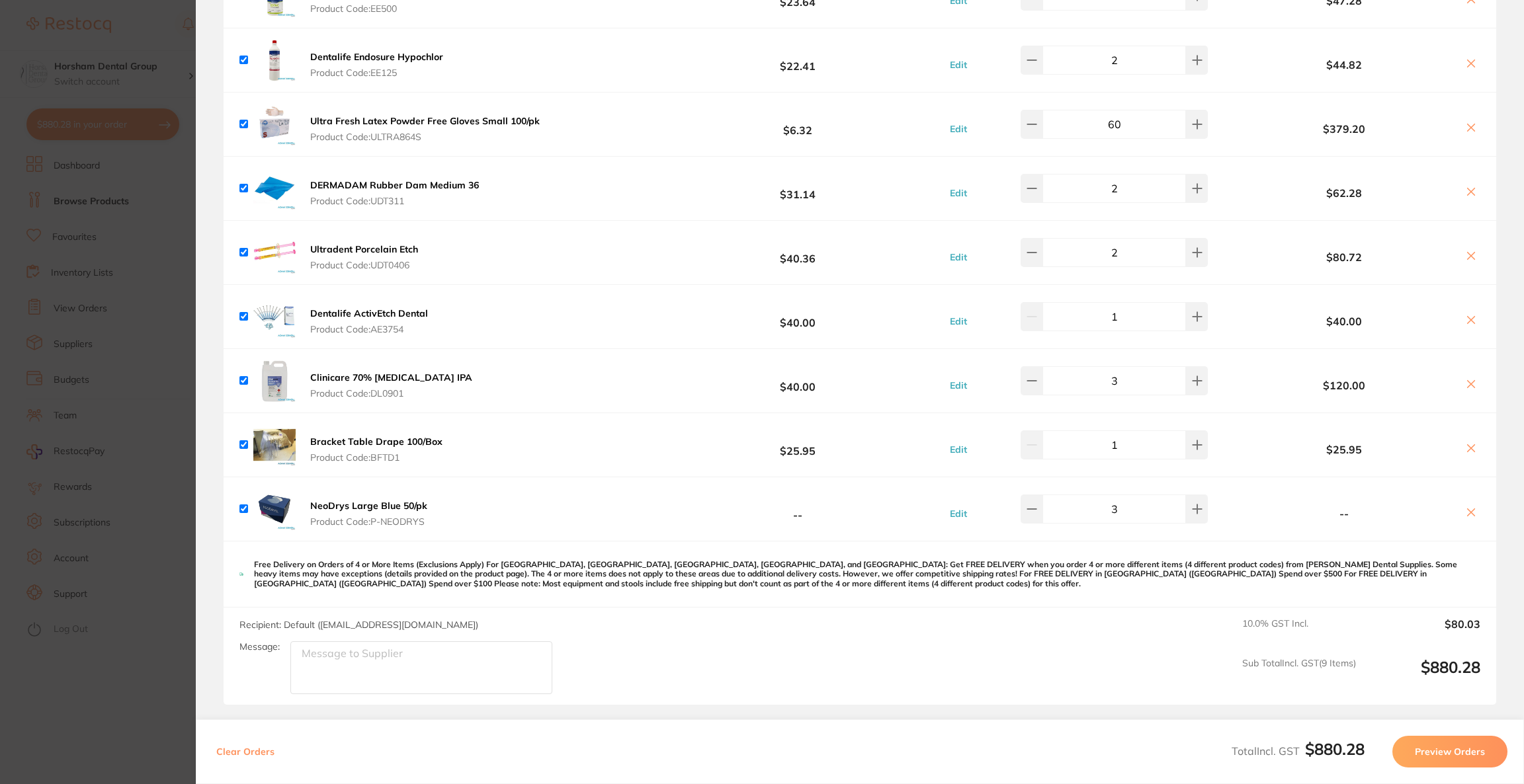
click at [1466, 515] on icon at bounding box center [1471, 512] width 10 height 10
click at [1470, 512] on icon at bounding box center [1471, 512] width 10 height 10
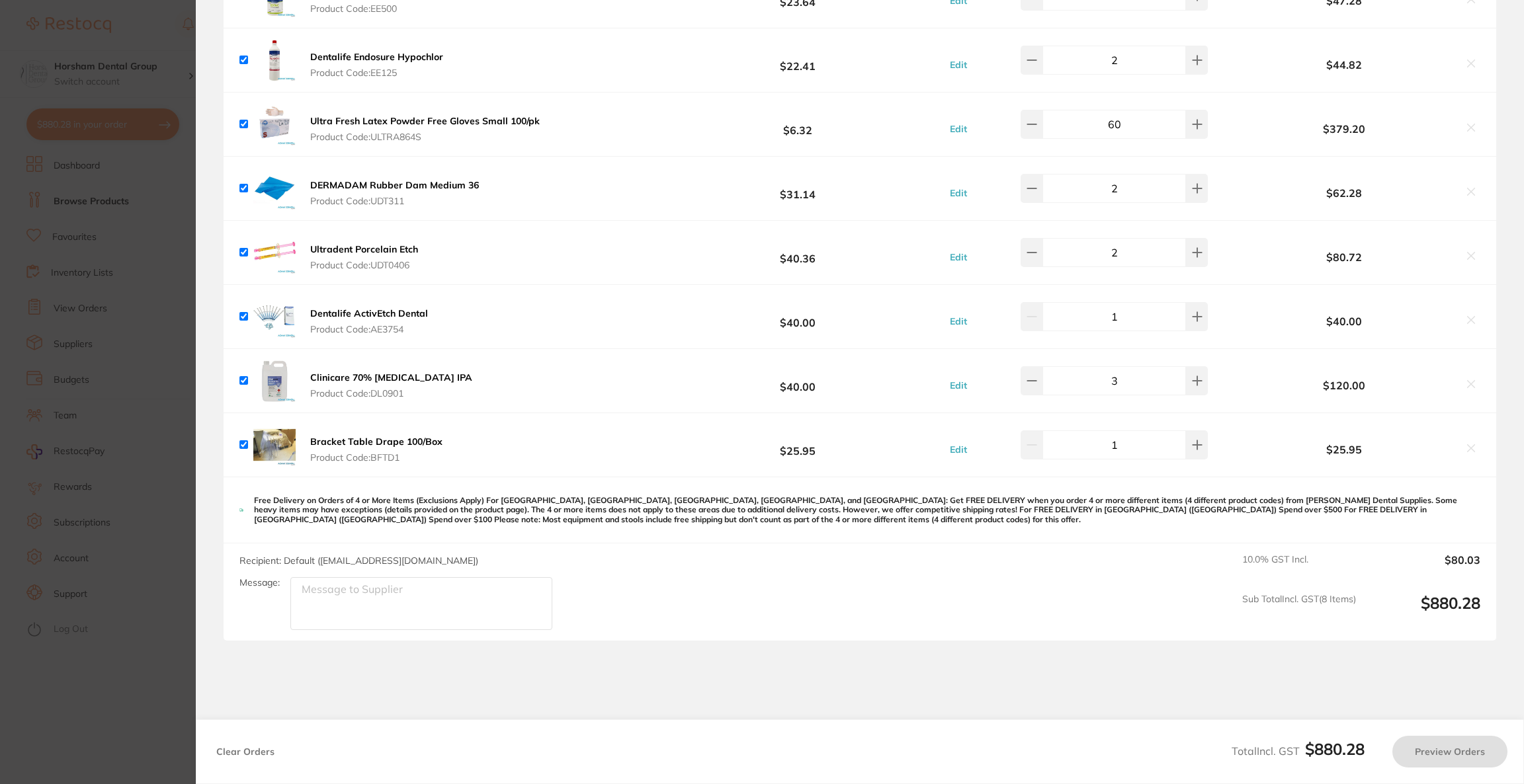
checkbox input "true"
click at [154, 137] on section "Update RRP Set your pre negotiated price for this item. Item Agreed RRP (excl. …" at bounding box center [762, 392] width 1524 height 784
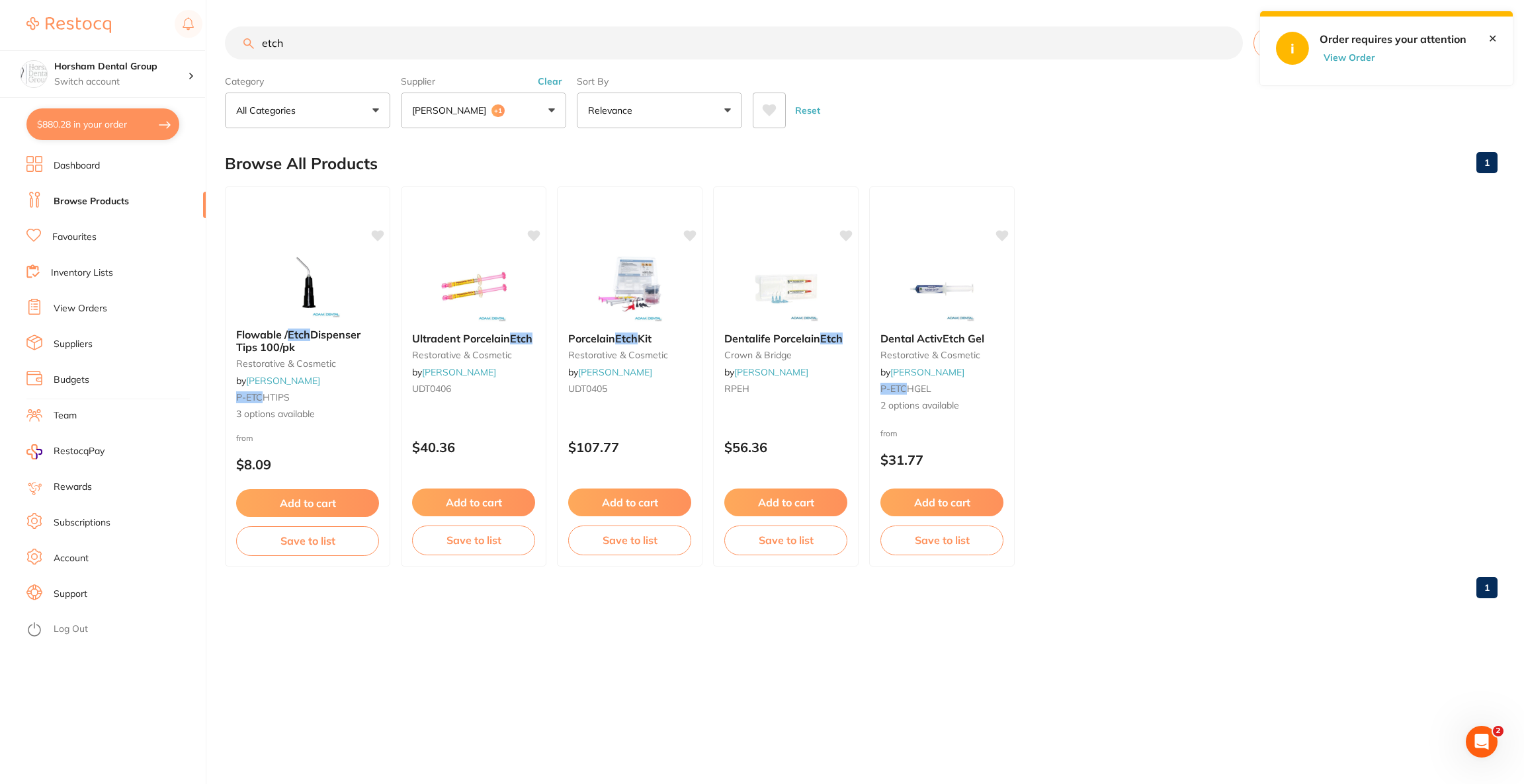
click at [328, 47] on input "etch" at bounding box center [734, 43] width 1018 height 33
type input "e"
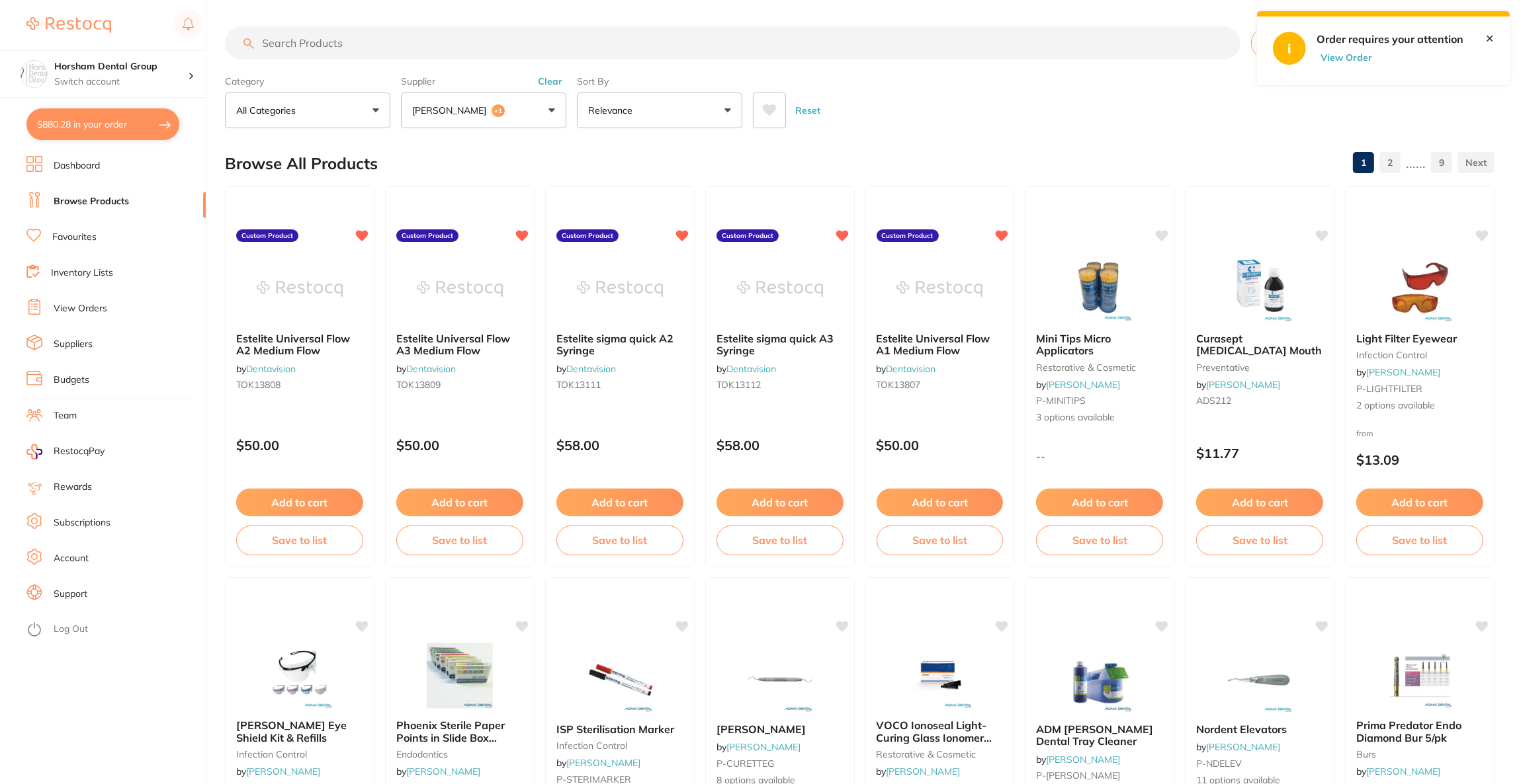
paste input "PPNLR"
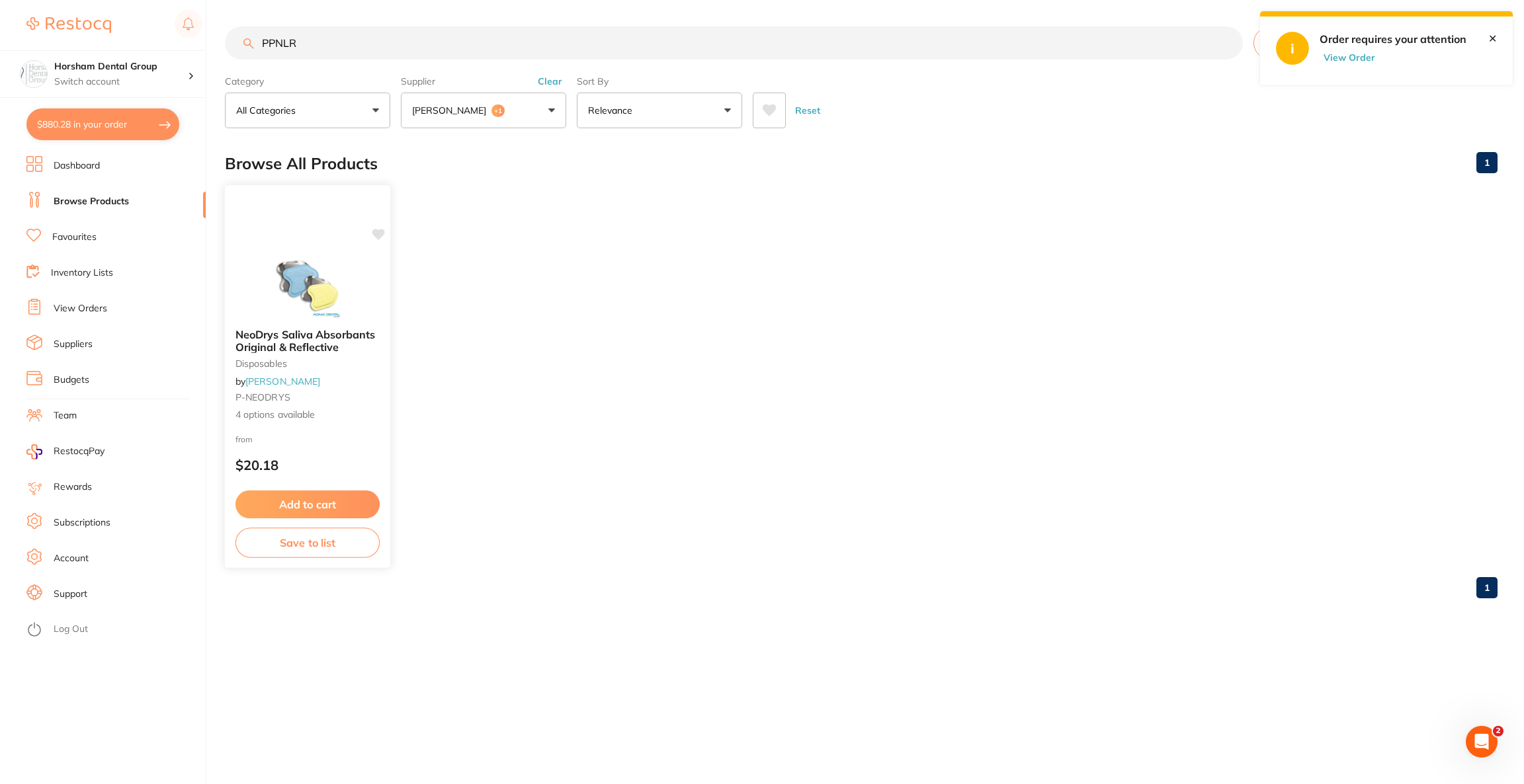
scroll to position [0, 0]
type input "PPNLR"
click at [325, 280] on img at bounding box center [307, 285] width 87 height 67
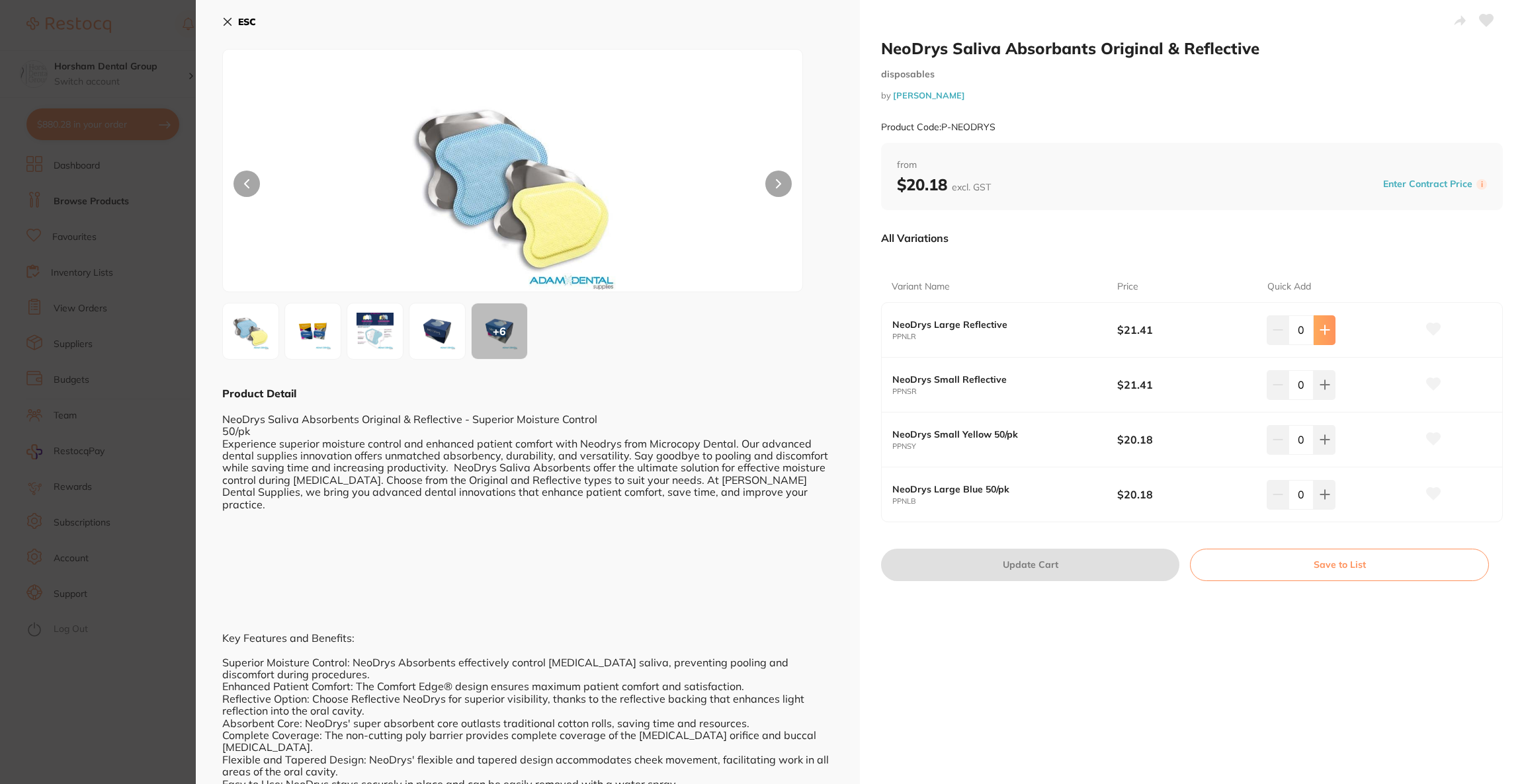
click at [1320, 332] on icon at bounding box center [1325, 330] width 10 height 10
type input "3"
click at [1070, 565] on button "Update Cart" at bounding box center [1031, 565] width 299 height 32
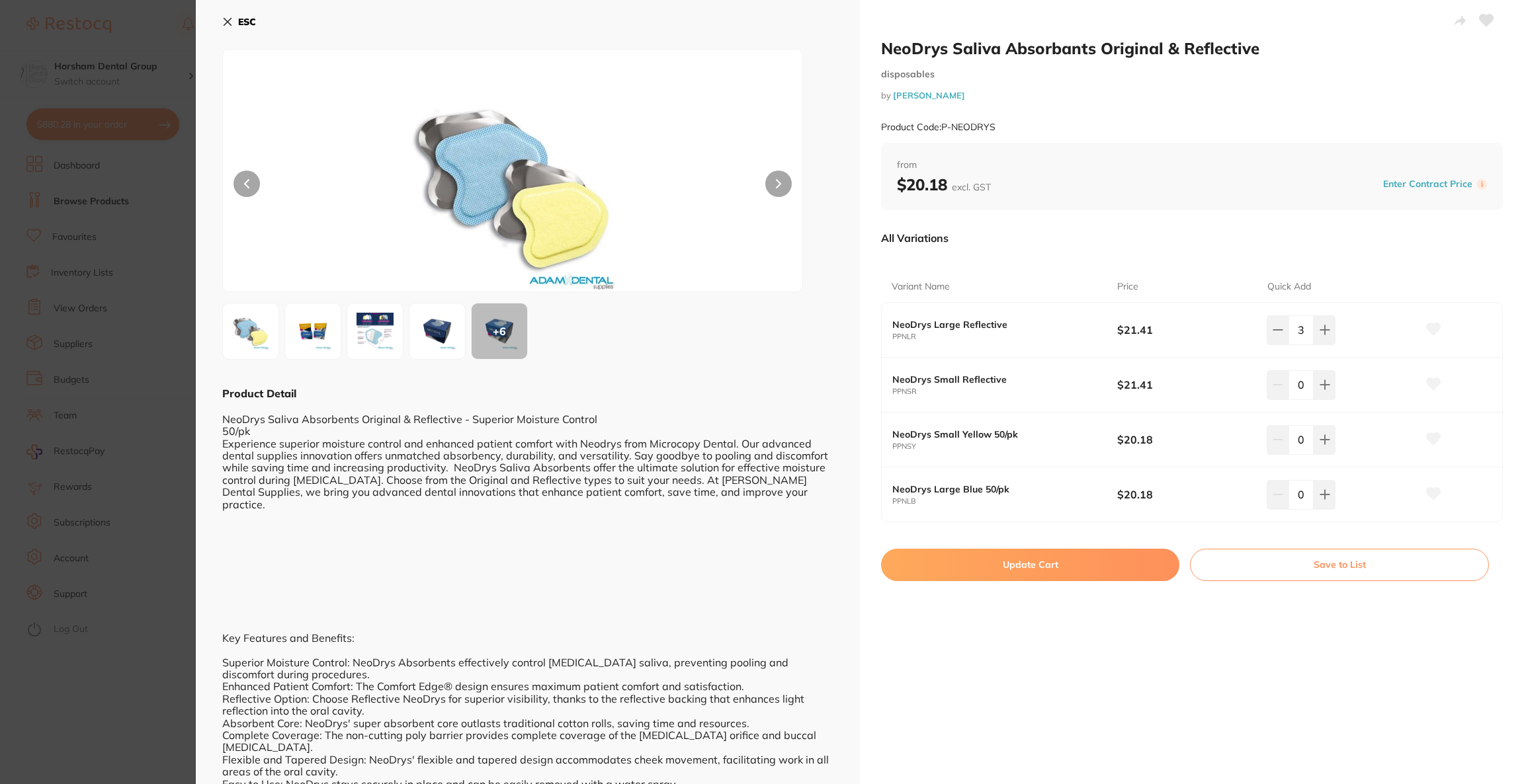
checkbox input "false"
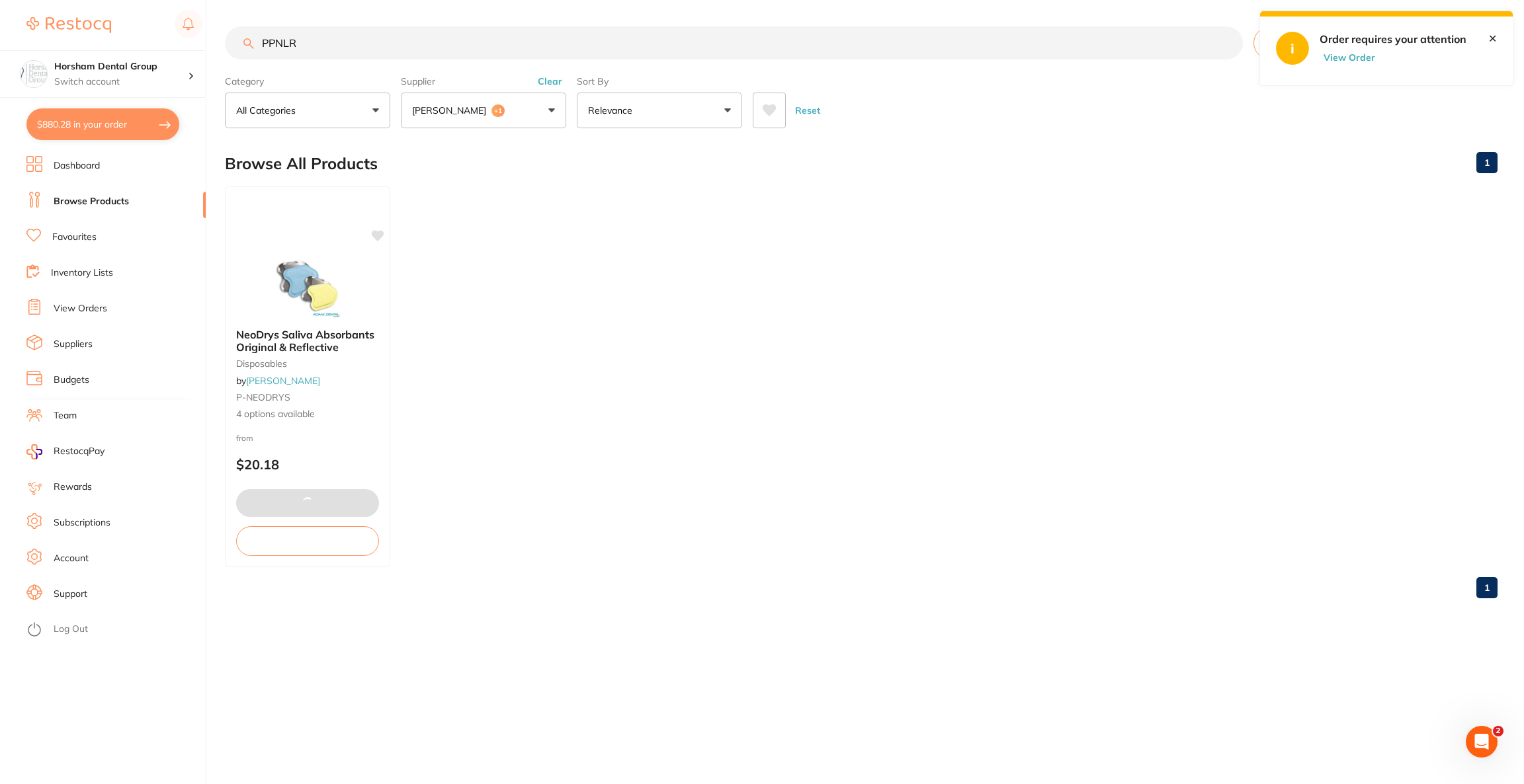
click at [121, 137] on button "$880.28 in your order" at bounding box center [102, 124] width 153 height 32
checkbox input "true"
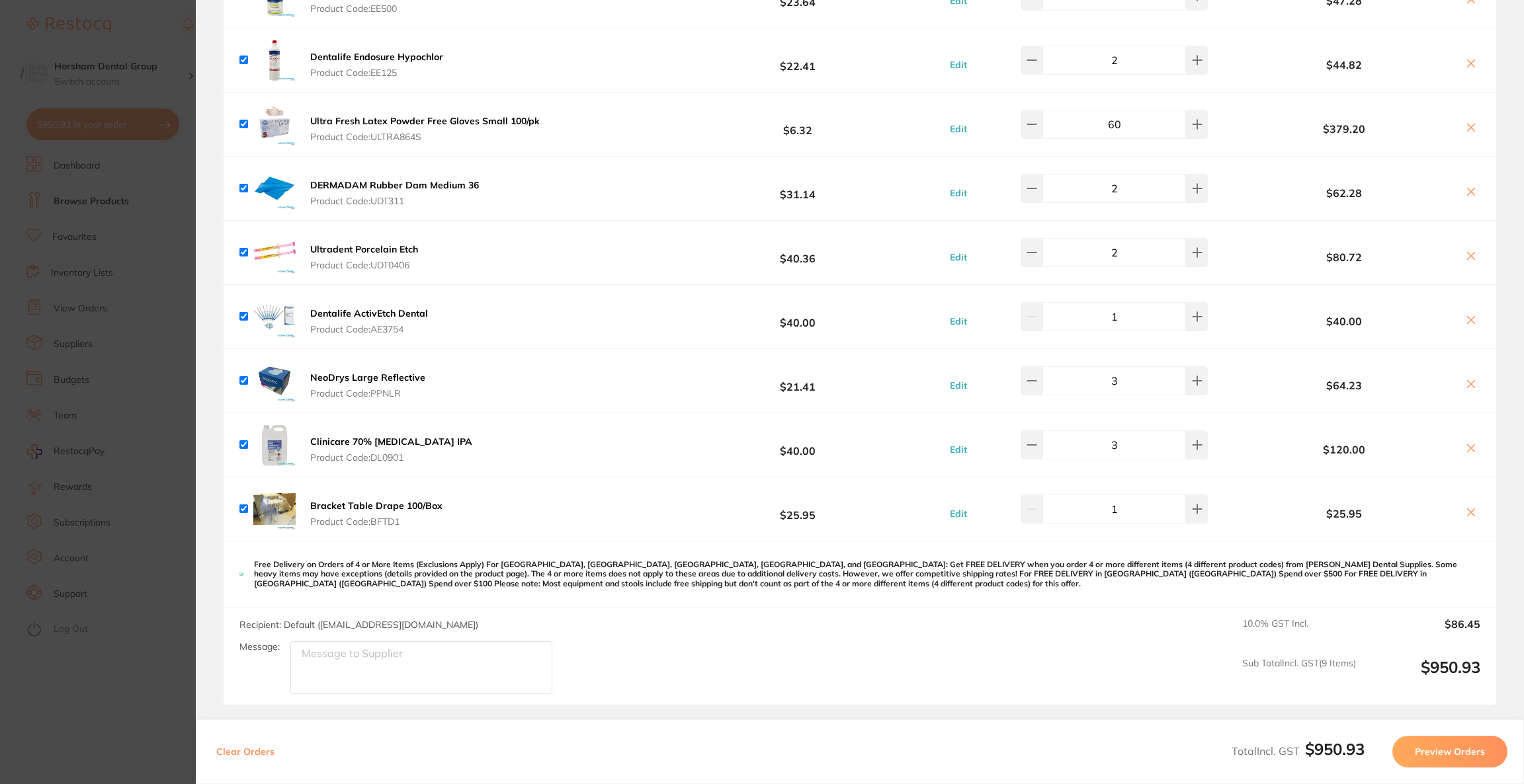
click at [1436, 755] on button "Preview Orders" at bounding box center [1450, 751] width 115 height 32
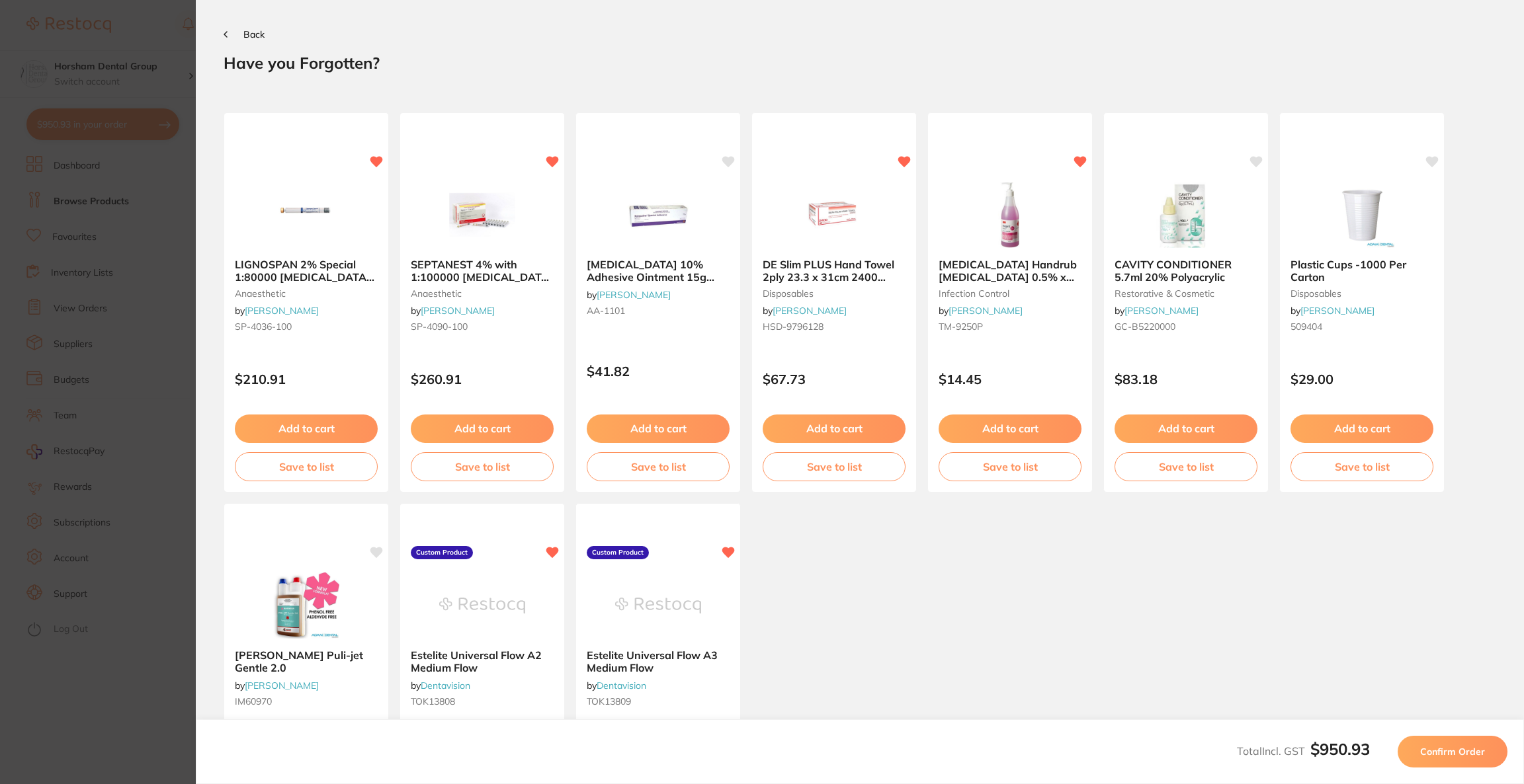
click at [1436, 755] on span "Confirm Order" at bounding box center [1452, 752] width 65 height 12
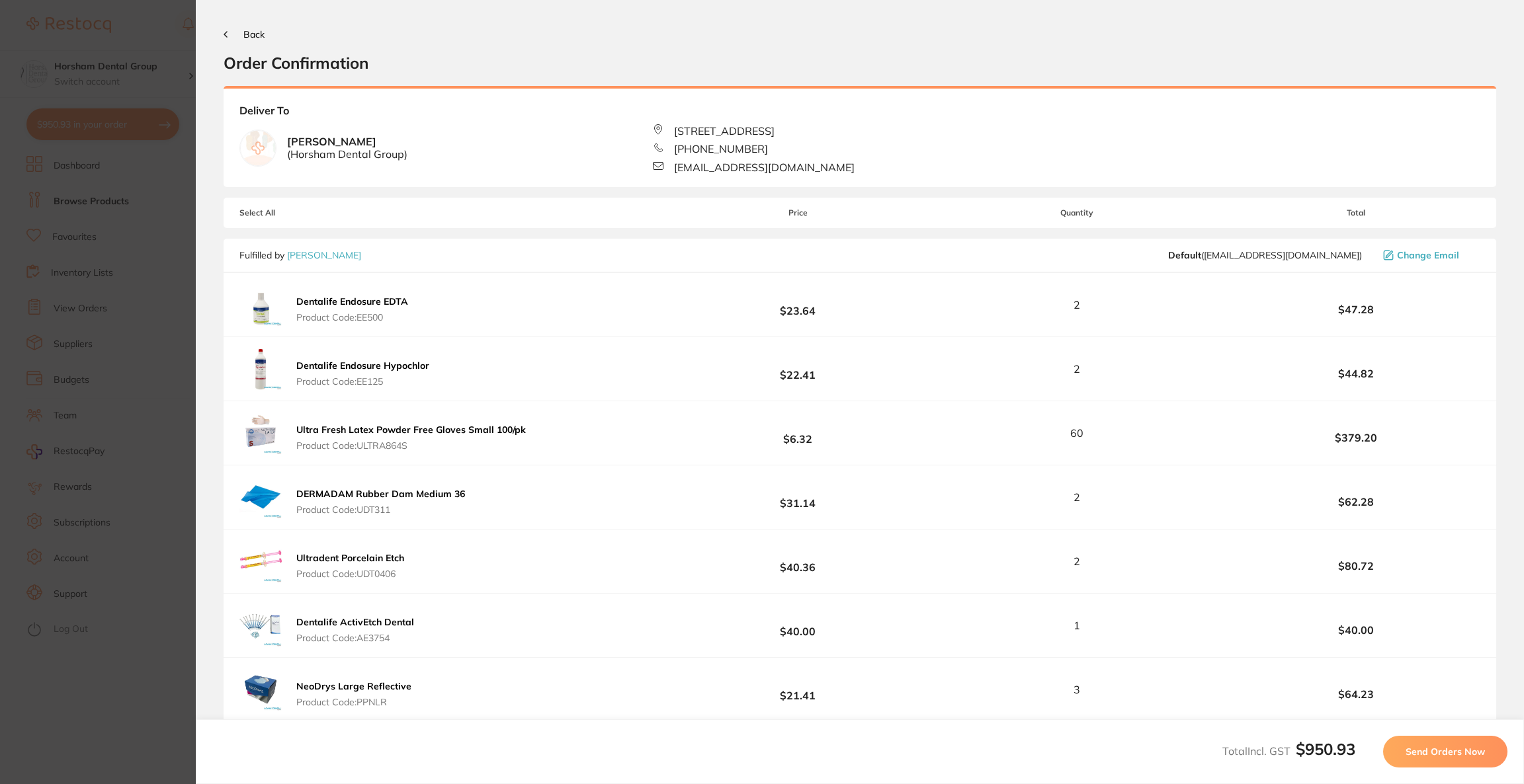
click at [1436, 755] on span "Send Orders Now" at bounding box center [1445, 752] width 79 height 12
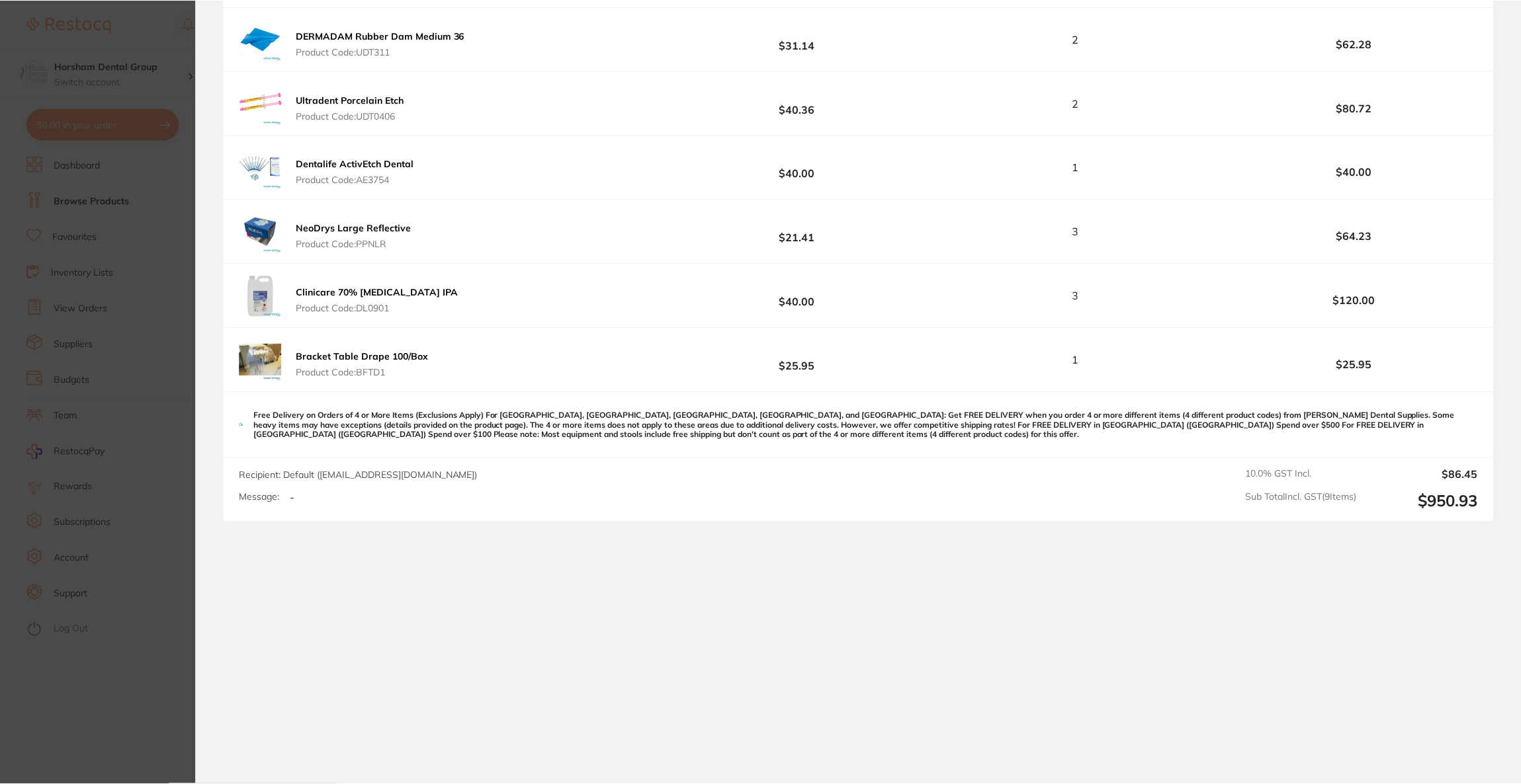
scroll to position [669, 0]
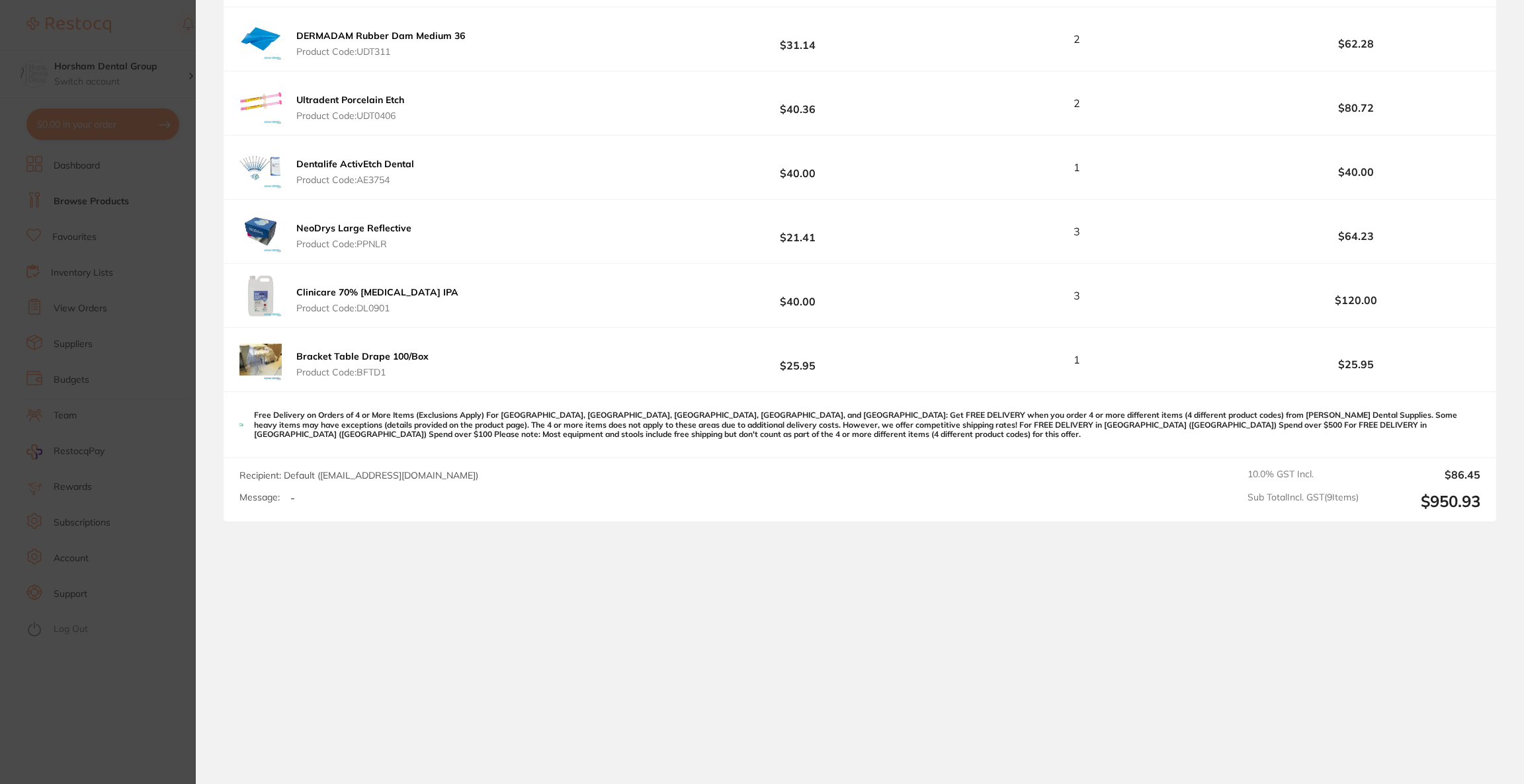
click at [81, 213] on section "Update RRP Set your pre negotiated price for this item. Item Agreed RRP (excl. …" at bounding box center [762, 392] width 1524 height 784
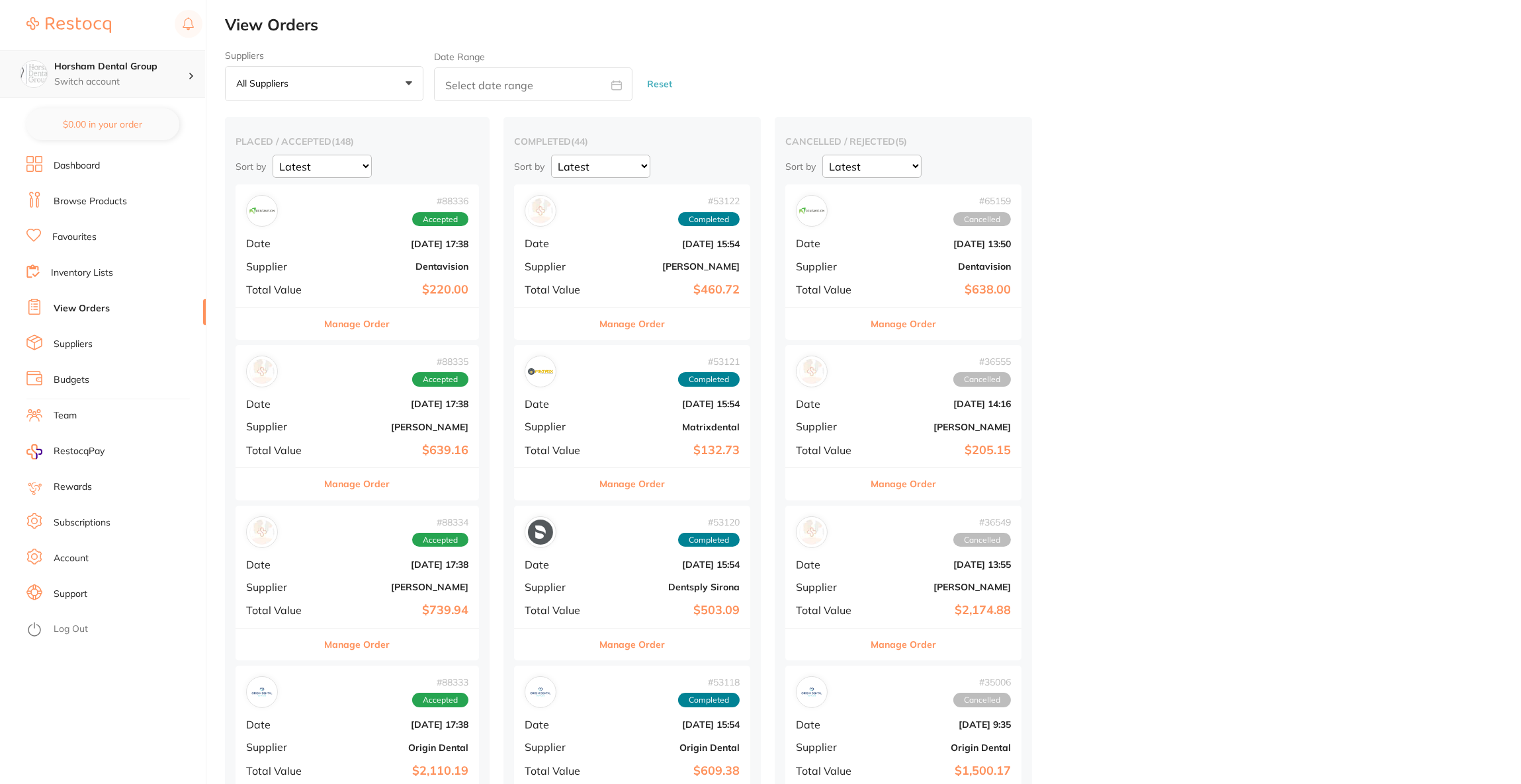
click at [154, 73] on div "Horsham Dental Group Switch account" at bounding box center [121, 74] width 134 height 28
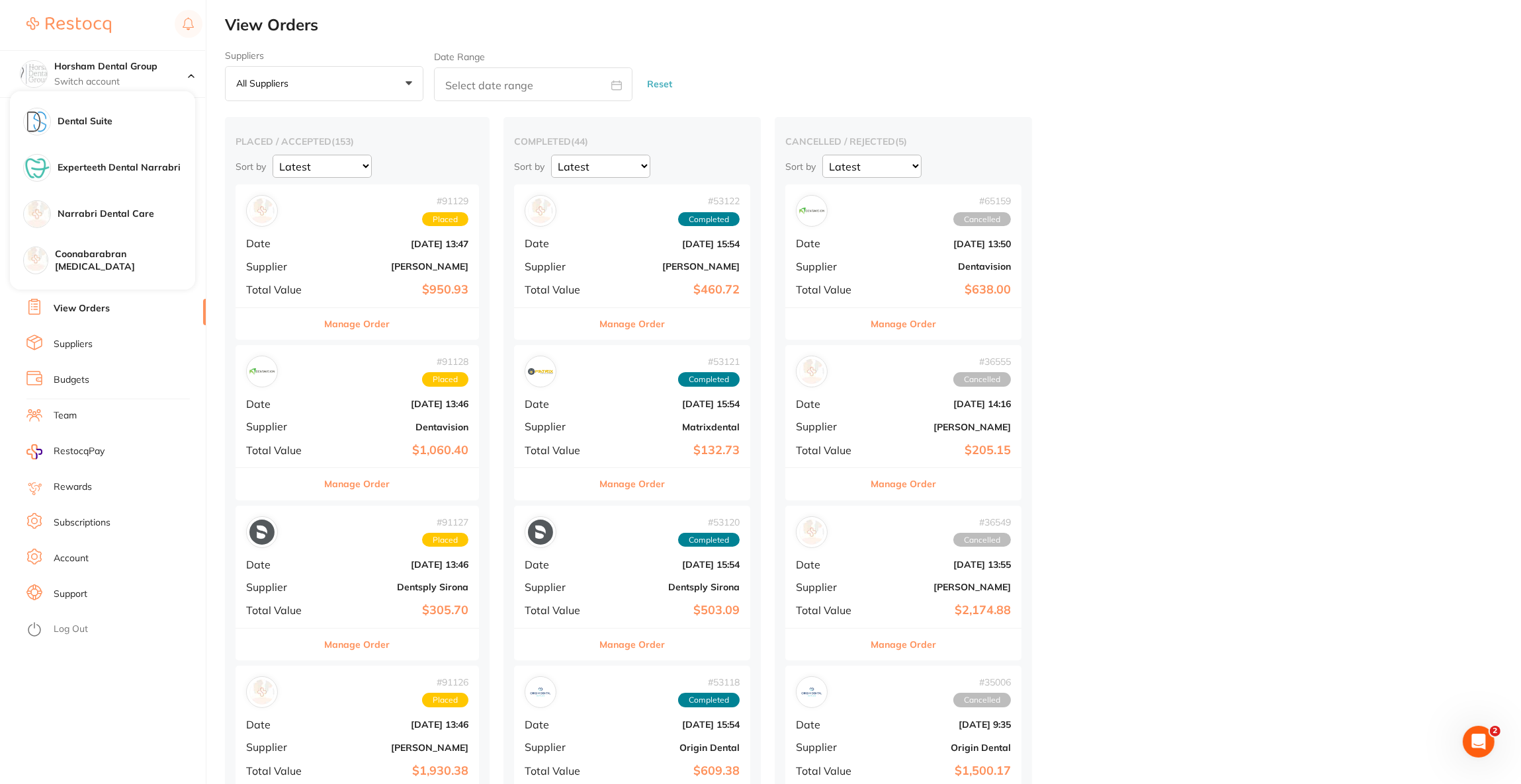
scroll to position [1091, 0]
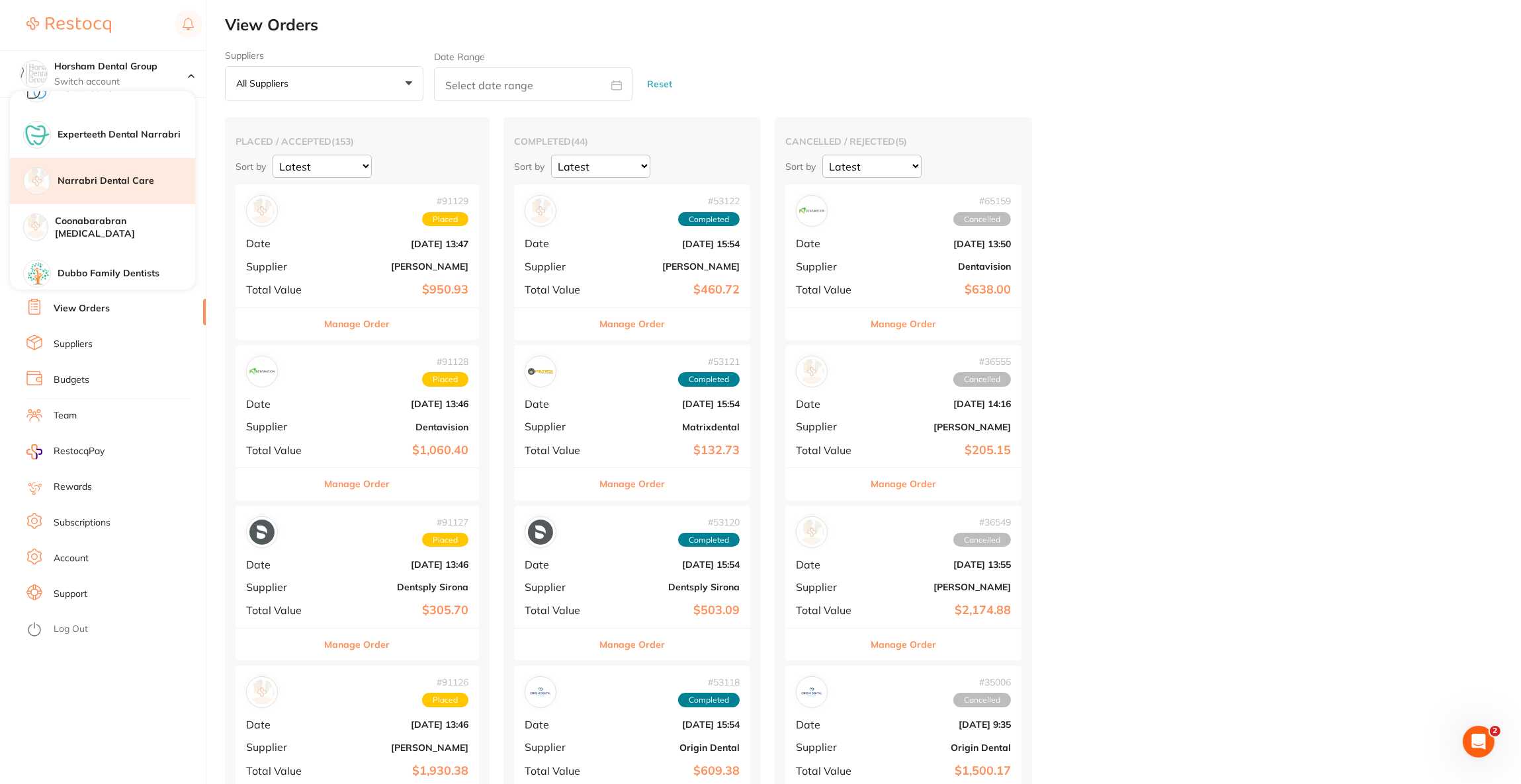
click at [155, 183] on h4 "Narrabri Dental Care" at bounding box center [126, 181] width 137 height 13
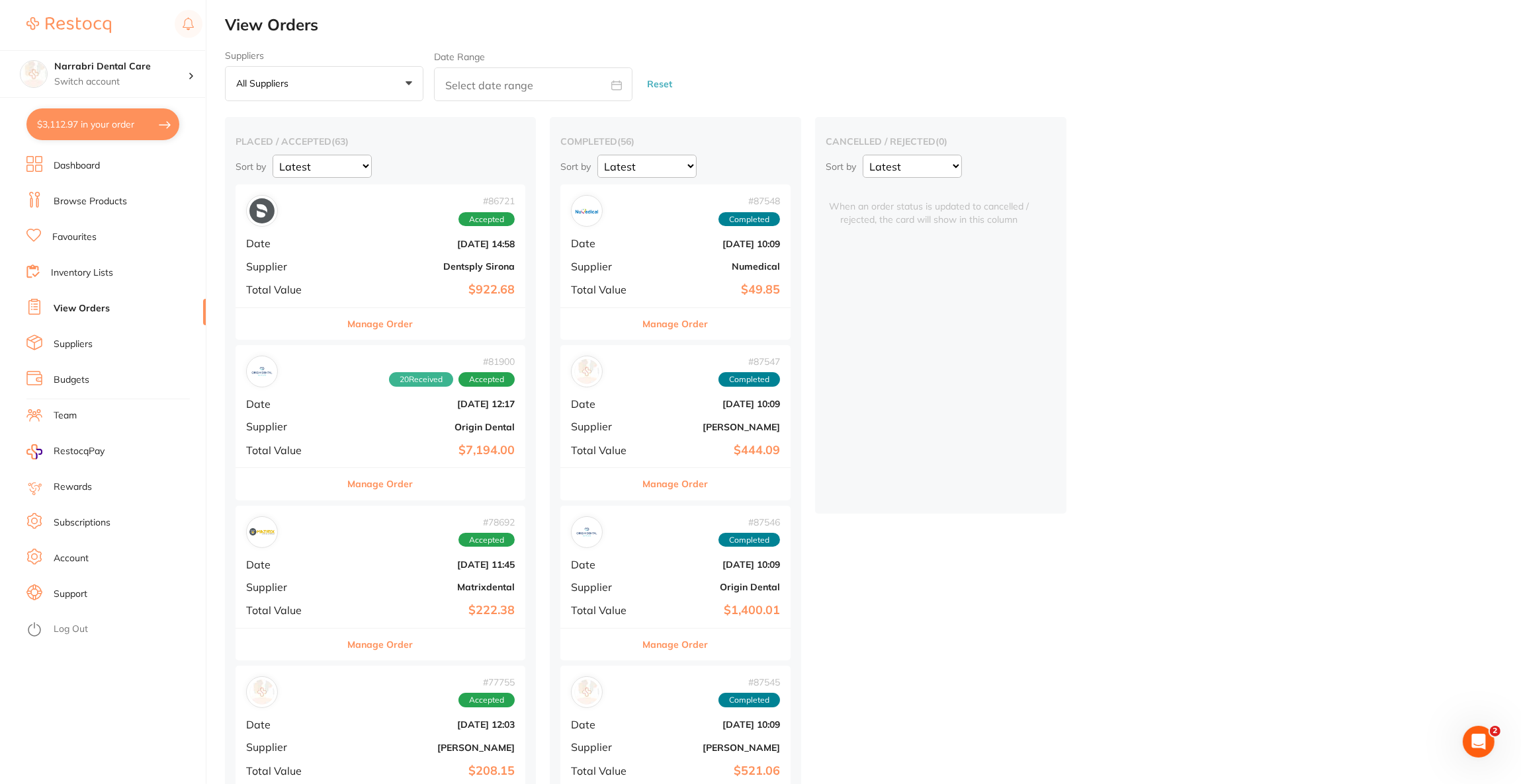
click at [137, 130] on button "$3,112.97 in your order" at bounding box center [102, 124] width 153 height 32
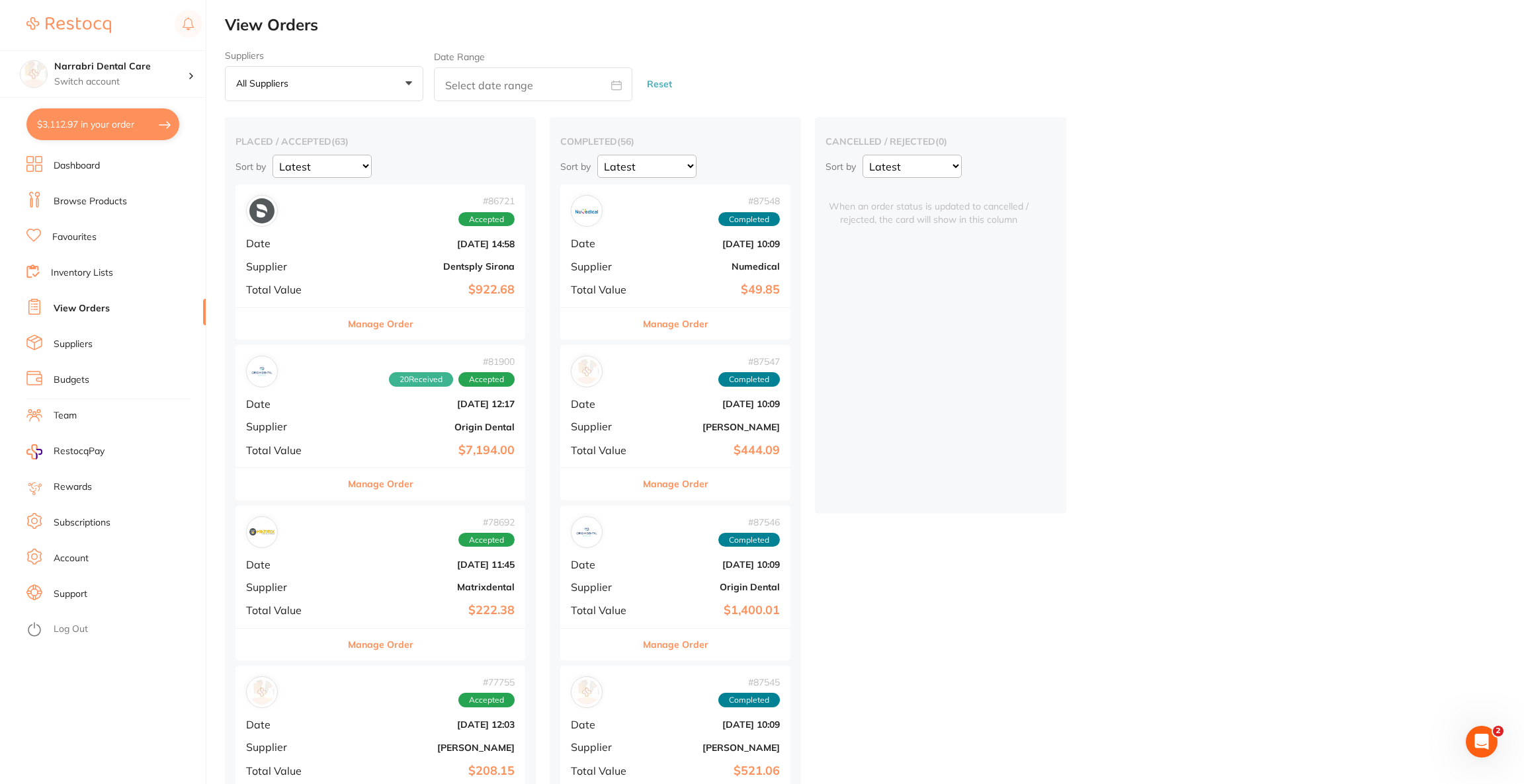
checkbox input "true"
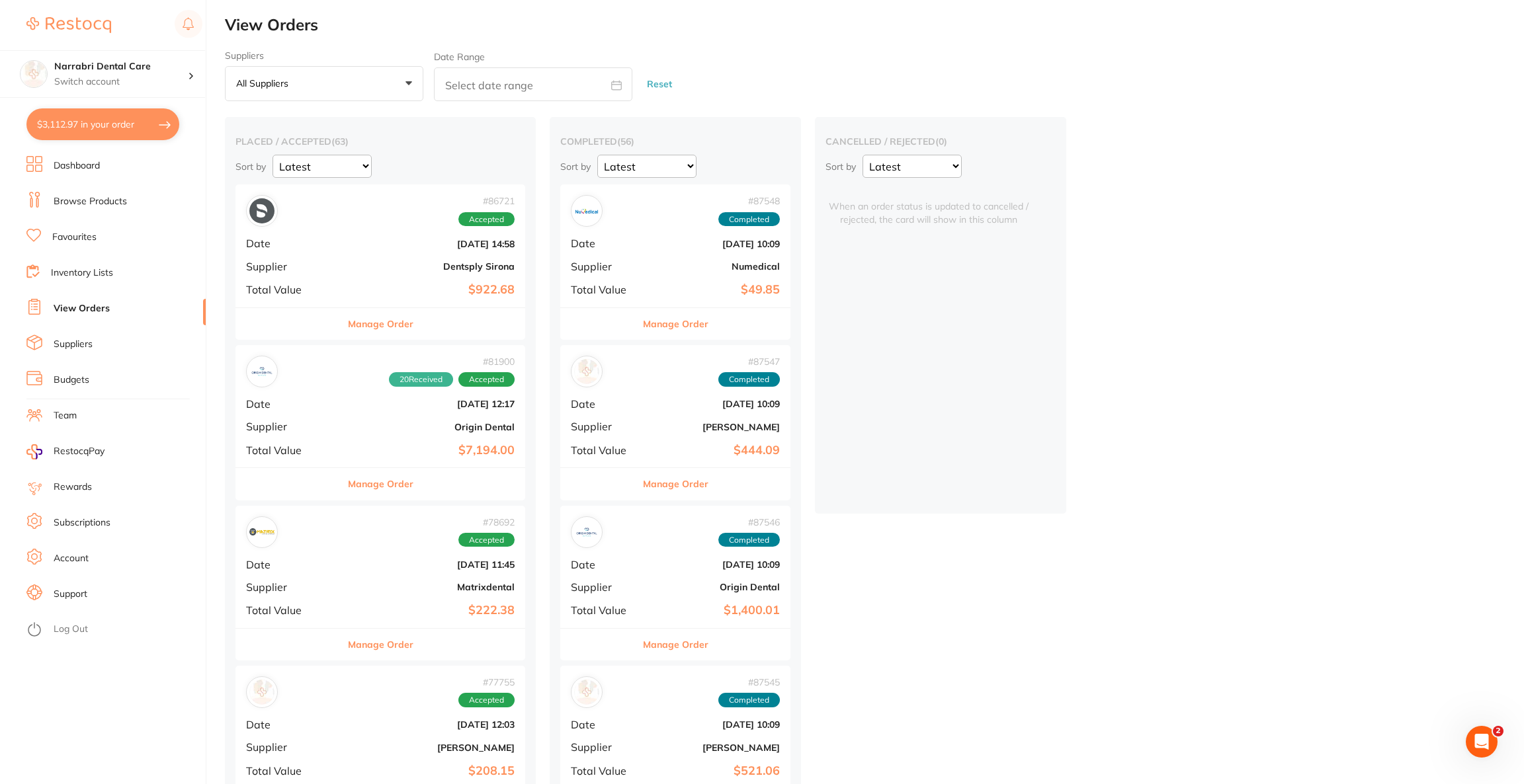
checkbox input "true"
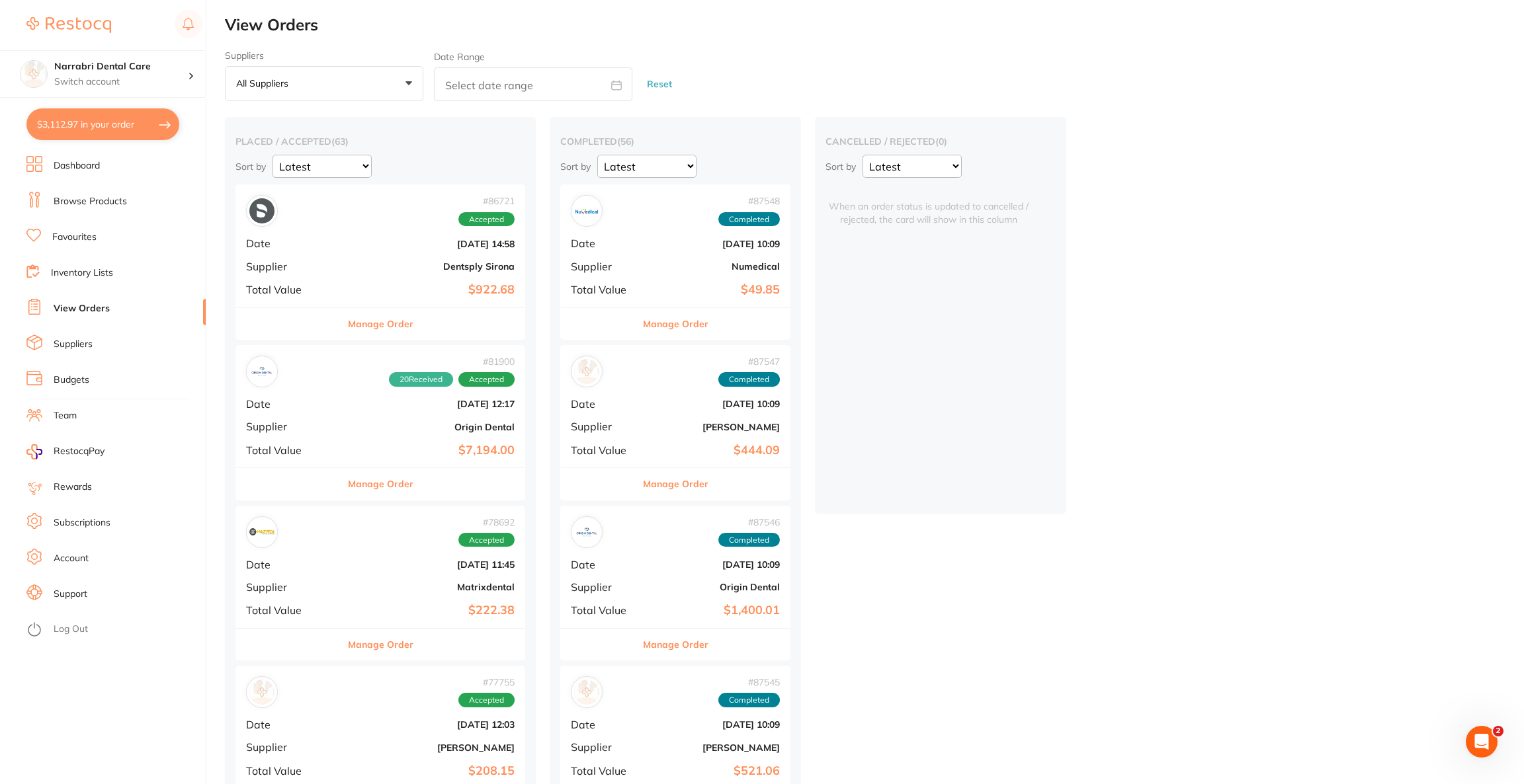
checkbox input "true"
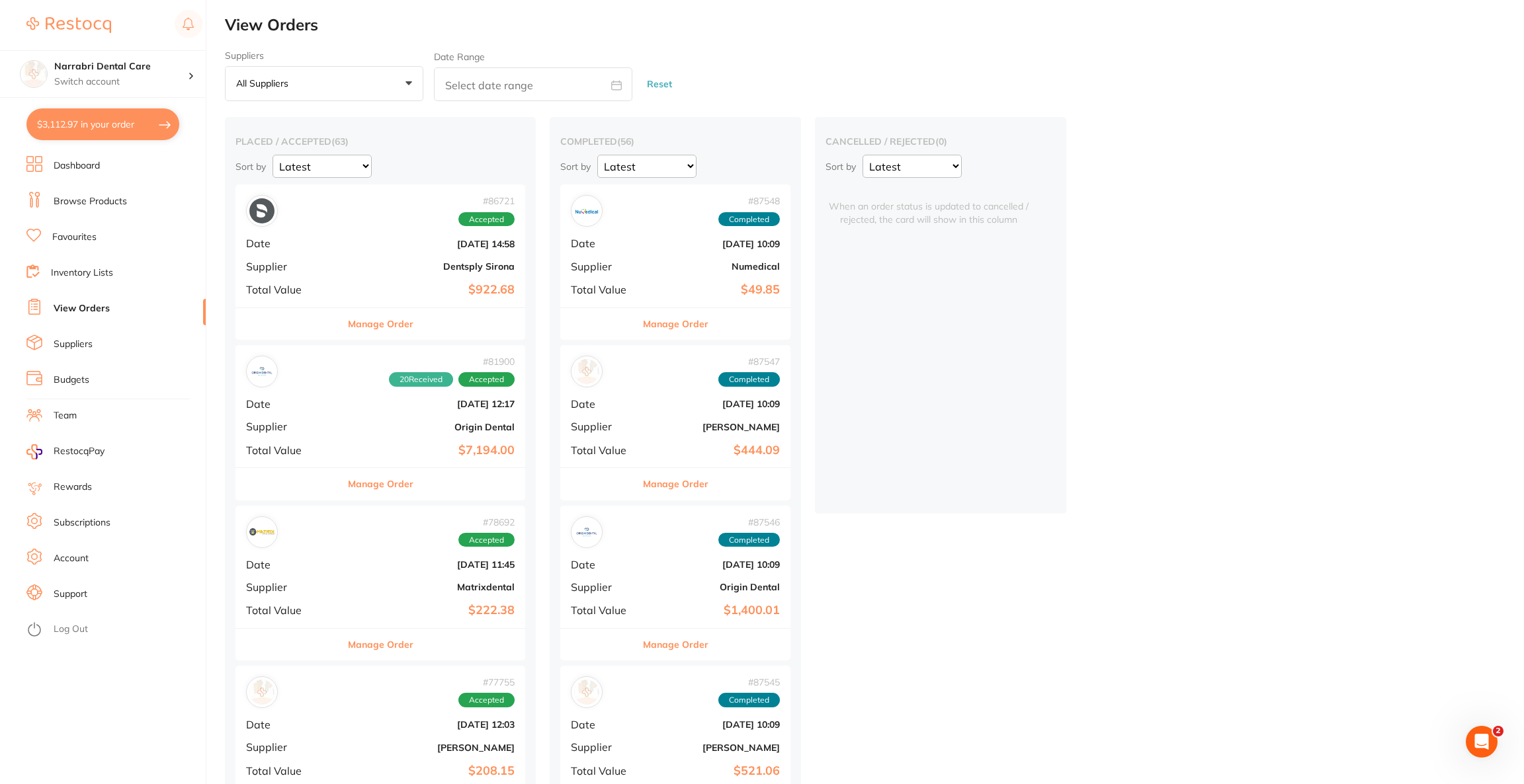
checkbox input "true"
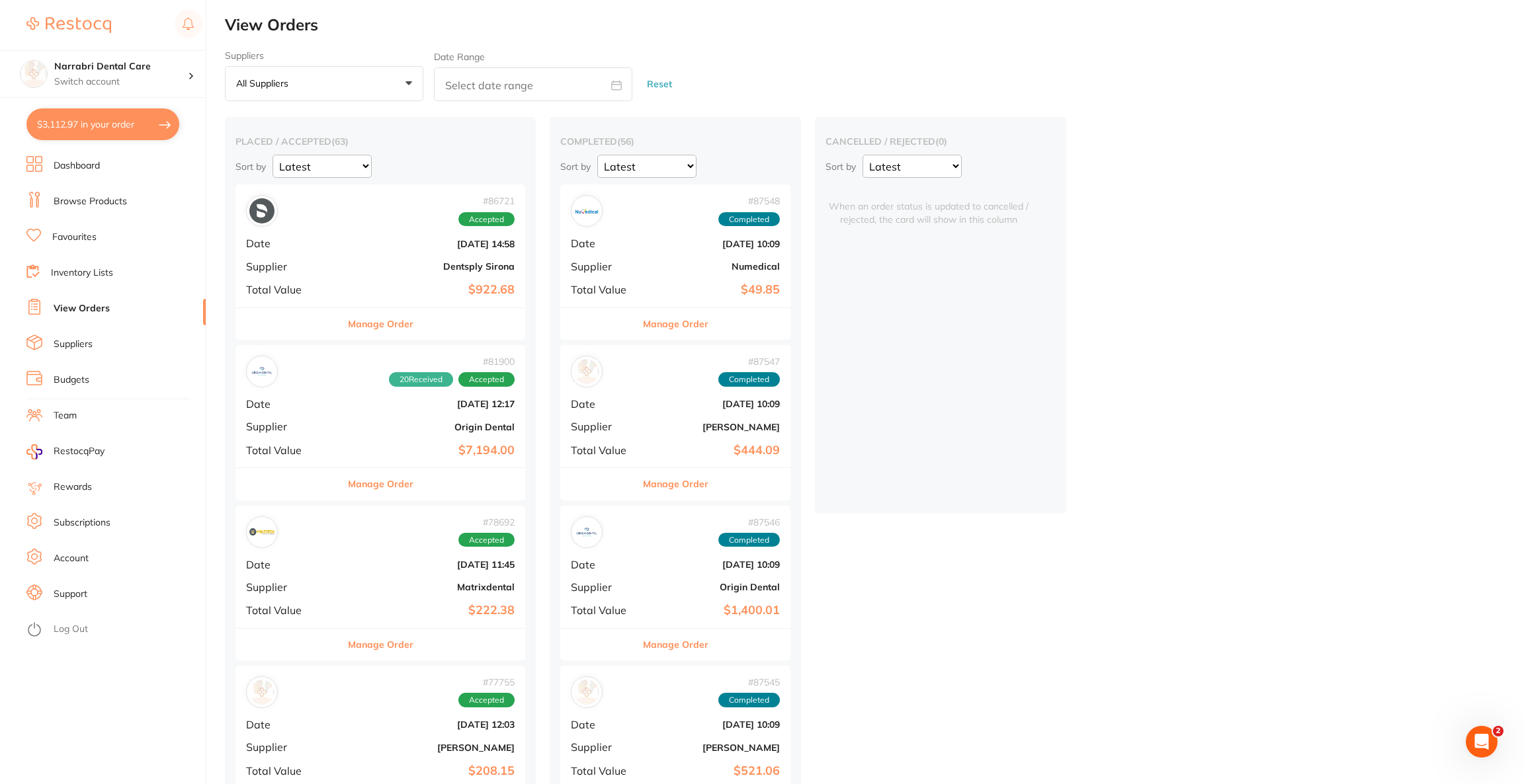
checkbox input "true"
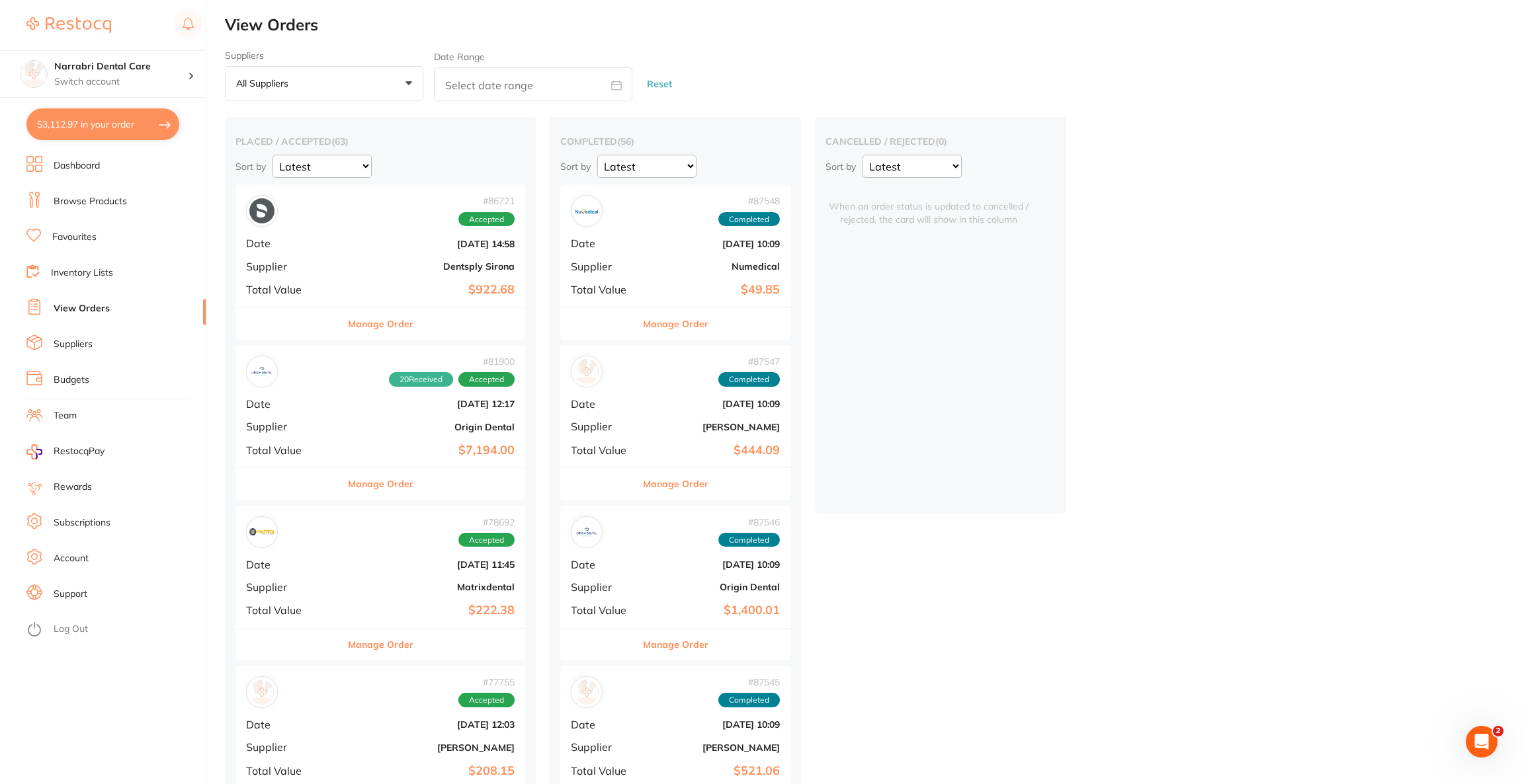
checkbox input "true"
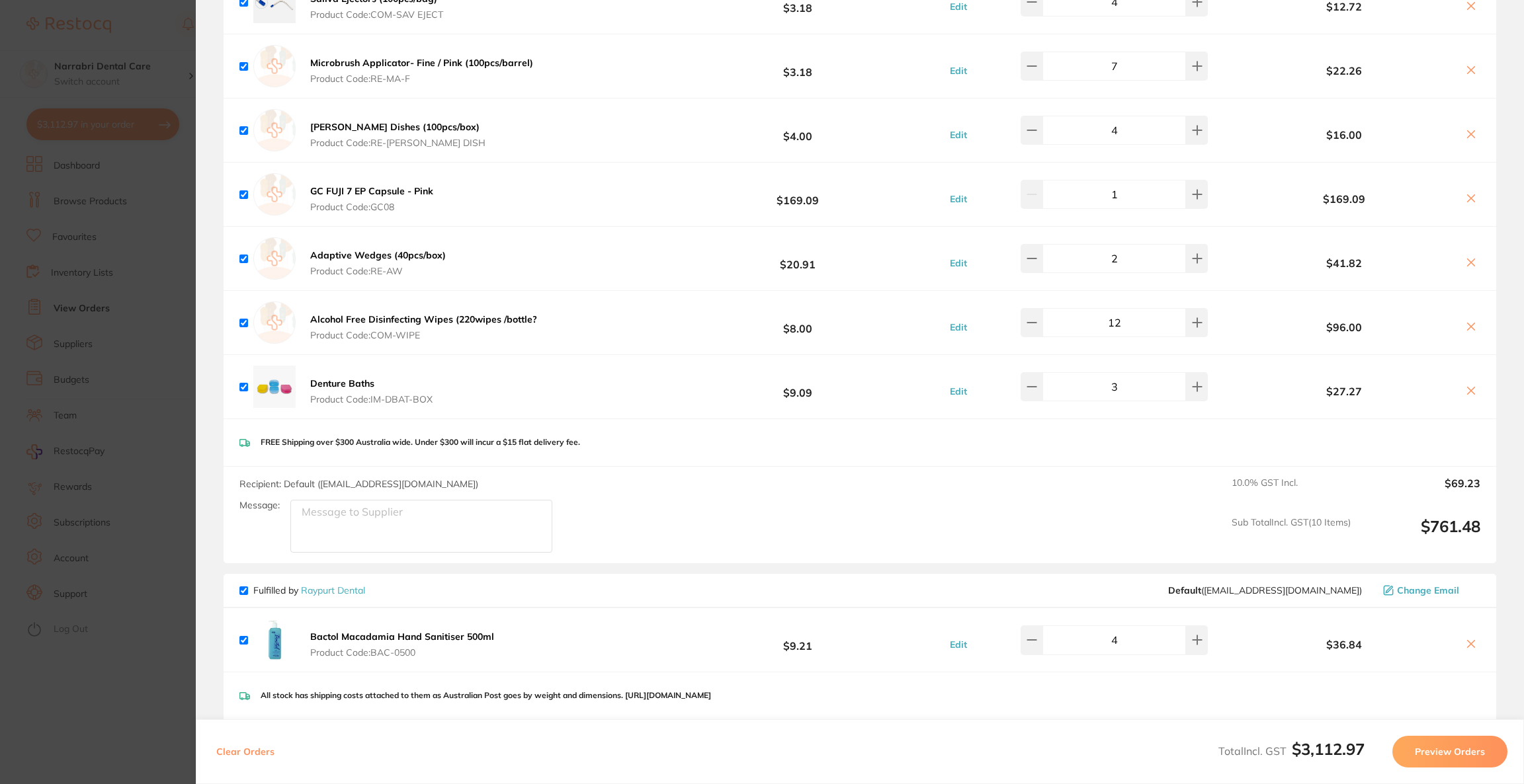
scroll to position [1783, 0]
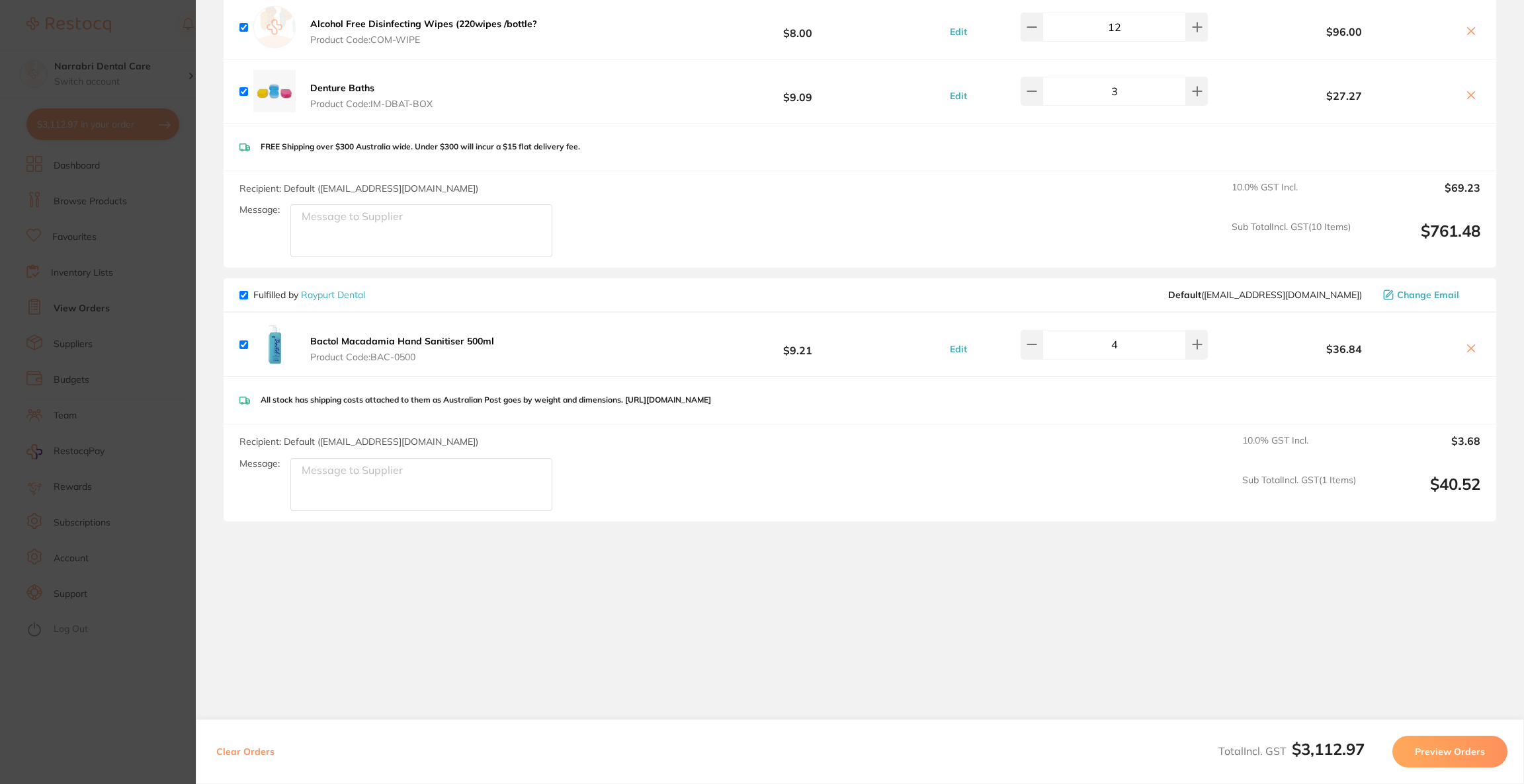
click at [1468, 345] on icon at bounding box center [1472, 349] width 7 height 7
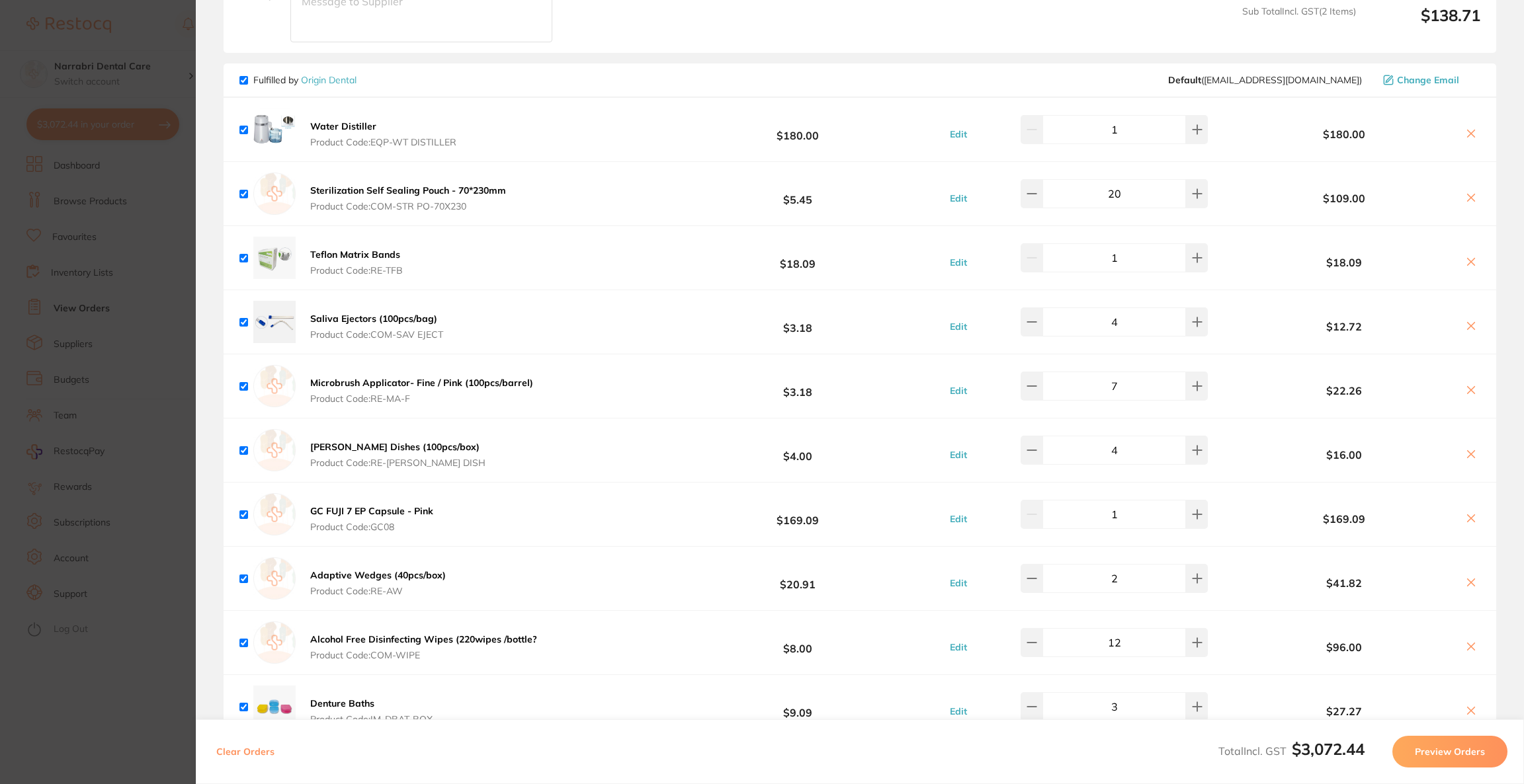
scroll to position [1133, 0]
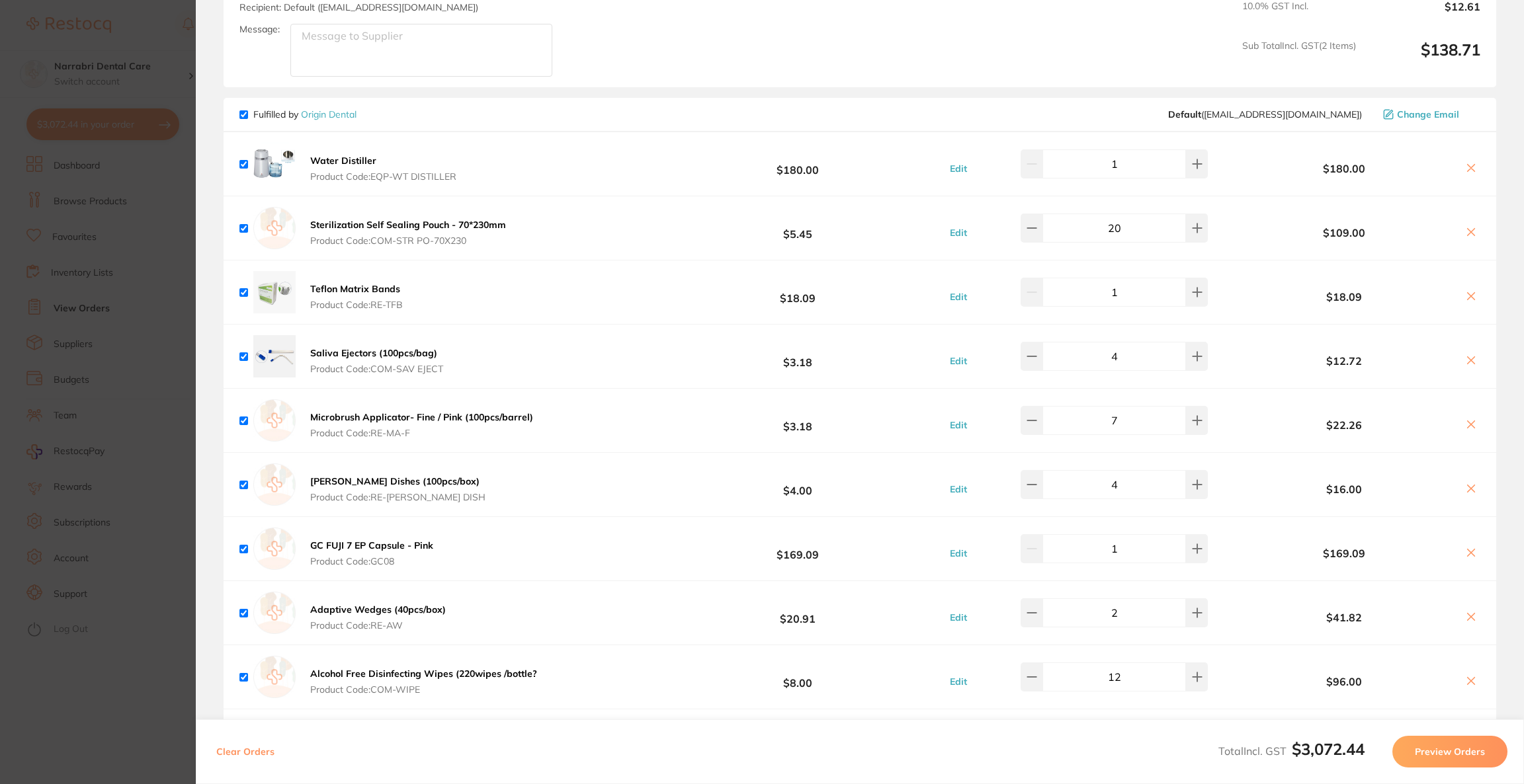
click at [1466, 163] on icon at bounding box center [1471, 168] width 10 height 10
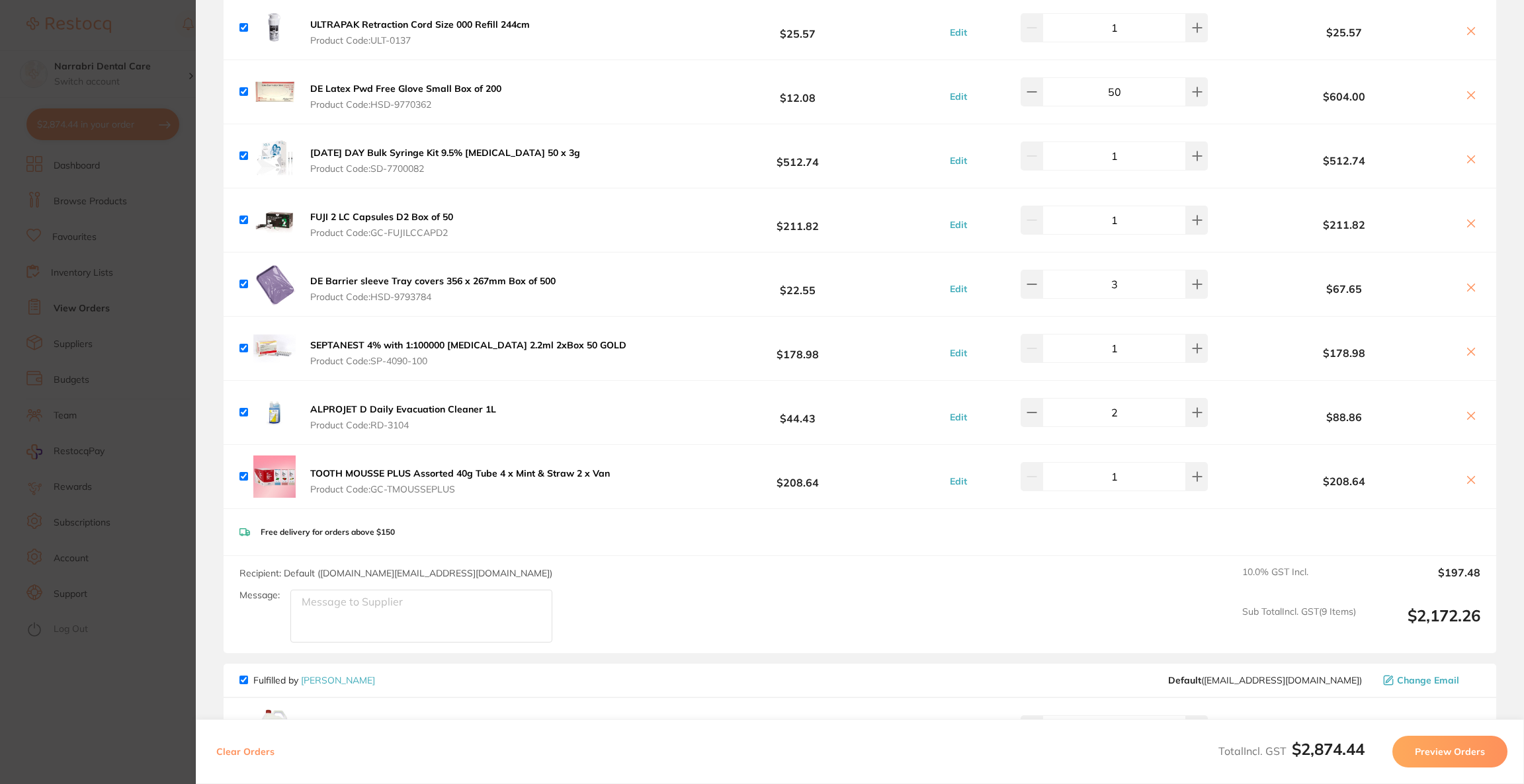
scroll to position [99, 0]
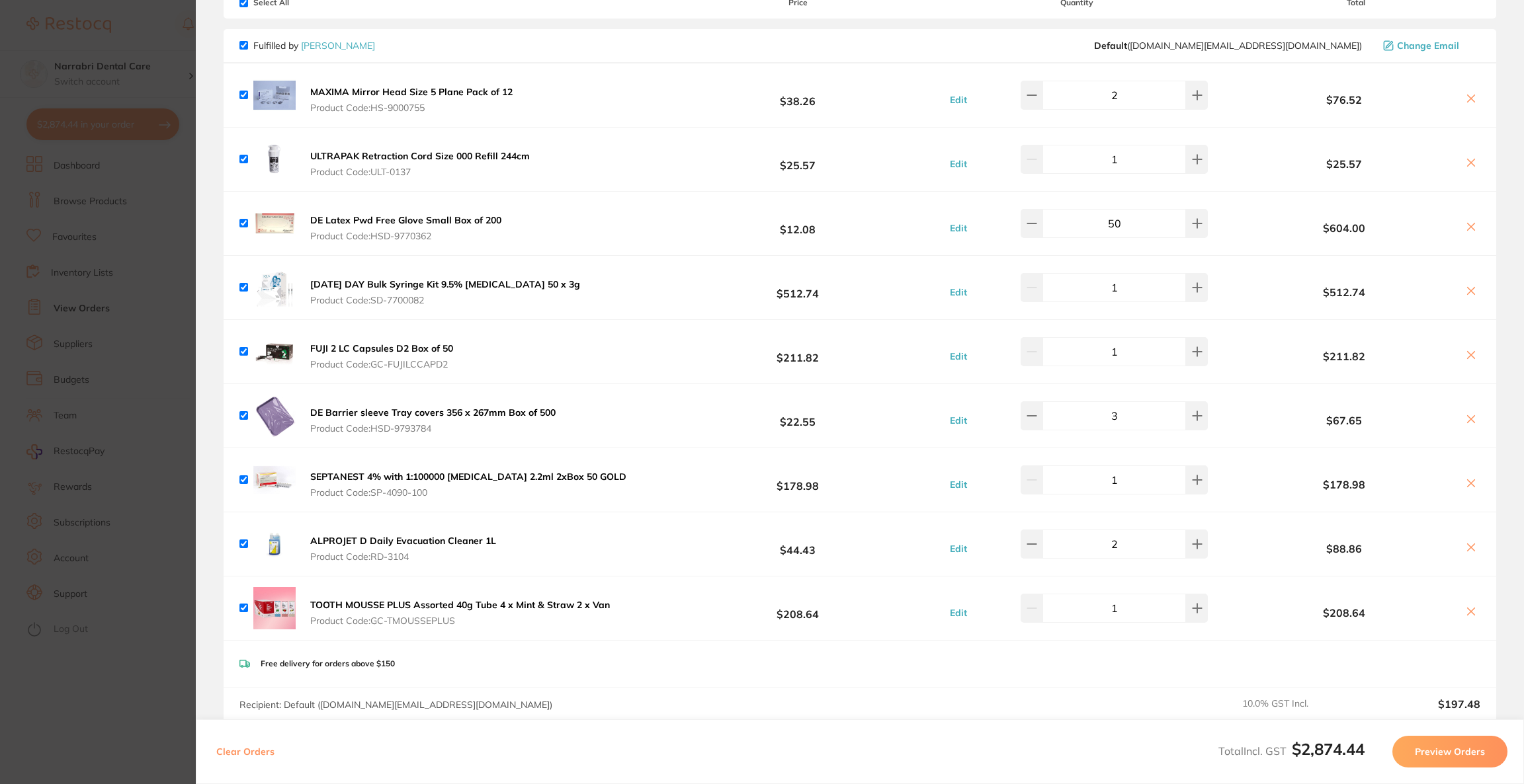
click at [1467, 93] on icon at bounding box center [1471, 98] width 10 height 10
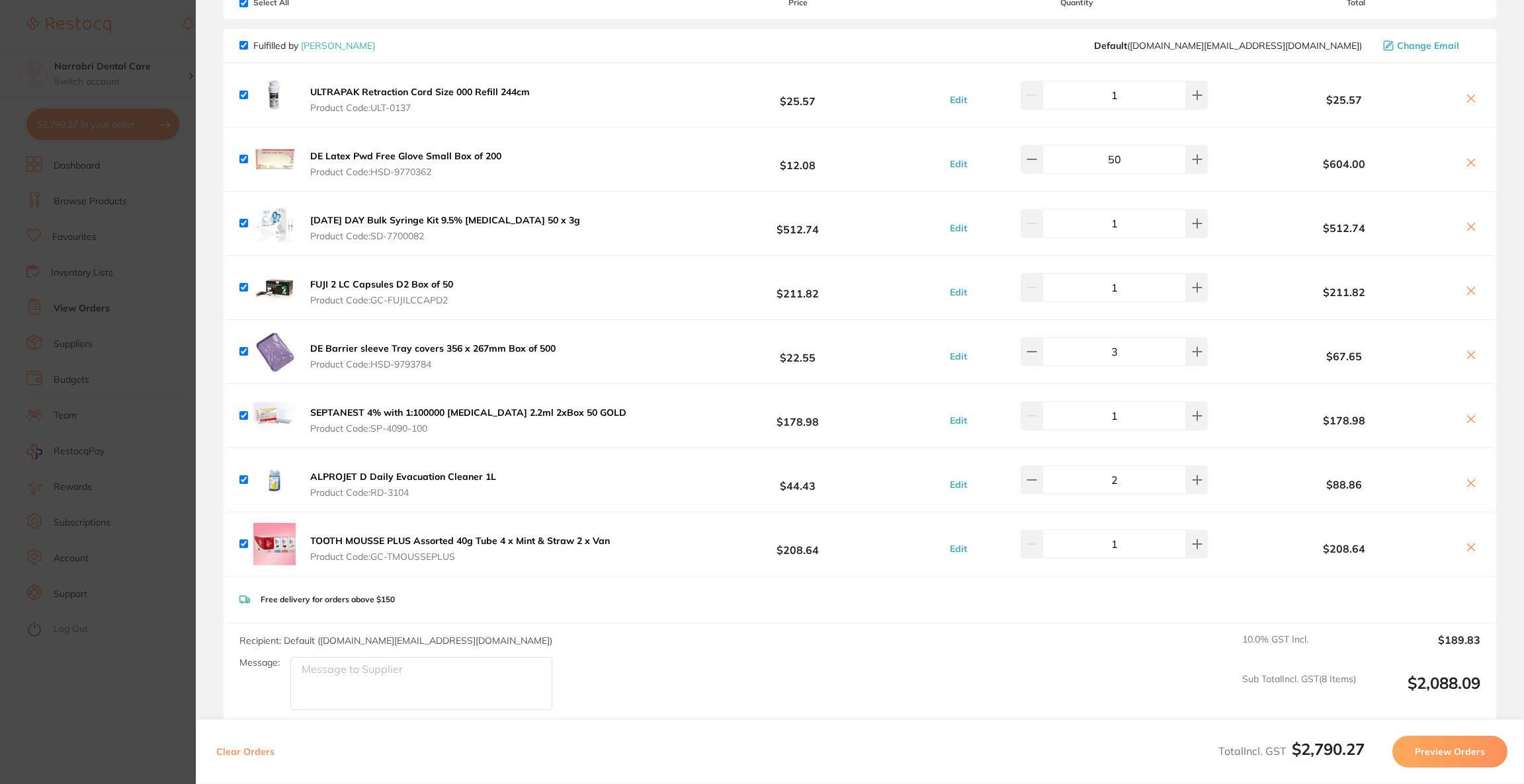
click at [1468, 350] on icon at bounding box center [1471, 355] width 10 height 10
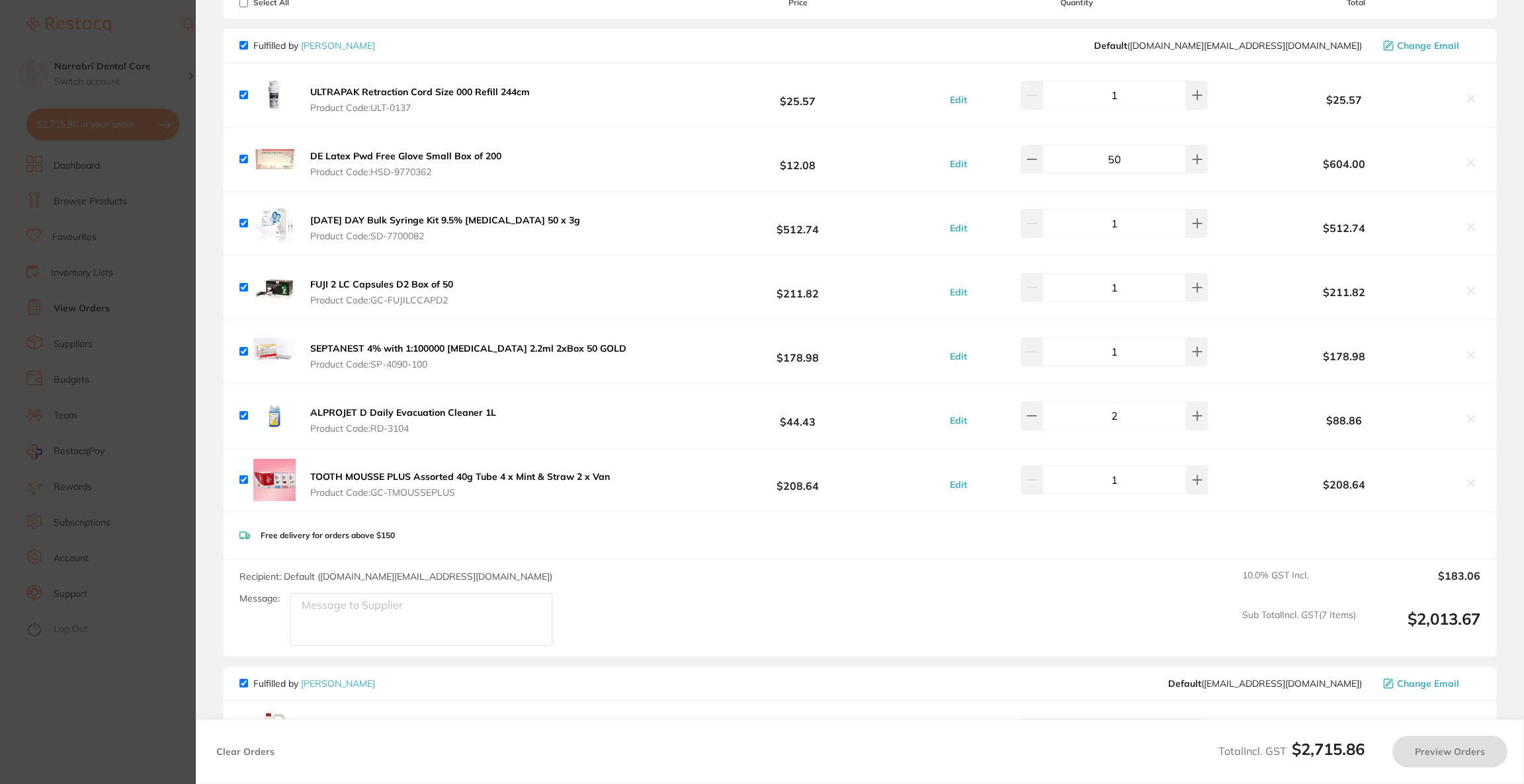
checkbox input "true"
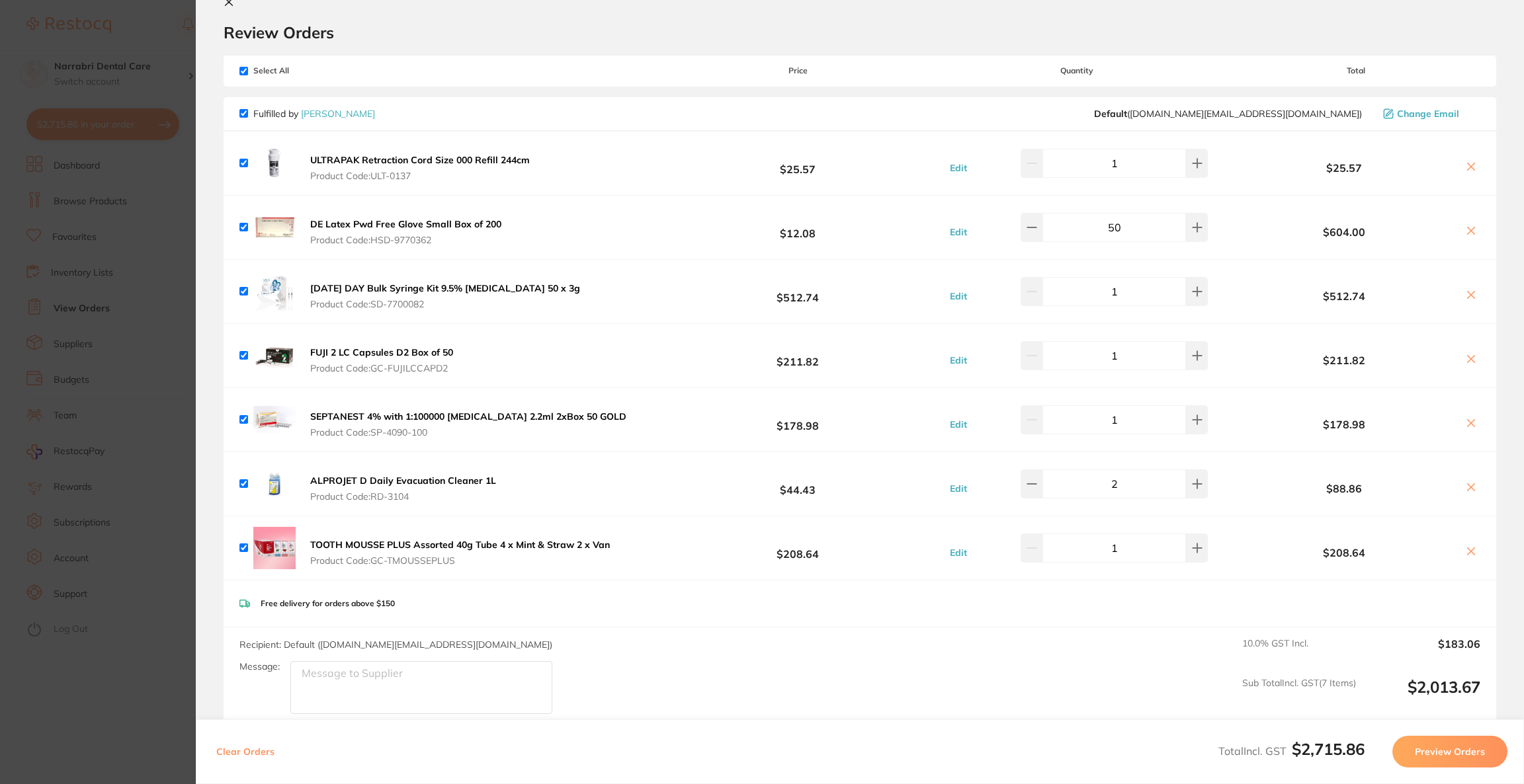
scroll to position [0, 0]
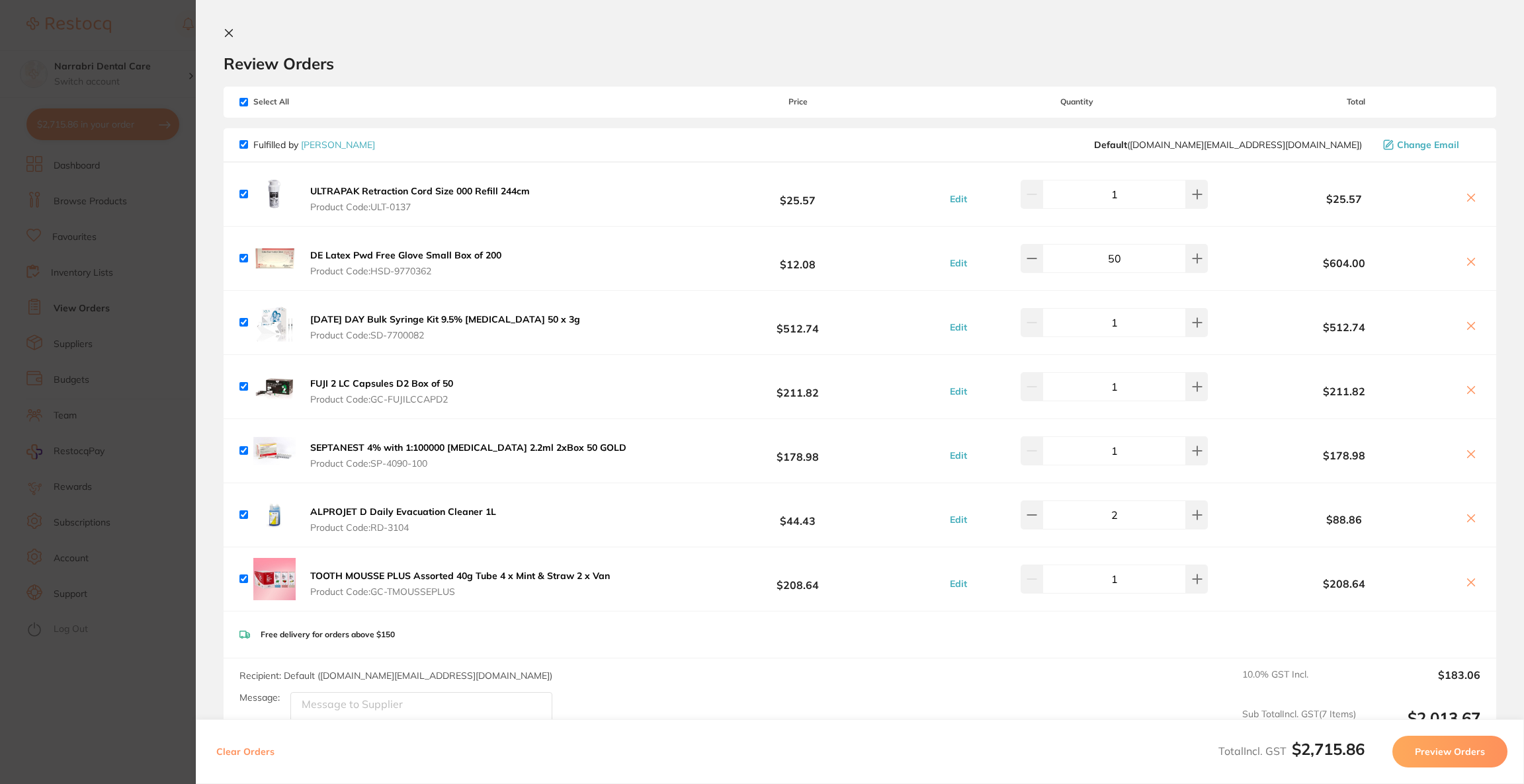
click at [99, 43] on section "Update RRP Set your pre negotiated price for this item. Item Agreed RRP (excl. …" at bounding box center [762, 392] width 1524 height 784
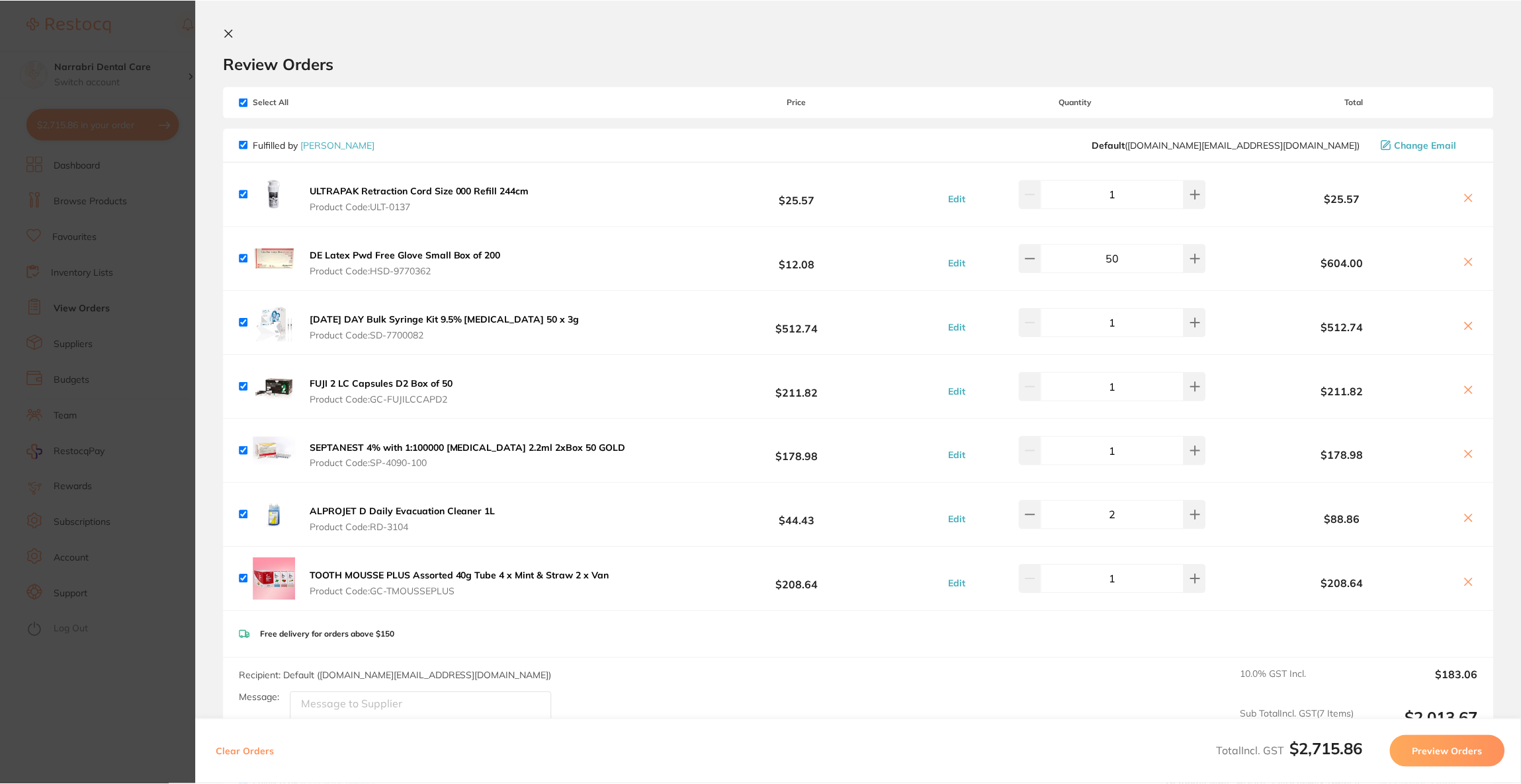
scroll to position [2, 0]
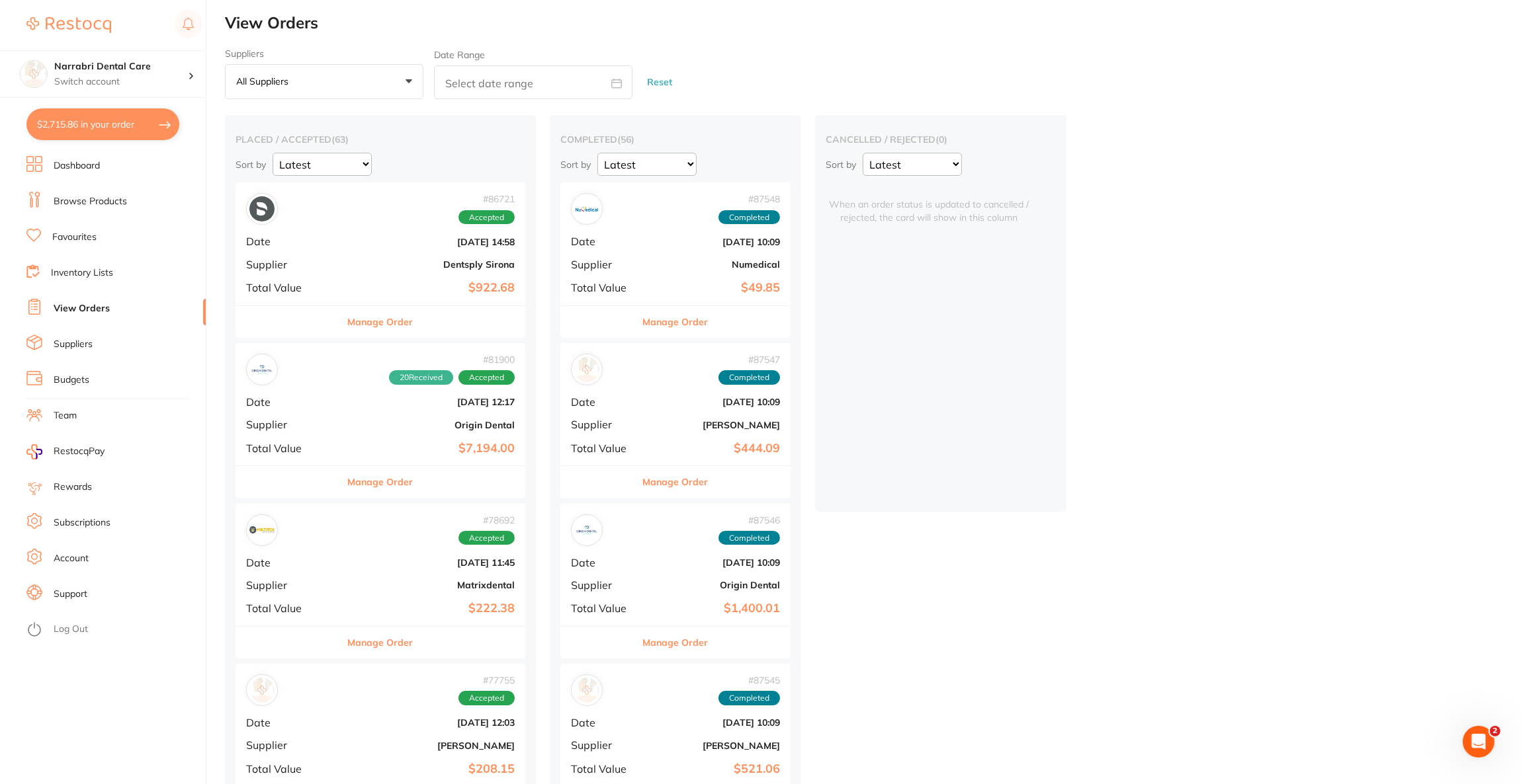
click at [118, 204] on link "Browse Products" at bounding box center [90, 201] width 73 height 13
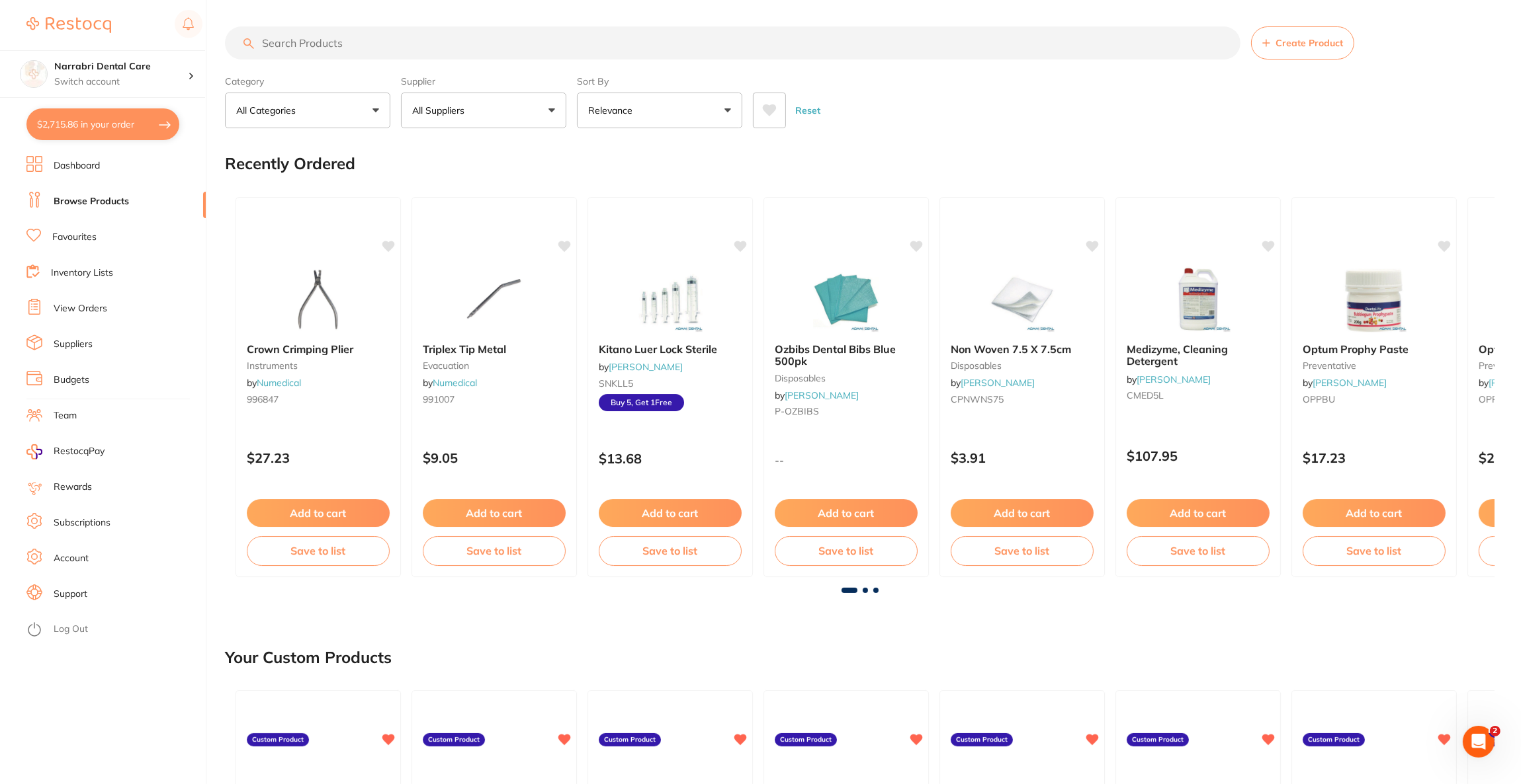
click at [553, 49] on input "search" at bounding box center [732, 43] width 1015 height 33
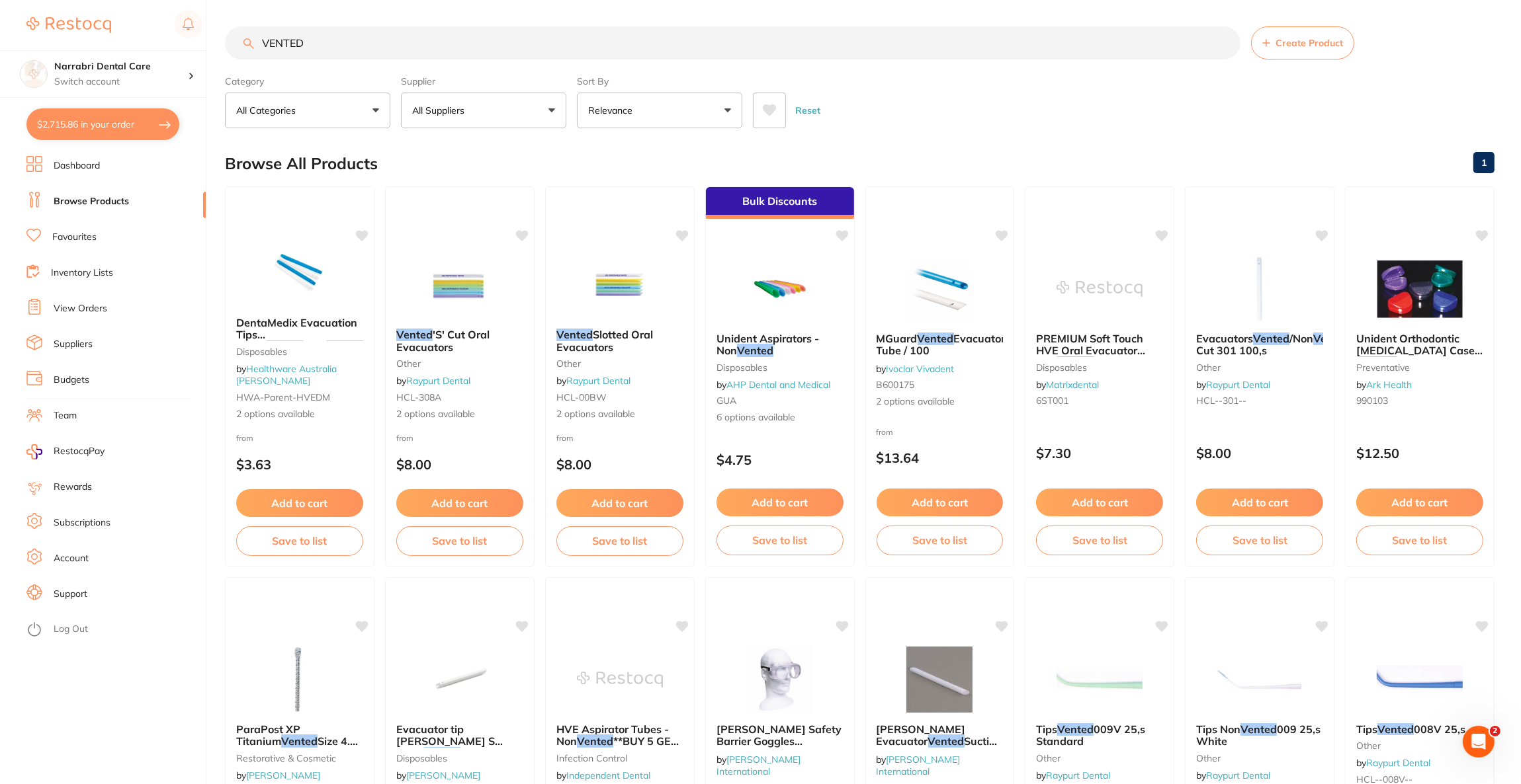
type input "VENTED"
click at [490, 101] on button "All Suppliers" at bounding box center [484, 110] width 166 height 36
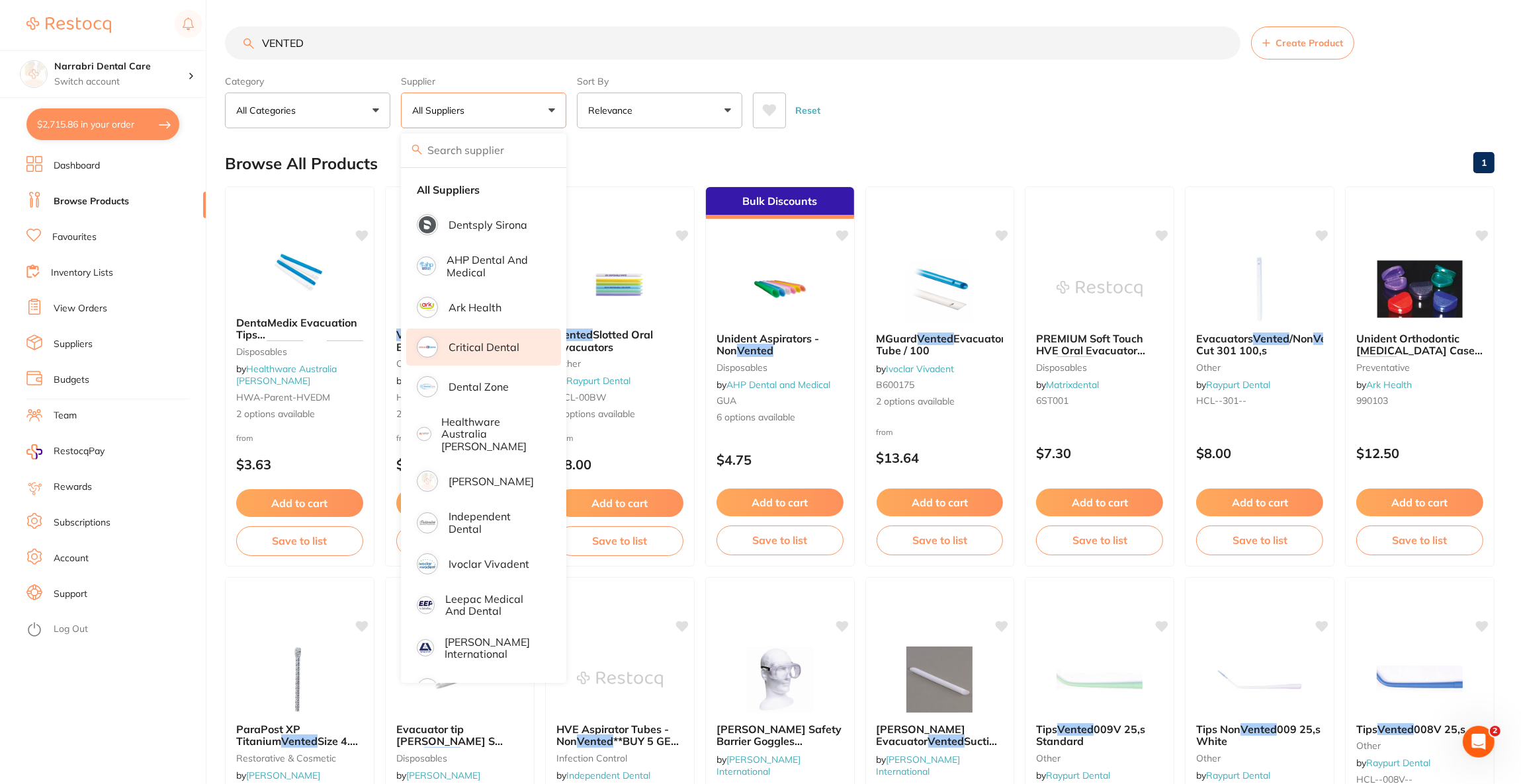
scroll to position [106, 0]
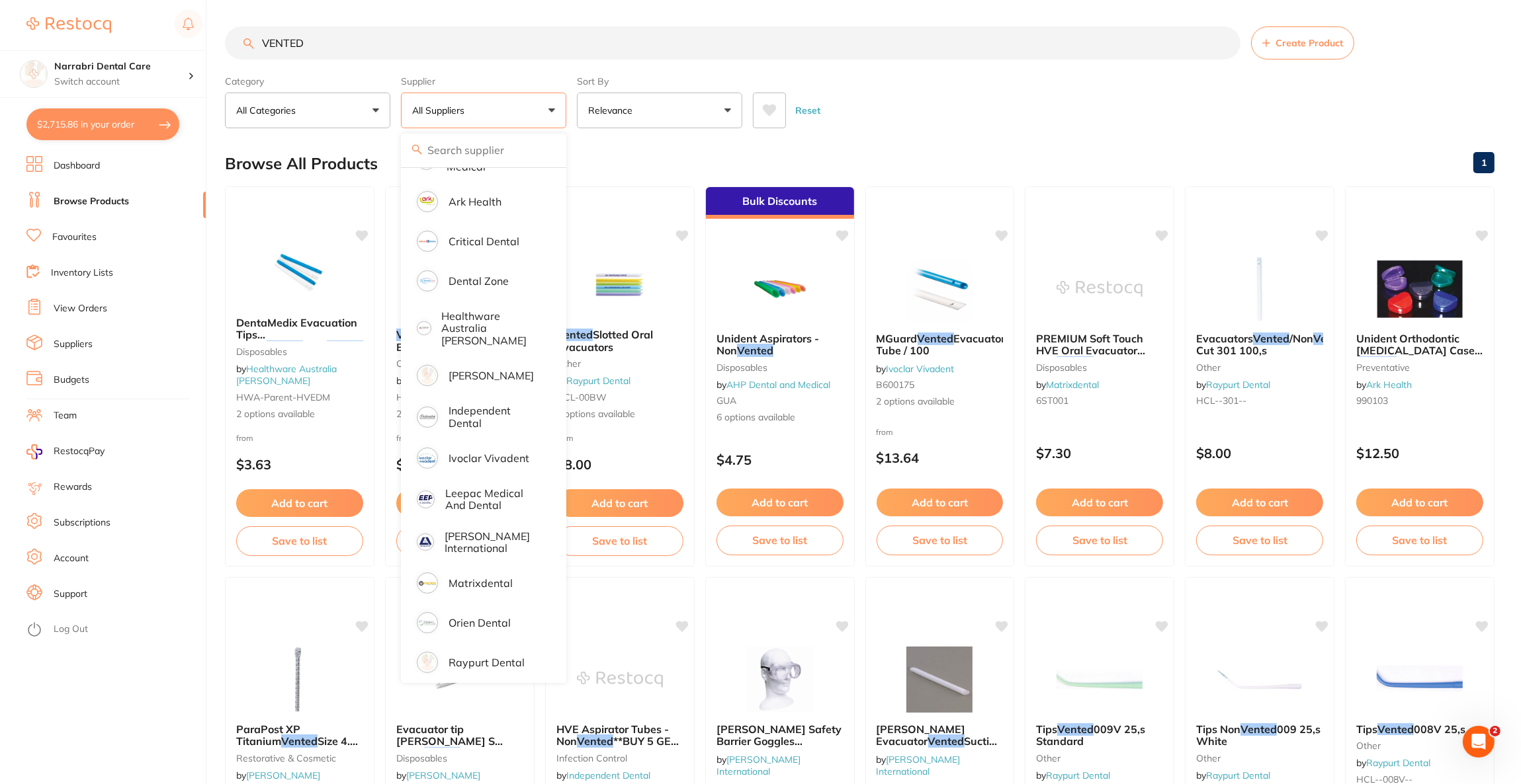
drag, startPoint x: 349, startPoint y: 43, endPoint x: 213, endPoint y: 48, distance: 136.1
click at [213, 48] on div "$2,715.86 Narrabri Dental Care Switch account Riaz Dental Surgery Experteeth De…" at bounding box center [760, 392] width 1521 height 784
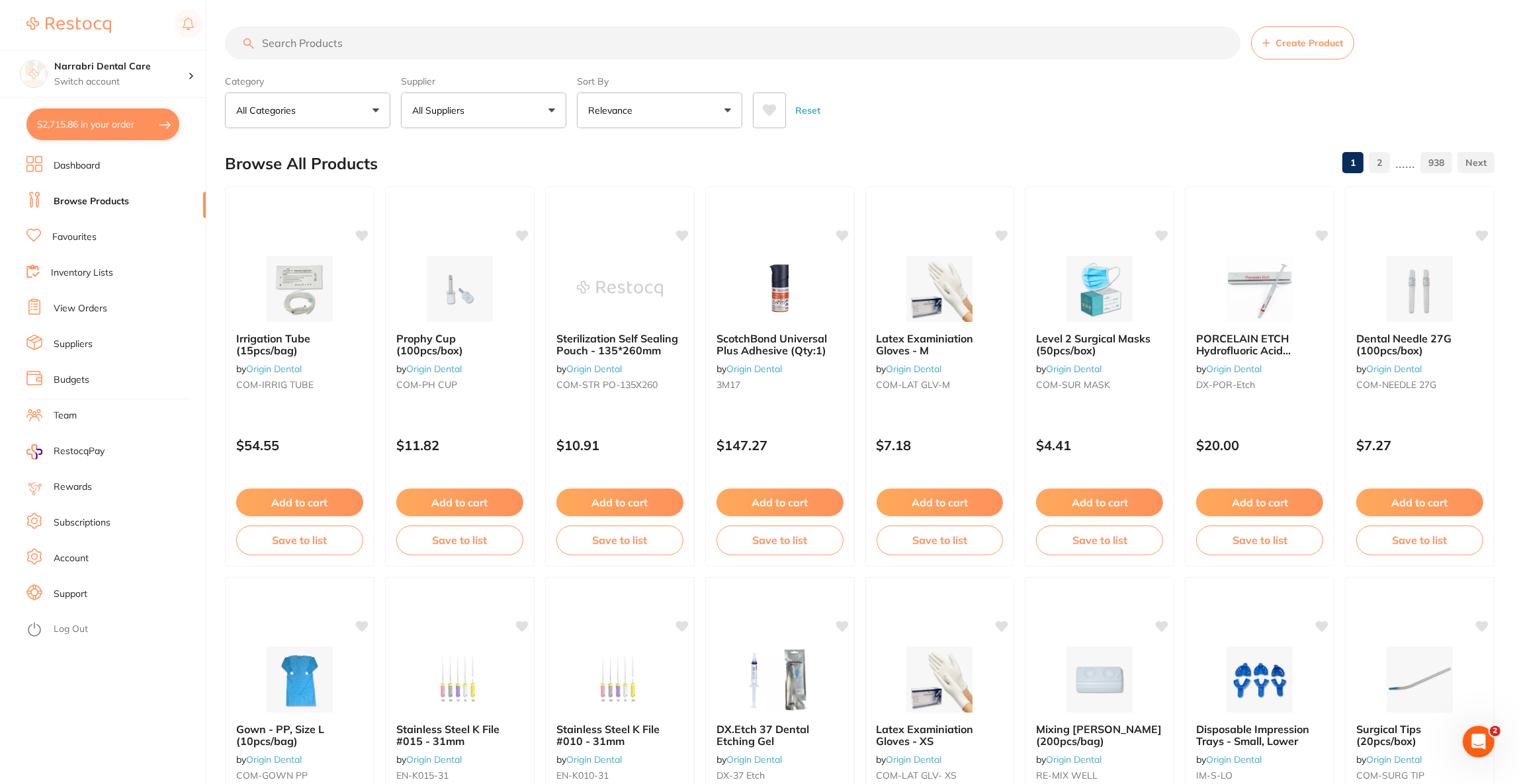
click at [499, 103] on button "All Suppliers" at bounding box center [484, 110] width 166 height 36
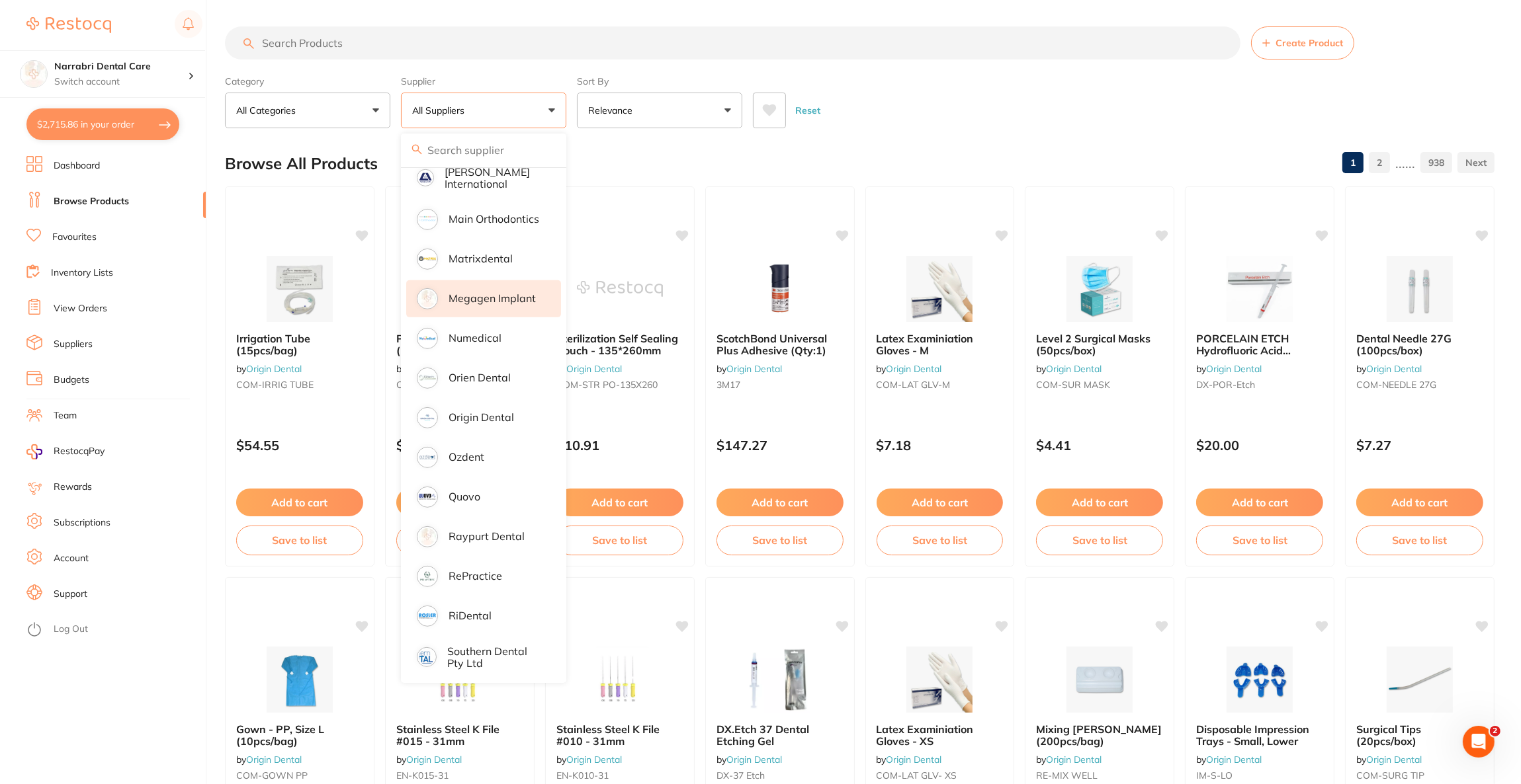
scroll to position [1073, 0]
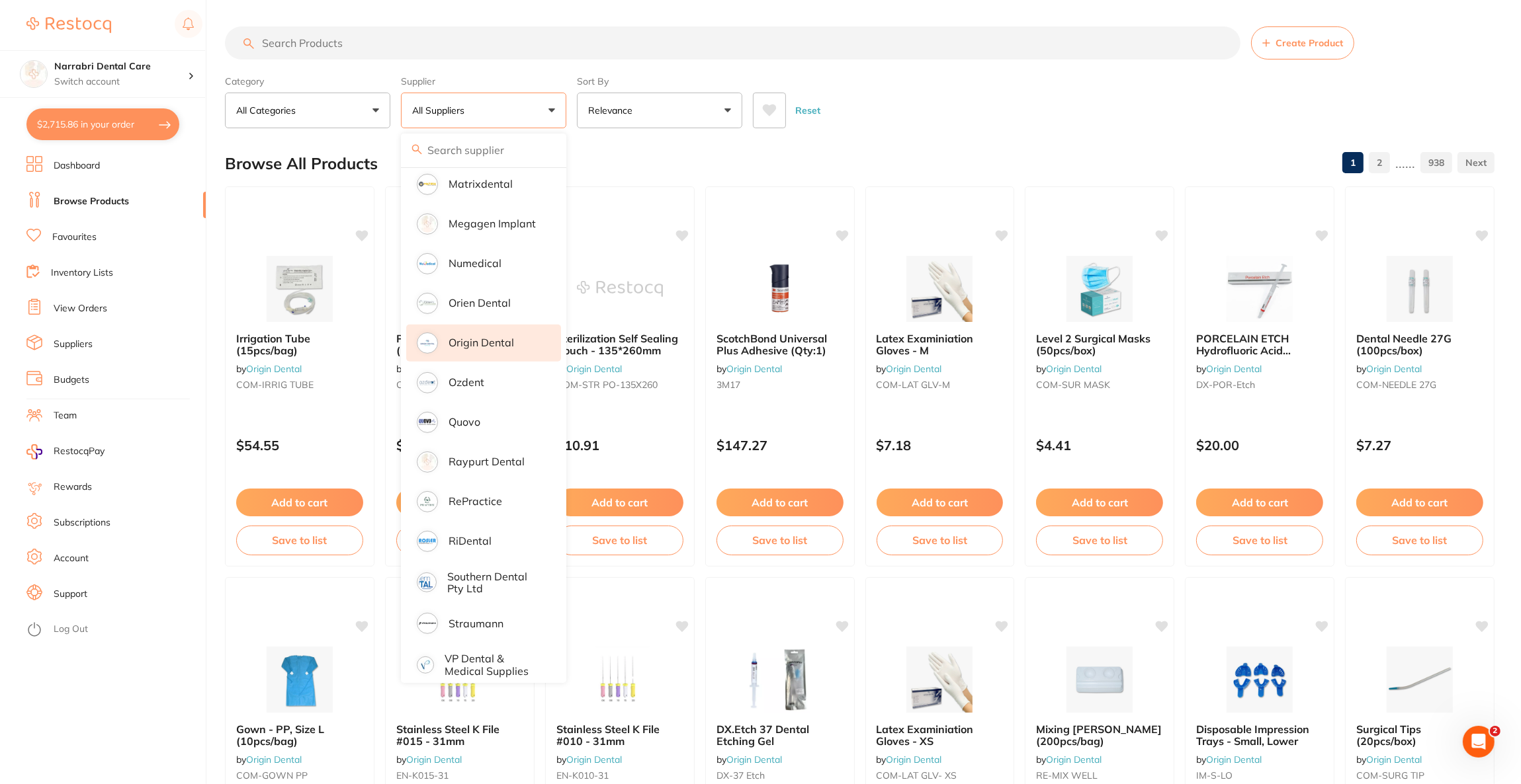
click at [494, 336] on li "Origin Dental" at bounding box center [483, 343] width 154 height 37
click at [354, 43] on input "search" at bounding box center [732, 43] width 1015 height 33
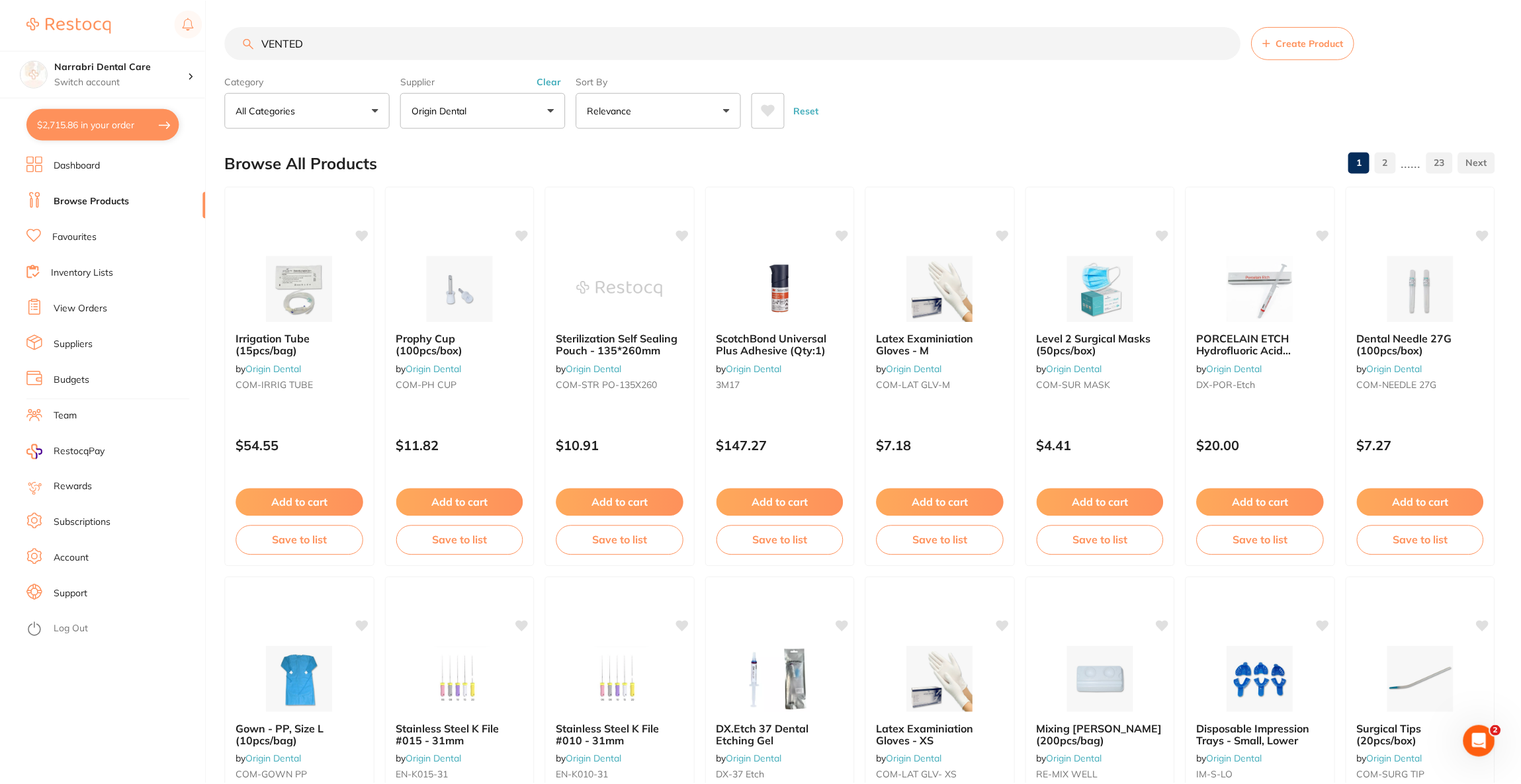
scroll to position [145, 0]
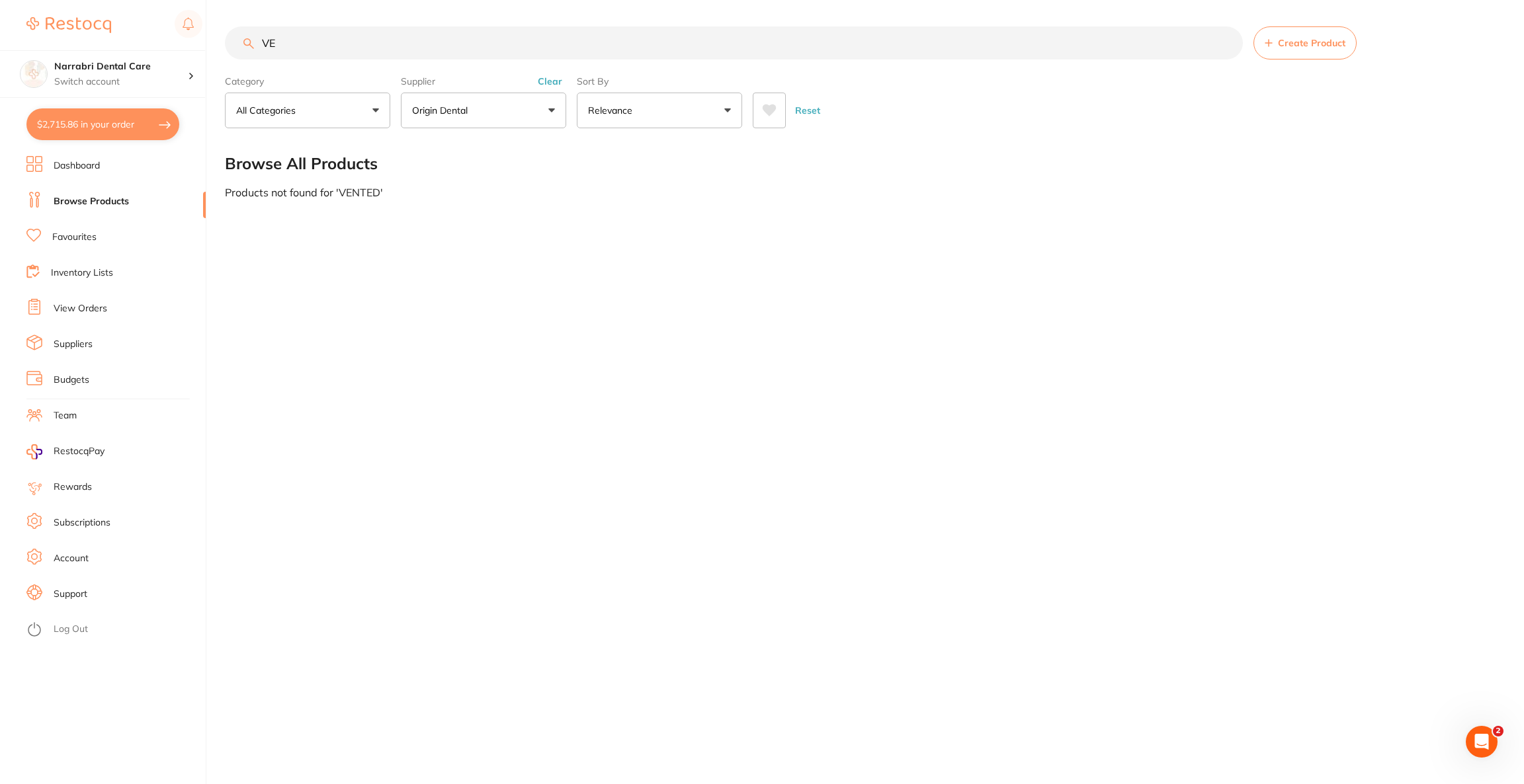
type input "V"
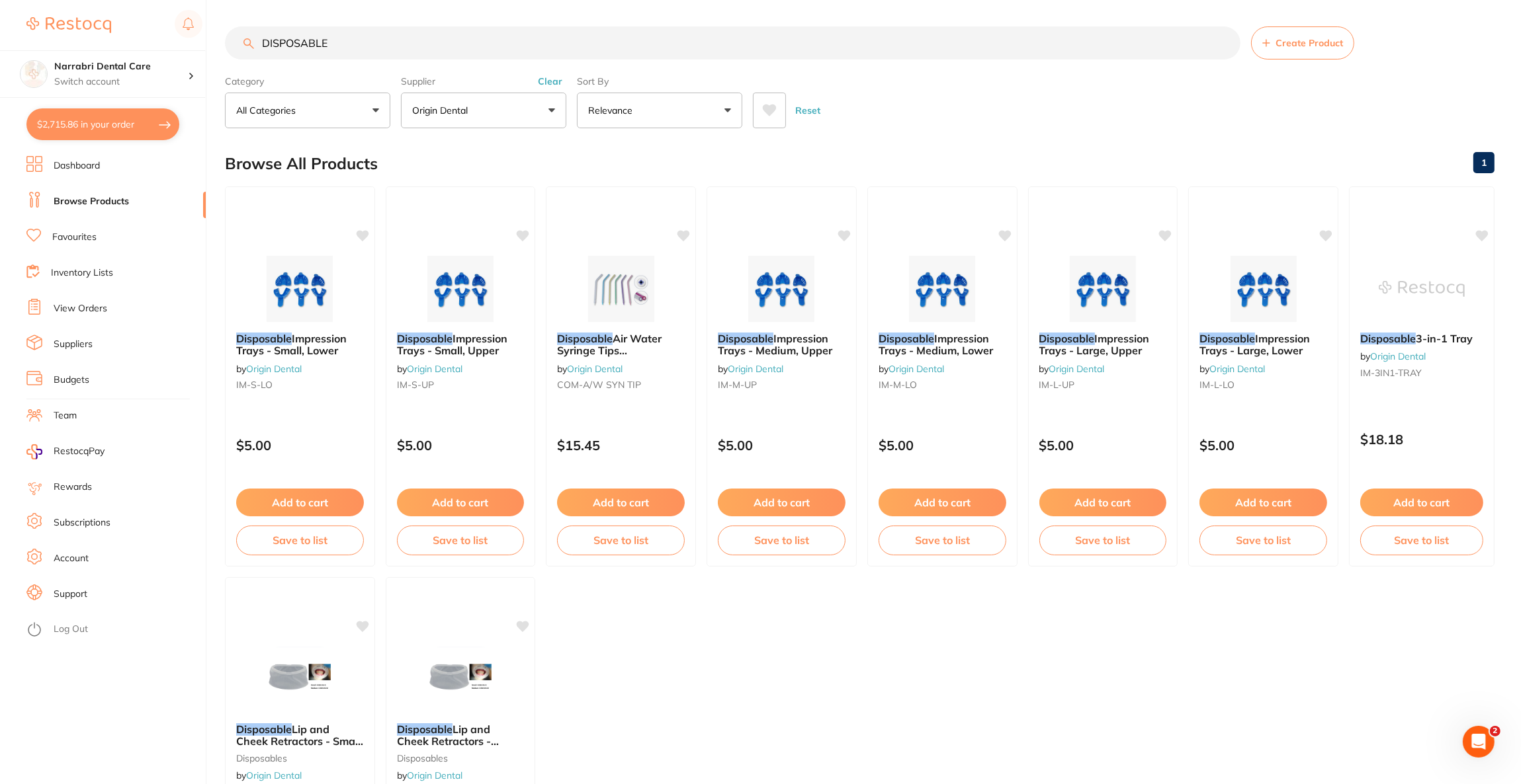
scroll to position [0, 0]
type input "D"
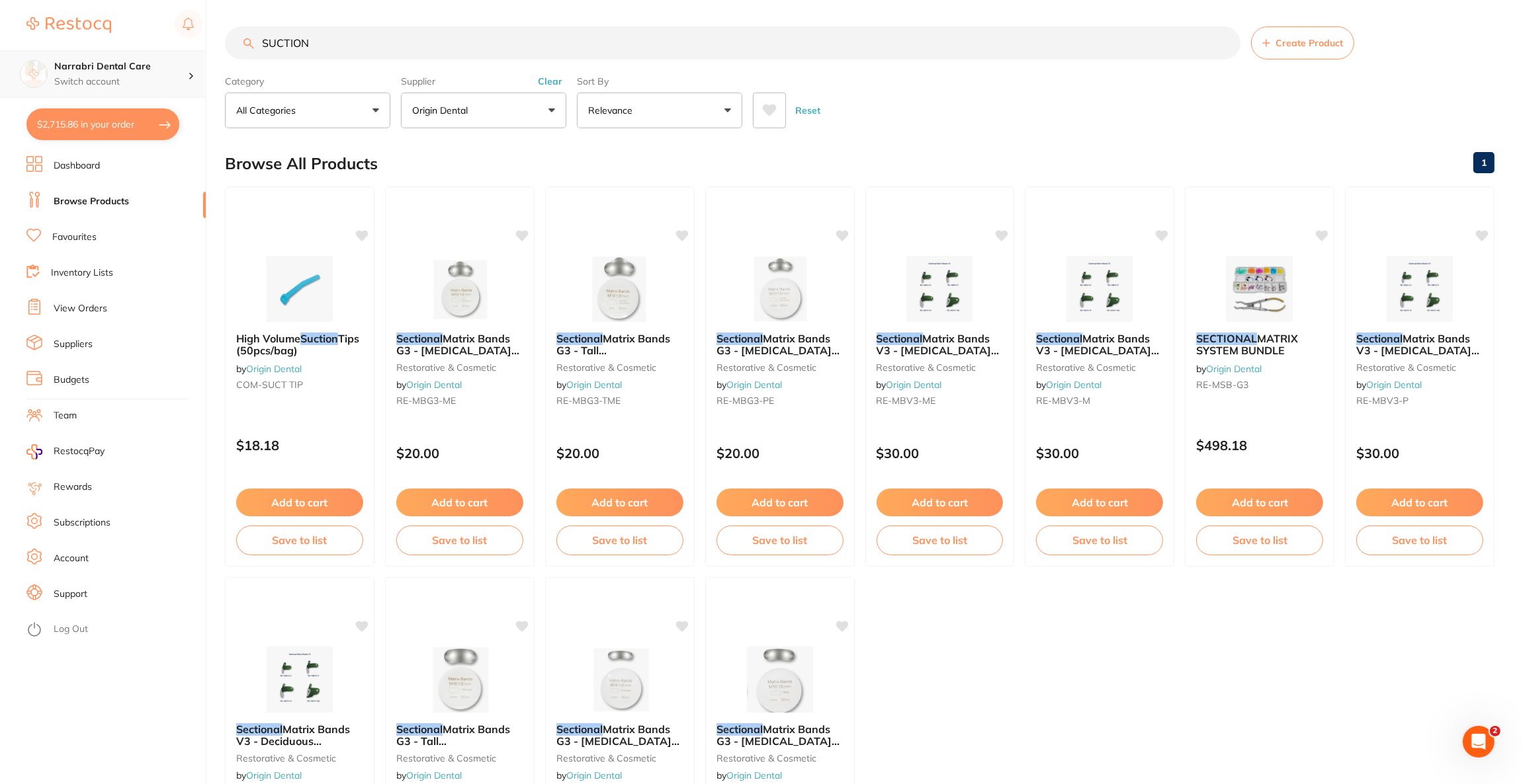
drag, startPoint x: 346, startPoint y: 43, endPoint x: 192, endPoint y: 53, distance: 154.3
click at [192, 53] on div "$2,715.86 Narrabri Dental Care Switch account Riaz Dental Surgery Experteeth De…" at bounding box center [760, 392] width 1521 height 784
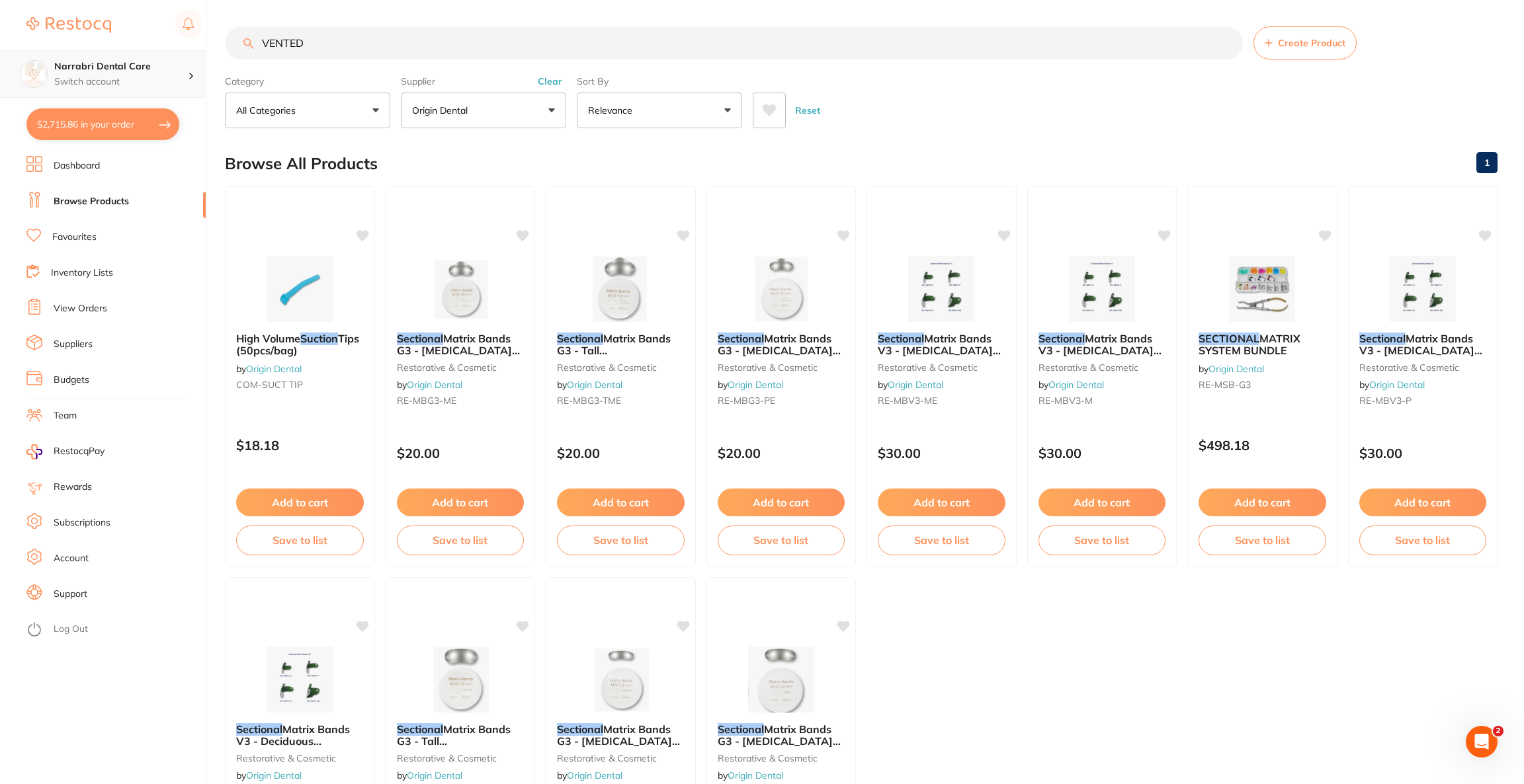
scroll to position [145, 0]
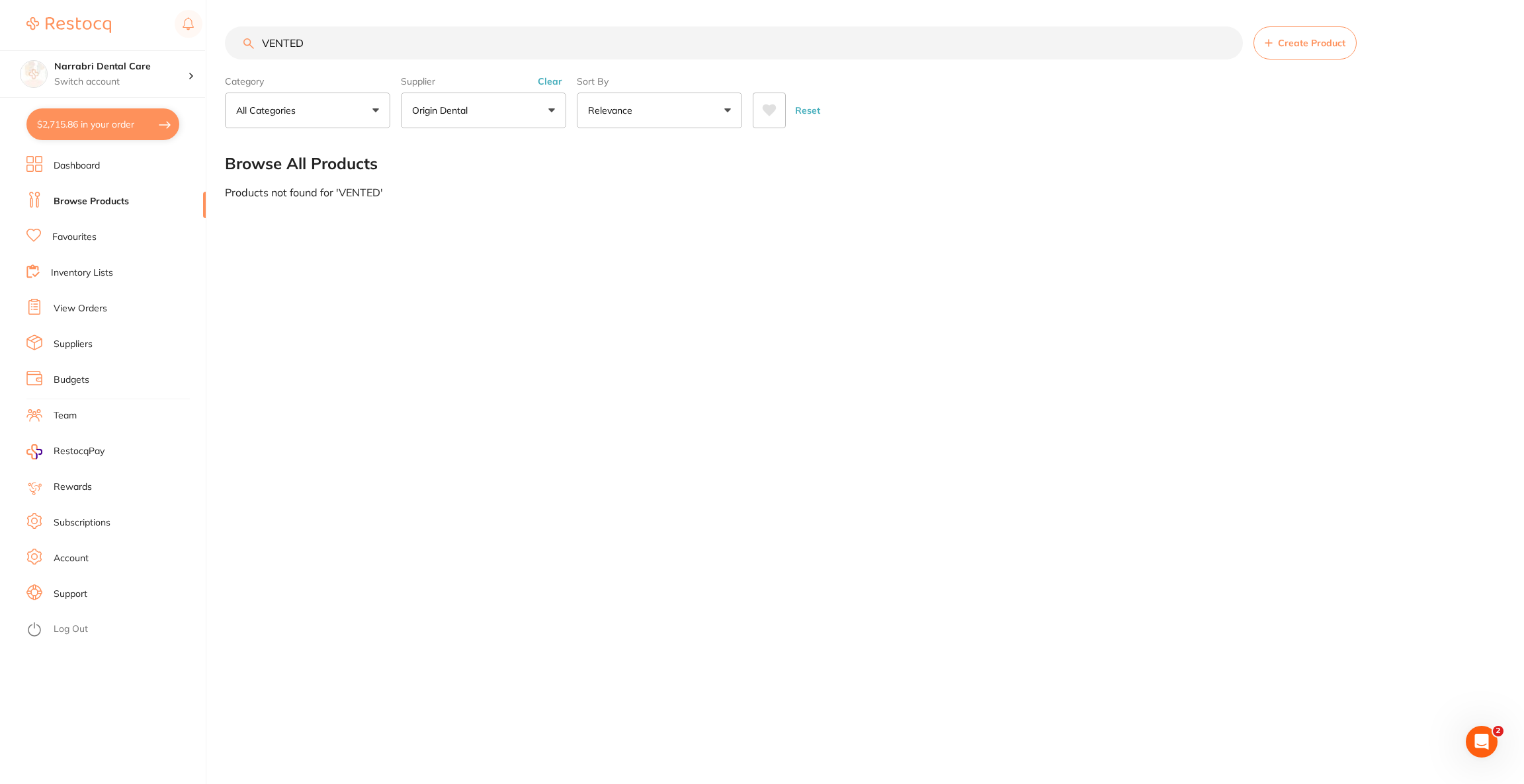
drag, startPoint x: 367, startPoint y: 47, endPoint x: 152, endPoint y: 47, distance: 215.0
click at [152, 47] on div "$2,715.86 Narrabri Dental Care Switch account Riaz Dental Surgery Experteeth De…" at bounding box center [762, 392] width 1524 height 784
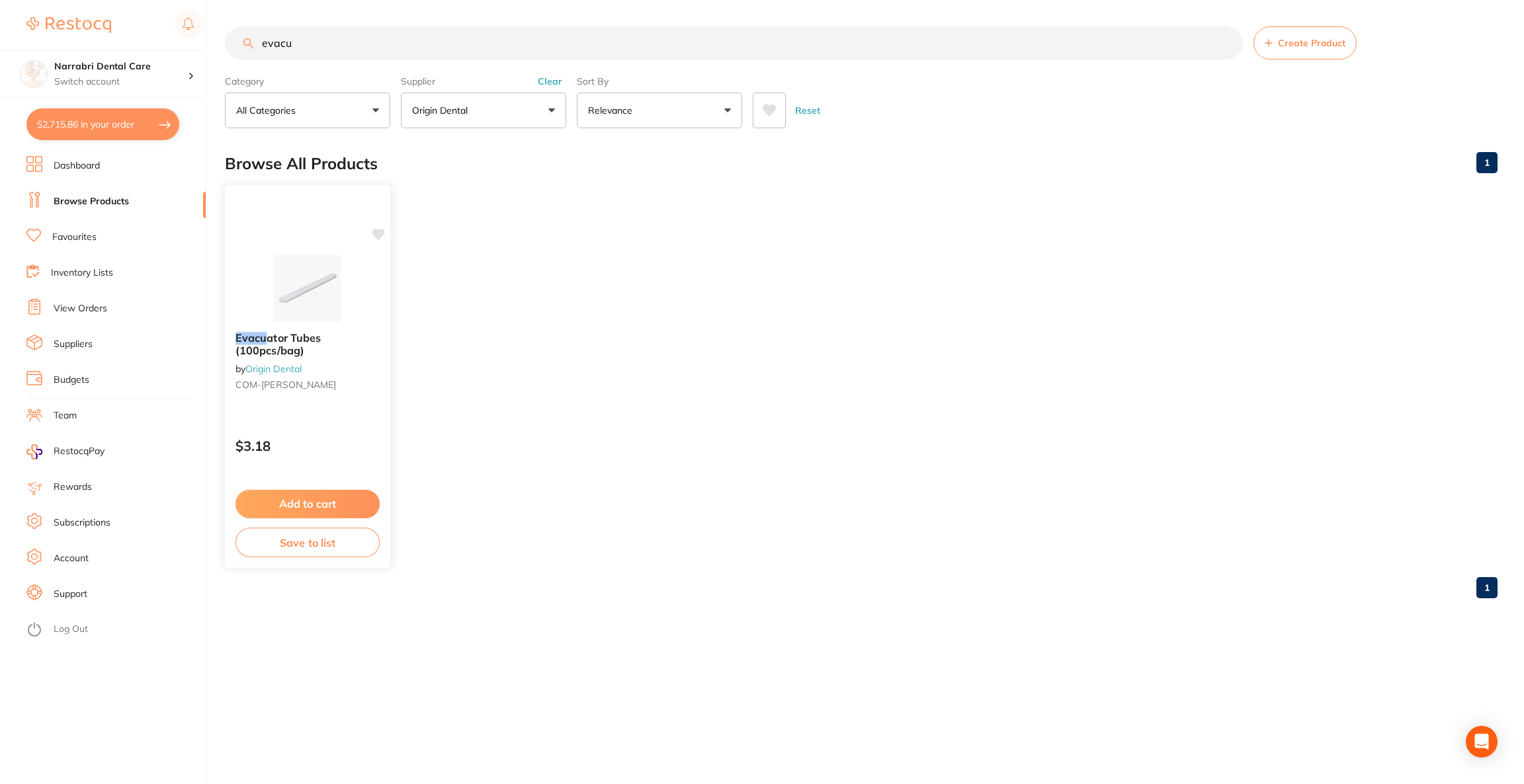
type input "evacu"
click at [281, 221] on div "Evacu ator Tubes (100pcs/bag) by Origin Dental COM-EVACU TIP $3.18 Add to cart …" at bounding box center [307, 376] width 167 height 384
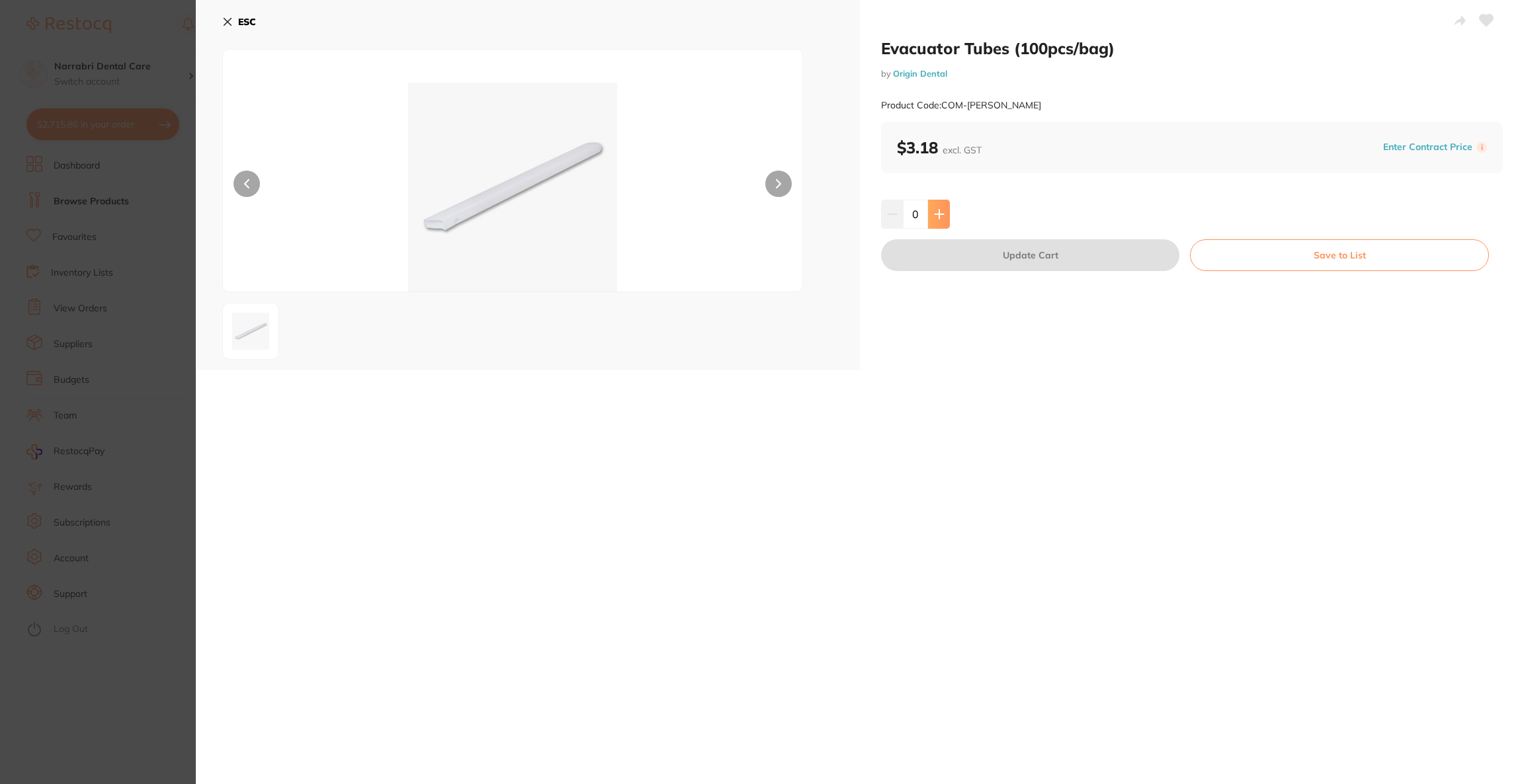
click at [928, 217] on button at bounding box center [938, 214] width 22 height 29
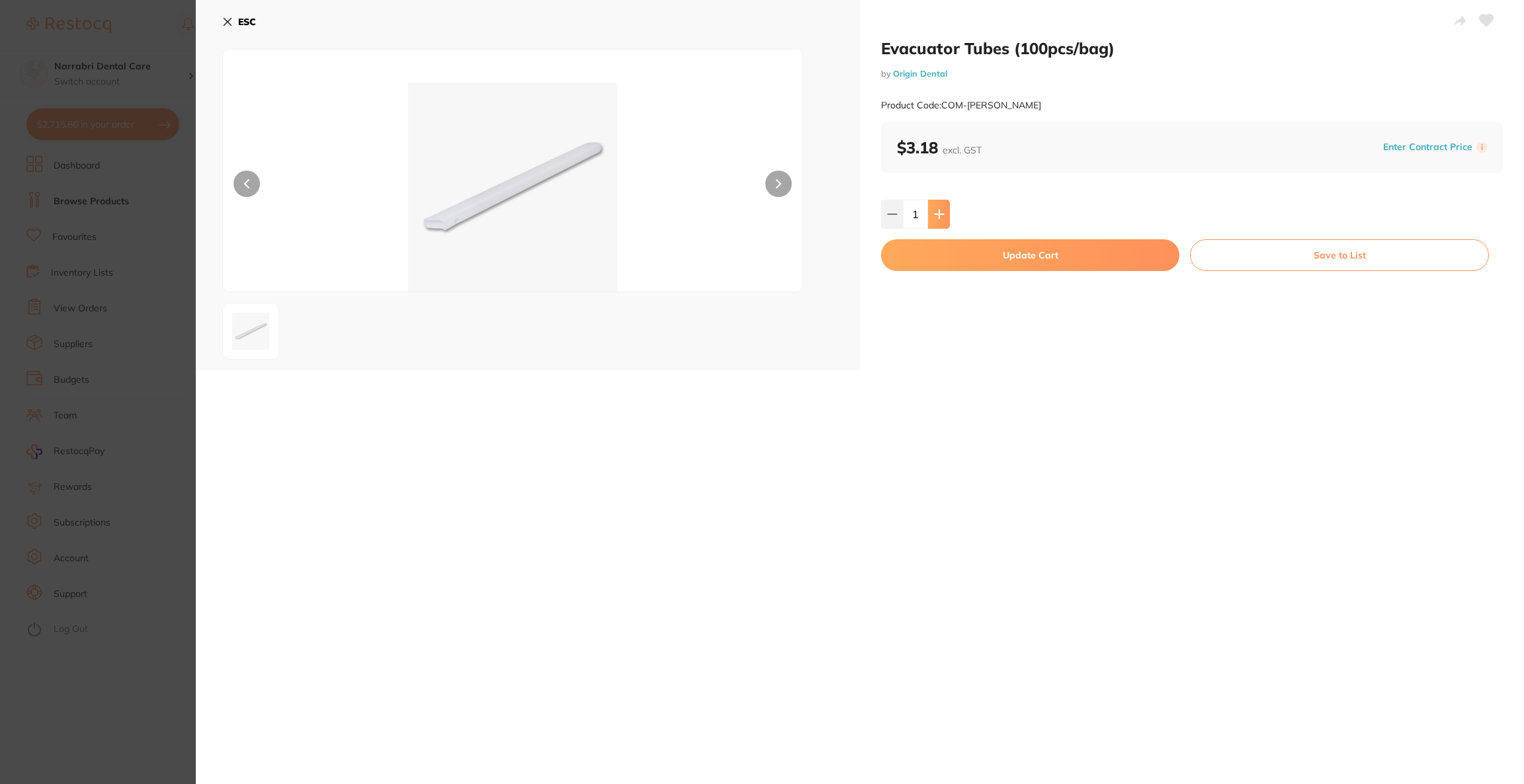
click at [928, 217] on button at bounding box center [938, 214] width 22 height 29
type input "3"
click at [947, 256] on button "Update Cart" at bounding box center [1031, 255] width 299 height 32
checkbox input "false"
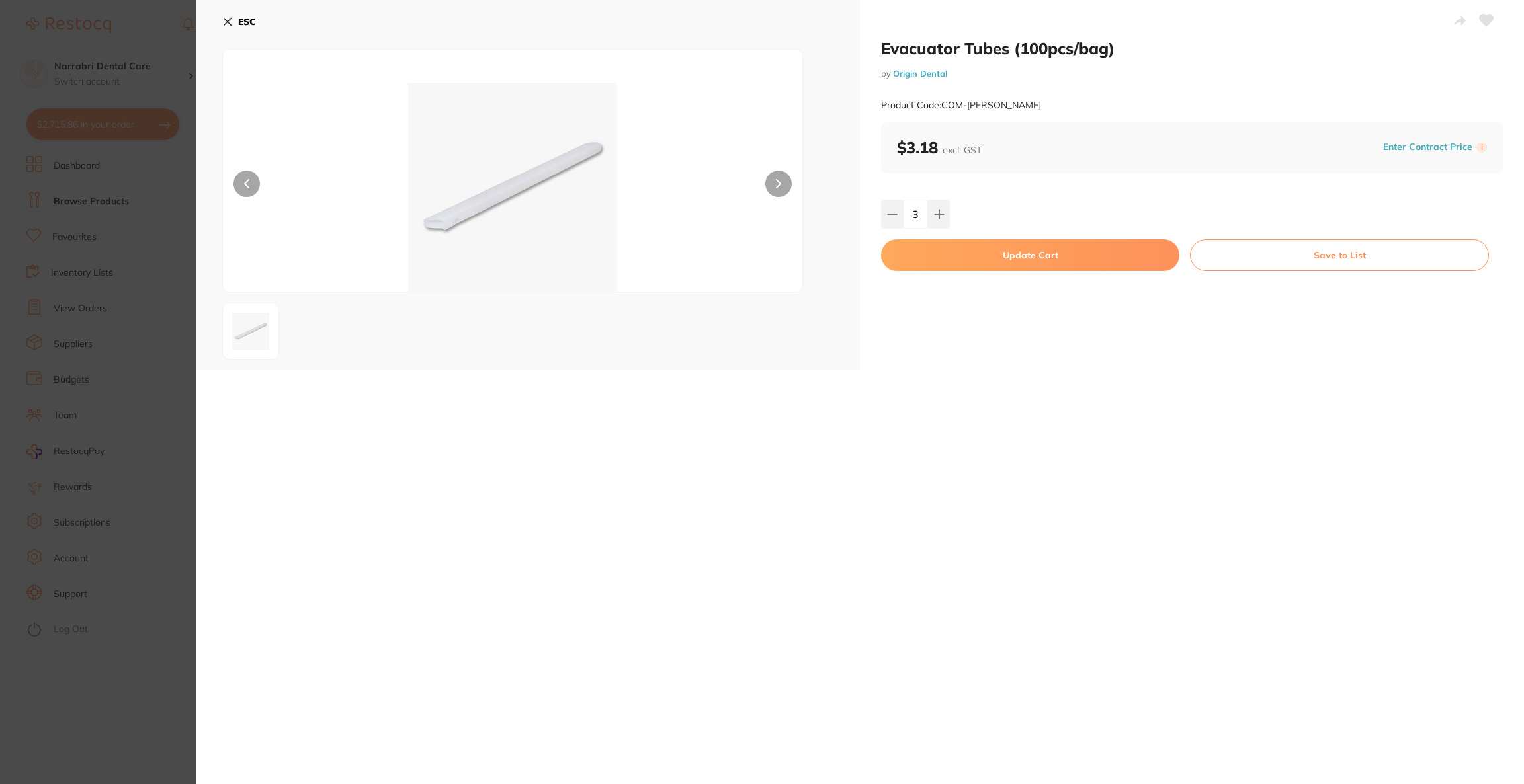
checkbox input "false"
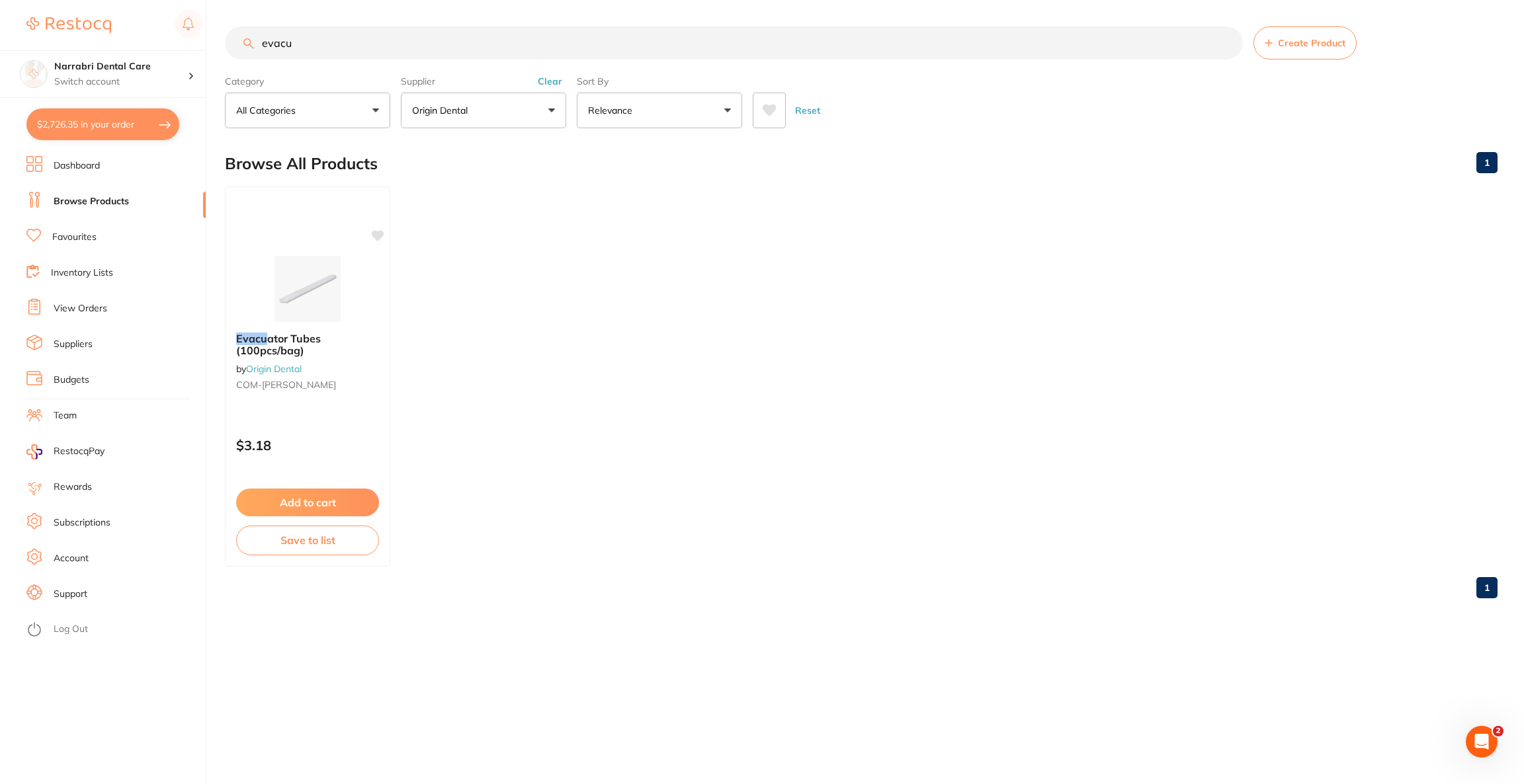
drag, startPoint x: 428, startPoint y: 45, endPoint x: 225, endPoint y: 34, distance: 203.3
click at [225, 34] on div "evacu Create Product" at bounding box center [861, 43] width 1272 height 33
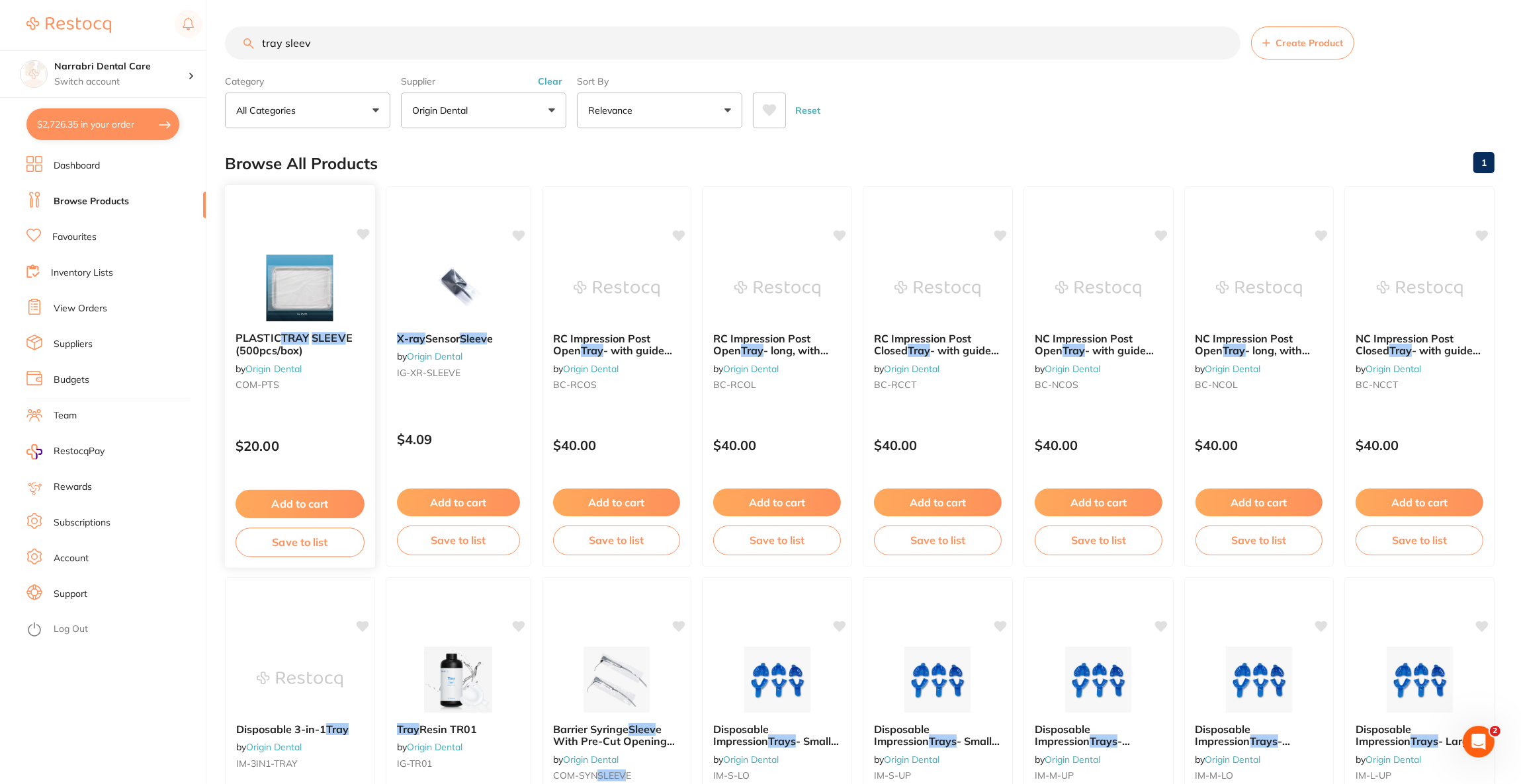
type input "tray sleev"
click at [339, 274] on img at bounding box center [300, 288] width 87 height 67
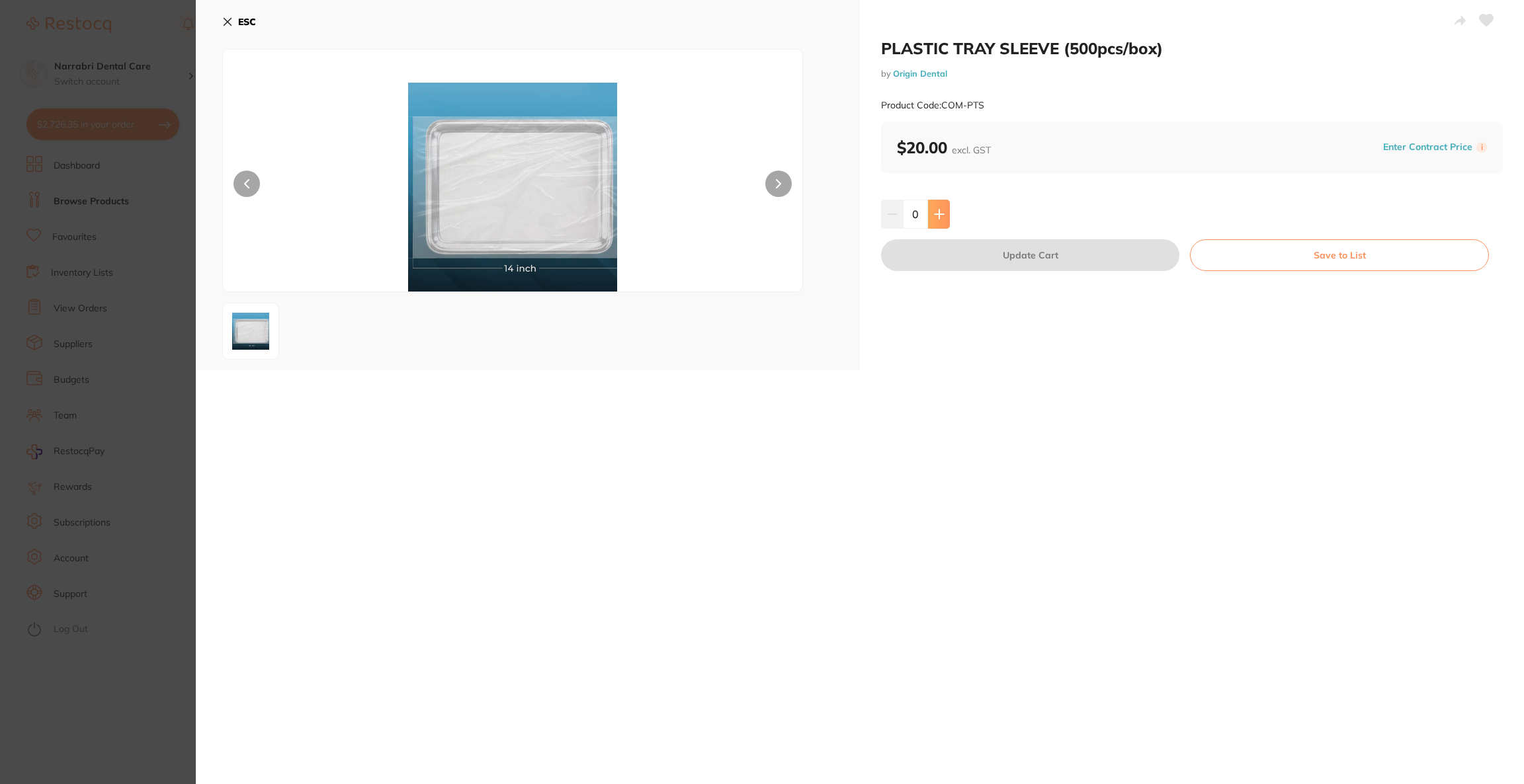
click at [934, 221] on button at bounding box center [938, 214] width 22 height 29
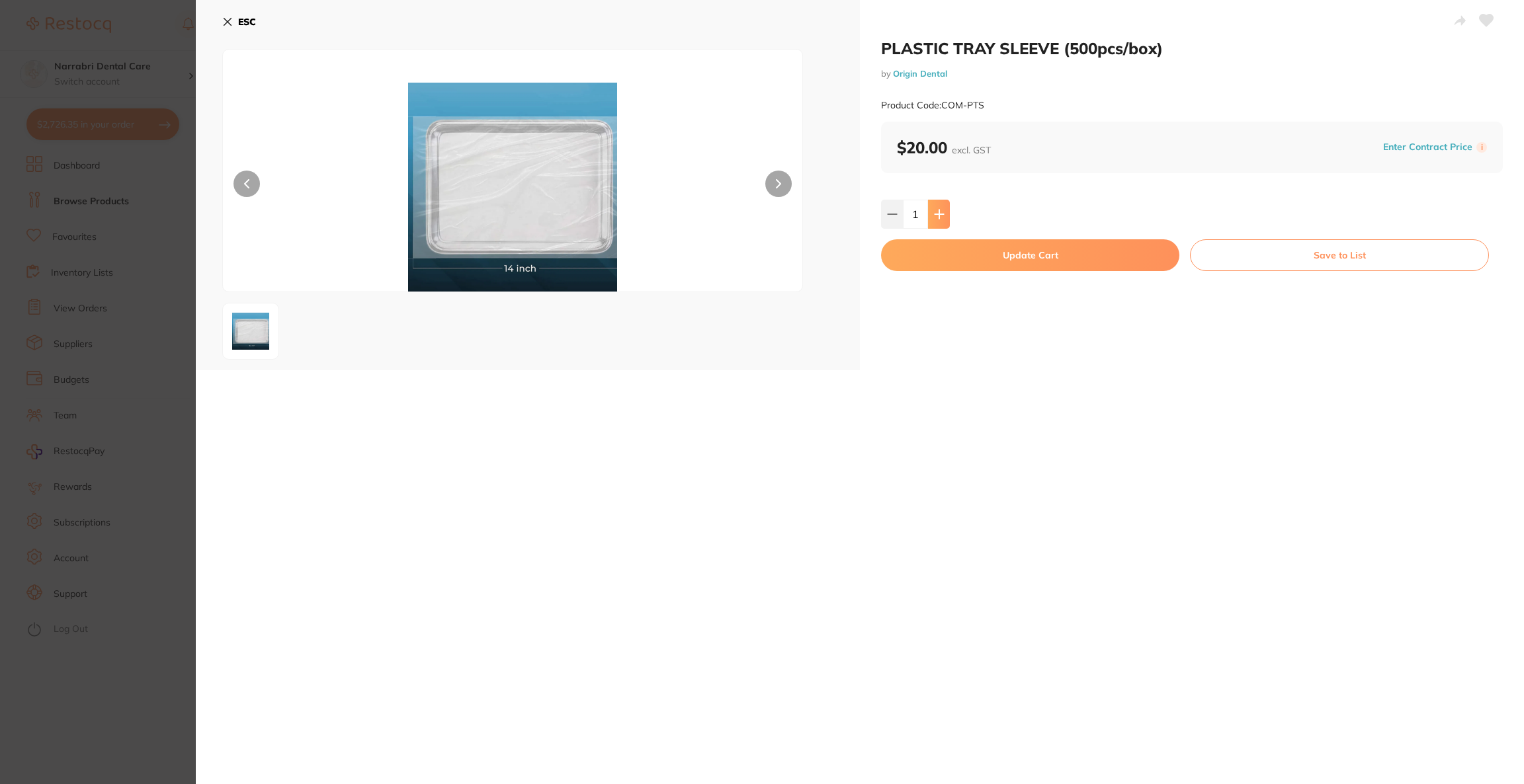
click at [934, 221] on button at bounding box center [938, 214] width 22 height 29
type input "3"
click at [953, 265] on button "Update Cart" at bounding box center [1031, 255] width 299 height 32
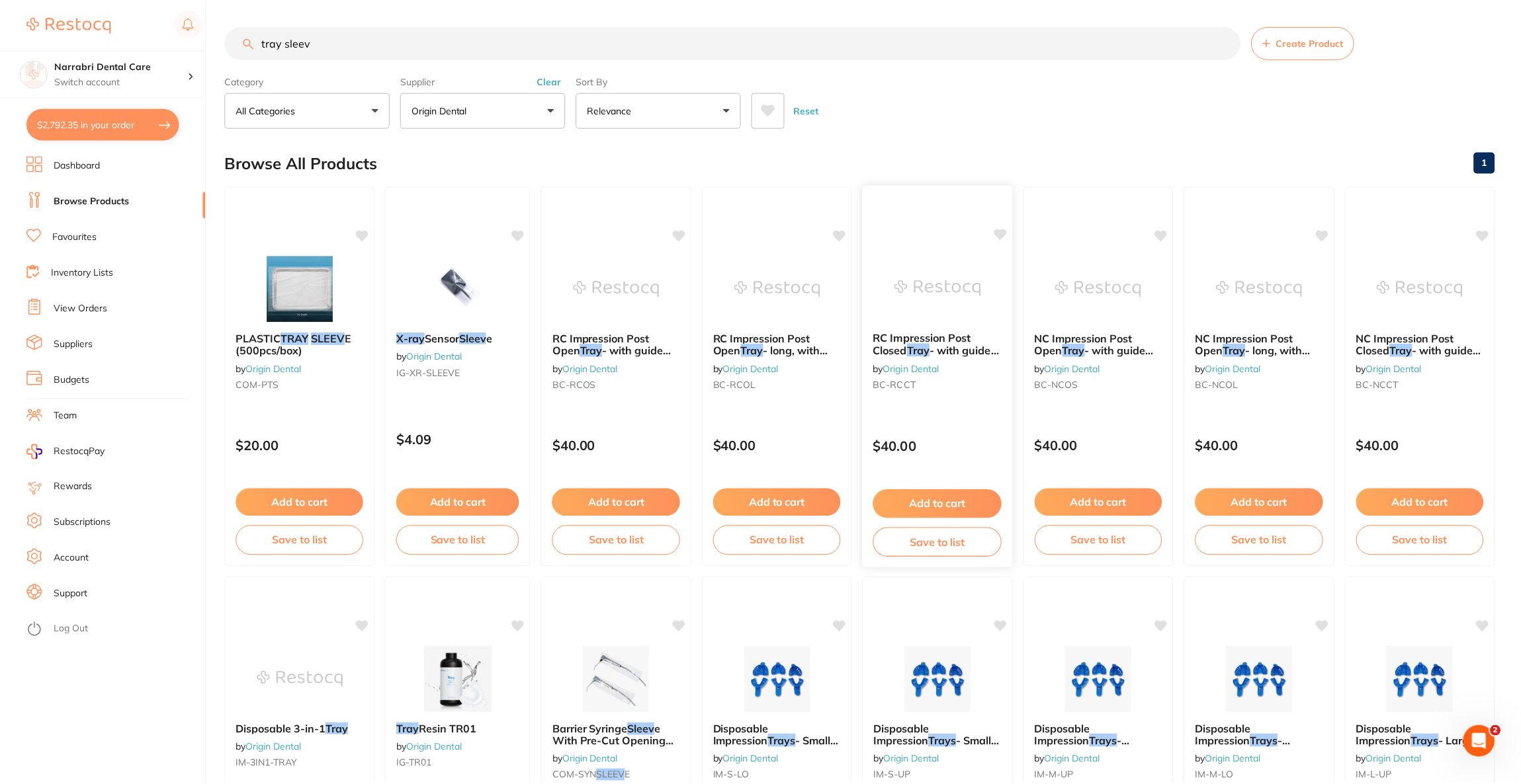
scroll to position [1, 0]
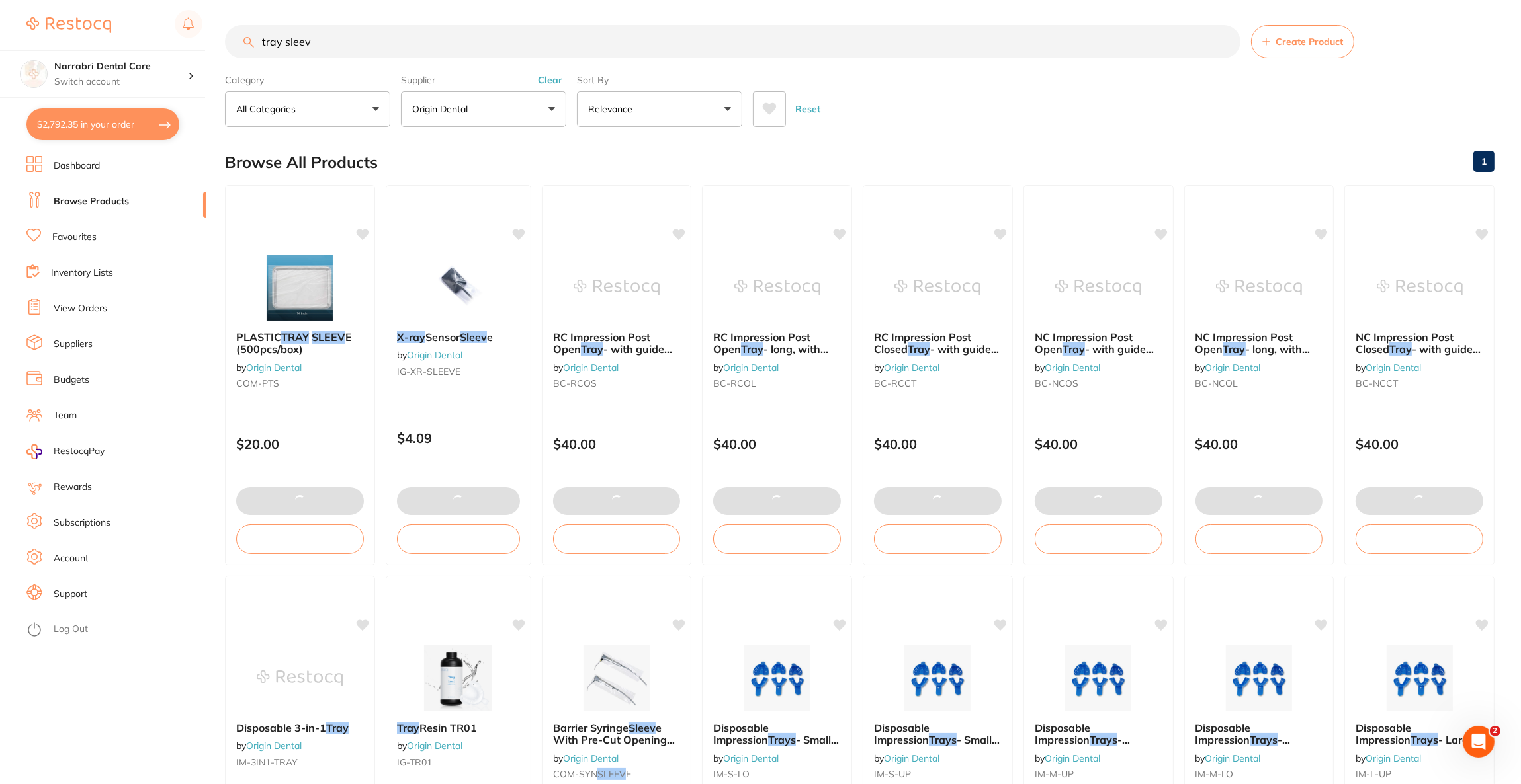
click at [84, 133] on button "$2,792.35 in your order" at bounding box center [102, 124] width 153 height 32
checkbox input "true"
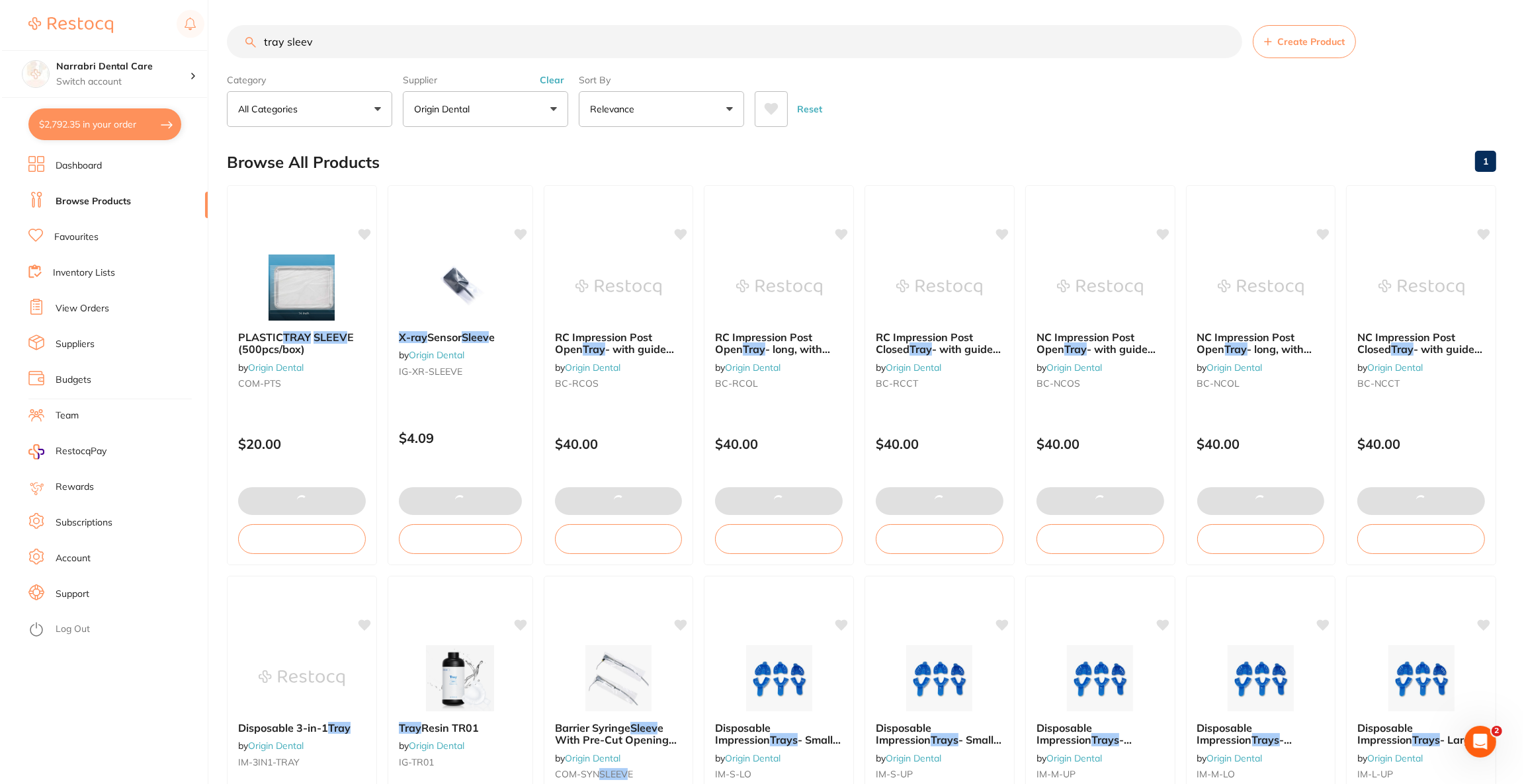
scroll to position [0, 0]
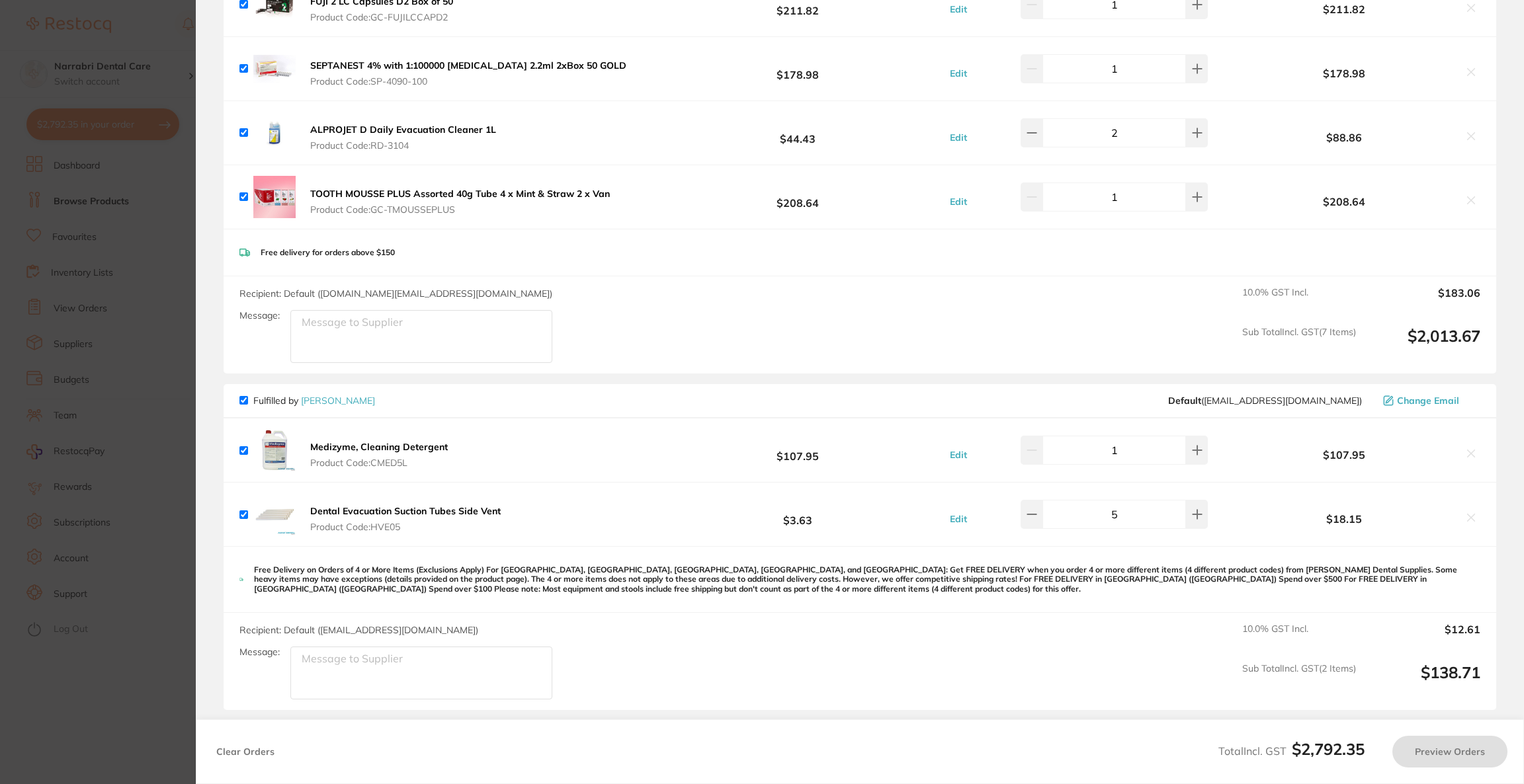
checkbox input "true"
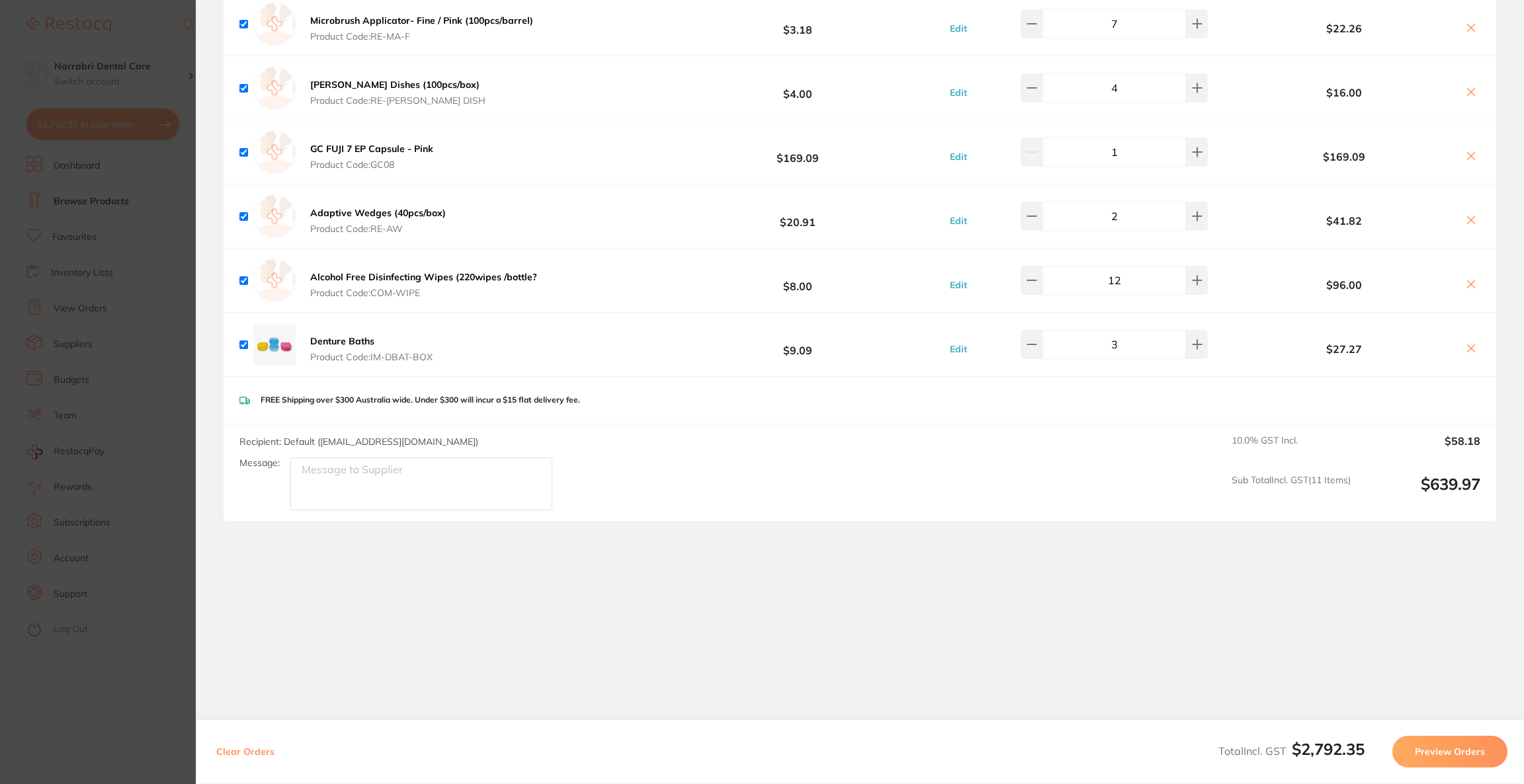
scroll to position [1069, 0]
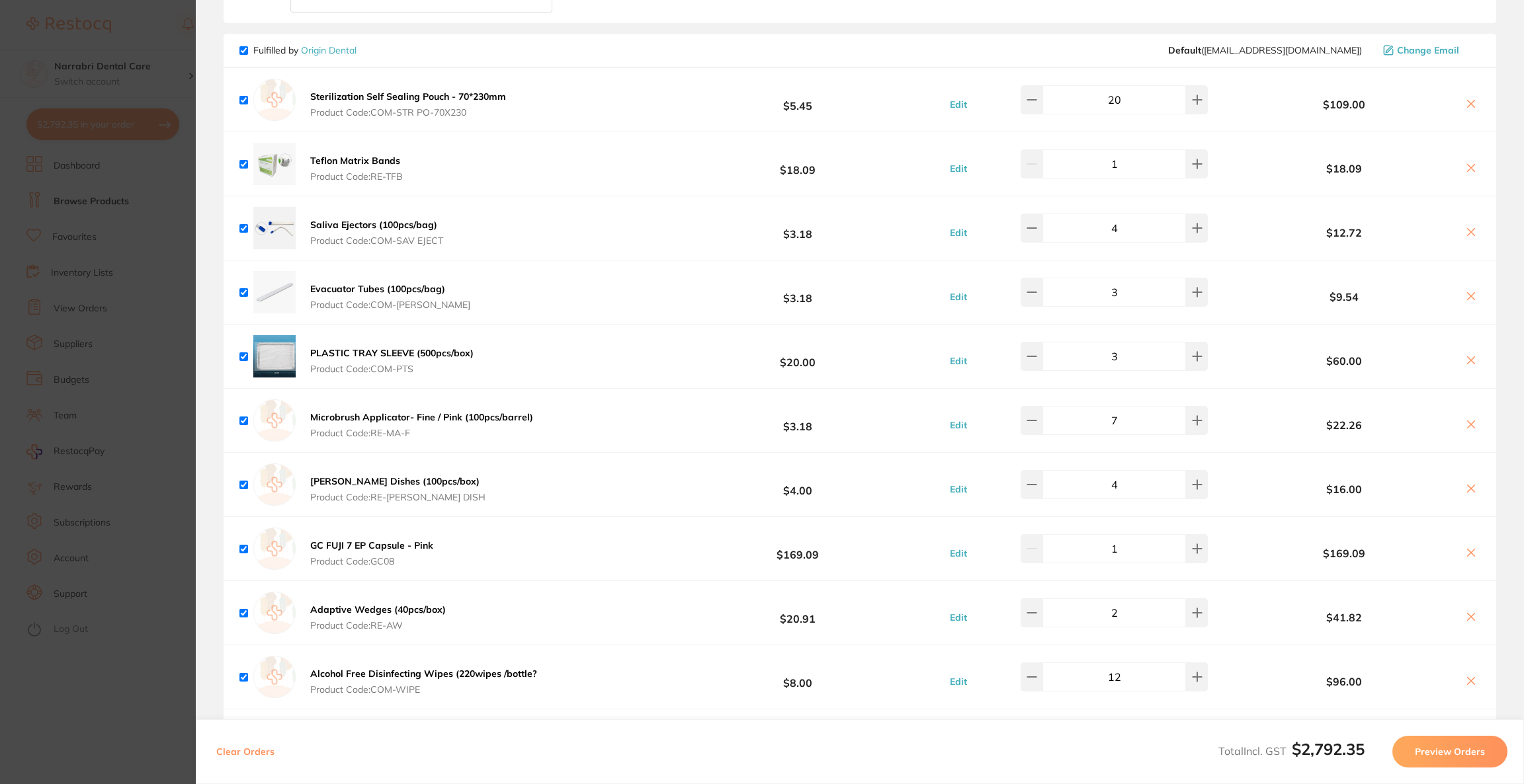
click at [128, 57] on section "Update RRP Set your pre negotiated price for this item. Item Agreed RRP (excl. …" at bounding box center [762, 392] width 1524 height 784
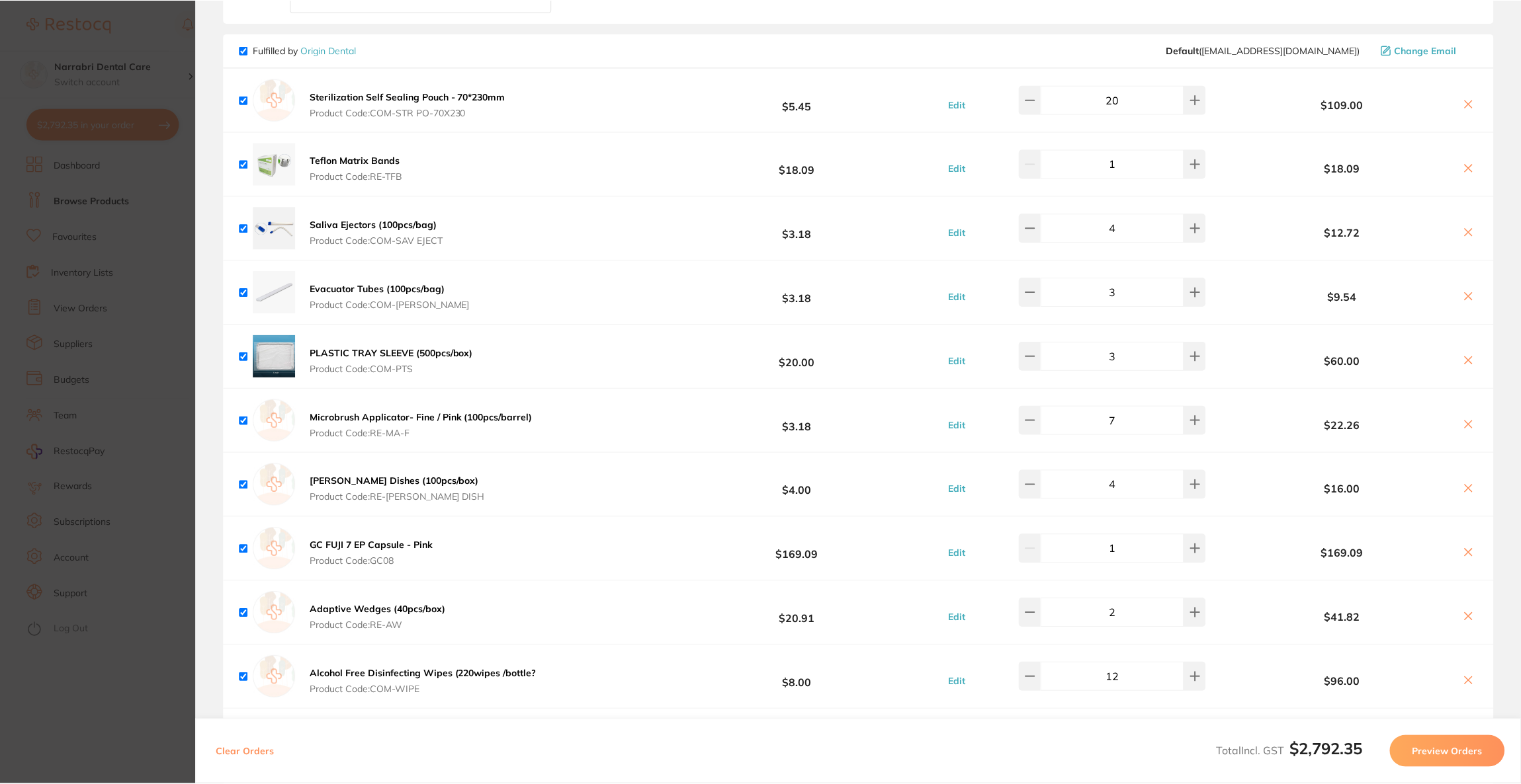
scroll to position [1, 0]
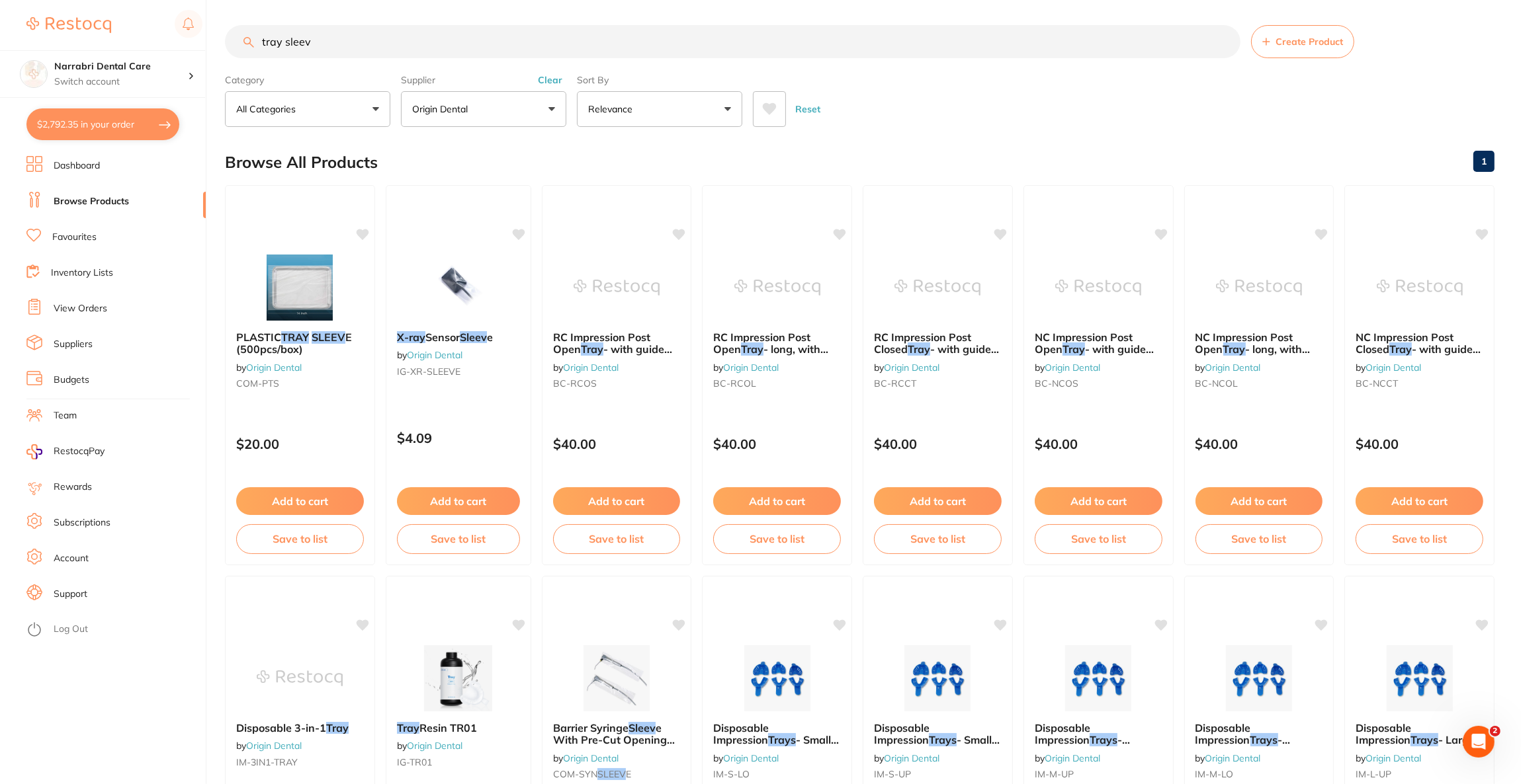
drag, startPoint x: 334, startPoint y: 49, endPoint x: 175, endPoint y: 45, distance: 159.1
click at [175, 45] on div "$2,792.35 Narrabri Dental Care Switch account Riaz Dental Surgery Experteeth De…" at bounding box center [760, 390] width 1521 height 784
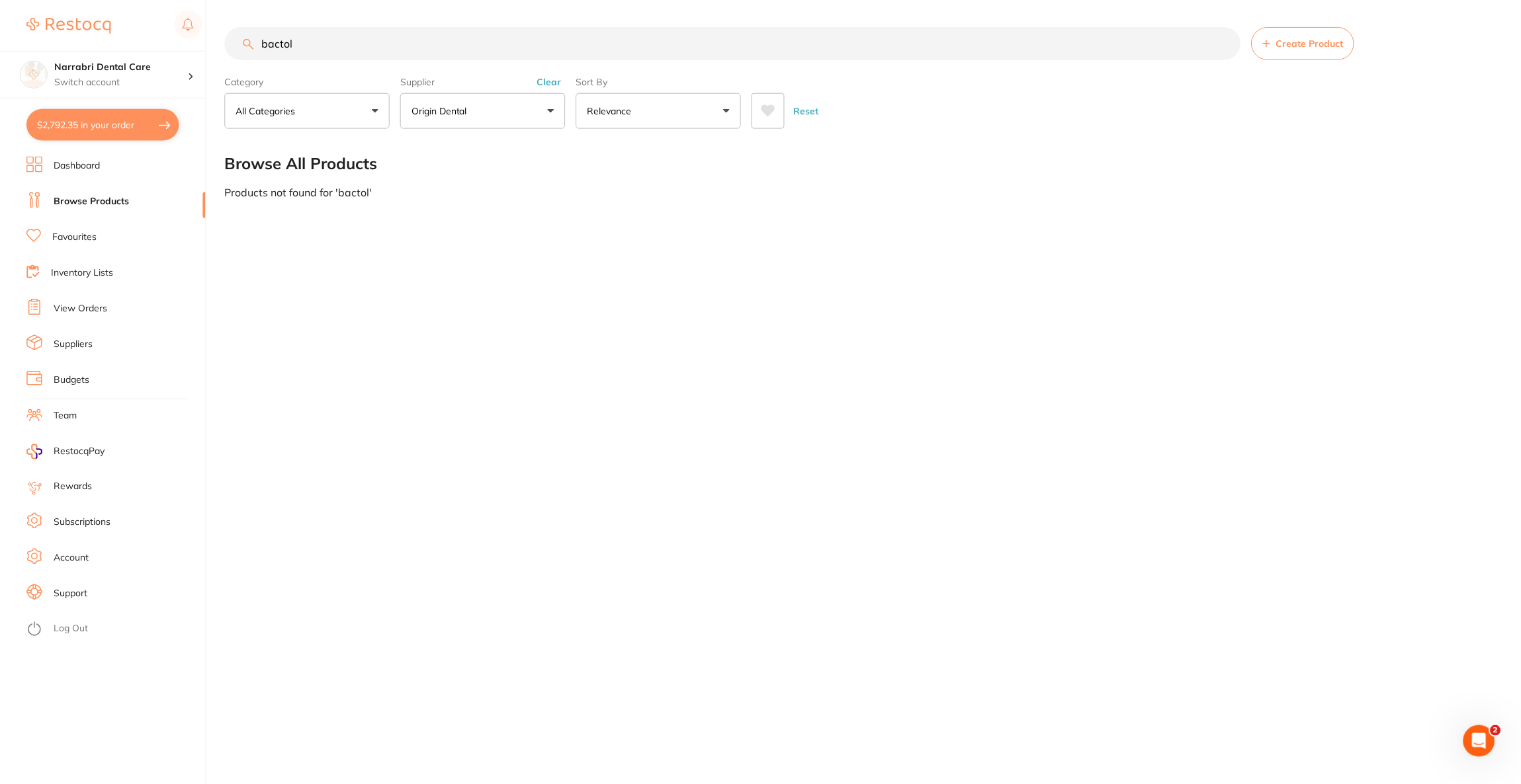
scroll to position [66, 0]
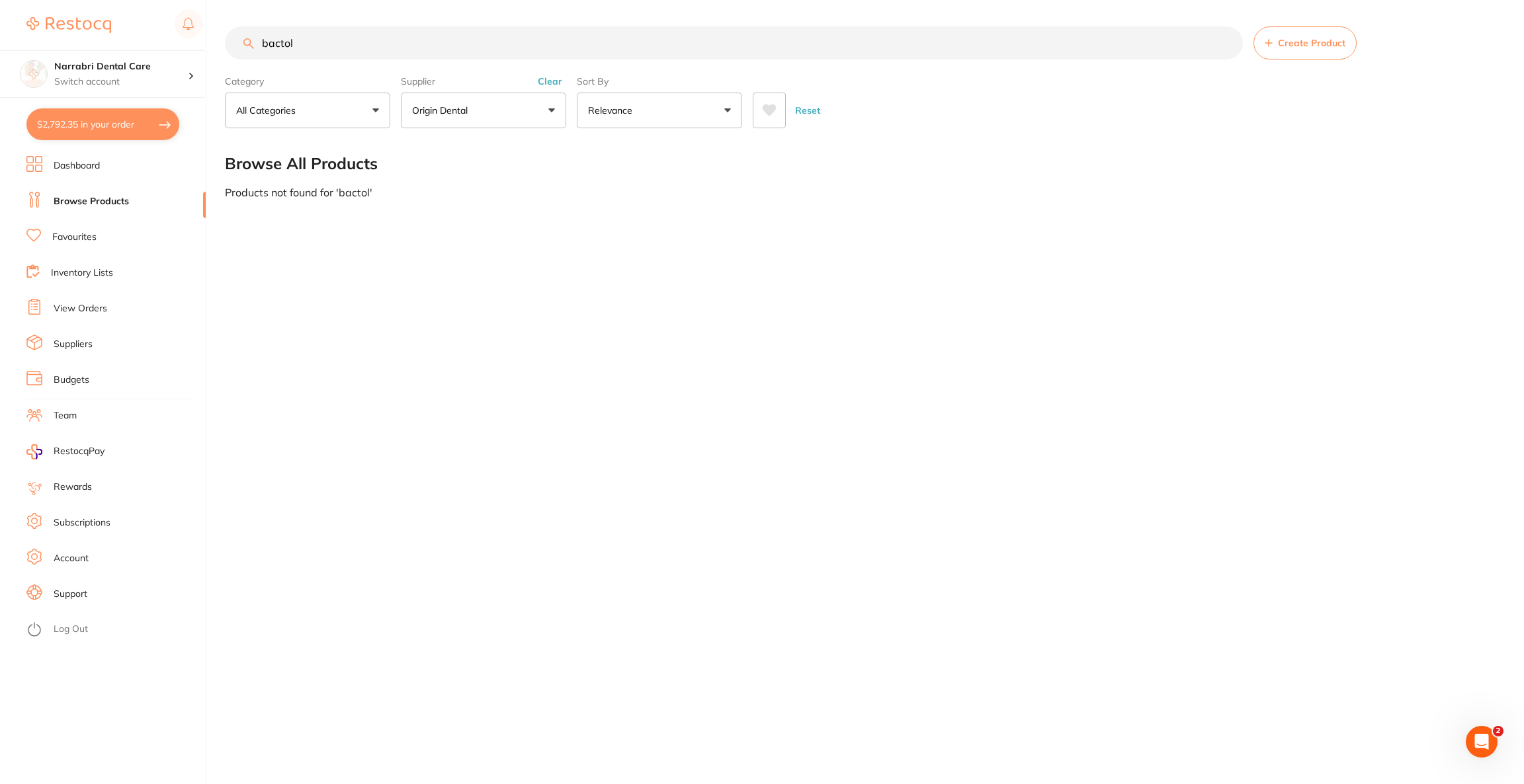
type input "bactol"
click at [519, 108] on button "Origin Dental" at bounding box center [484, 110] width 166 height 36
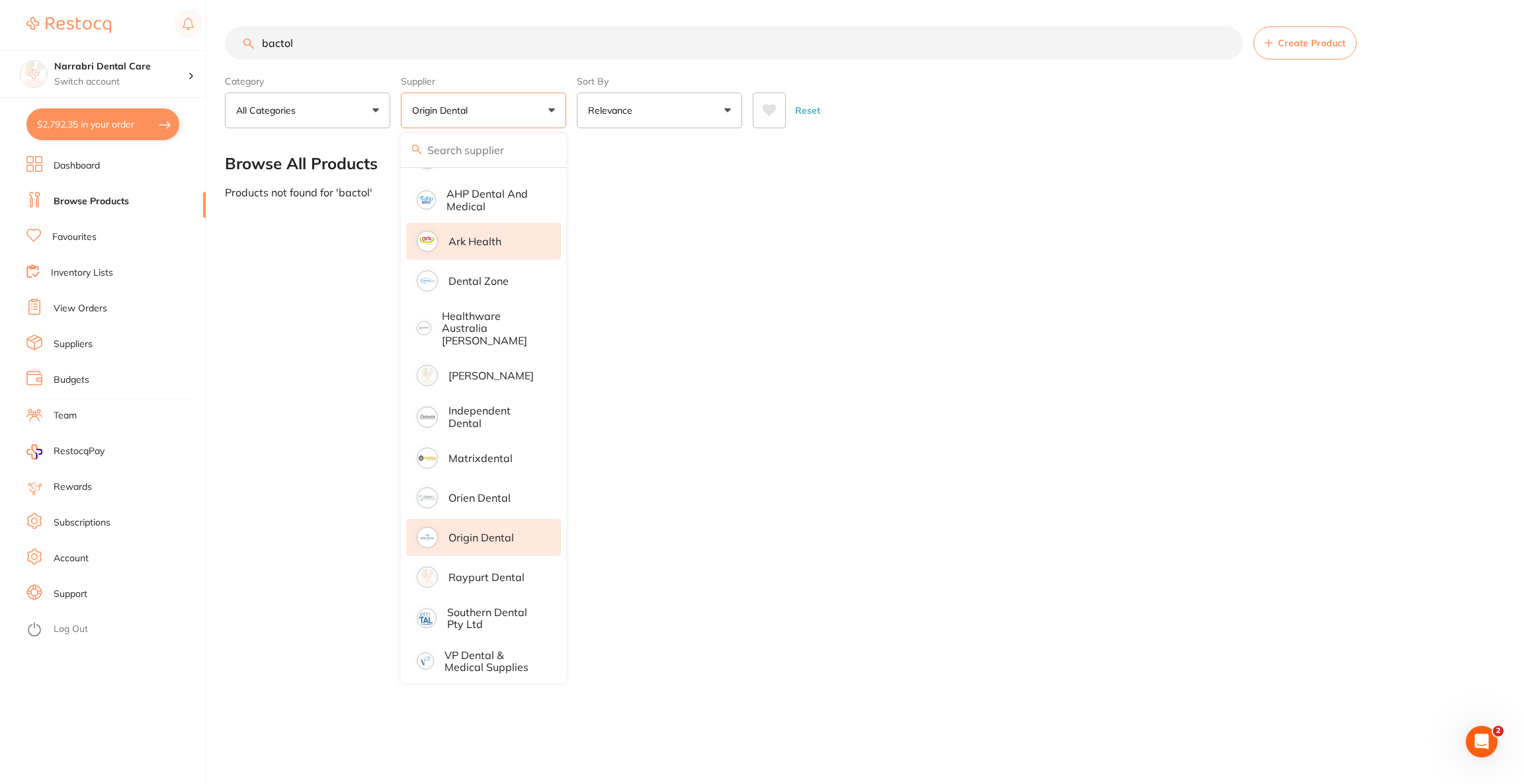
drag, startPoint x: 502, startPoint y: 521, endPoint x: 511, endPoint y: 285, distance: 236.2
click at [502, 532] on p "Origin Dental" at bounding box center [481, 538] width 66 height 12
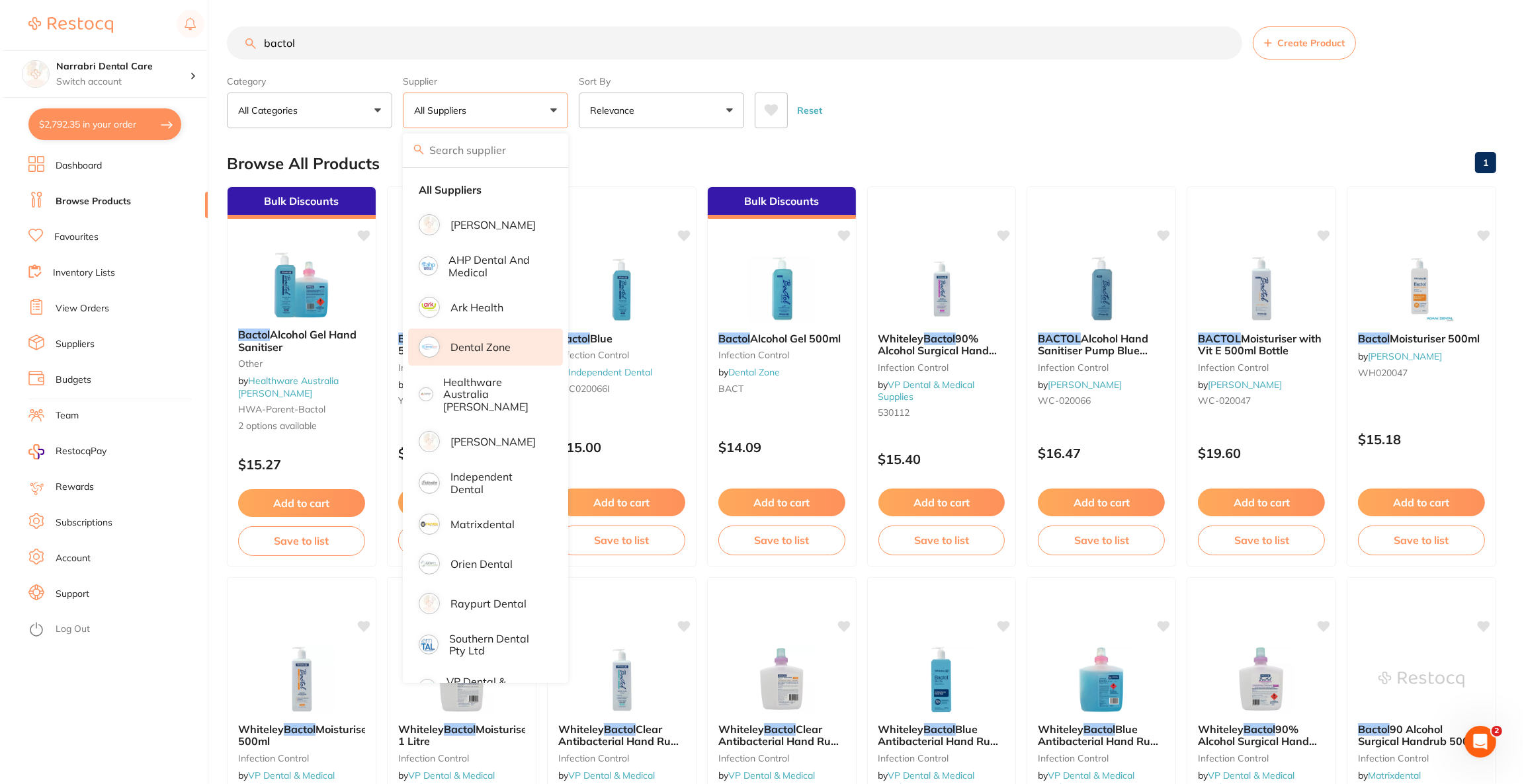
scroll to position [0, 0]
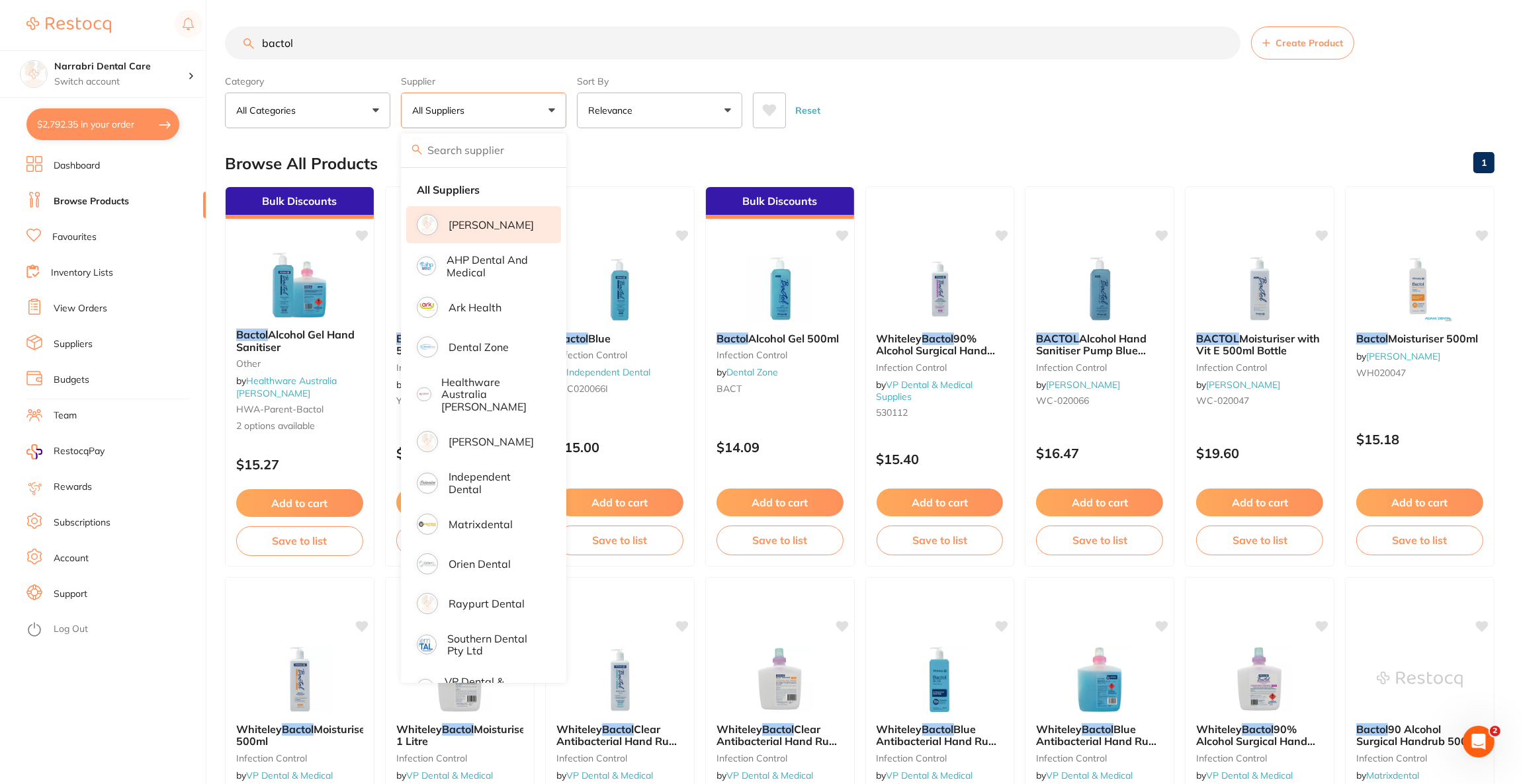
click at [483, 216] on li "[PERSON_NAME]" at bounding box center [483, 225] width 154 height 37
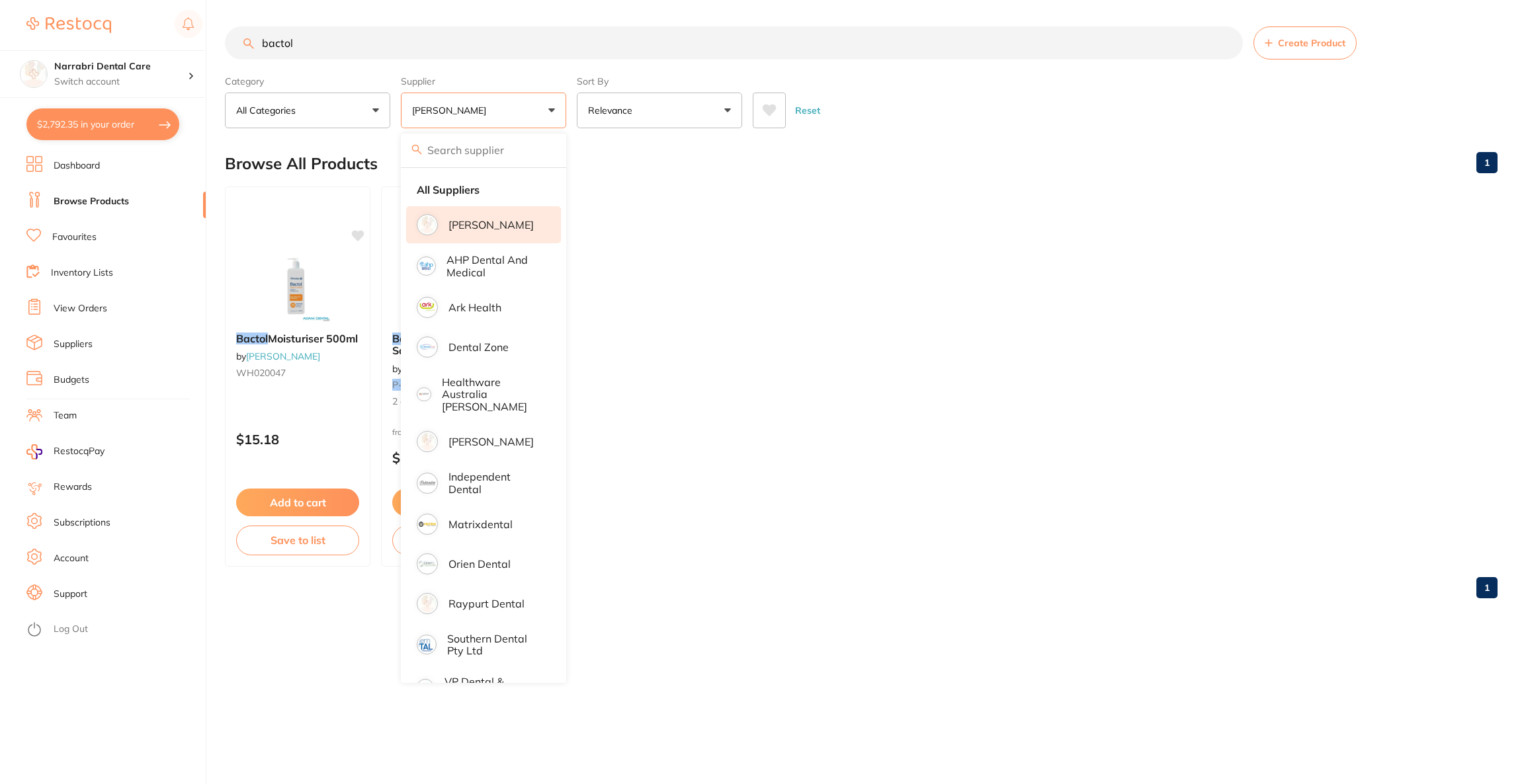
click at [1072, 170] on div "Browse All Products 1" at bounding box center [861, 163] width 1272 height 44
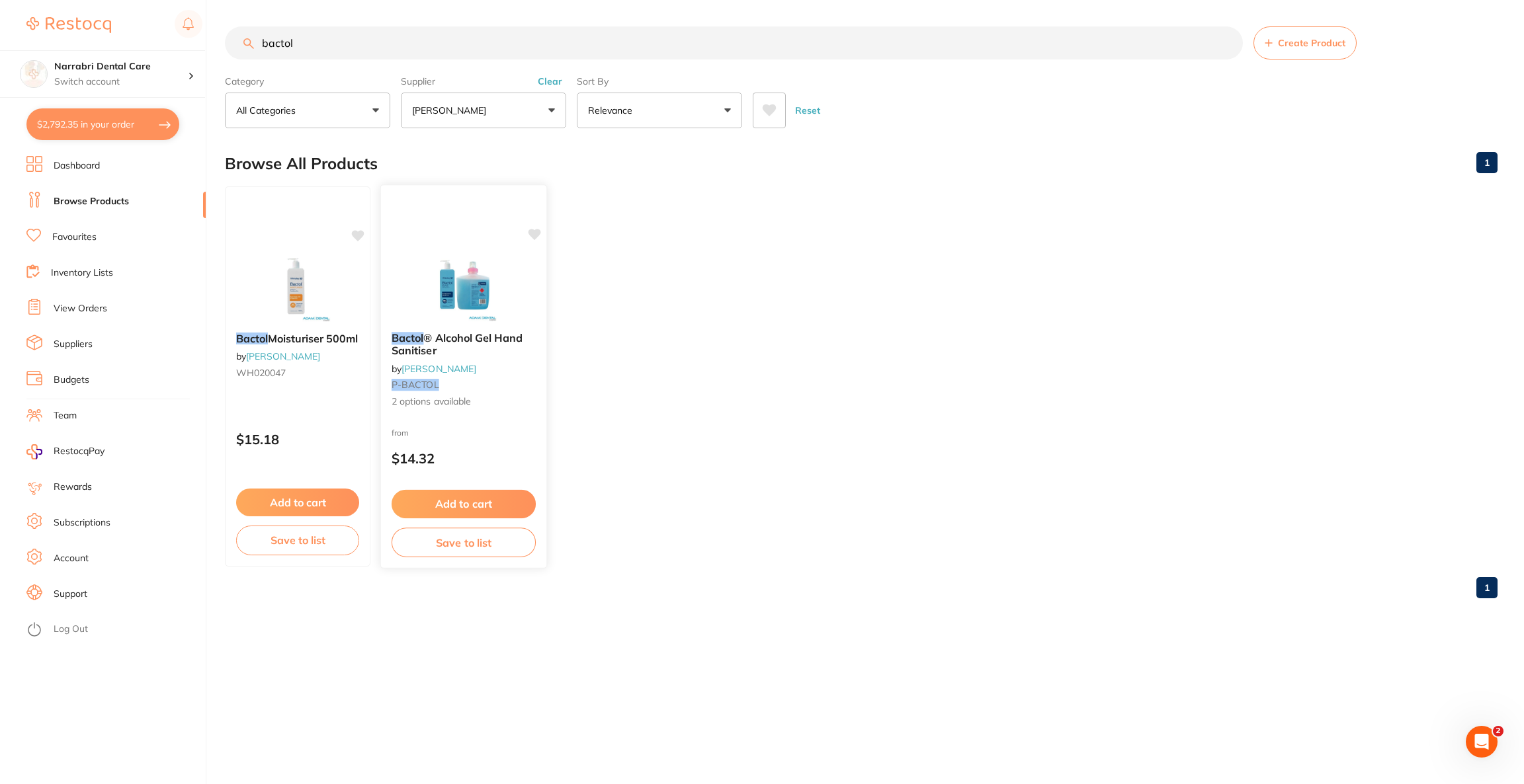
click at [529, 275] on div at bounding box center [464, 288] width 166 height 67
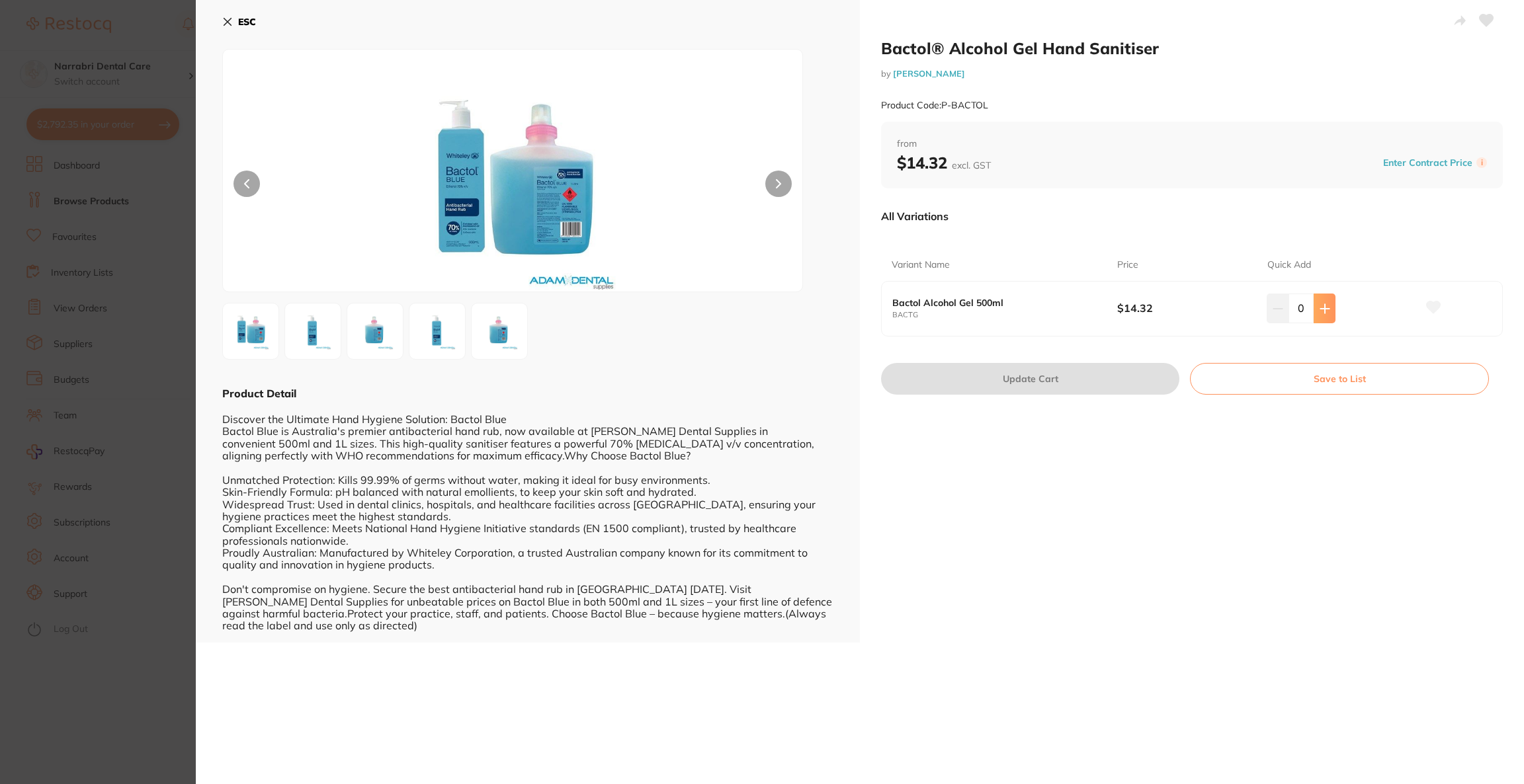
click at [1320, 307] on icon at bounding box center [1325, 309] width 10 height 10
type input "4"
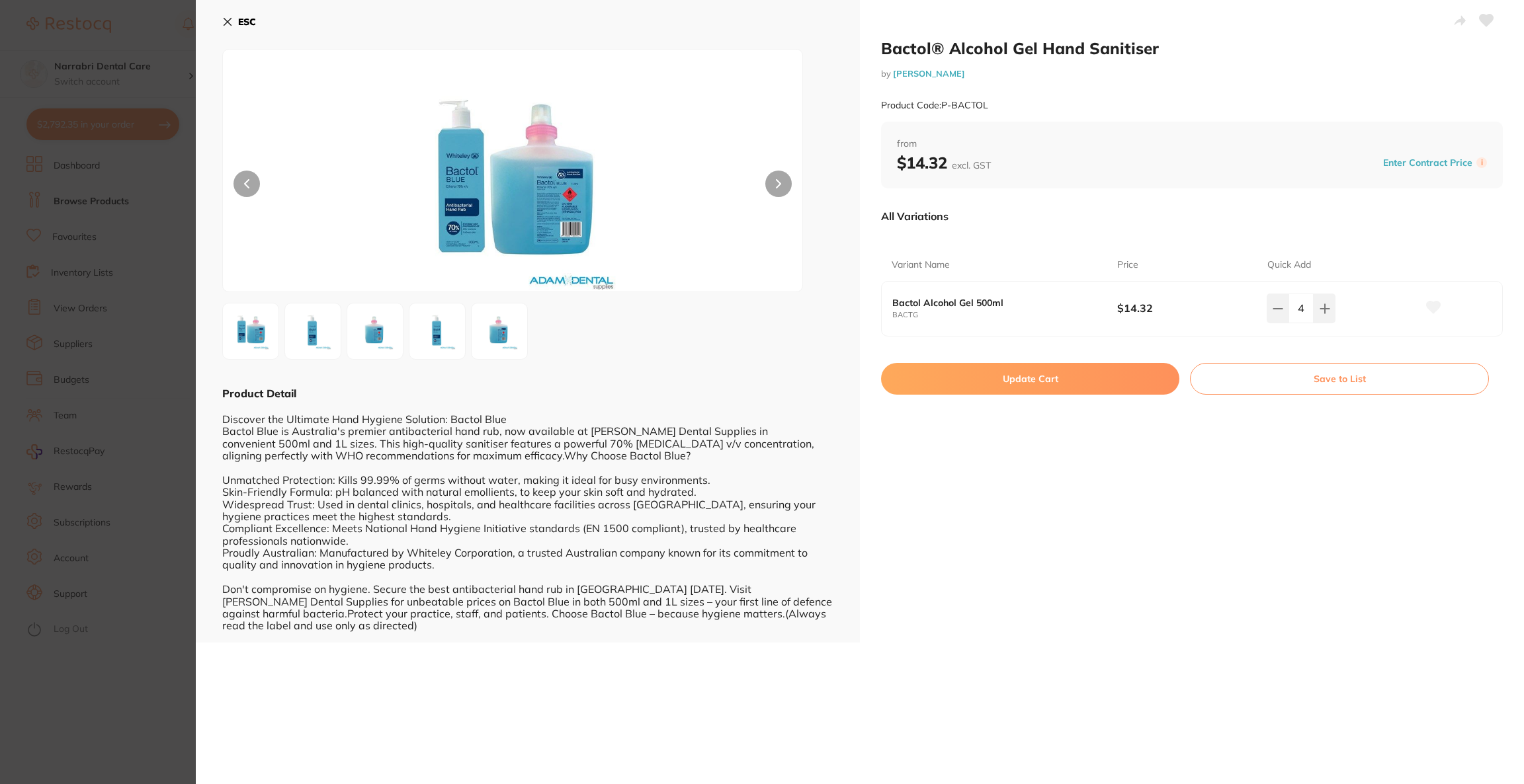
click at [1034, 384] on button "Update Cart" at bounding box center [1031, 379] width 299 height 32
checkbox input "false"
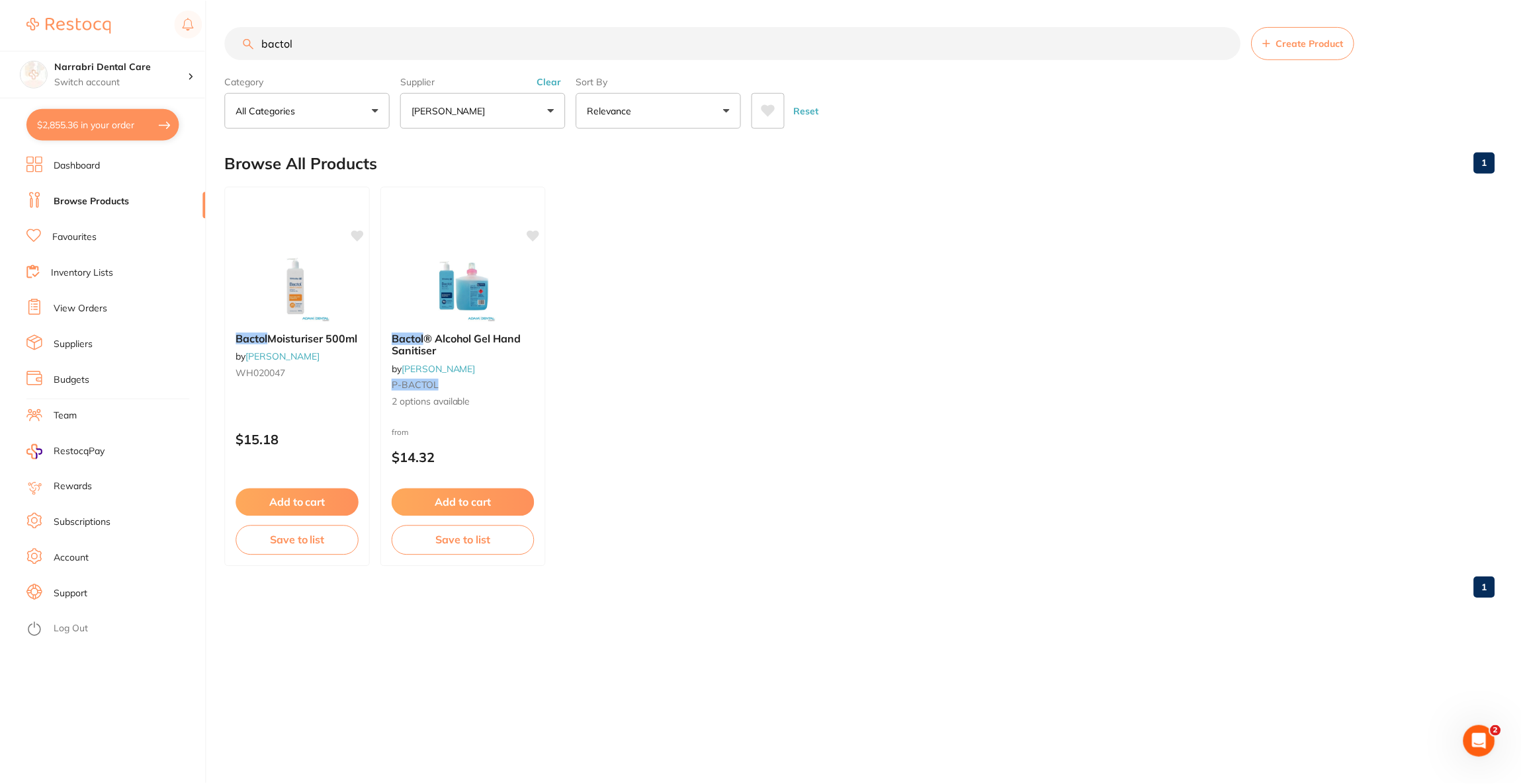
scroll to position [1133, 0]
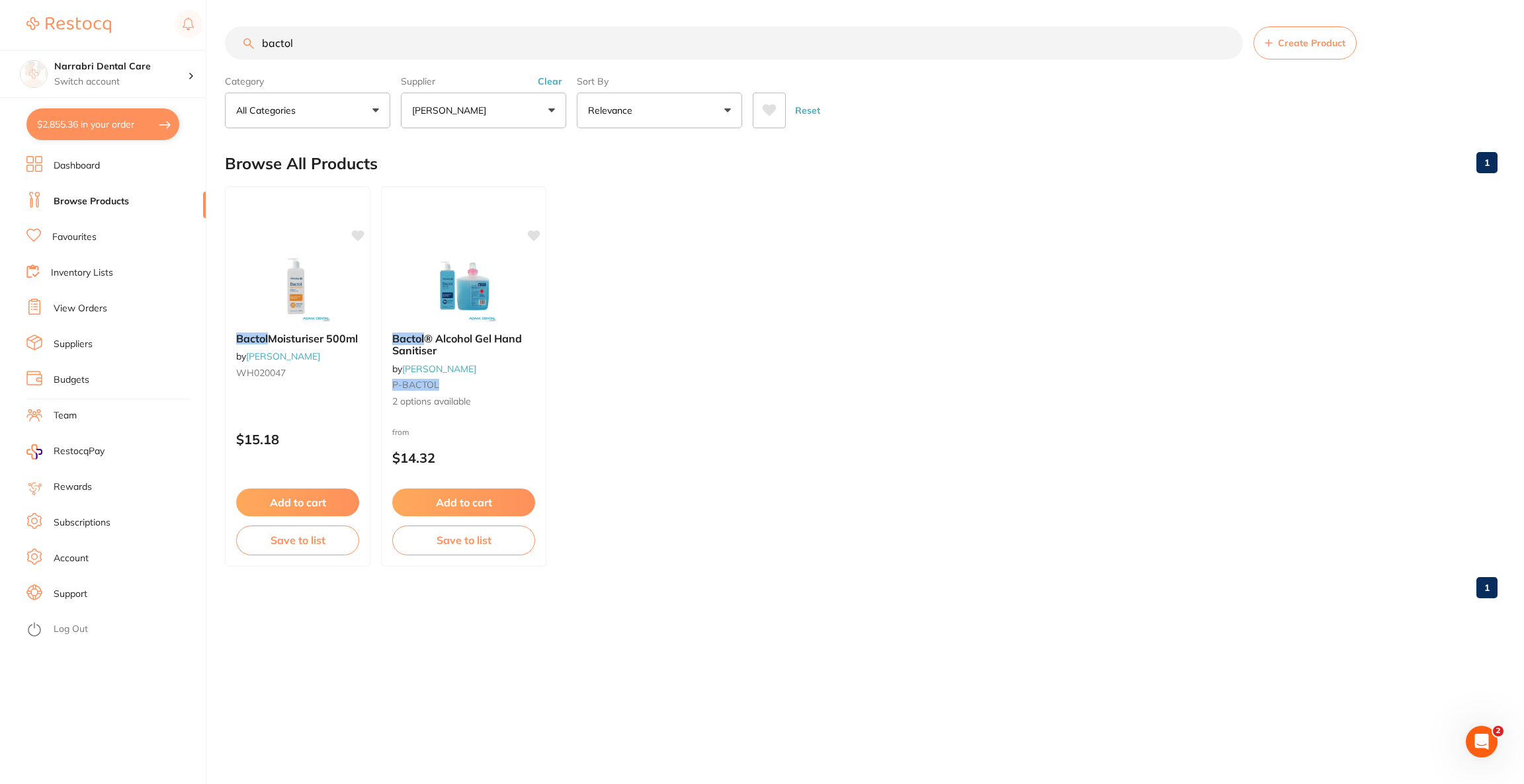
drag, startPoint x: 357, startPoint y: 50, endPoint x: 244, endPoint y: 41, distance: 113.4
click at [244, 41] on div "bactol Create Product" at bounding box center [861, 43] width 1272 height 33
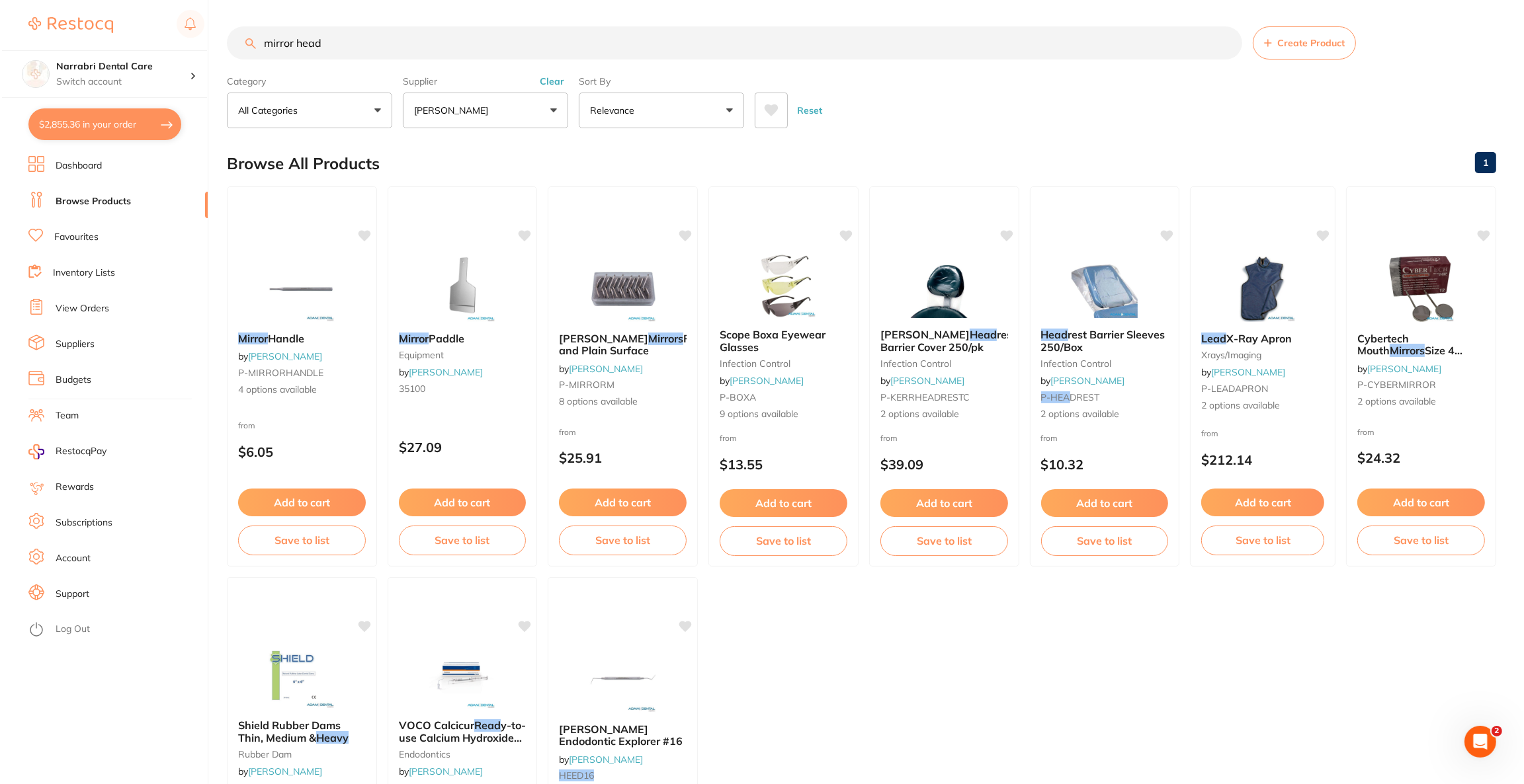
scroll to position [0, 0]
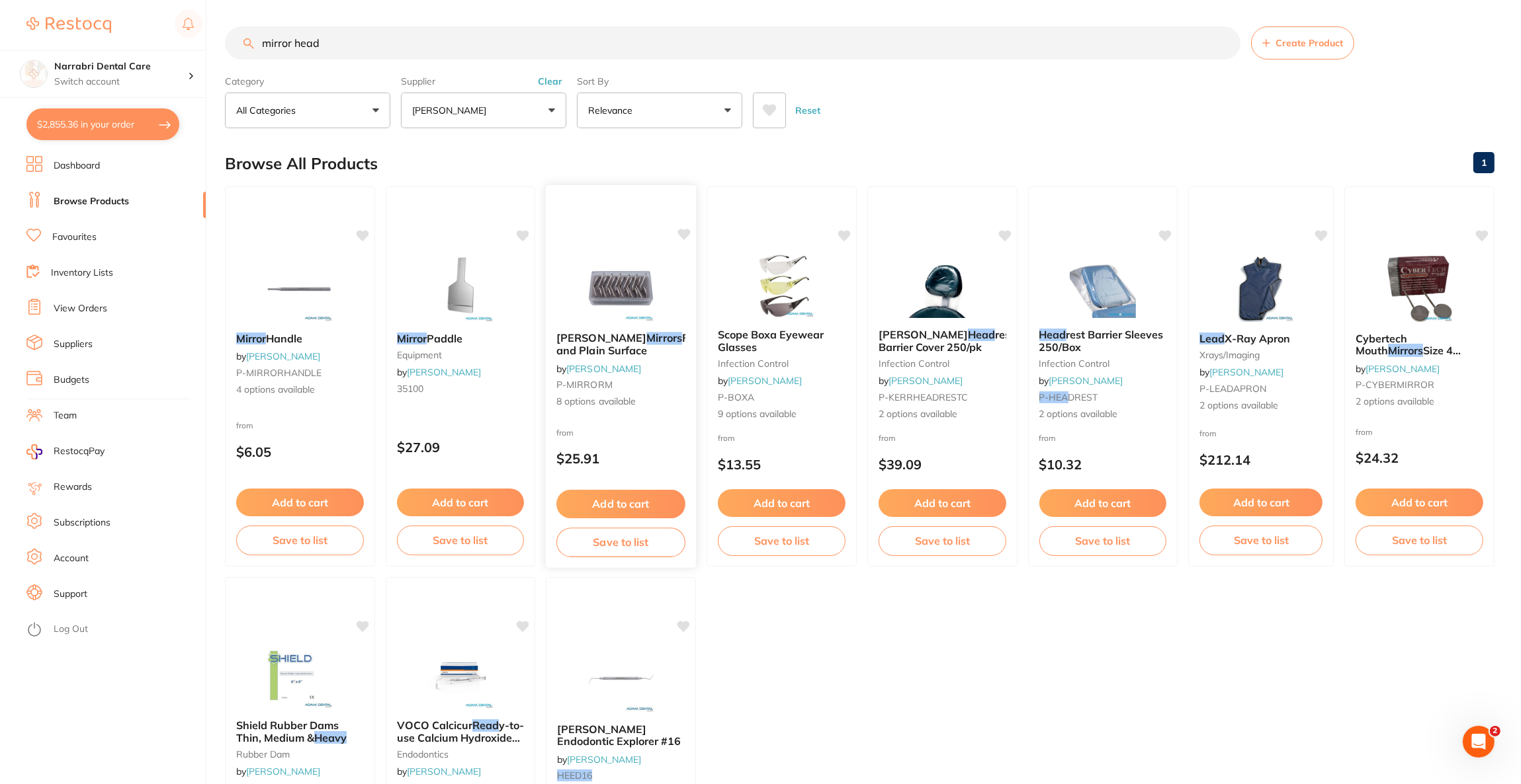
type input "mirror head"
click at [672, 256] on div at bounding box center [620, 288] width 150 height 67
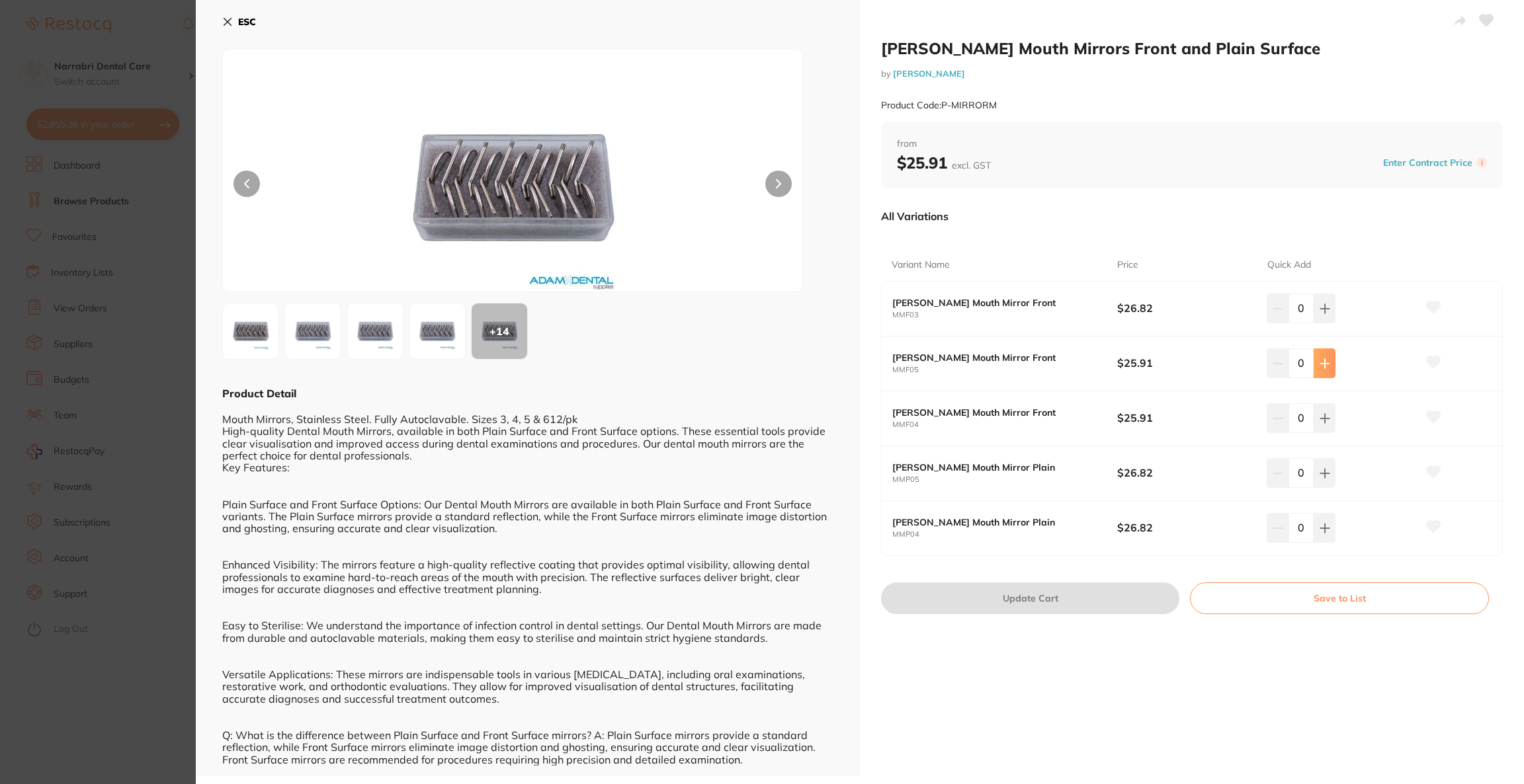
click at [1329, 323] on button at bounding box center [1324, 308] width 22 height 29
click at [1326, 314] on icon at bounding box center [1325, 309] width 10 height 10
type input "2"
click at [1065, 589] on button "Update Cart" at bounding box center [1031, 598] width 299 height 32
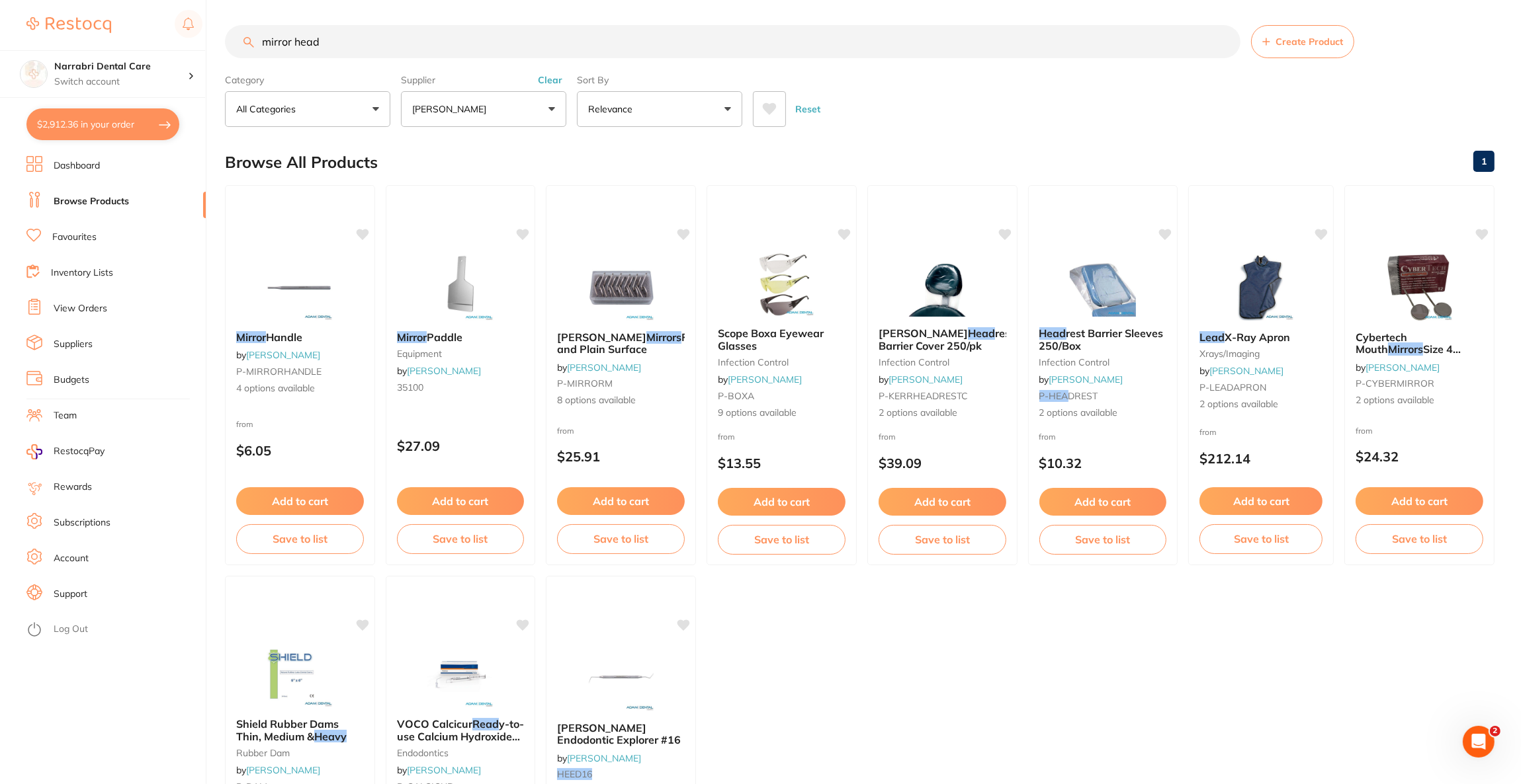
scroll to position [1192, 0]
click at [113, 120] on button "$2,912.36 in your order" at bounding box center [102, 124] width 153 height 32
checkbox input "true"
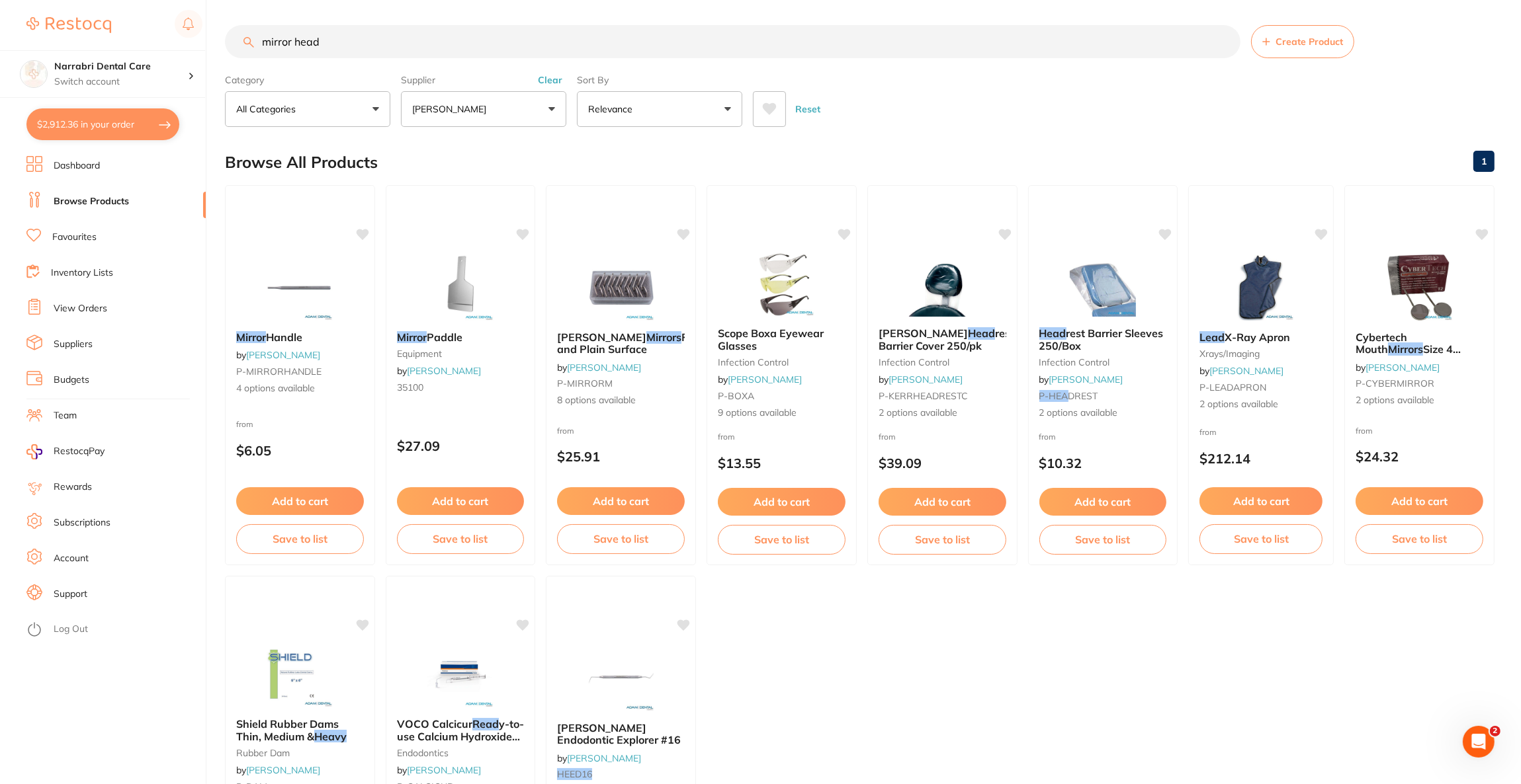
checkbox input "true"
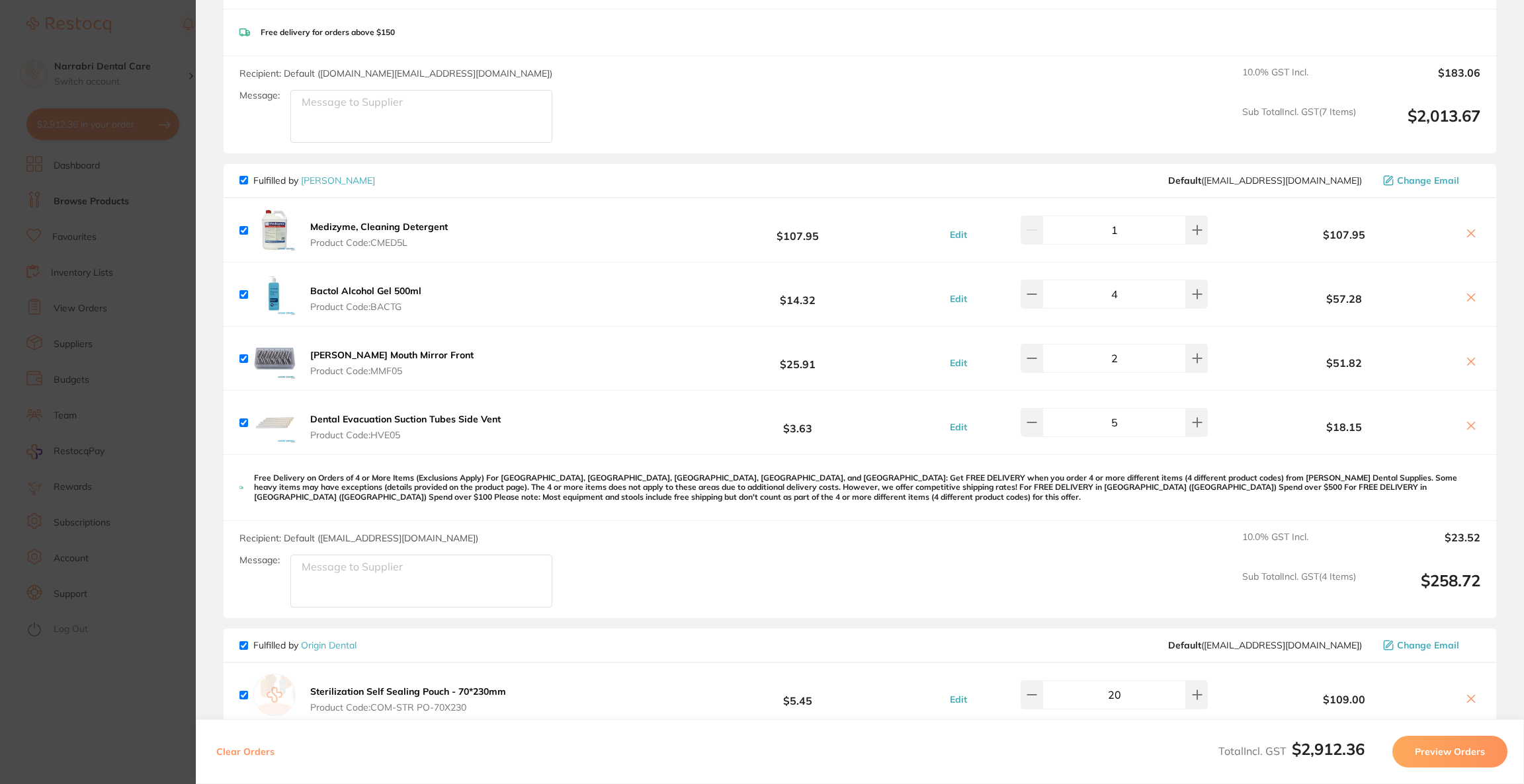
scroll to position [1098, 0]
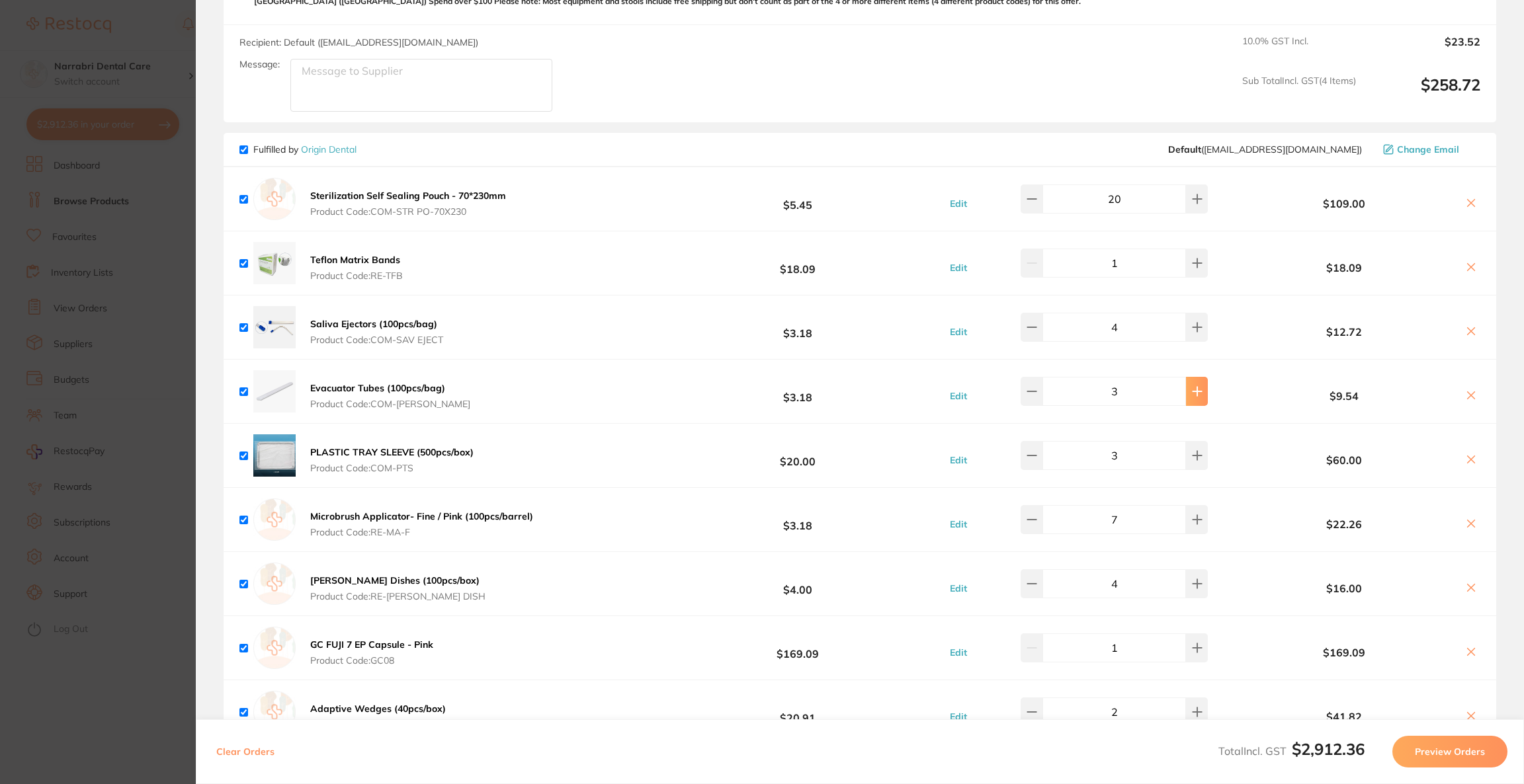
type input "5"
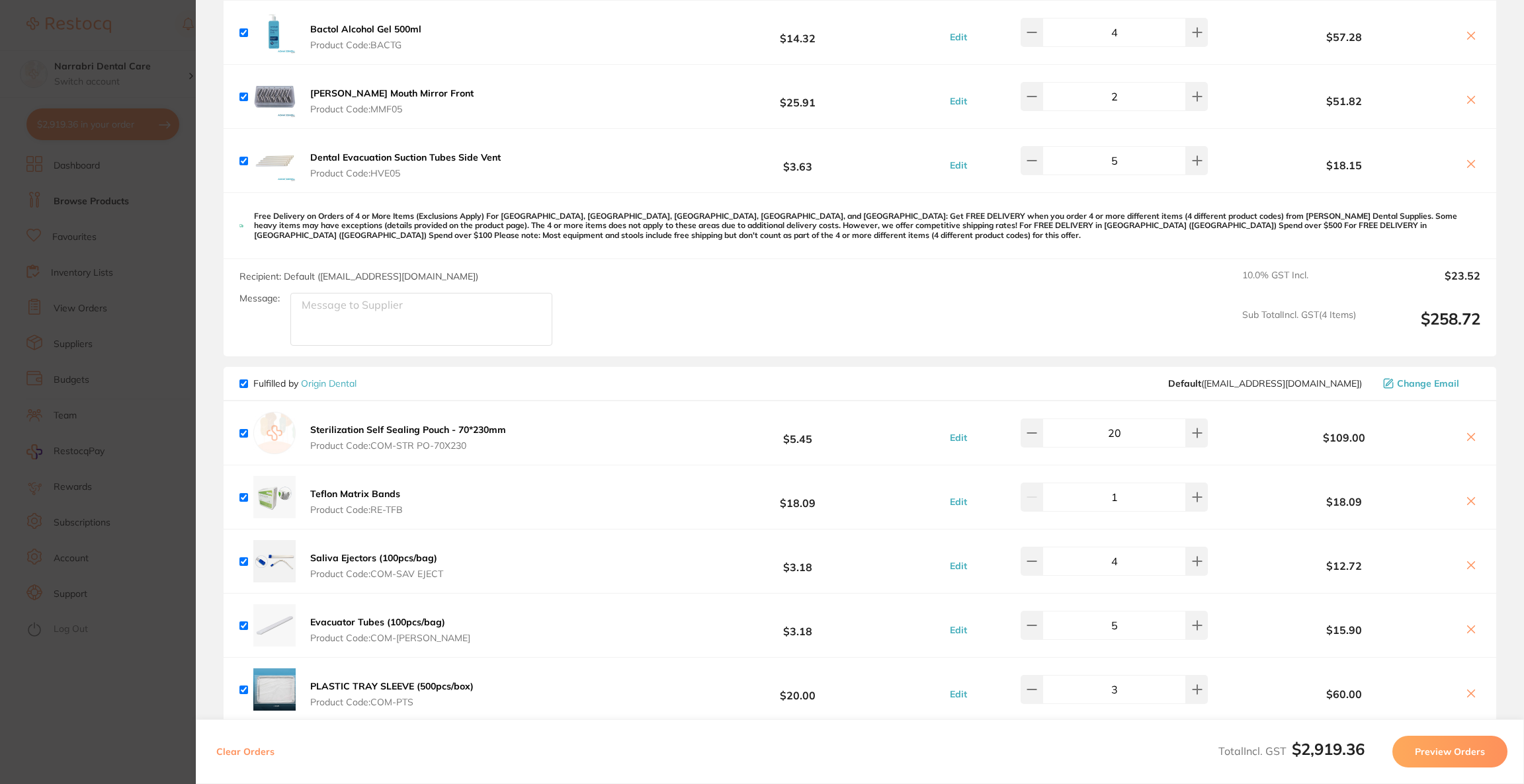
scroll to position [602, 0]
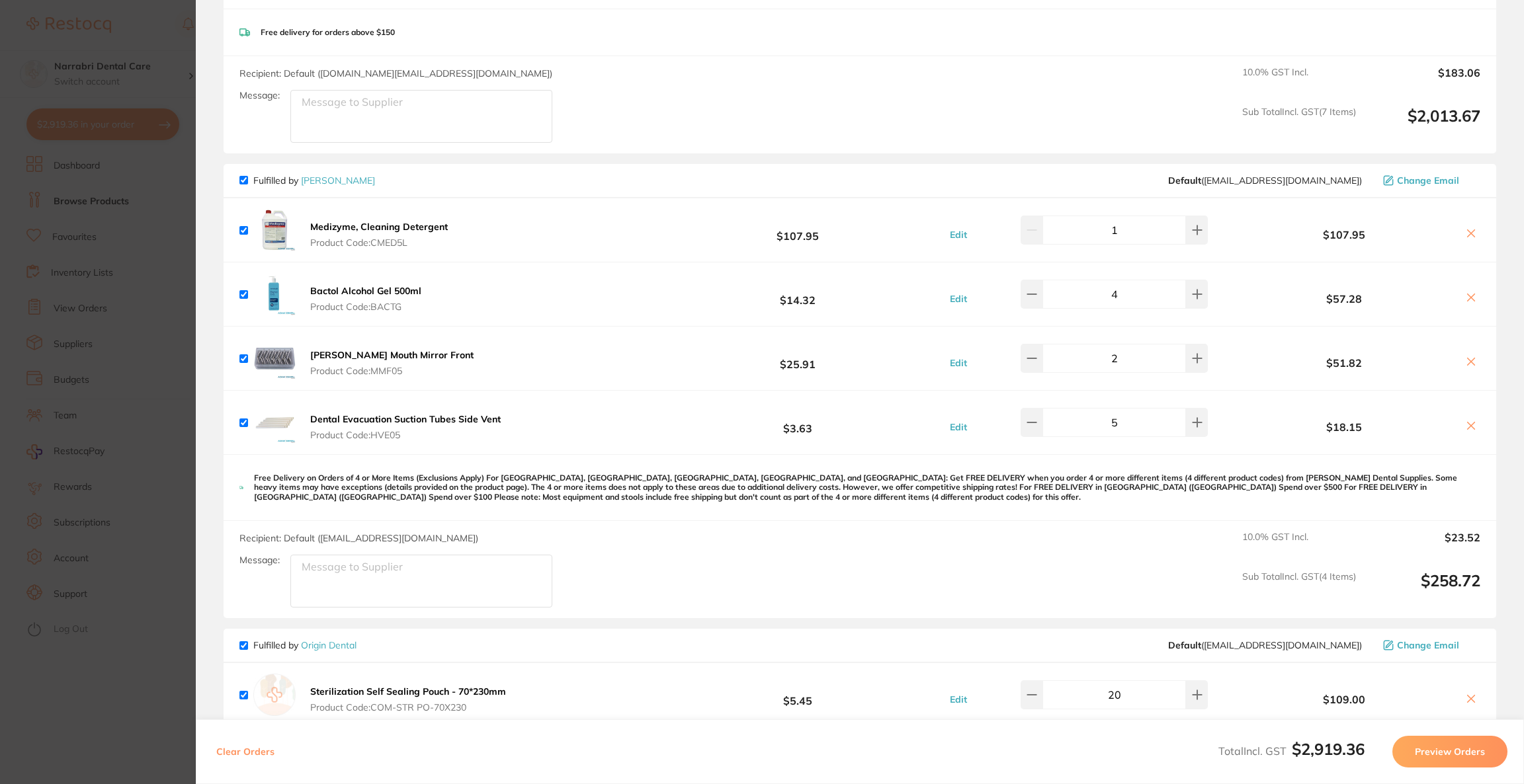
click at [1466, 424] on icon at bounding box center [1471, 426] width 10 height 10
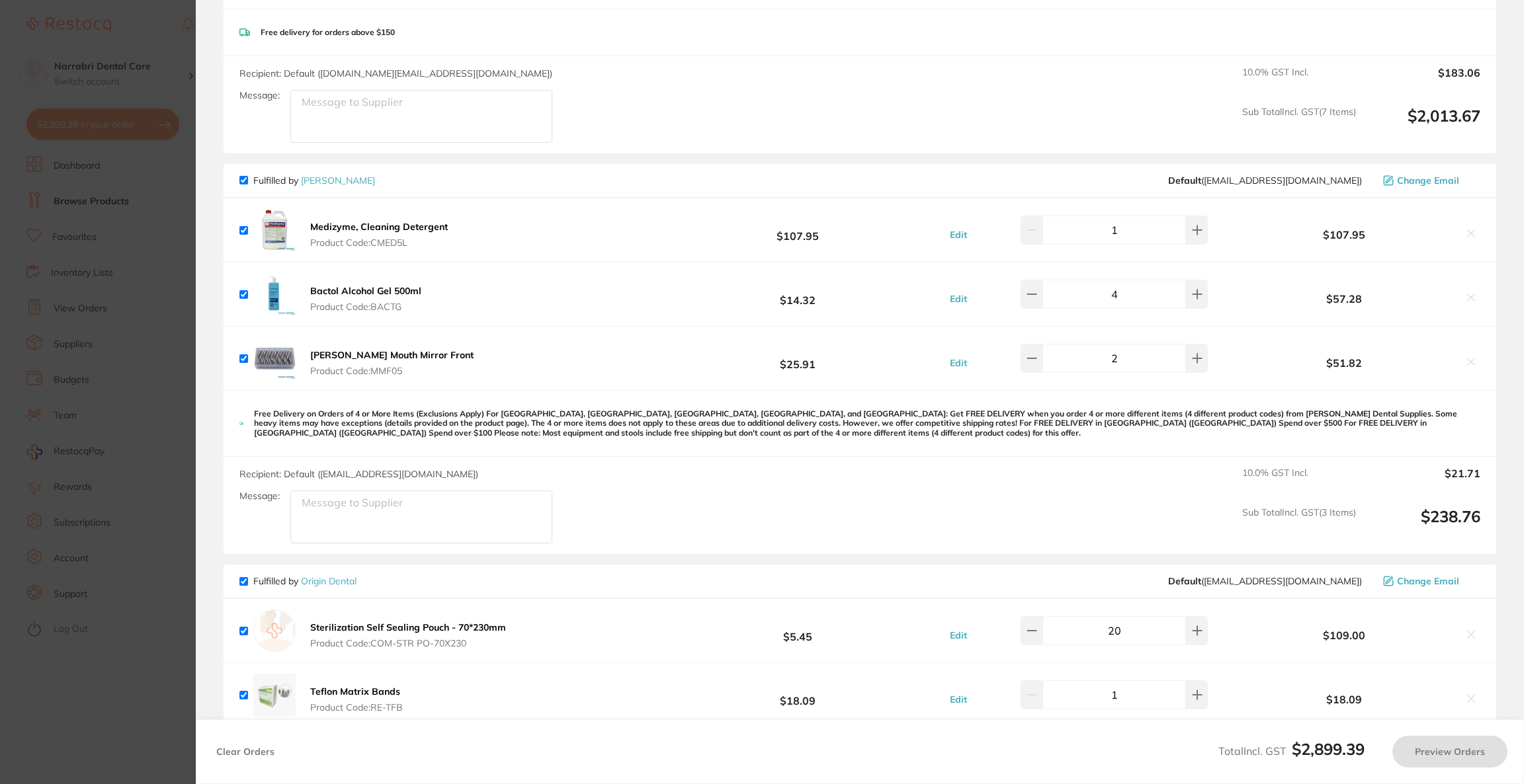
scroll to position [107, 0]
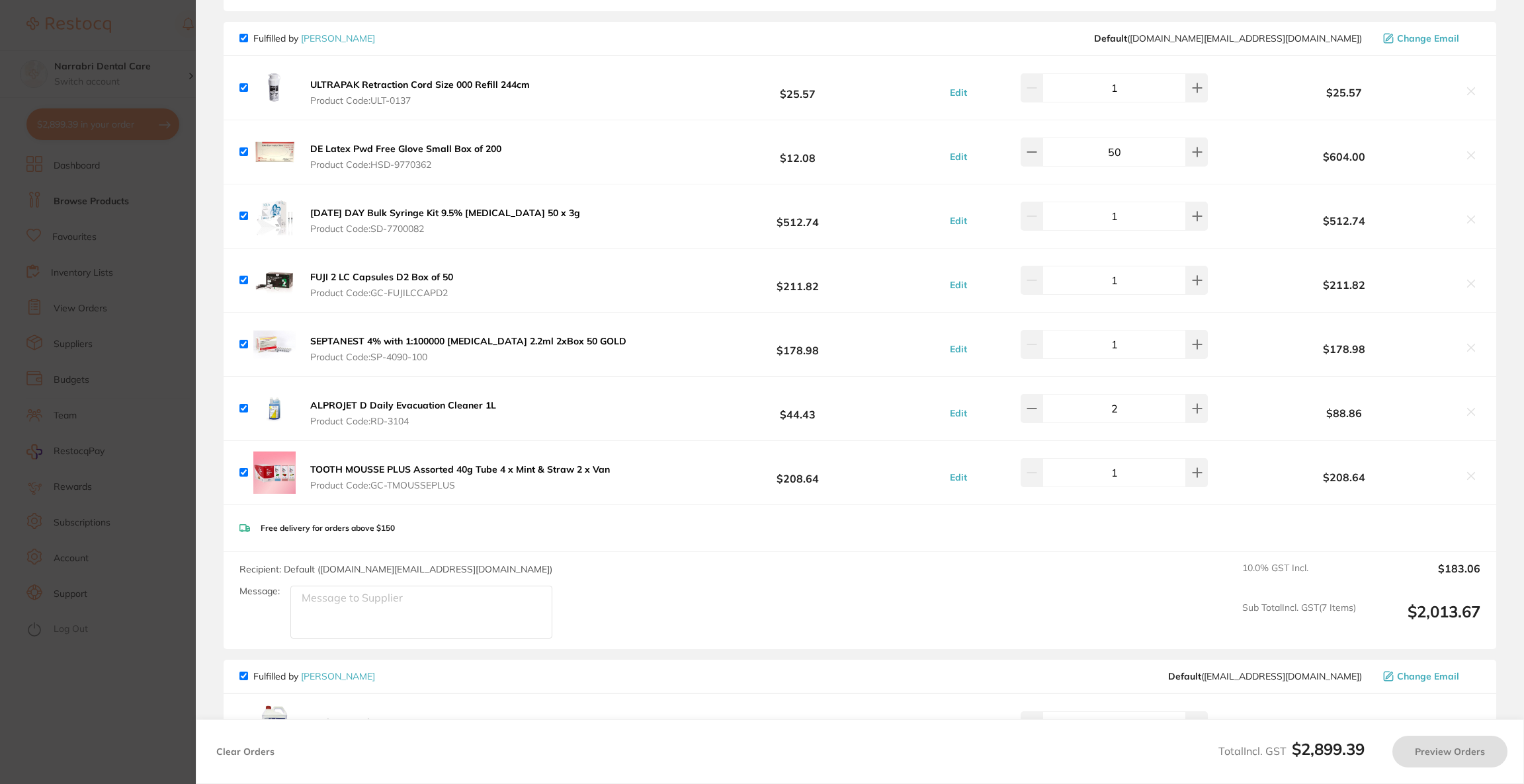
checkbox input "true"
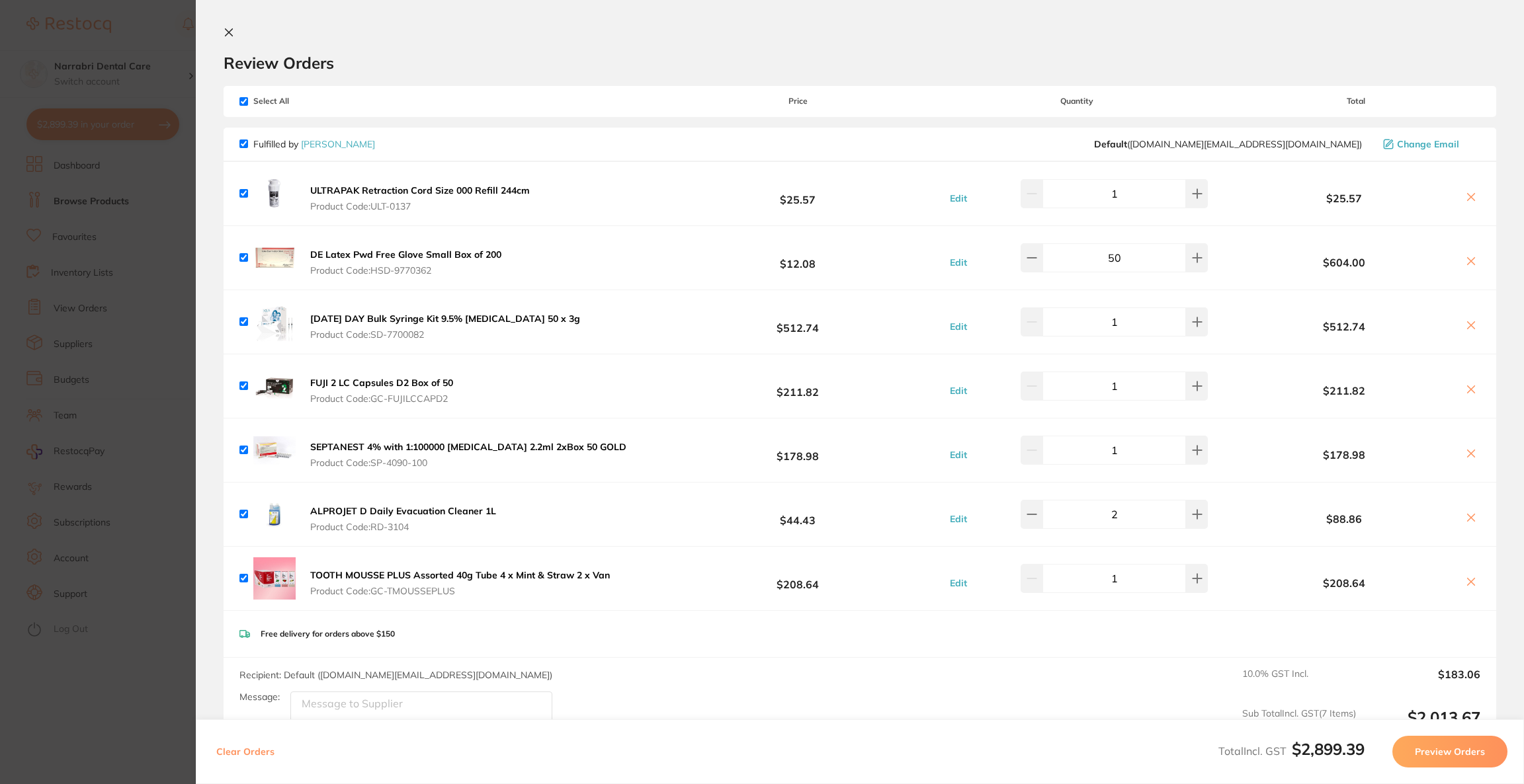
scroll to position [0, 0]
click at [116, 39] on section "Update RRP Set your pre negotiated price for this item. Item Agreed RRP (excl. …" at bounding box center [762, 392] width 1524 height 784
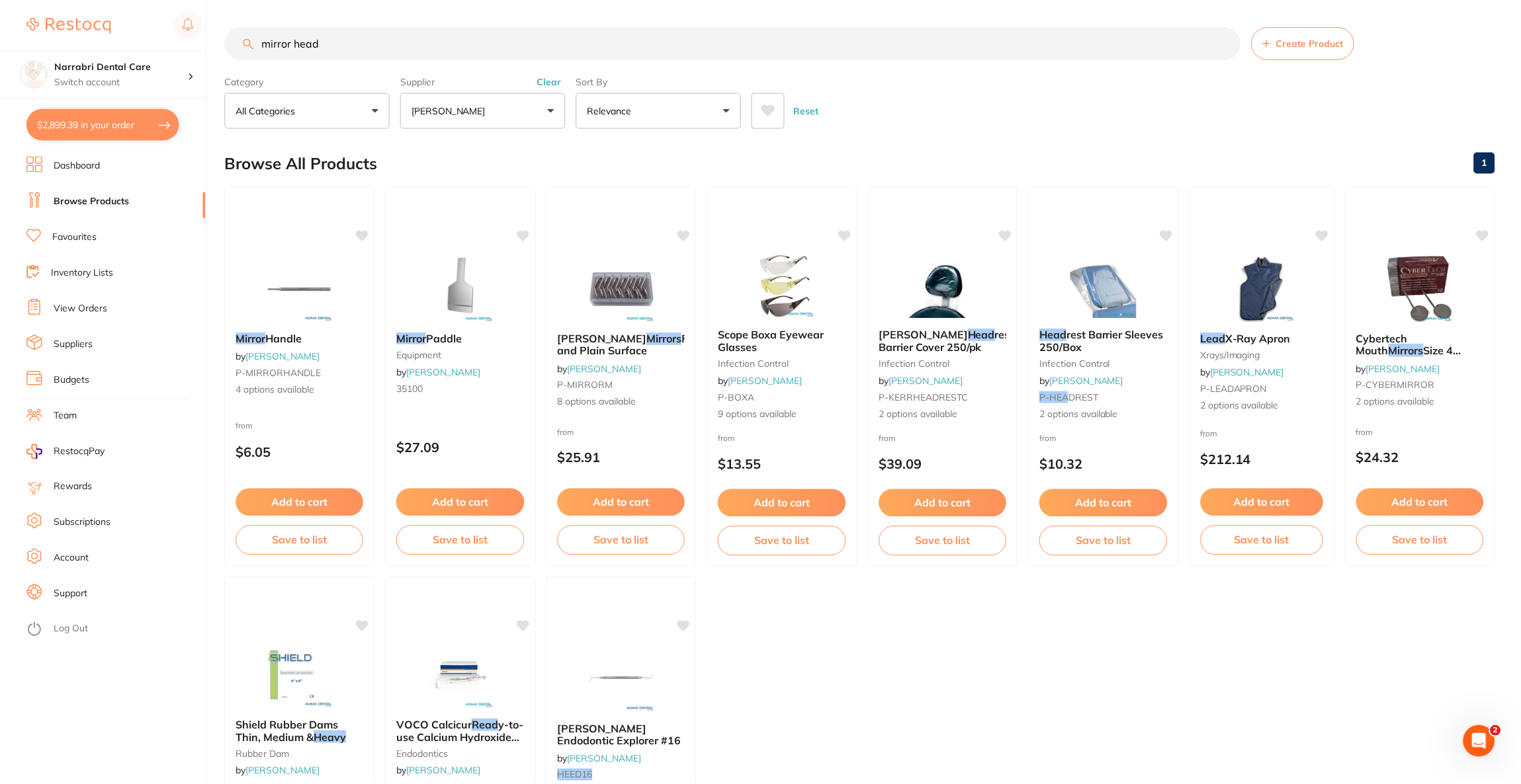
scroll to position [1, 0]
drag, startPoint x: 343, startPoint y: 46, endPoint x: 204, endPoint y: 46, distance: 139.0
click at [204, 46] on div "$2,899.39 Narrabri Dental Care Switch account Riaz Dental Surgery Experteeth De…" at bounding box center [760, 390] width 1521 height 784
click at [483, 102] on button "[PERSON_NAME]" at bounding box center [484, 109] width 166 height 36
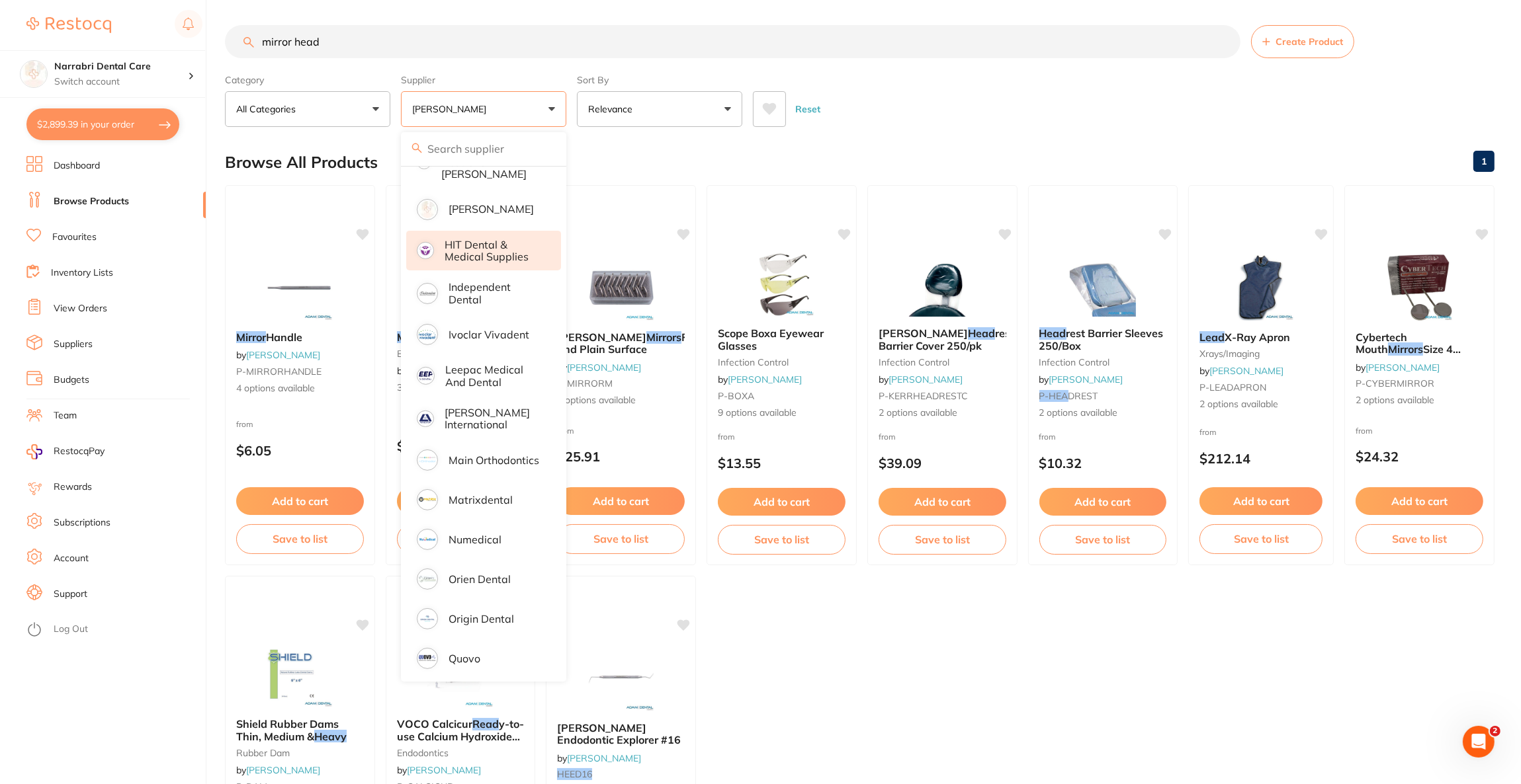
scroll to position [792, 0]
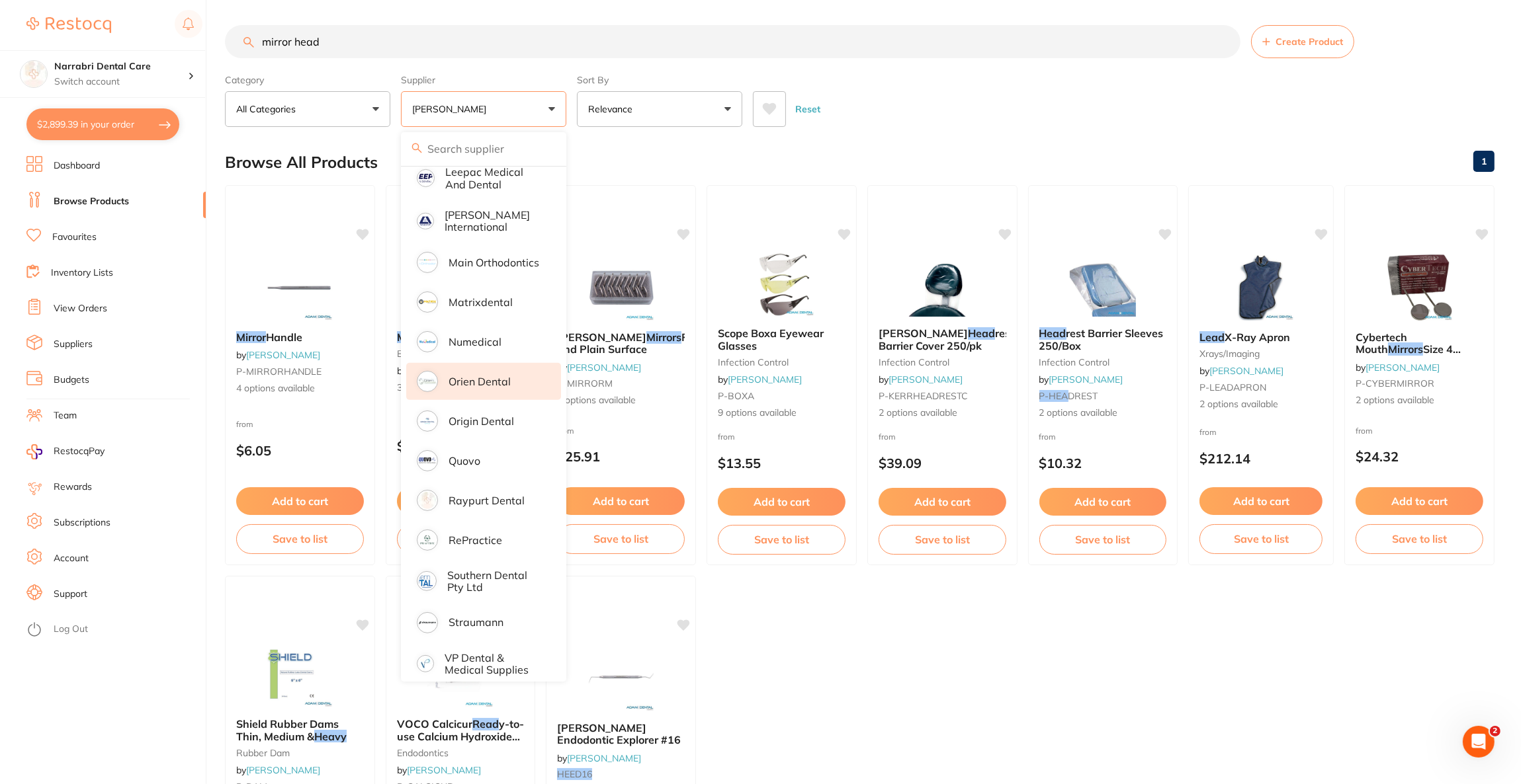
drag, startPoint x: 499, startPoint y: 397, endPoint x: 481, endPoint y: 380, distance: 24.8
click at [499, 403] on li "Origin Dental" at bounding box center [483, 421] width 154 height 37
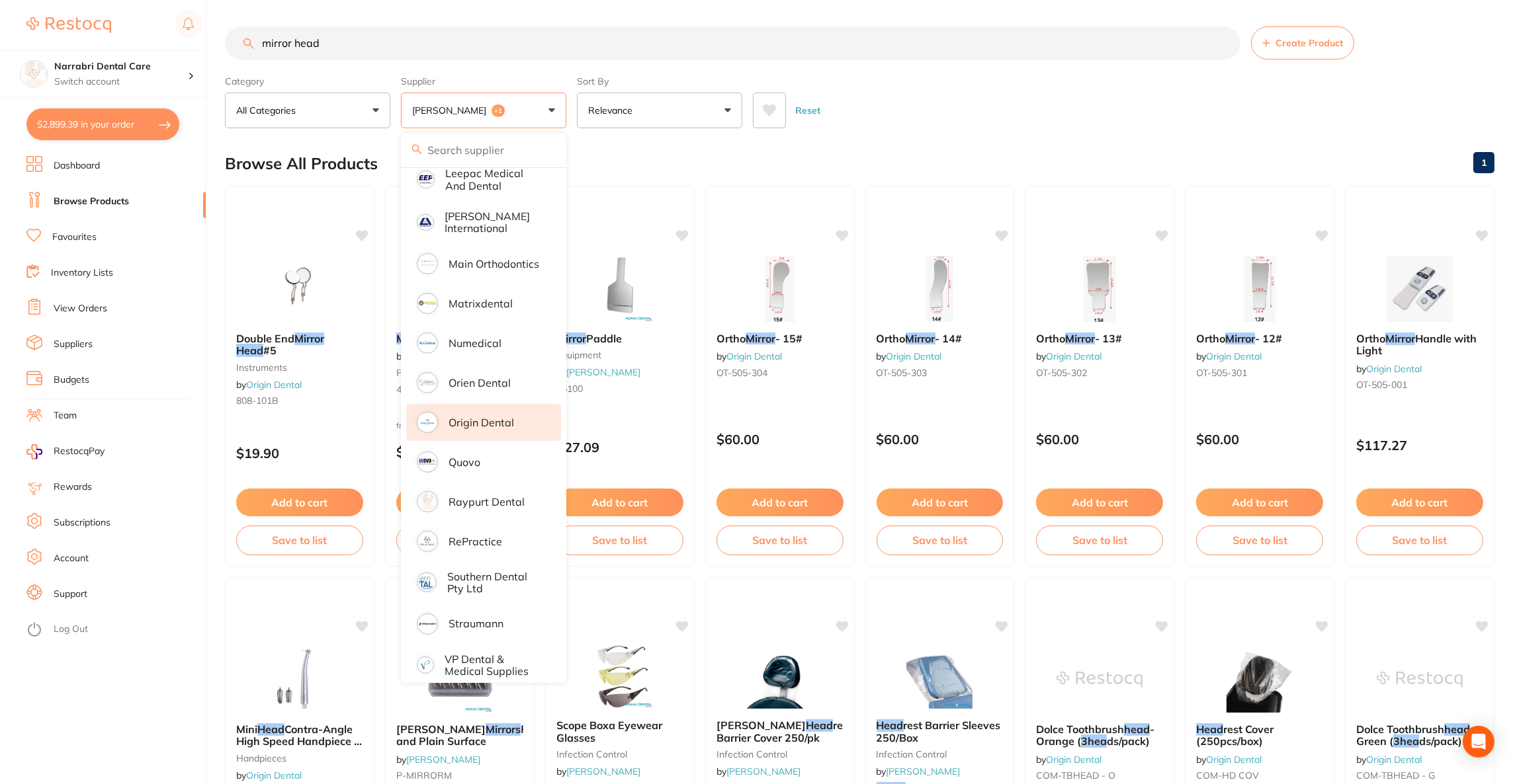
drag, startPoint x: 326, startPoint y: 43, endPoint x: 248, endPoint y: 36, distance: 78.3
click at [248, 36] on input "mirror head" at bounding box center [732, 43] width 1015 height 33
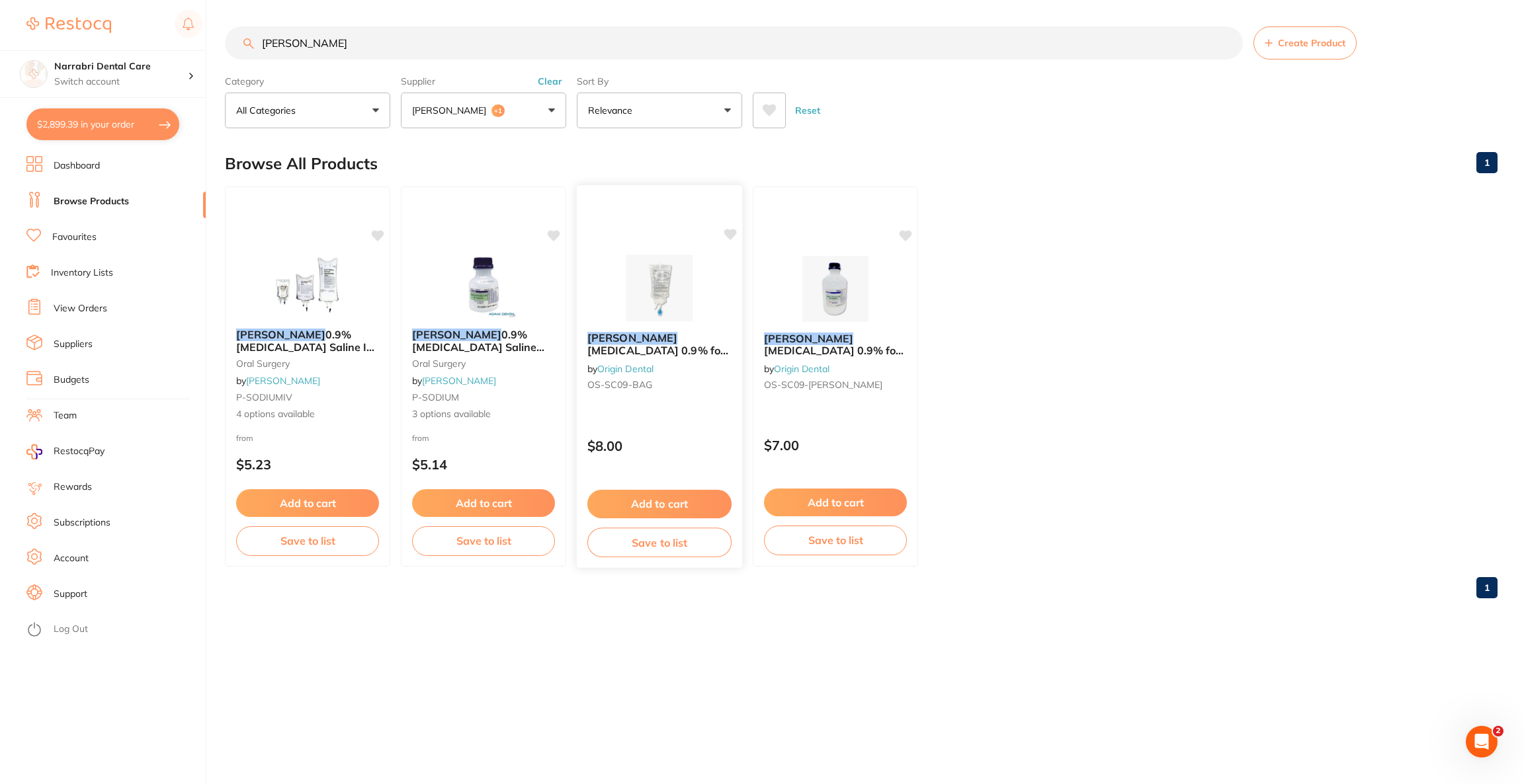
type input "baxter"
click at [696, 297] on img at bounding box center [659, 288] width 87 height 67
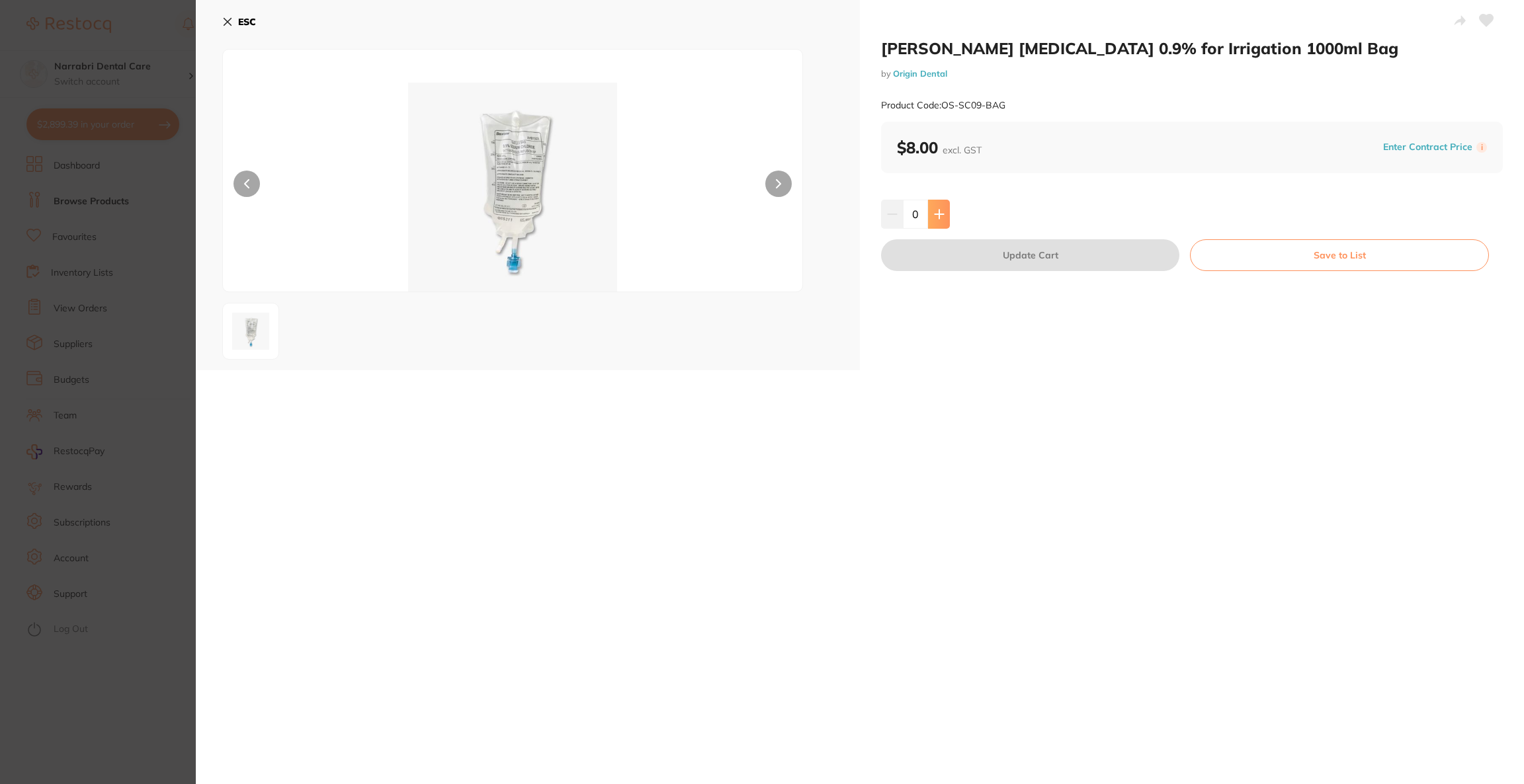
click at [934, 213] on icon at bounding box center [939, 214] width 10 height 10
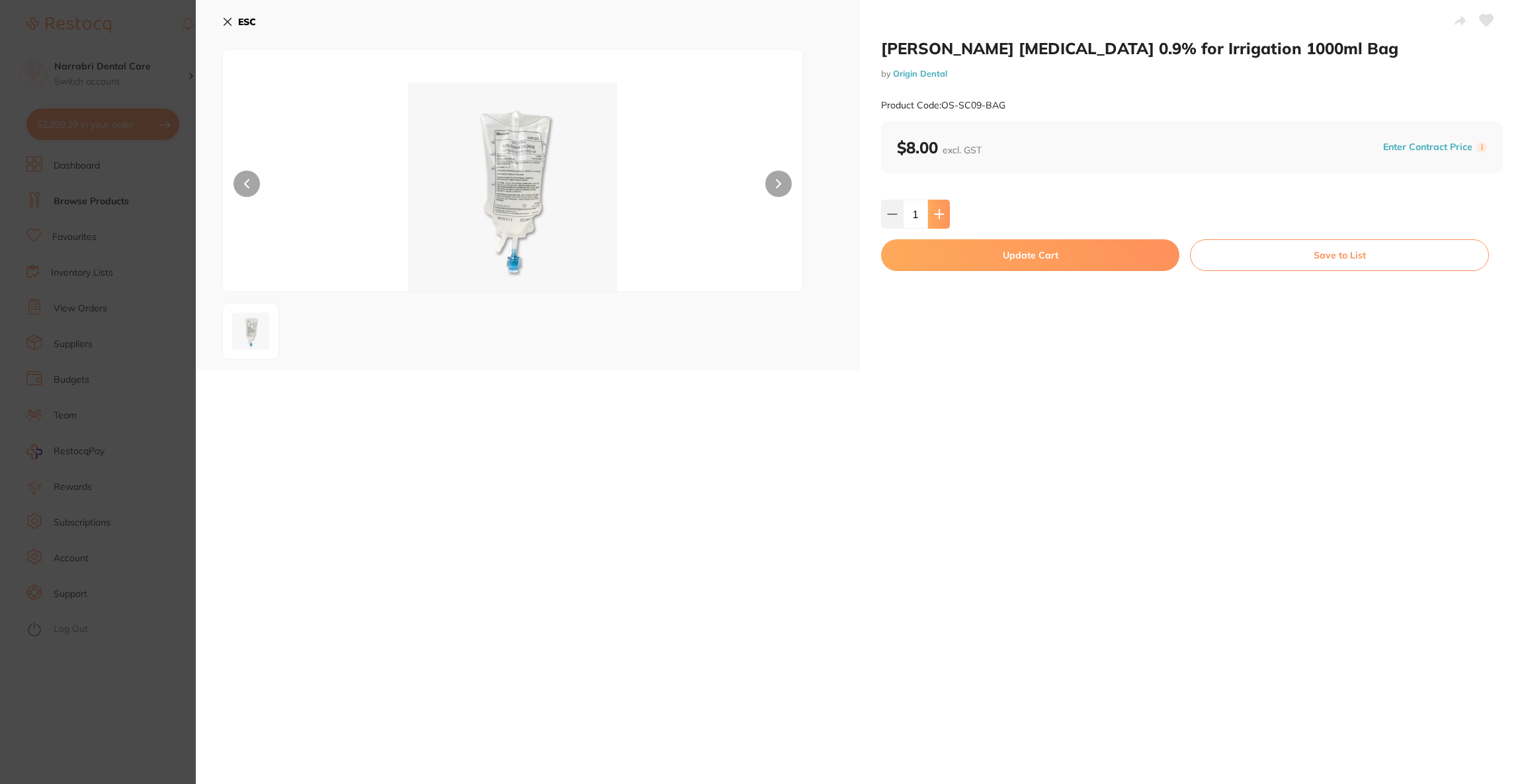
click at [934, 213] on icon at bounding box center [939, 214] width 10 height 10
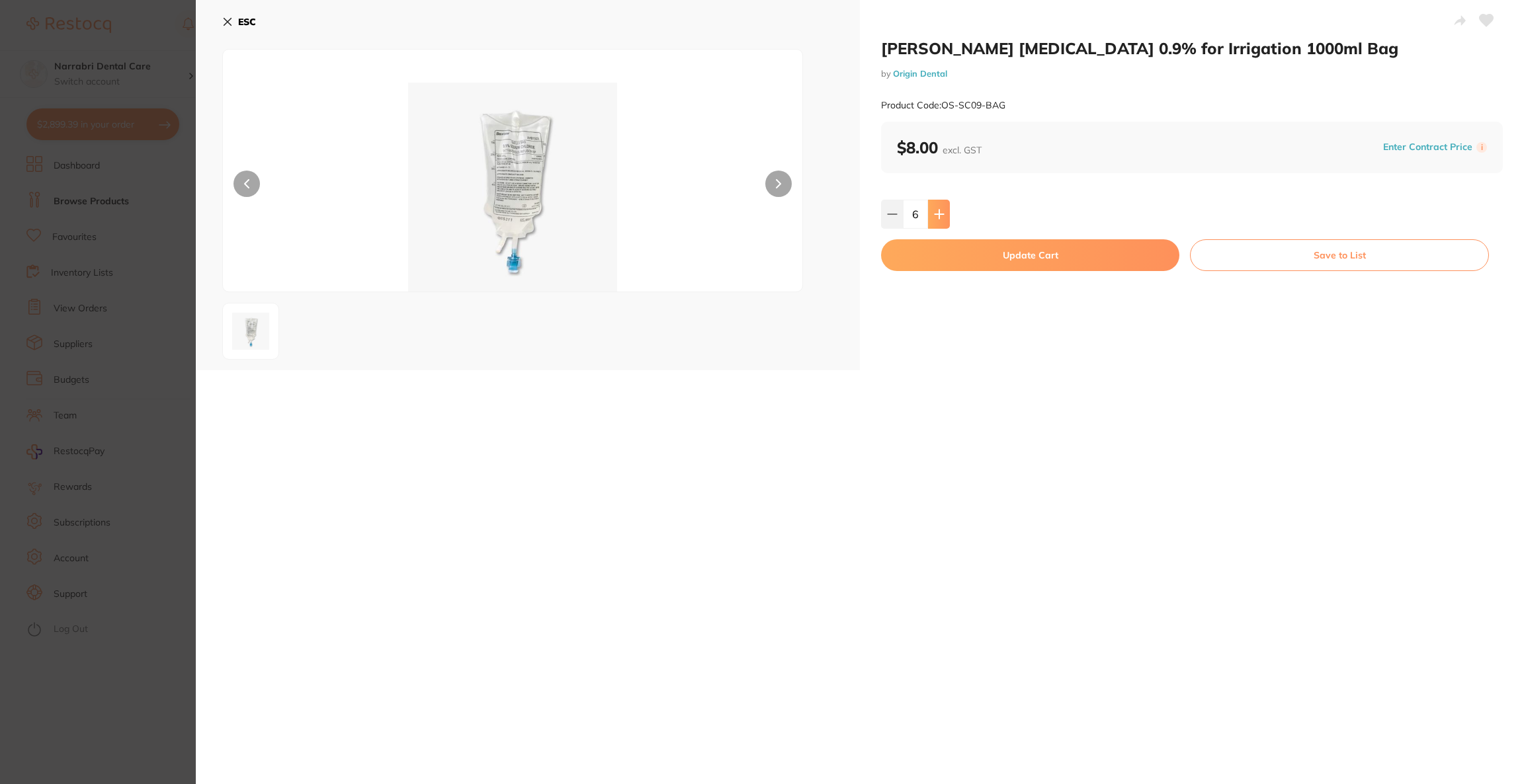
click at [934, 214] on icon at bounding box center [939, 214] width 10 height 10
click at [931, 213] on button at bounding box center [938, 214] width 22 height 29
click at [931, 216] on button at bounding box center [938, 214] width 22 height 29
type input "10"
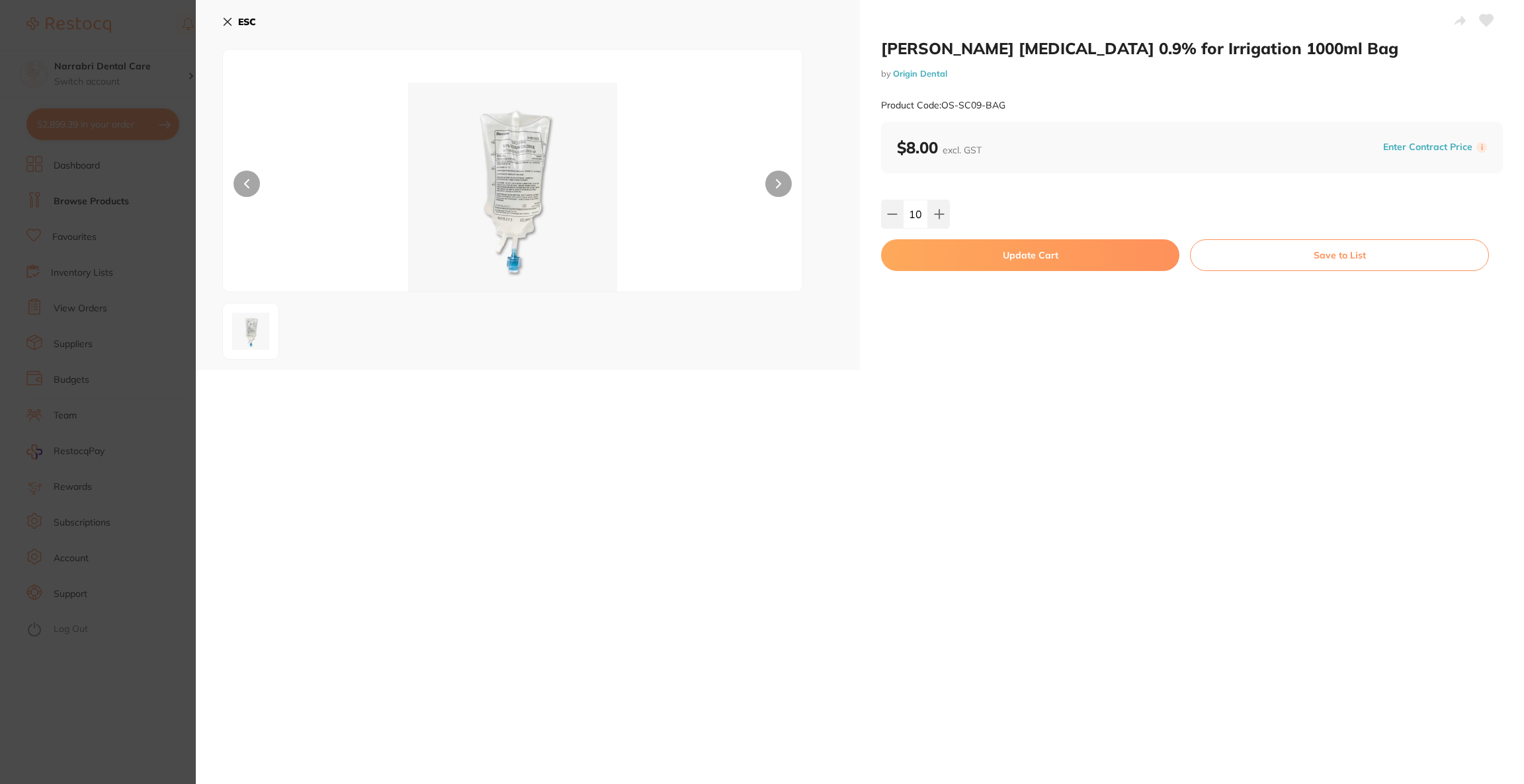
click at [966, 263] on button "Update Cart" at bounding box center [1031, 255] width 299 height 32
checkbox input "false"
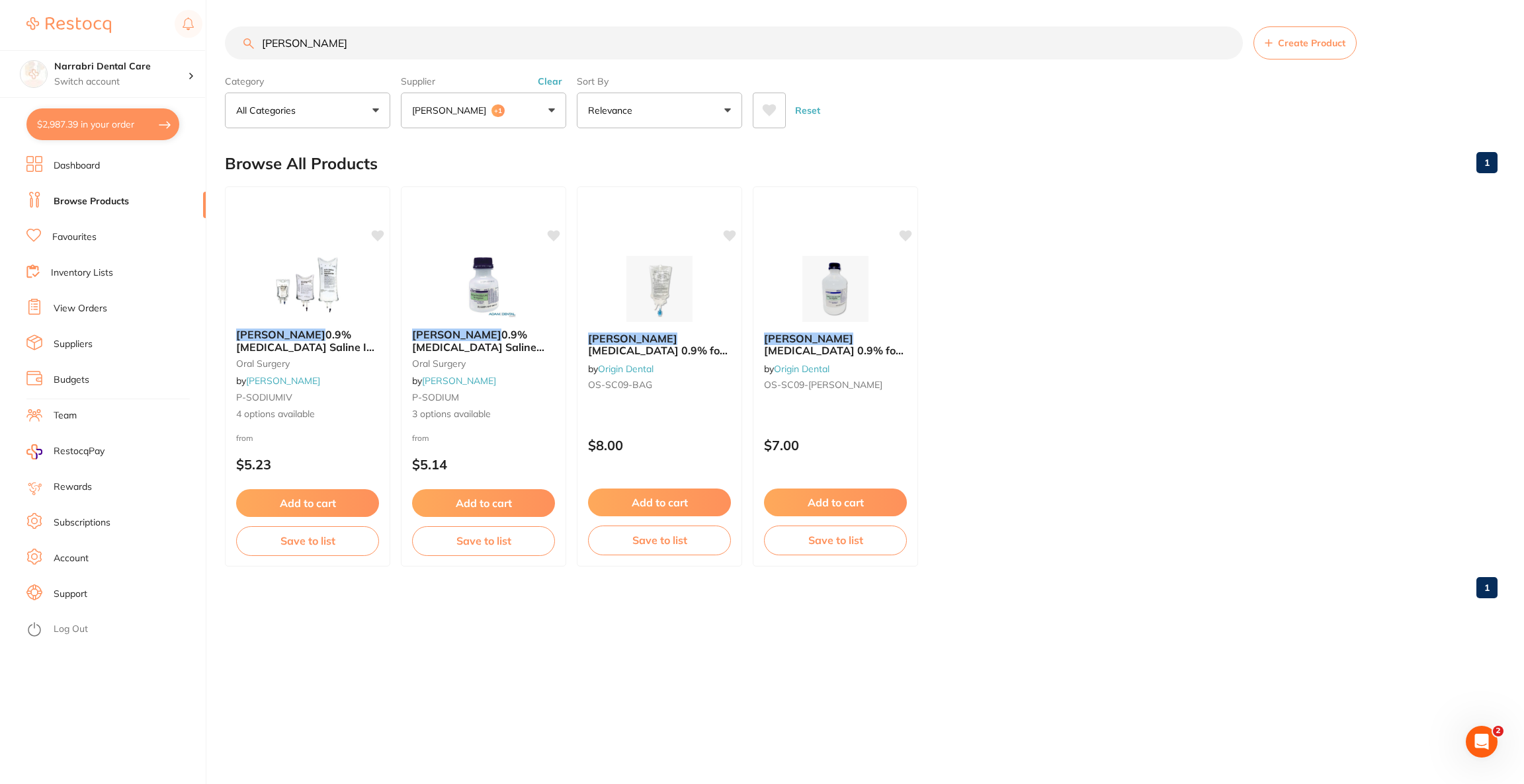
click at [92, 134] on button "$2,987.39 in your order" at bounding box center [102, 124] width 153 height 32
checkbox input "true"
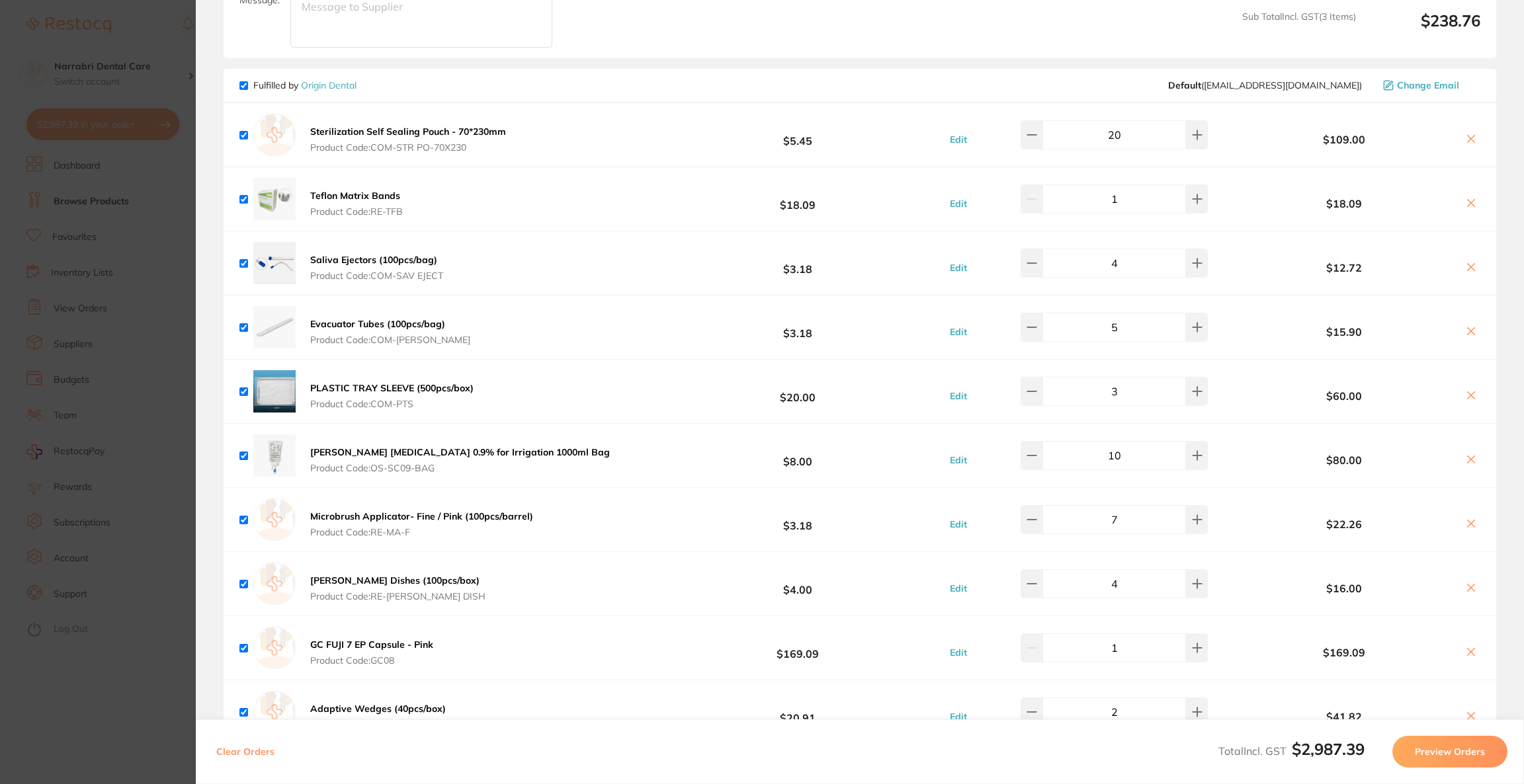
scroll to position [1595, 0]
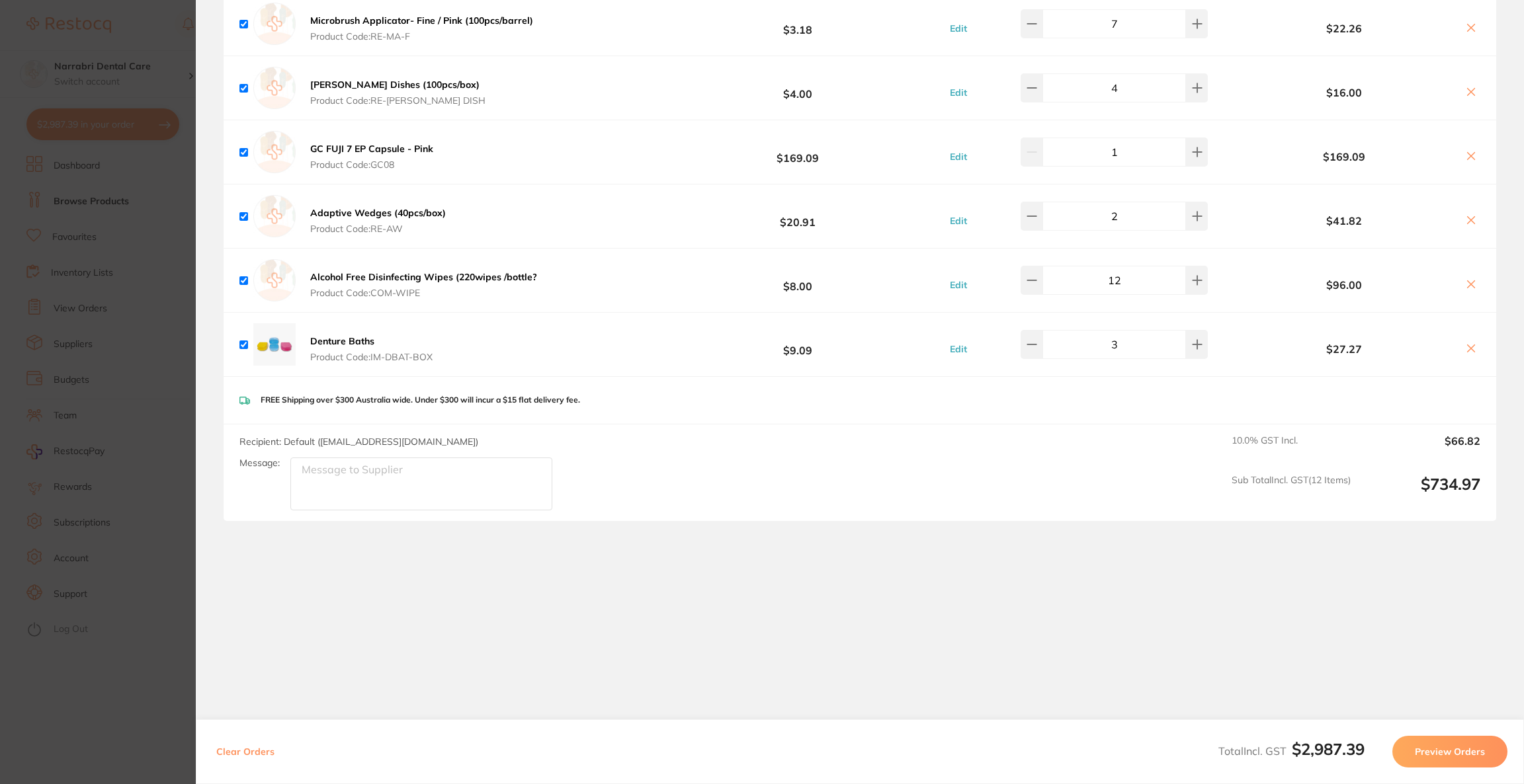
type textarea "s"
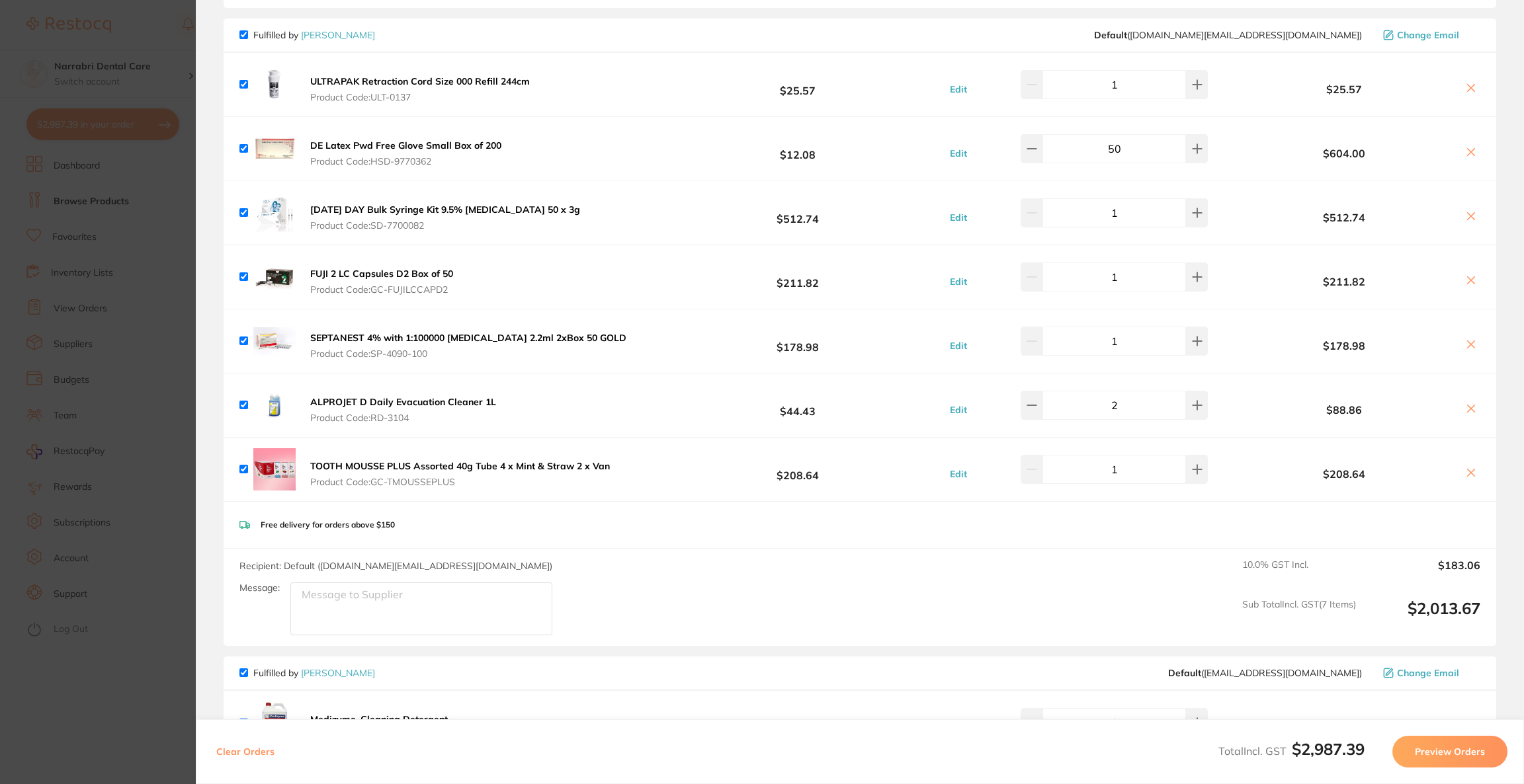
scroll to position [107, 0]
type textarea "add in unleash comment: saline bags is requested for 114 Narrabri"
click at [244, 216] on input "checkbox" at bounding box center [244, 216] width 9 height 9
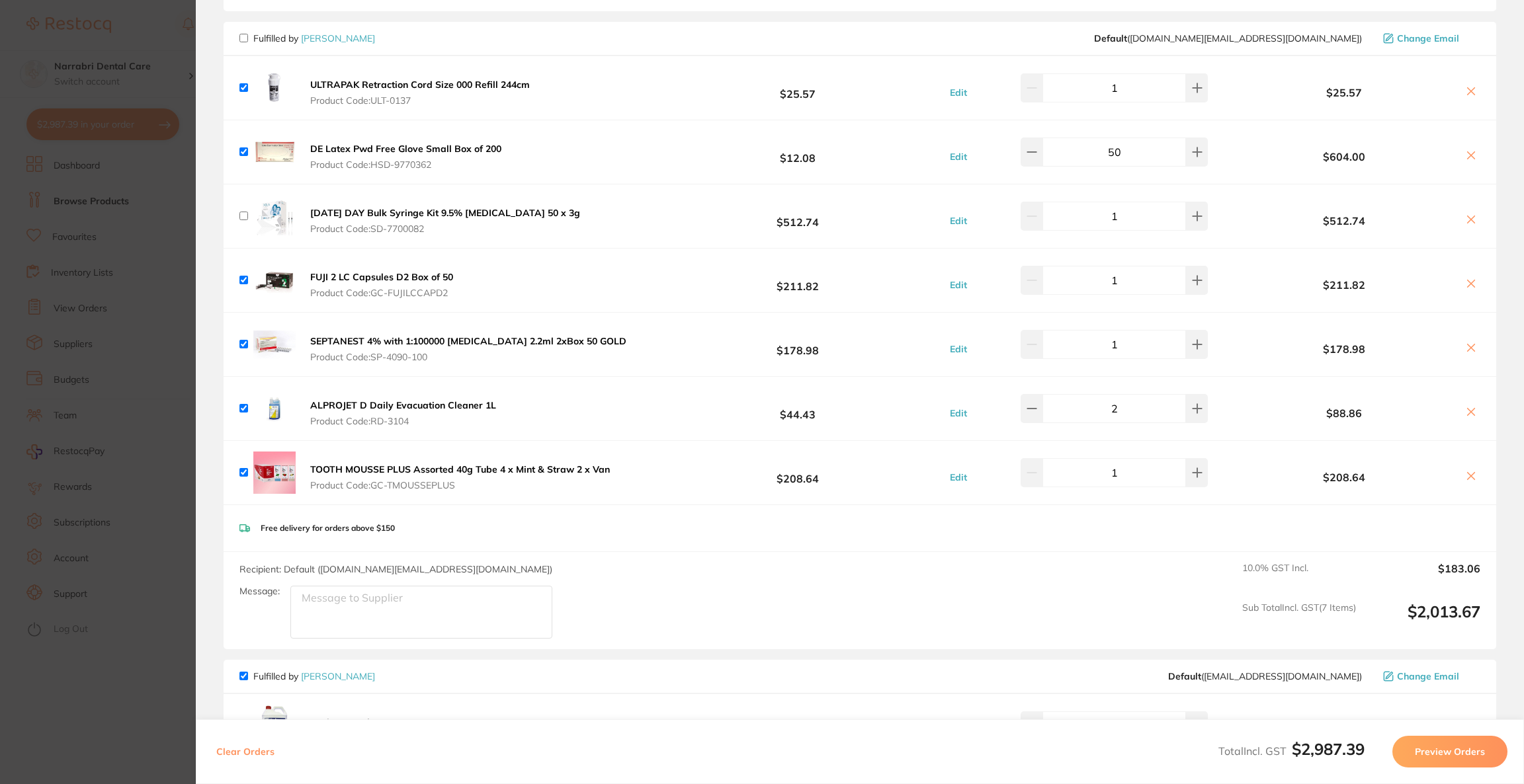
checkbox input "false"
click at [1440, 751] on button "Preview Orders" at bounding box center [1450, 751] width 115 height 32
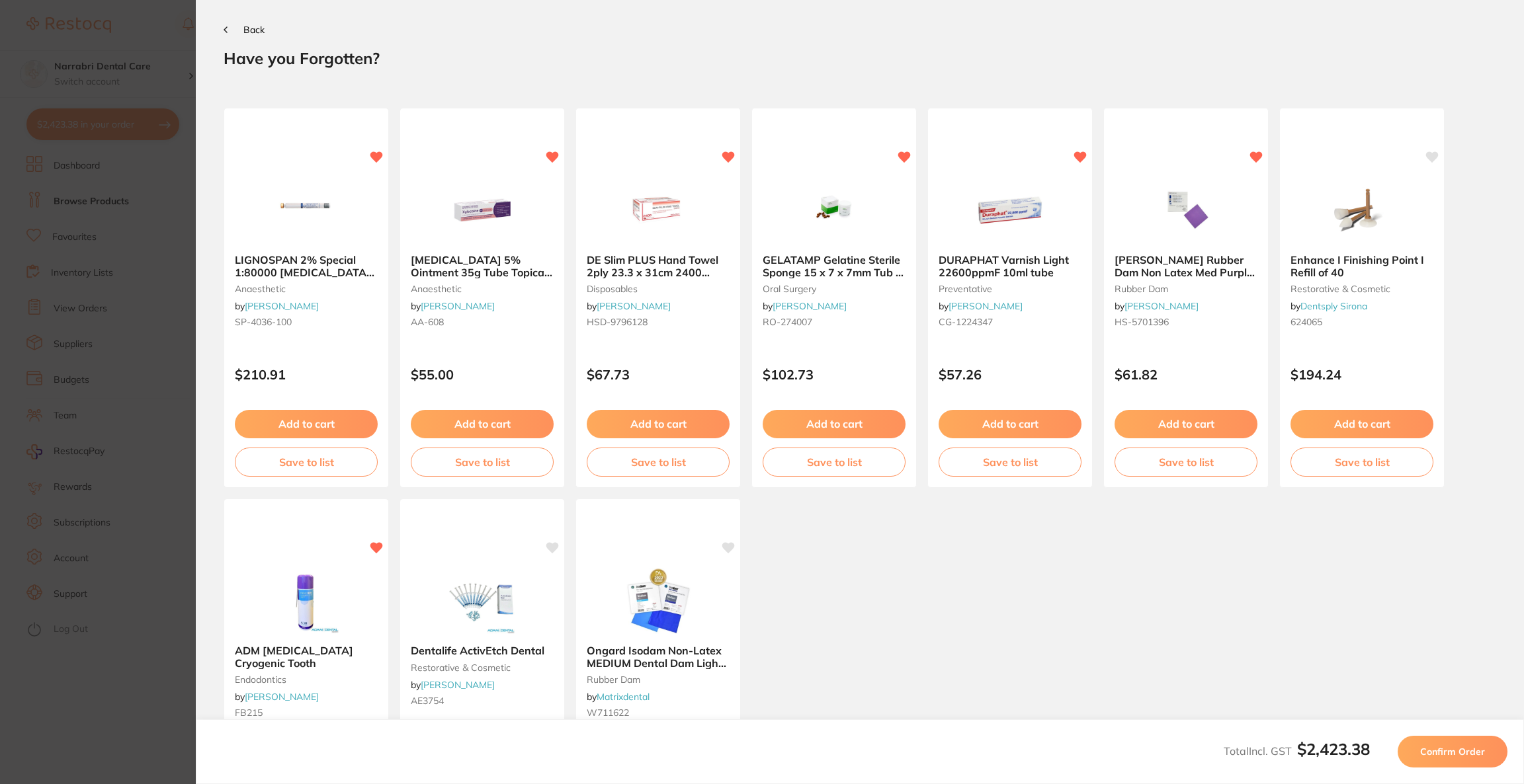
scroll to position [0, 0]
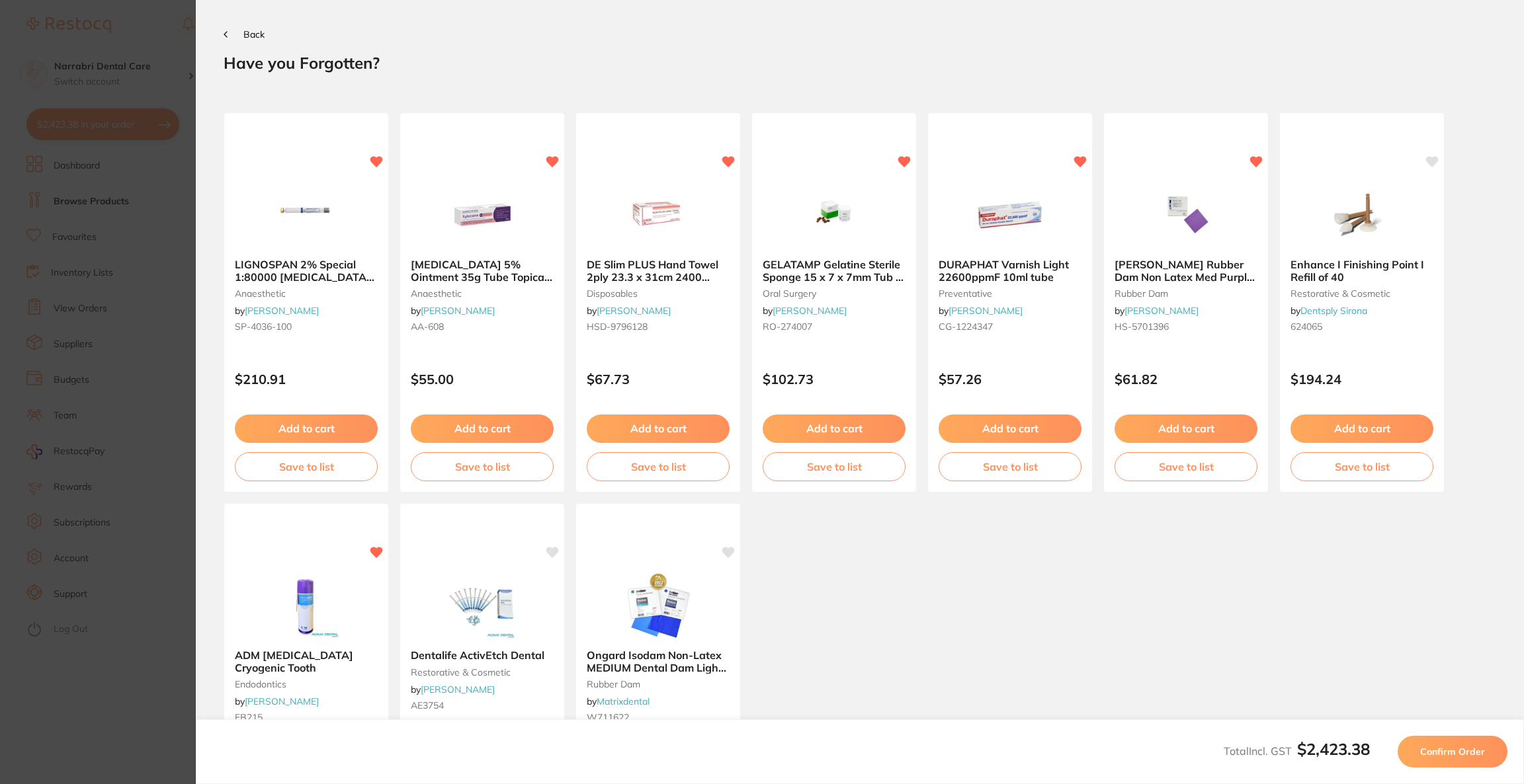
click at [1440, 753] on span "Confirm Order" at bounding box center [1452, 752] width 65 height 12
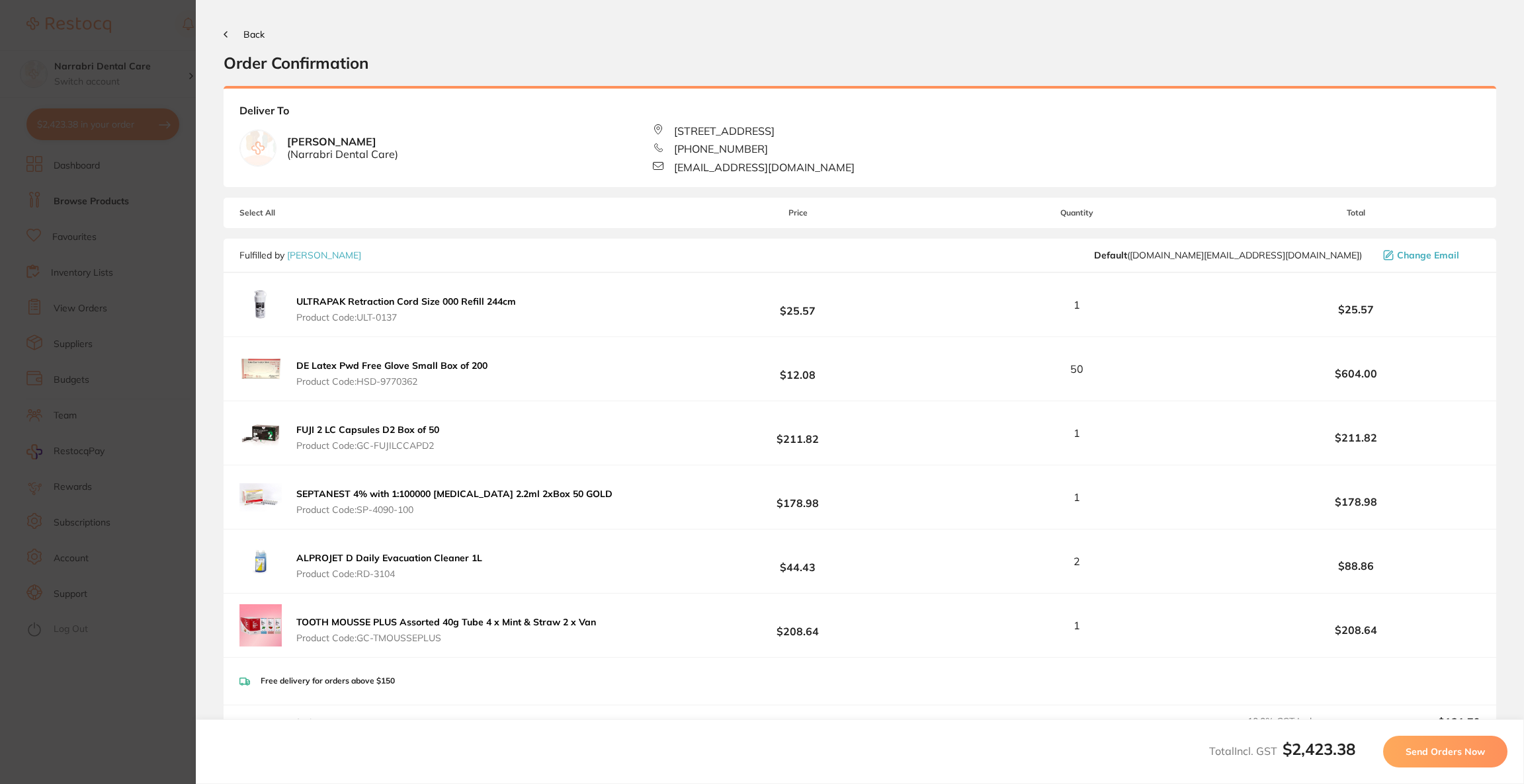
click at [1440, 753] on span "Send Orders Now" at bounding box center [1445, 752] width 79 height 12
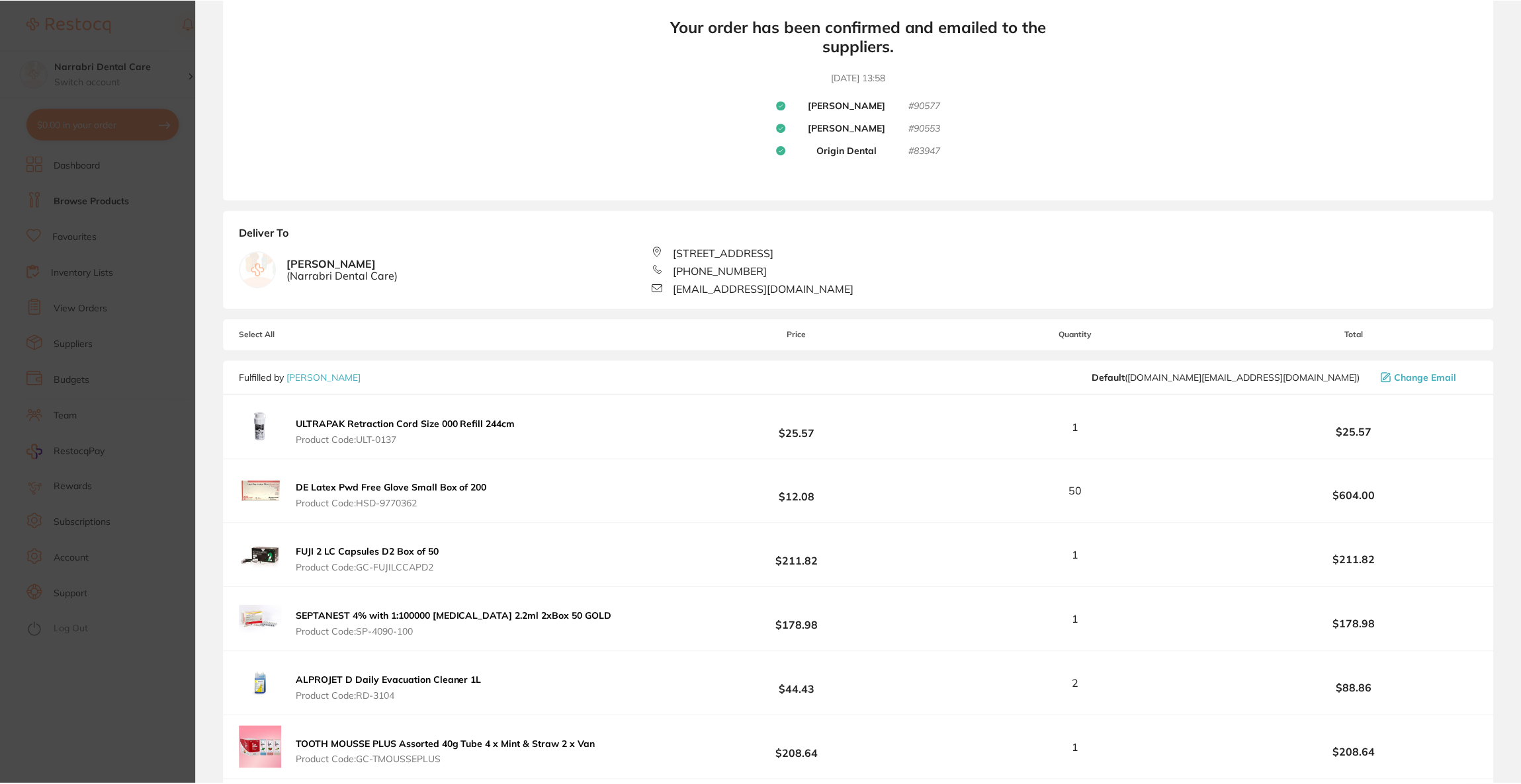
scroll to position [110, 0]
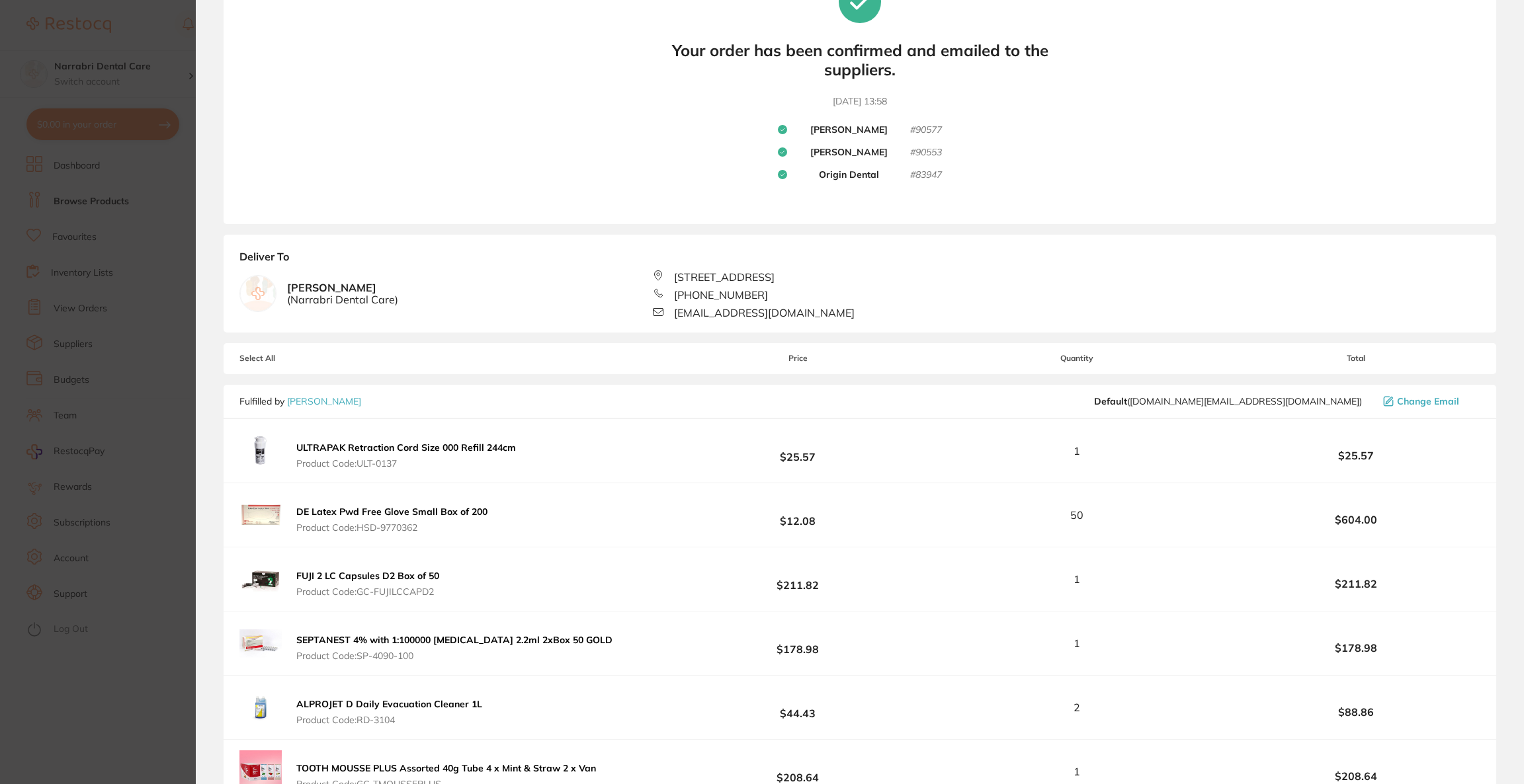
drag, startPoint x: 131, startPoint y: 107, endPoint x: 195, endPoint y: 85, distance: 67.7
click at [131, 106] on section "Update RRP Set your pre negotiated price for this item. Item Agreed RRP (excl. …" at bounding box center [762, 392] width 1524 height 784
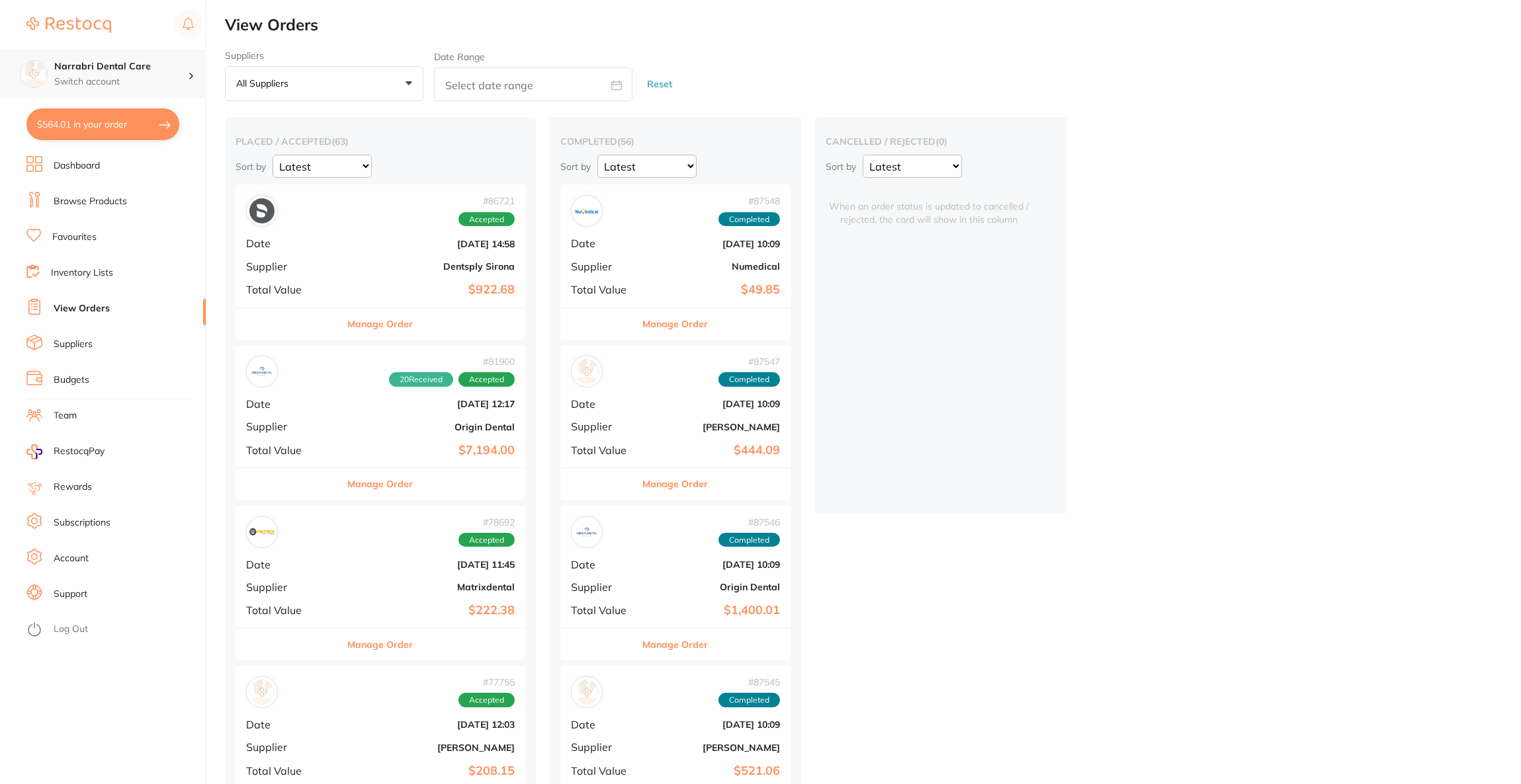
click at [188, 83] on div "Narrabri Dental Care Switch account" at bounding box center [102, 74] width 205 height 48
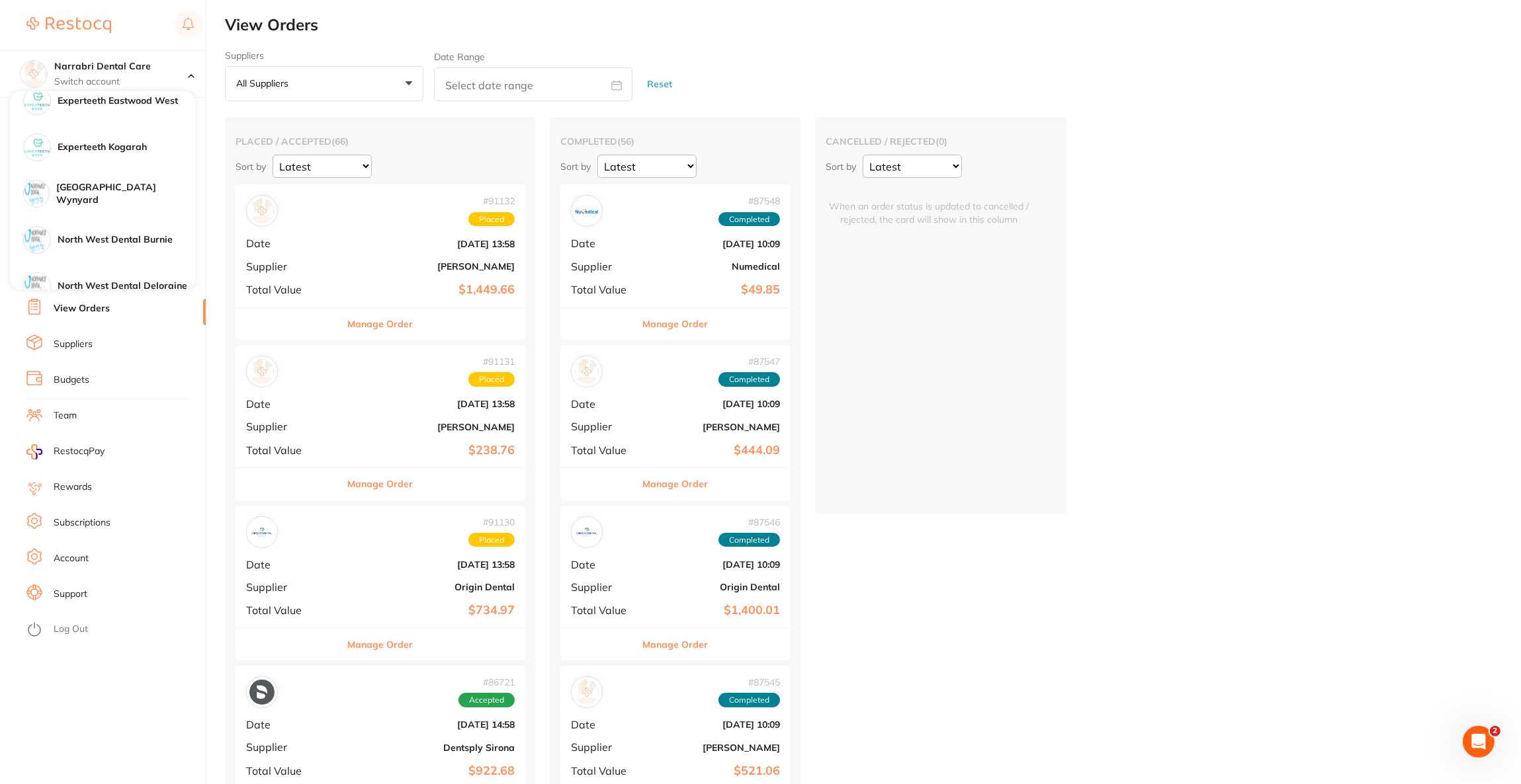
scroll to position [297, 0]
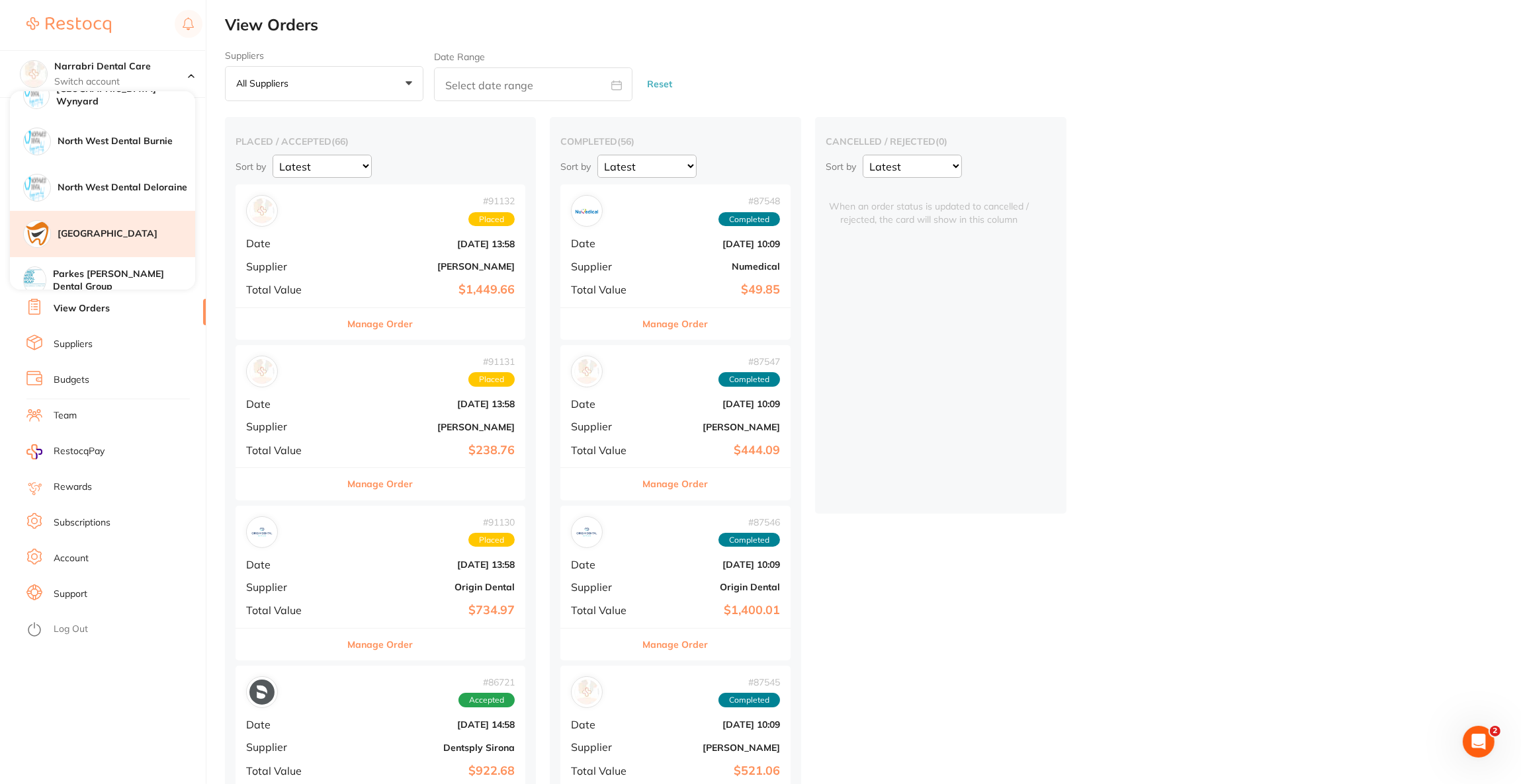
click at [172, 228] on h4 "[GEOGRAPHIC_DATA]" at bounding box center [126, 234] width 137 height 13
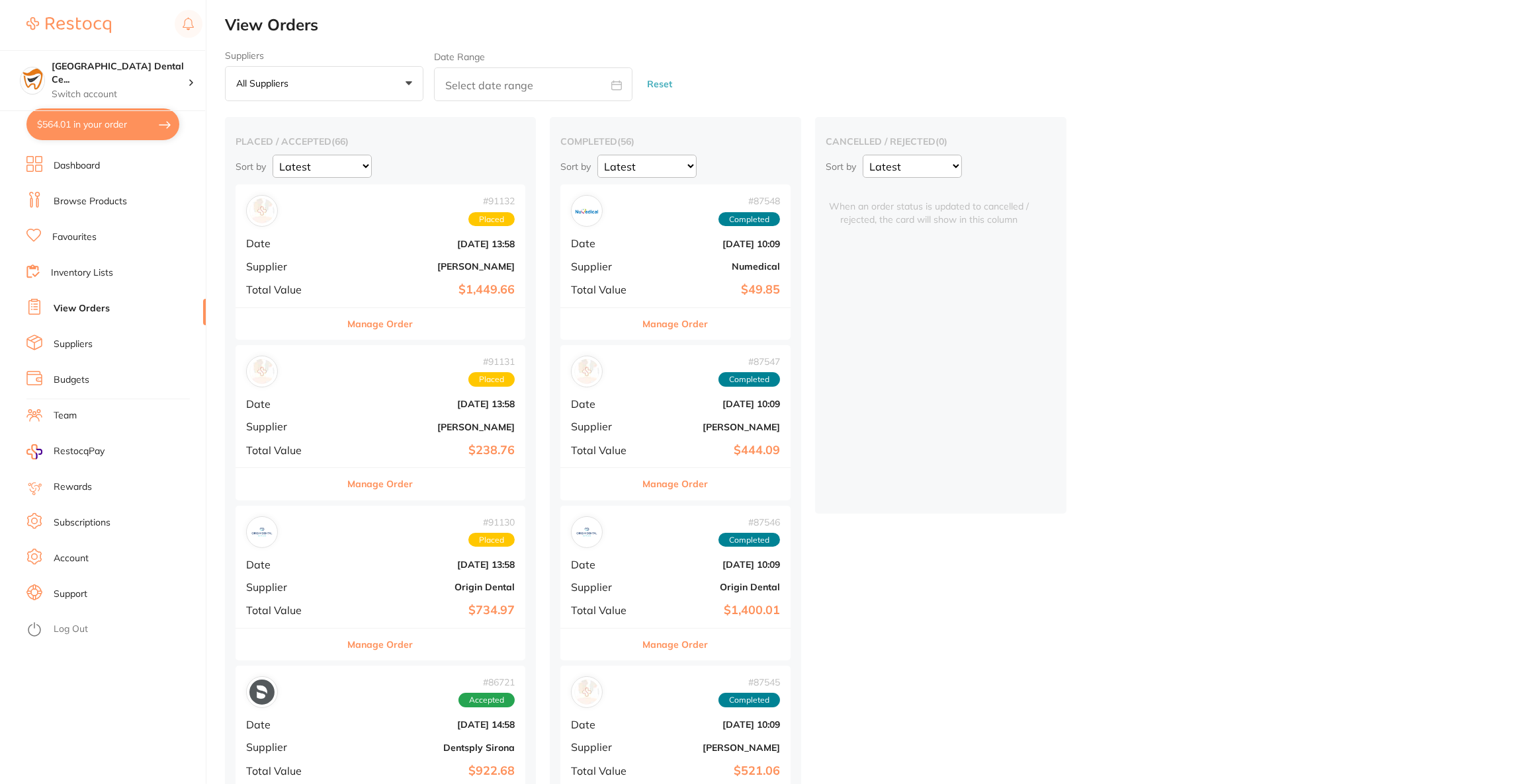
checkbox input "true"
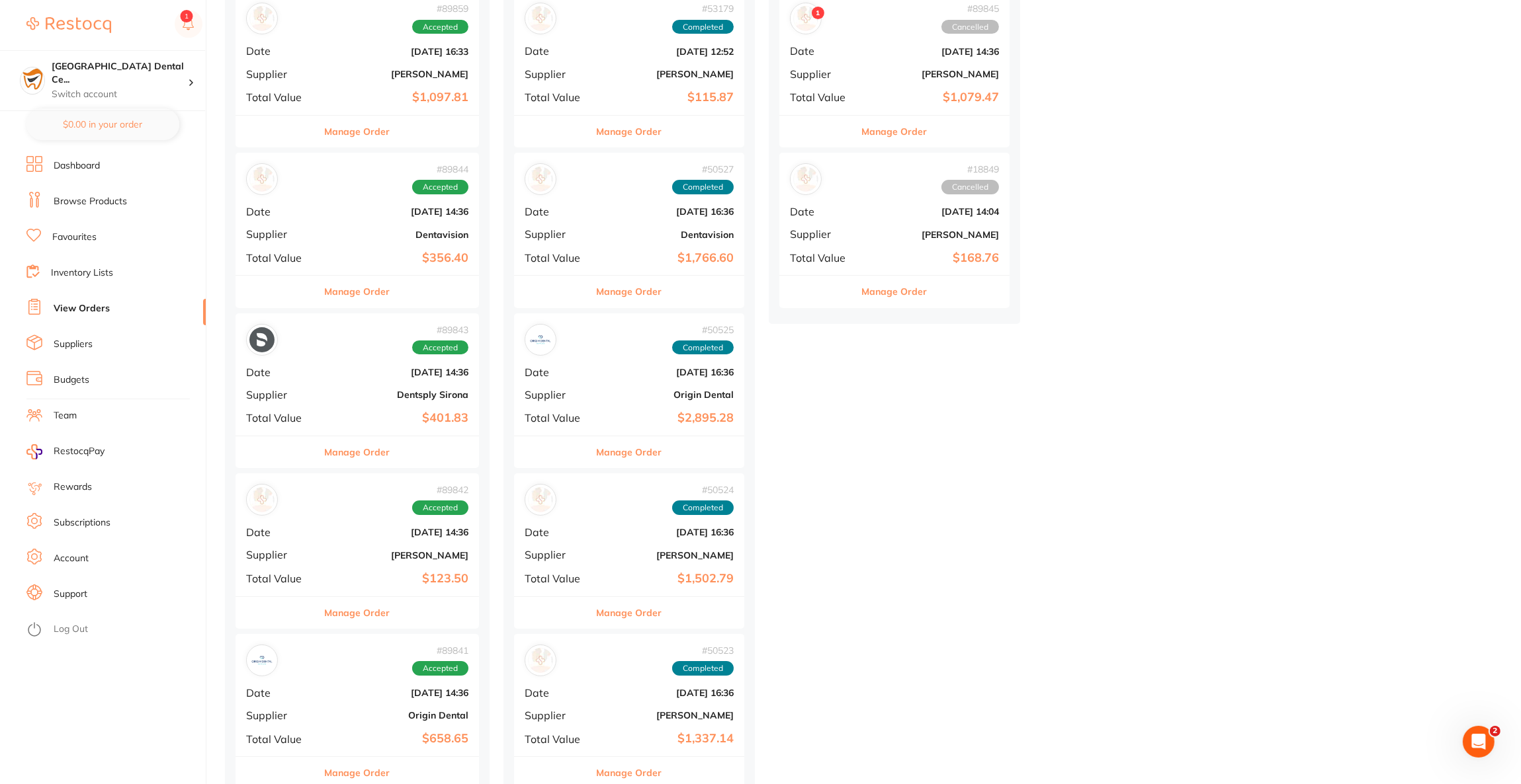
scroll to position [397, 0]
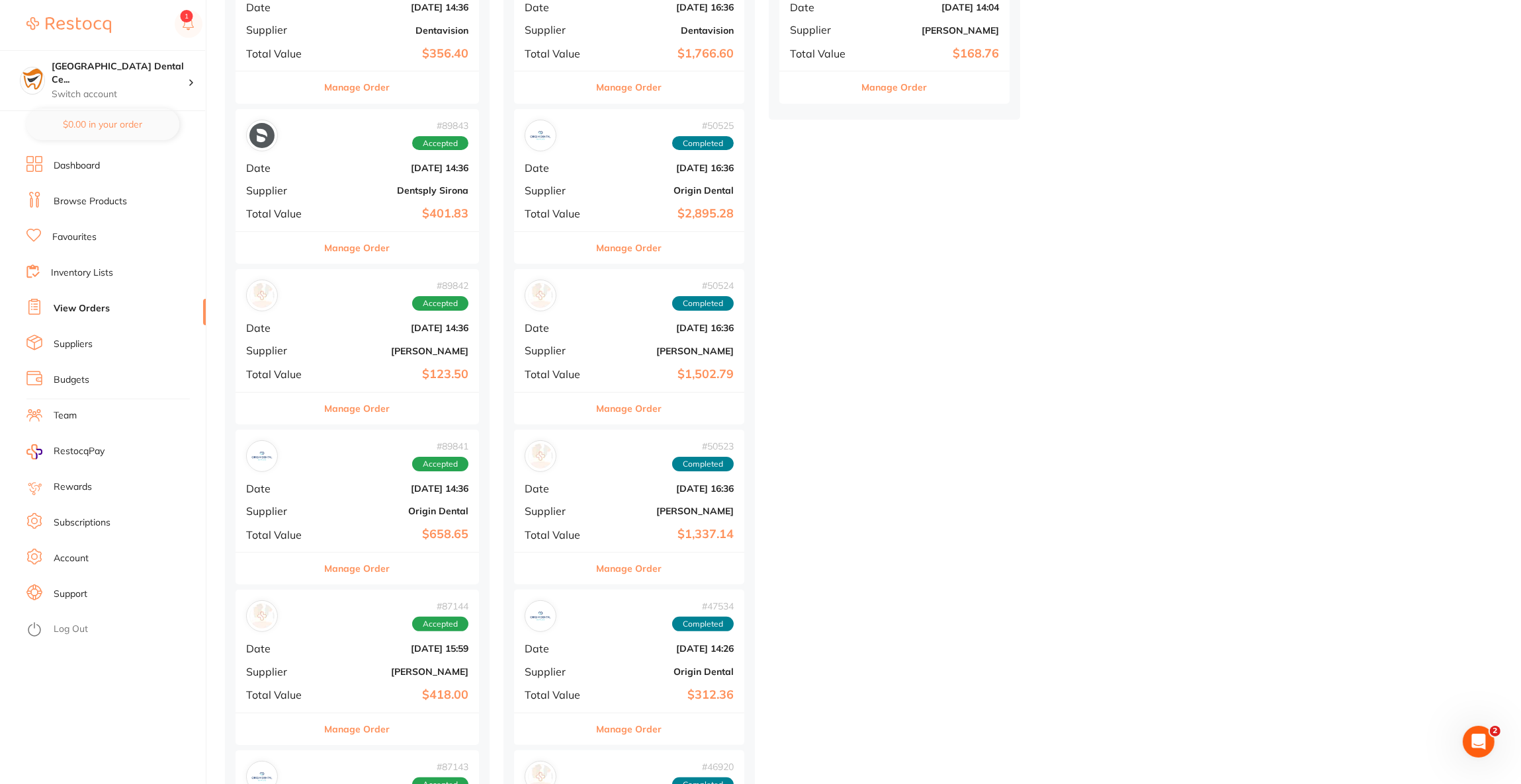
click at [358, 365] on div "# 89842 Accepted Date [DATE] 14:36 Supplier [PERSON_NAME] Total Value $123.50" at bounding box center [357, 330] width 243 height 122
